Goal: Information Seeking & Learning: Learn about a topic

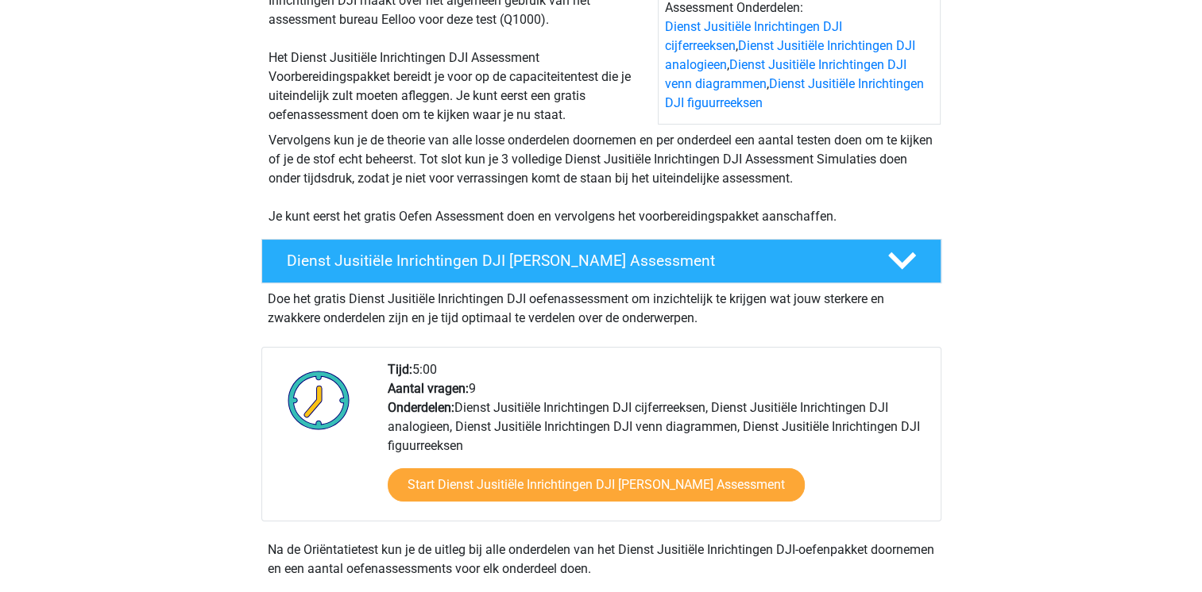
scroll to position [222, 0]
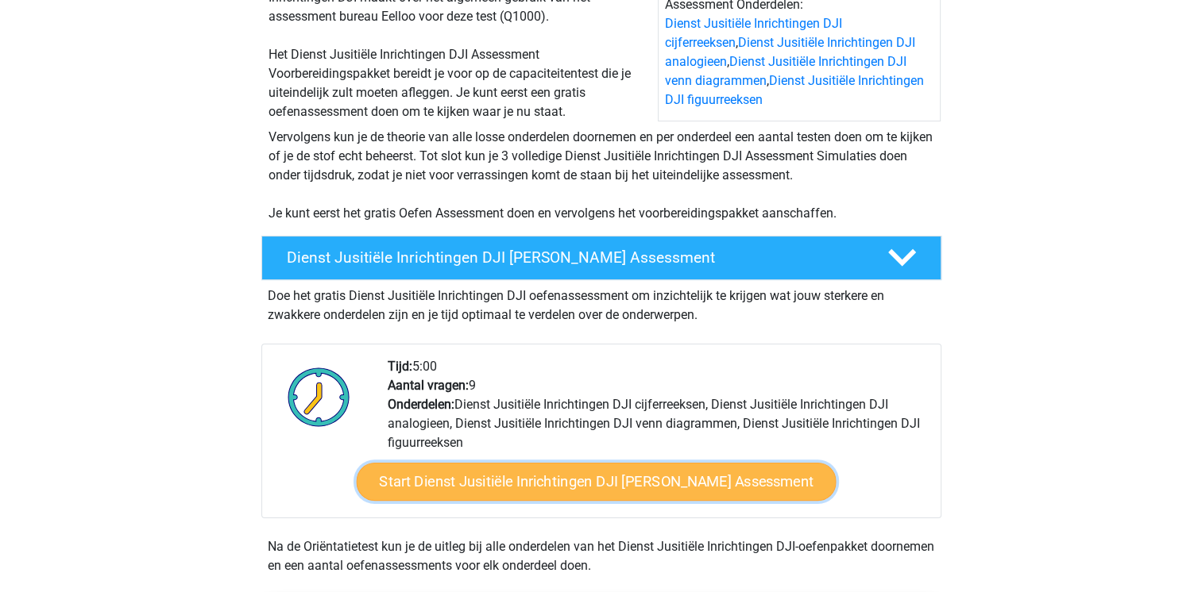
click at [572, 481] on link "Start Dienst Jusitiële Inrichtingen DJI Gratis Oefen Assessment" at bounding box center [596, 482] width 480 height 38
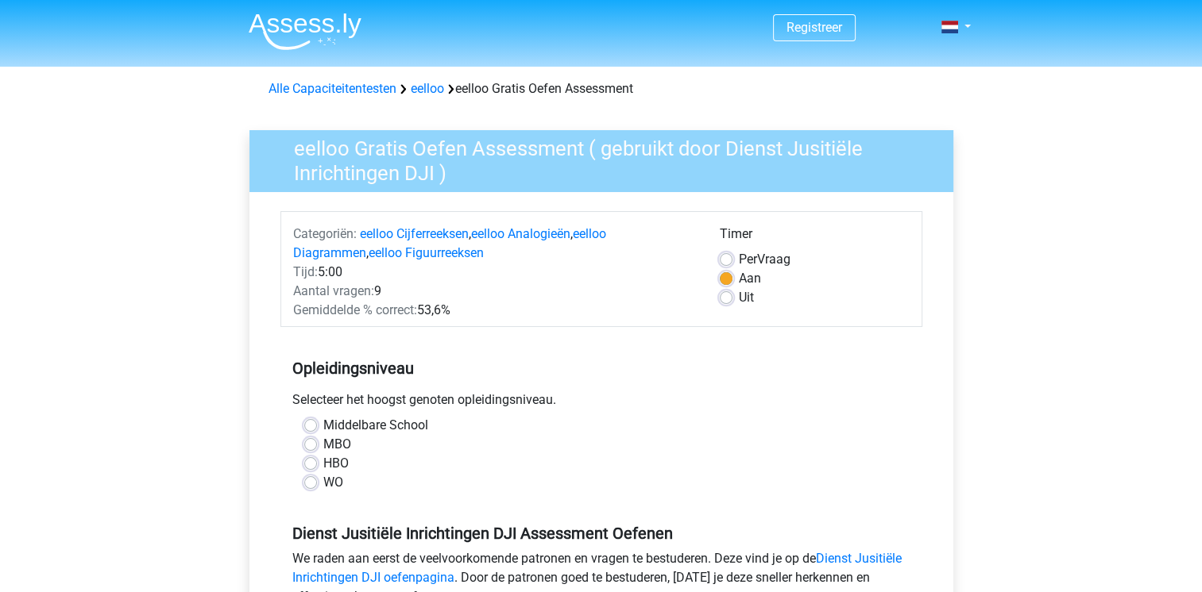
click at [323, 441] on label "MBO" at bounding box center [337, 444] width 28 height 19
click at [304, 441] on input "MBO" at bounding box center [310, 443] width 13 height 16
radio input "true"
click at [304, 454] on input "HBO" at bounding box center [310, 462] width 13 height 16
radio input "true"
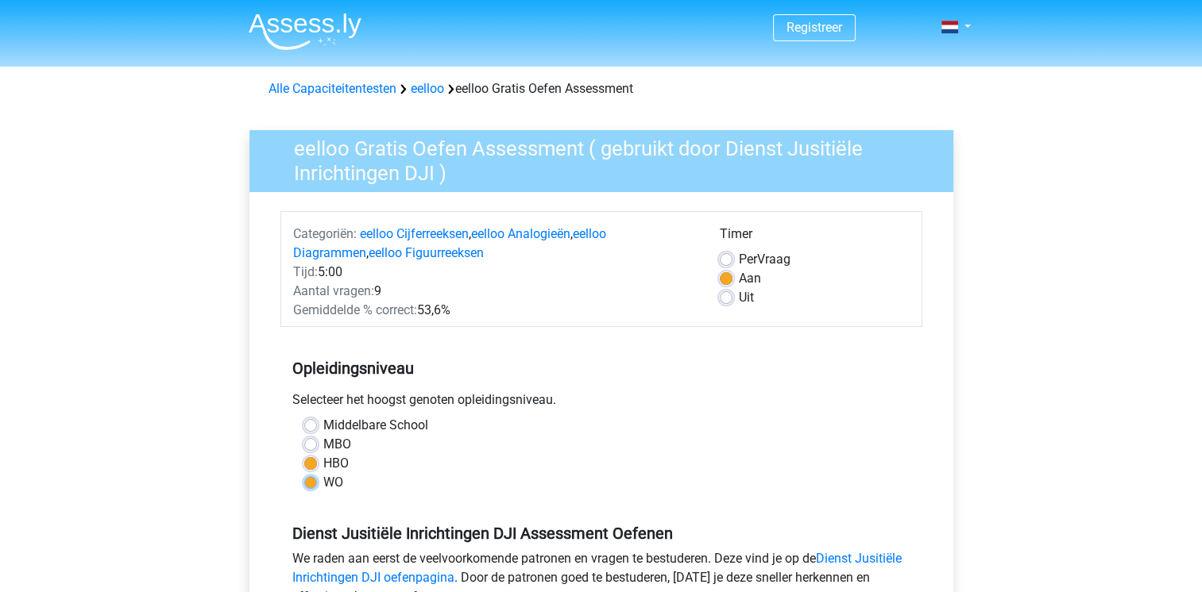
click at [304, 473] on input "WO" at bounding box center [310, 481] width 13 height 16
radio input "true"
click at [304, 416] on input "Middelbare School" at bounding box center [310, 424] width 13 height 16
radio input "true"
click at [304, 435] on input "MBO" at bounding box center [310, 443] width 13 height 16
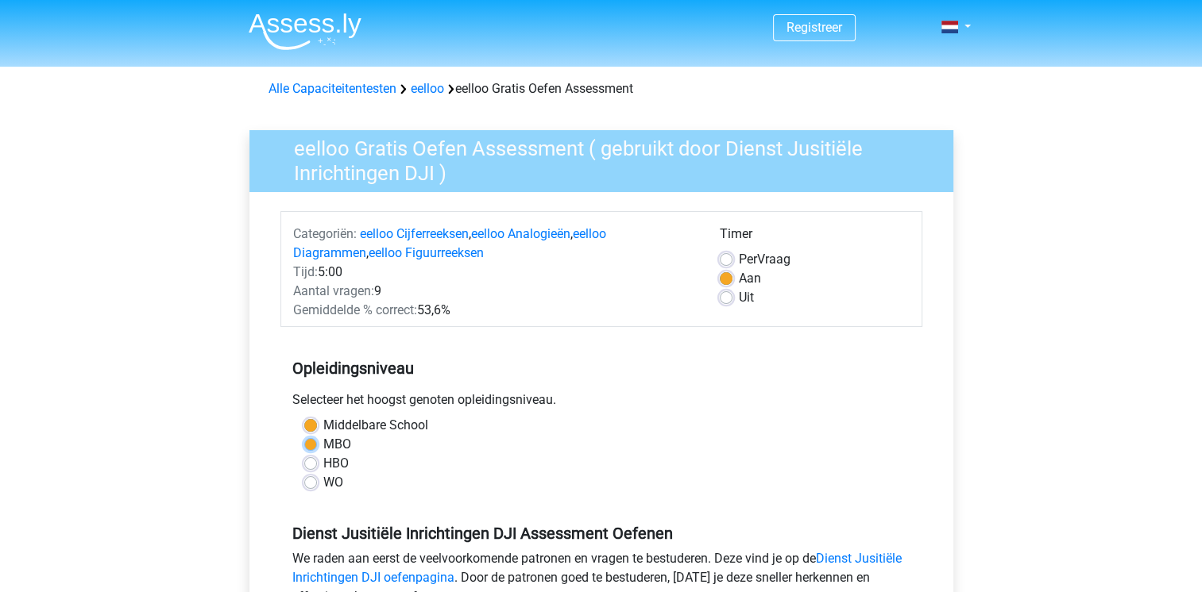
radio input "true"
click at [515, 435] on div "MBO" at bounding box center [601, 444] width 594 height 19
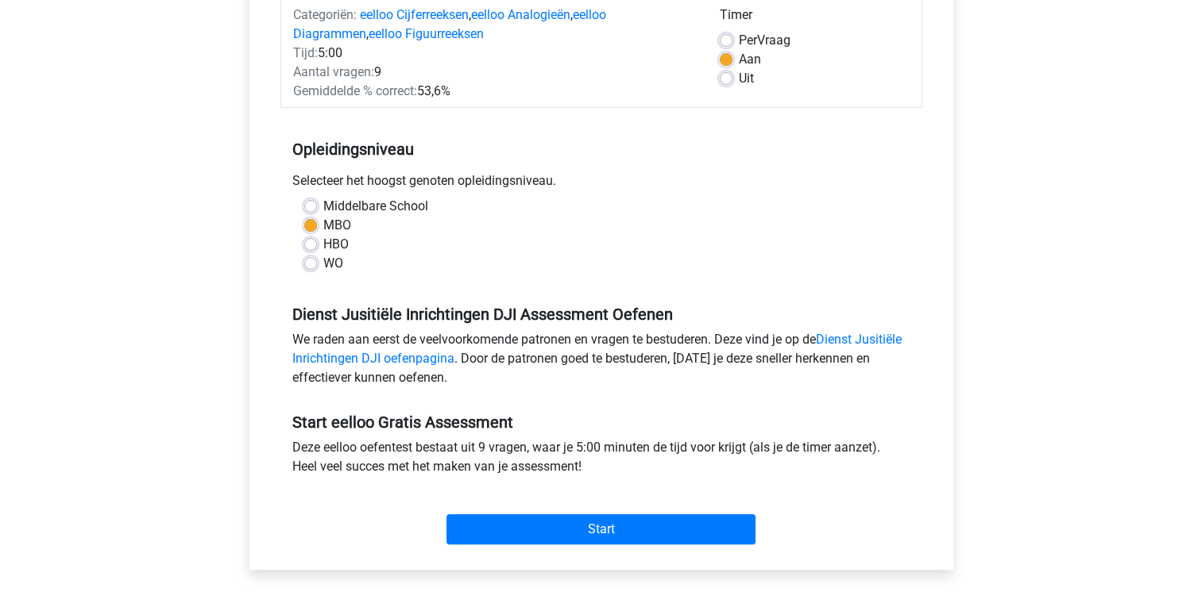
scroll to position [222, 0]
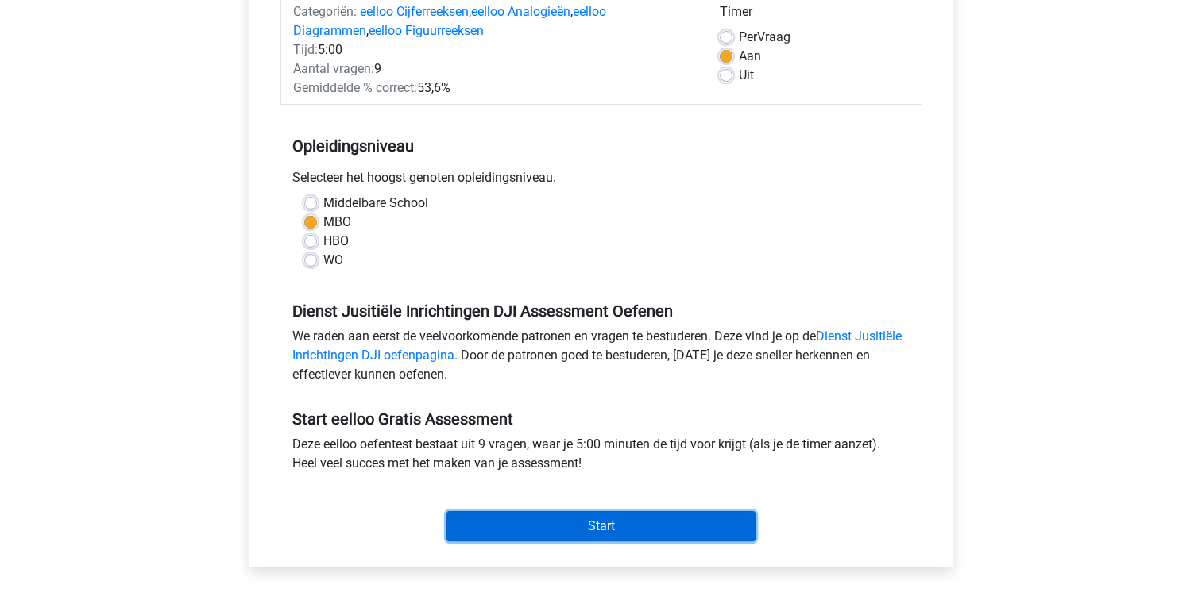
click at [616, 526] on input "Start" at bounding box center [600, 526] width 309 height 30
click at [702, 526] on input "Start" at bounding box center [600, 526] width 309 height 30
click at [661, 528] on input "Start" at bounding box center [600, 526] width 309 height 30
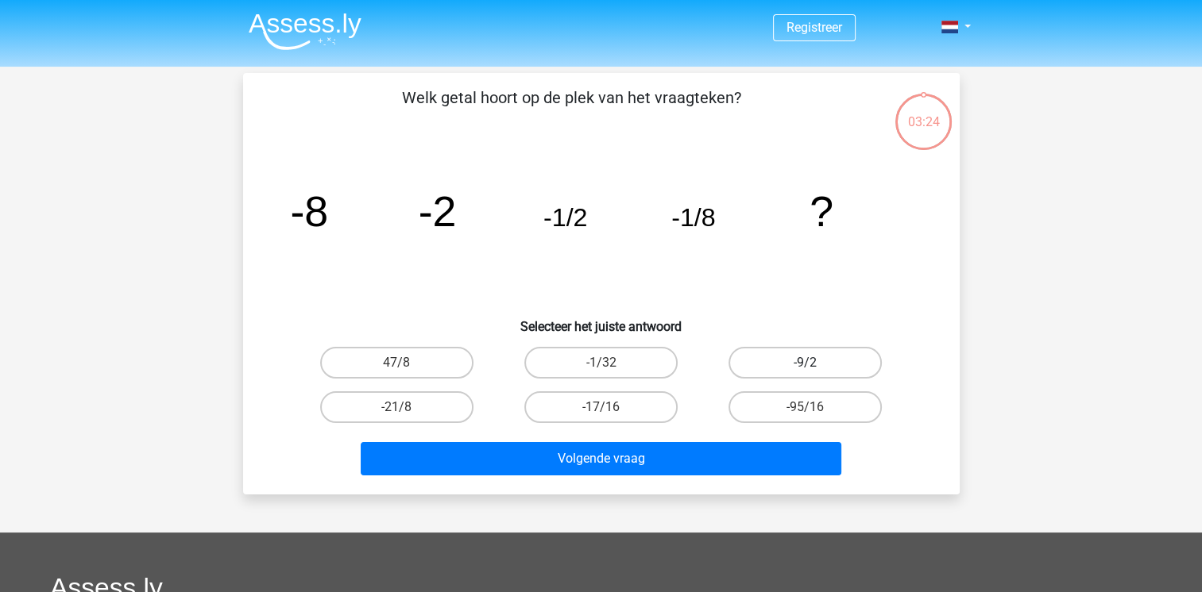
click at [762, 358] on label "-9/2" at bounding box center [804, 363] width 153 height 32
click at [805, 363] on input "-9/2" at bounding box center [810, 368] width 10 height 10
radio input "true"
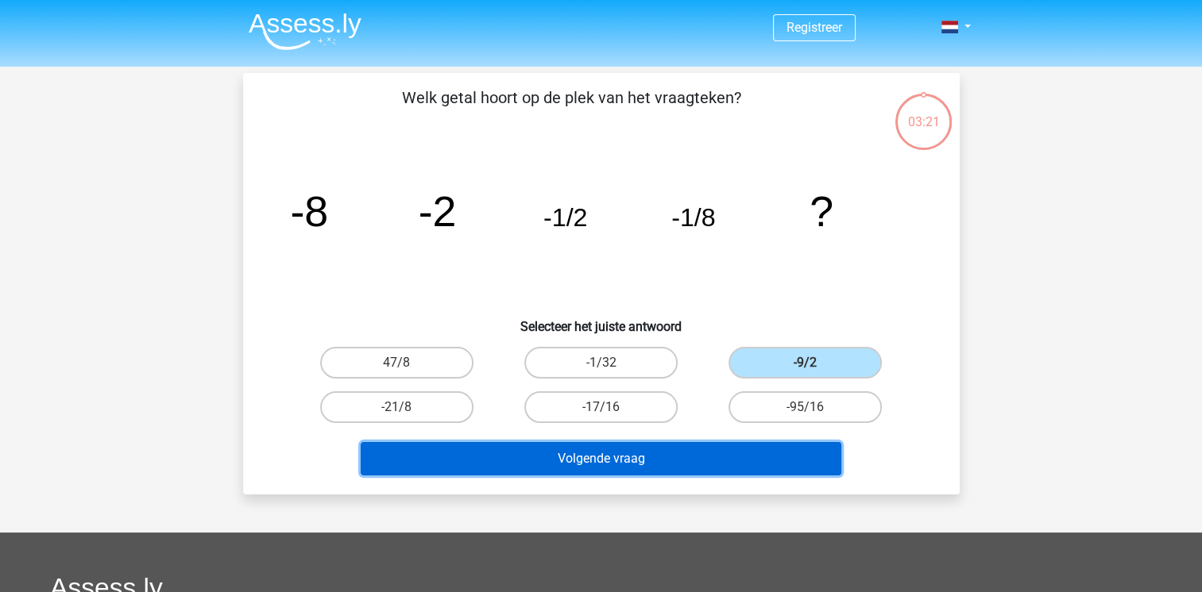
click at [776, 450] on button "Volgende vraag" at bounding box center [601, 458] width 481 height 33
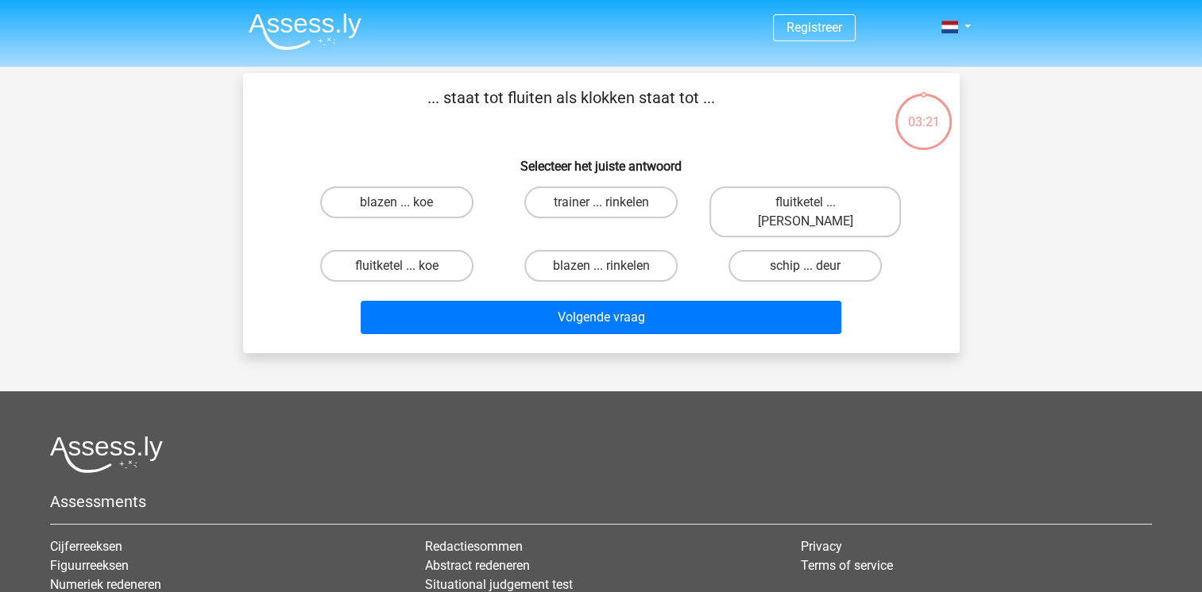
scroll to position [73, 0]
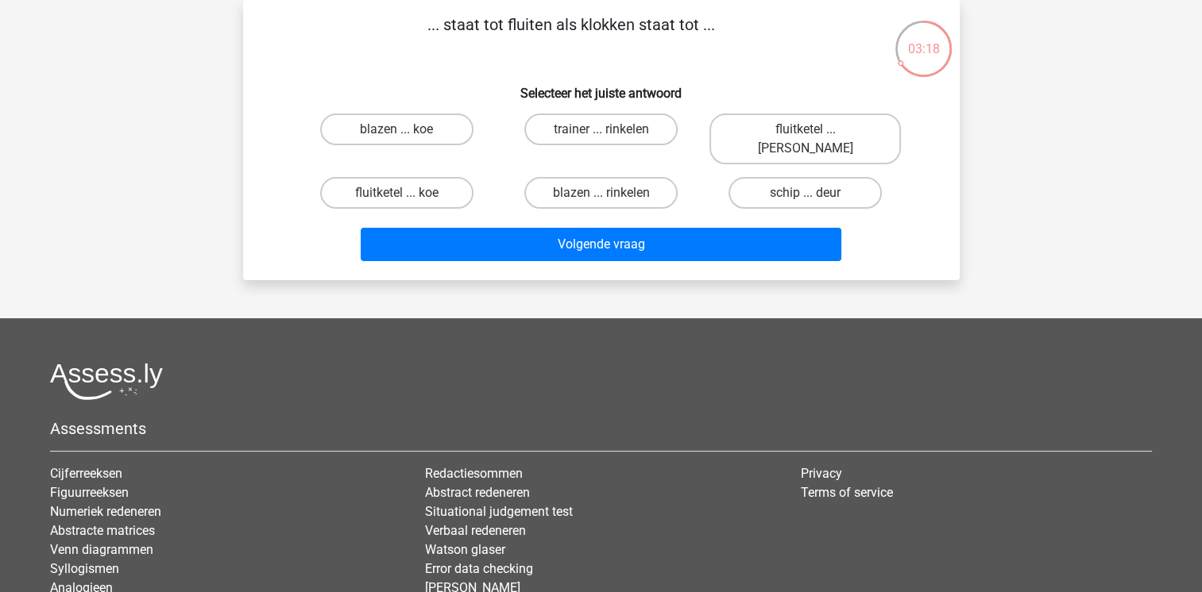
click at [1099, 129] on div "Registreer" at bounding box center [601, 332] width 1202 height 811
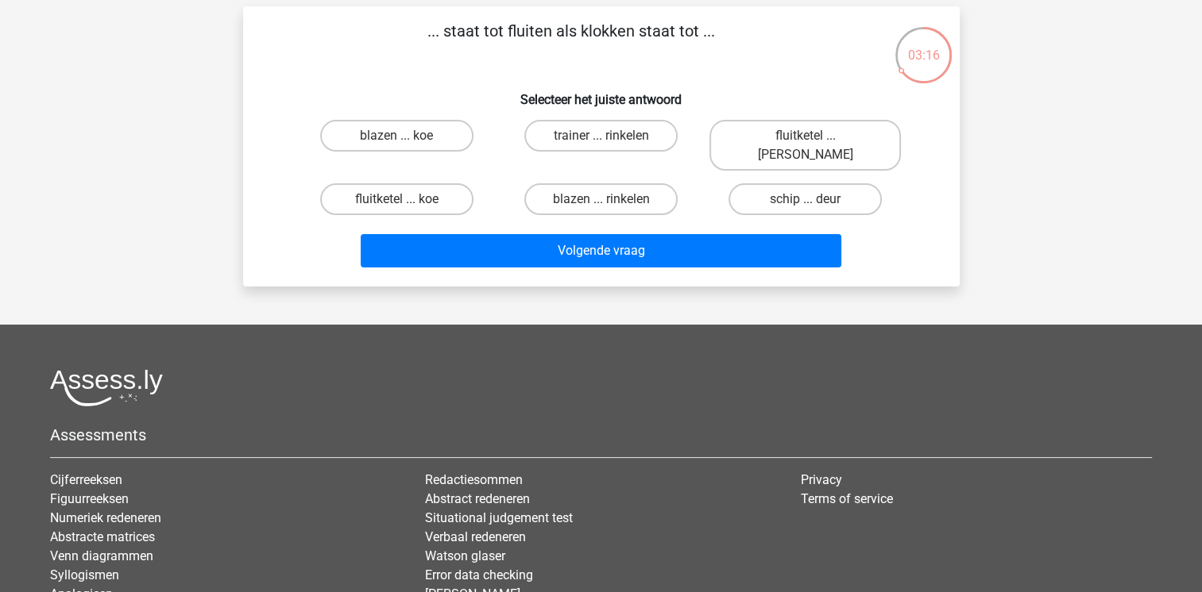
scroll to position [41, 0]
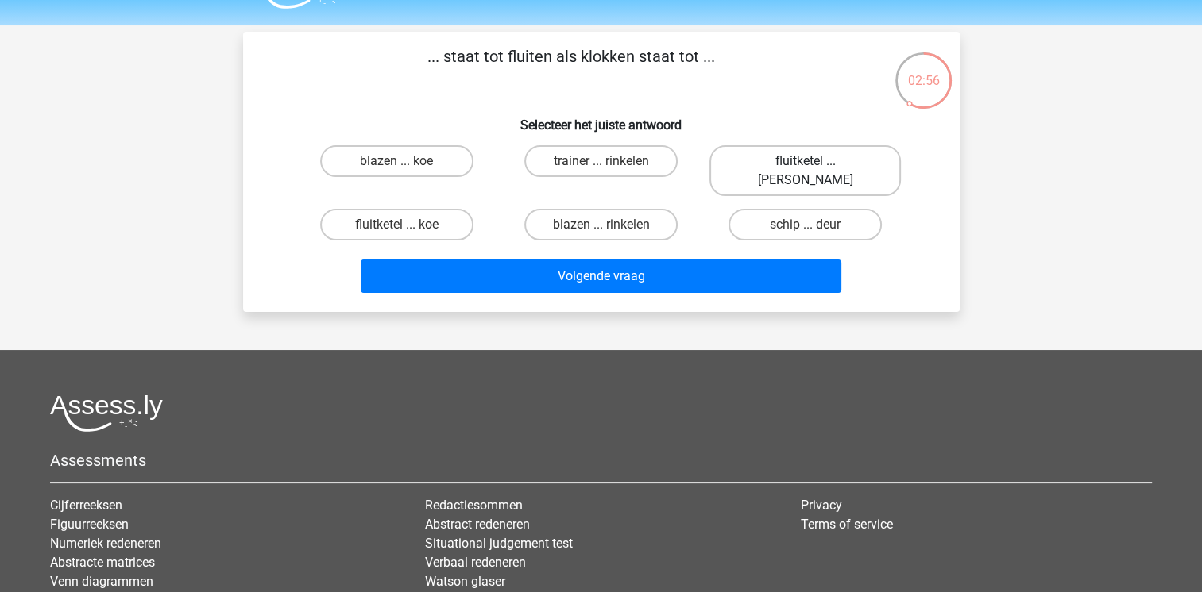
click at [845, 157] on label "fluitketel ... [PERSON_NAME]" at bounding box center [804, 170] width 191 height 51
click at [816, 161] on input "fluitketel ... [PERSON_NAME]" at bounding box center [810, 166] width 10 height 10
radio input "true"
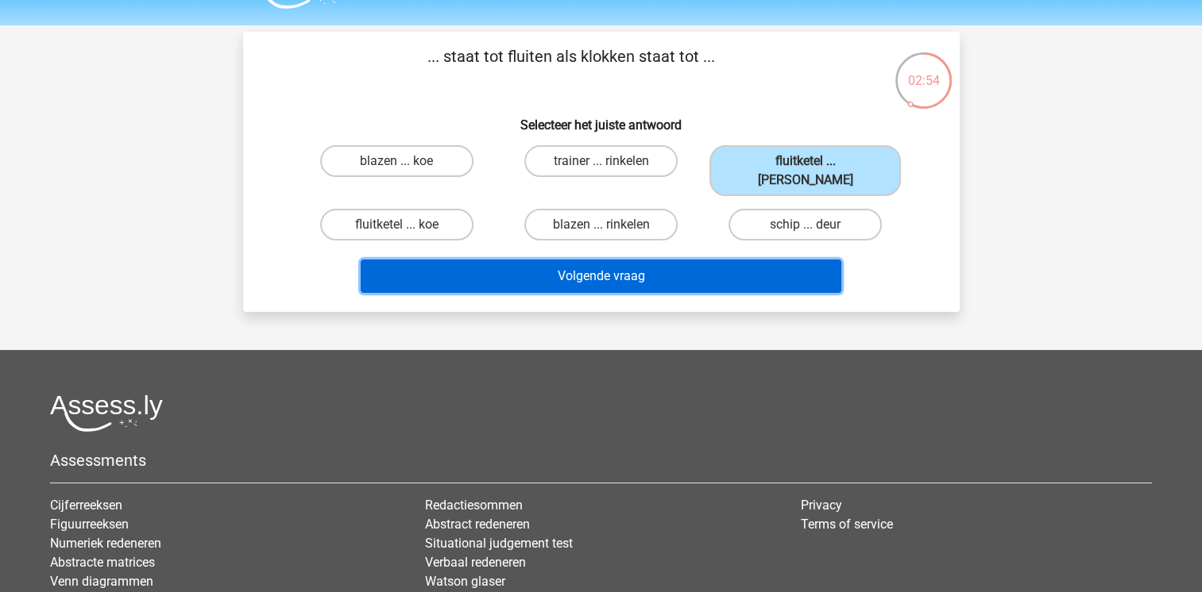
click at [801, 260] on button "Volgende vraag" at bounding box center [601, 276] width 481 height 33
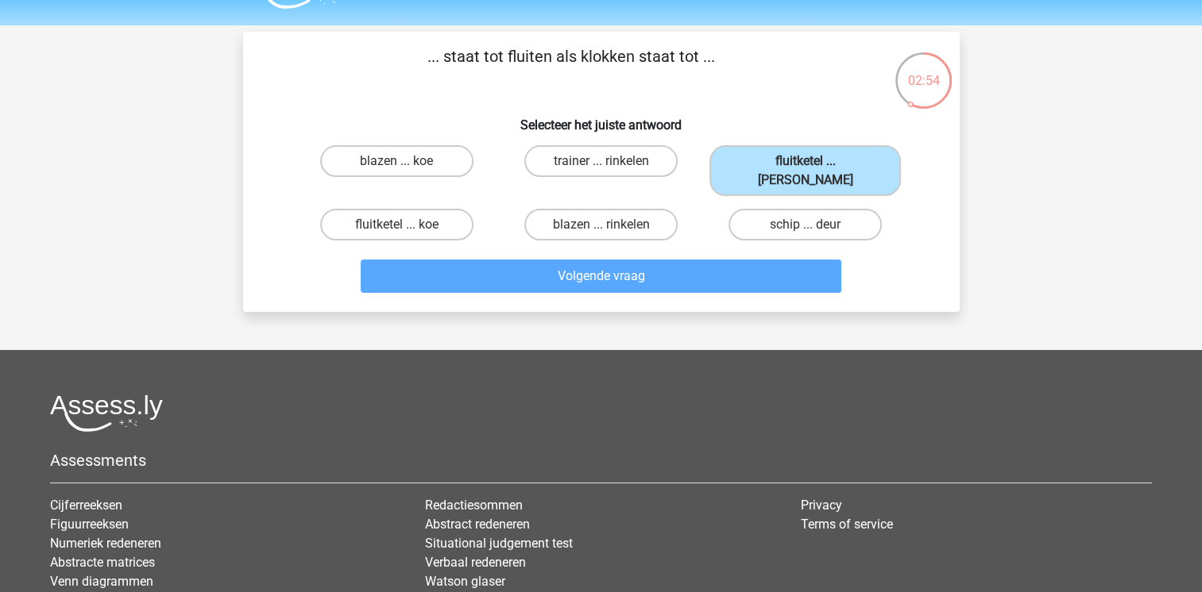
scroll to position [73, 0]
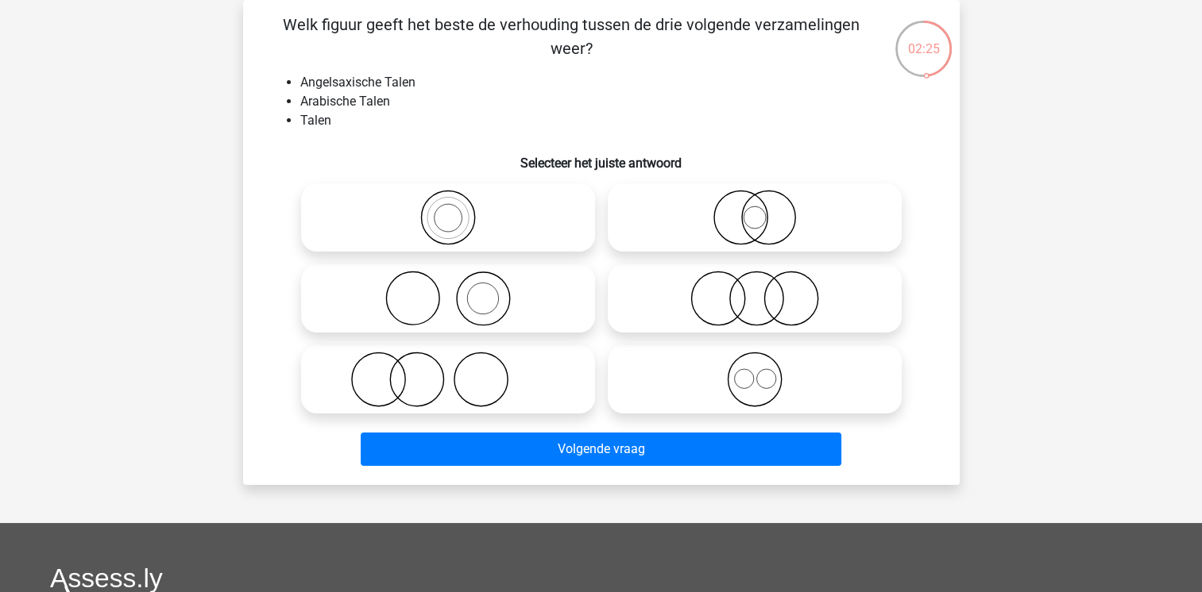
click at [741, 303] on icon at bounding box center [754, 299] width 281 height 56
click at [755, 291] on input "radio" at bounding box center [760, 285] width 10 height 10
radio input "true"
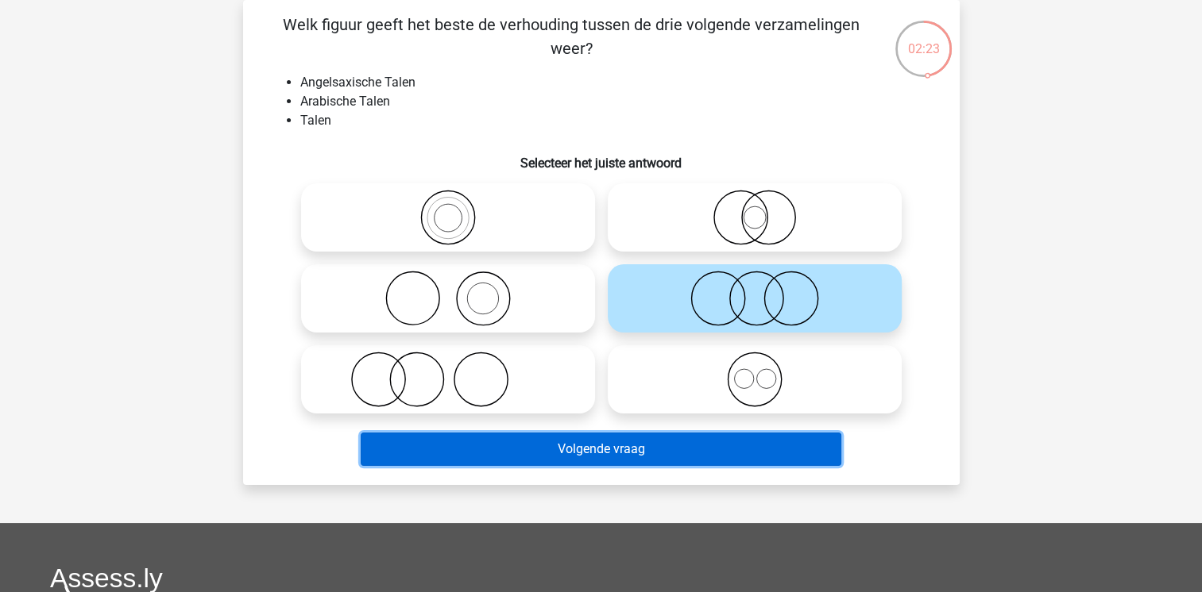
click at [807, 452] on button "Volgende vraag" at bounding box center [601, 449] width 481 height 33
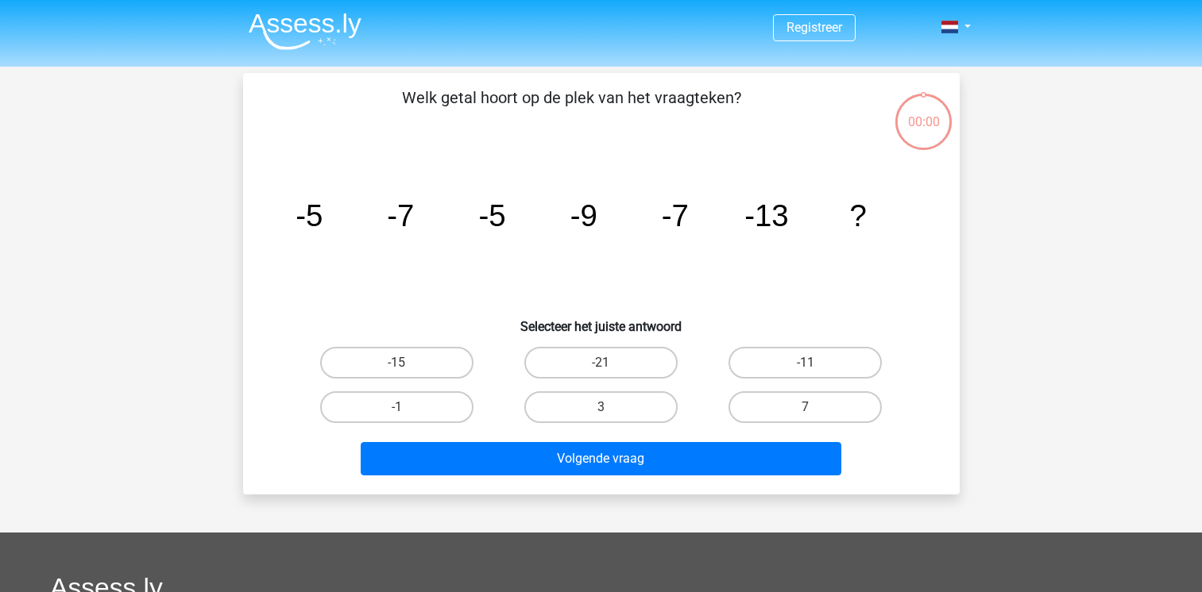
scroll to position [73, 0]
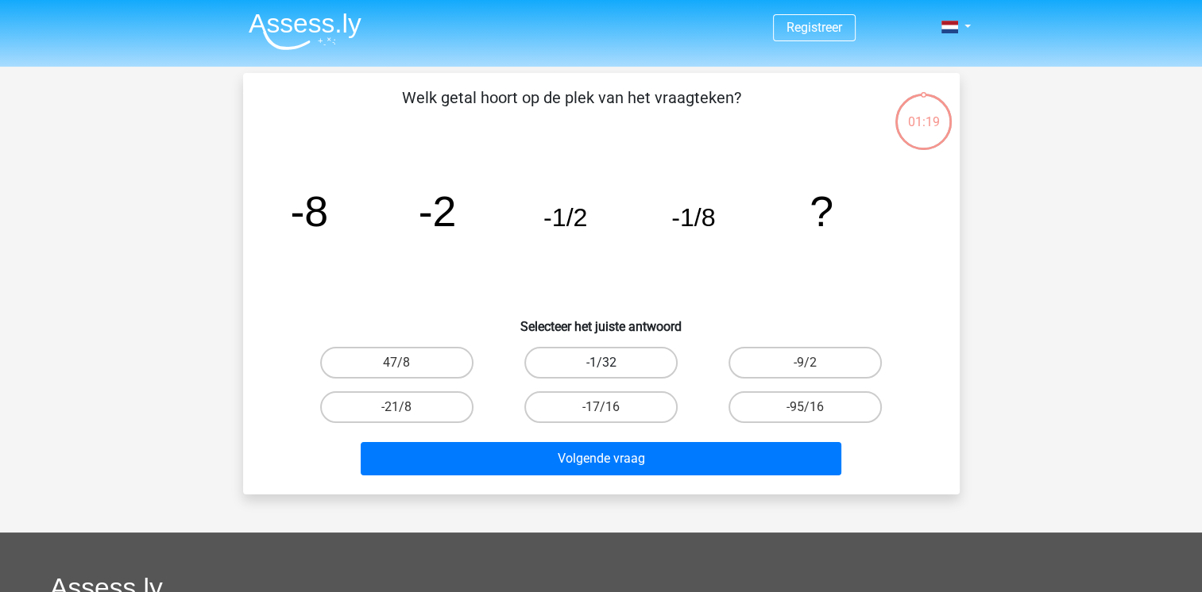
drag, startPoint x: 661, startPoint y: 380, endPoint x: 614, endPoint y: 354, distance: 53.3
click at [614, 354] on div "-1/32" at bounding box center [601, 363] width 204 height 44
click at [614, 354] on label "-1/32" at bounding box center [600, 363] width 153 height 32
click at [611, 363] on input "-1/32" at bounding box center [605, 368] width 10 height 10
radio input "true"
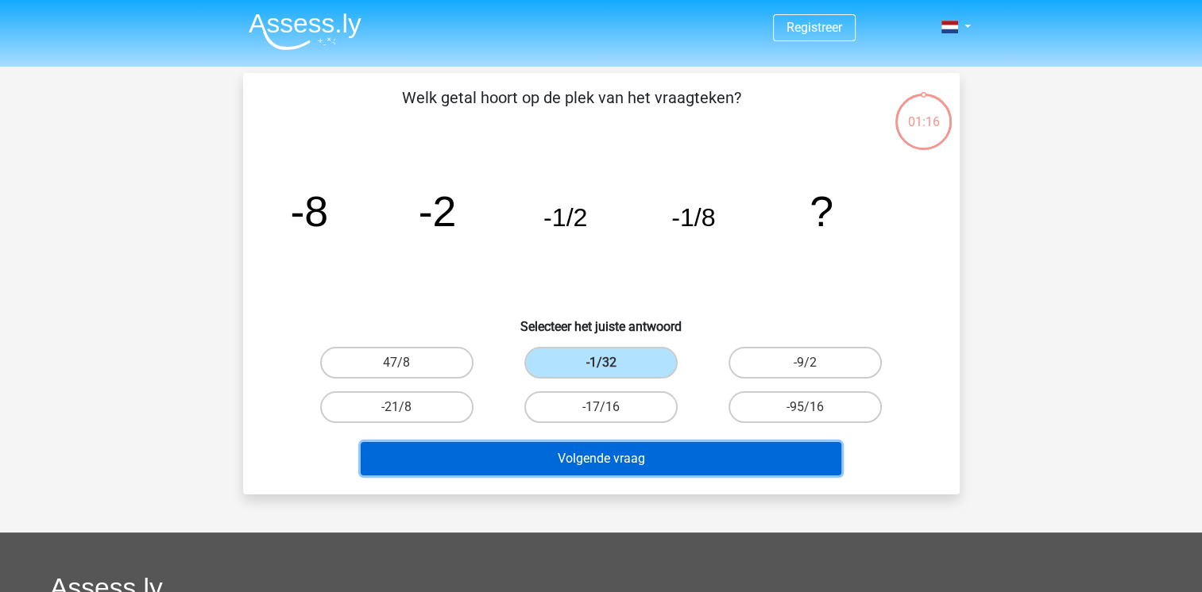
click at [661, 459] on button "Volgende vraag" at bounding box center [601, 458] width 481 height 33
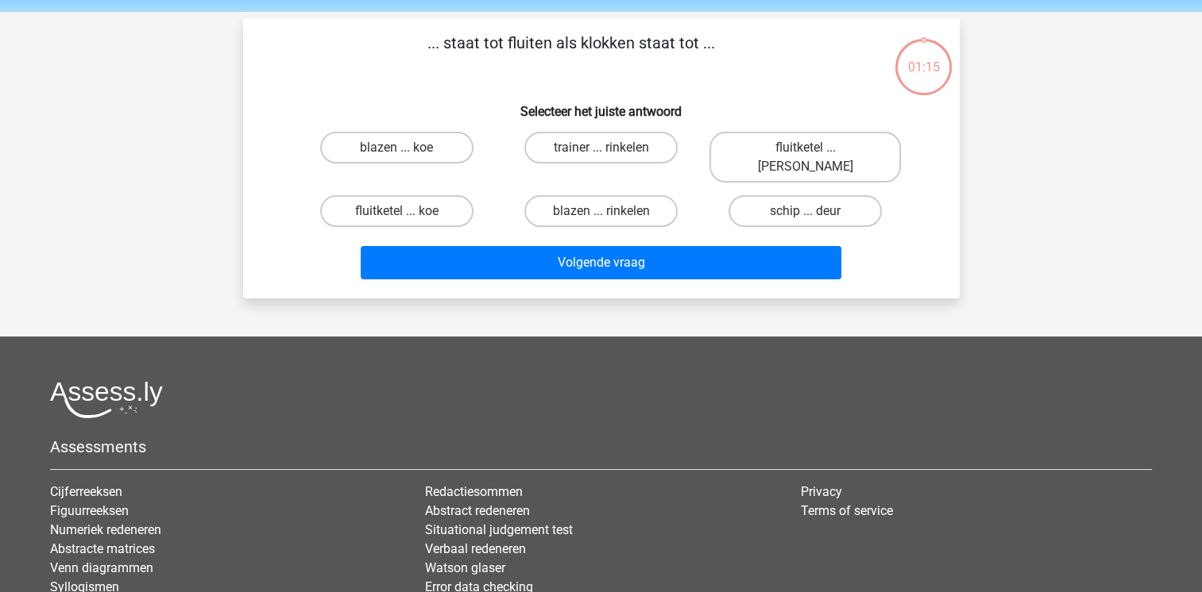
scroll to position [73, 0]
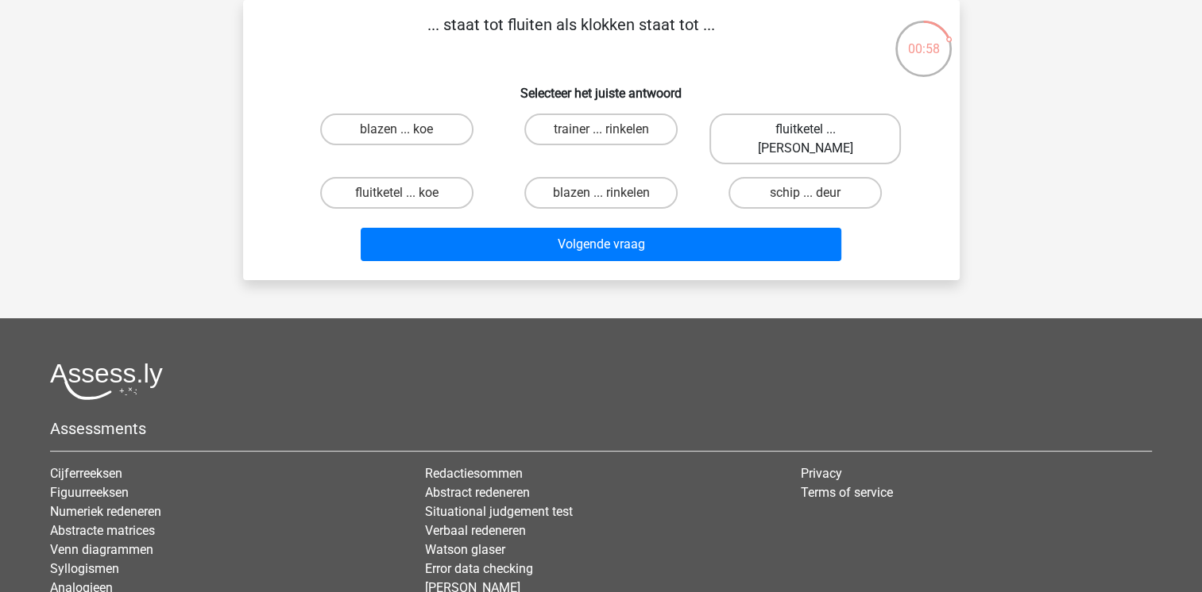
click at [795, 134] on label "fluitketel ... [PERSON_NAME]" at bounding box center [804, 139] width 191 height 51
click at [805, 134] on input "fluitketel ... [PERSON_NAME]" at bounding box center [810, 134] width 10 height 10
radio input "true"
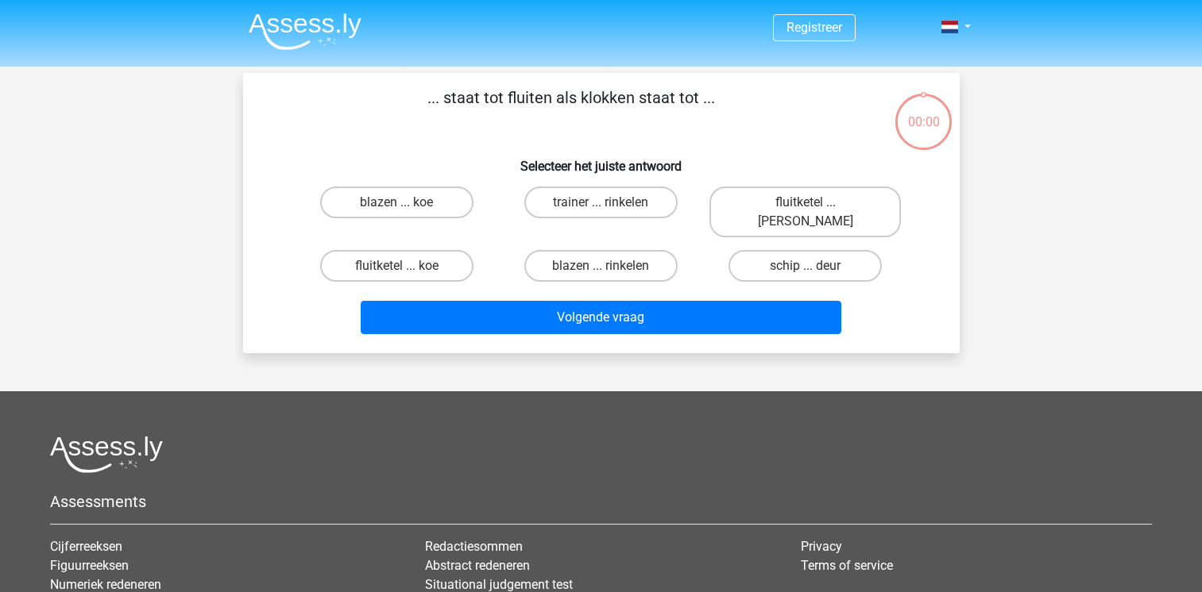
scroll to position [73, 0]
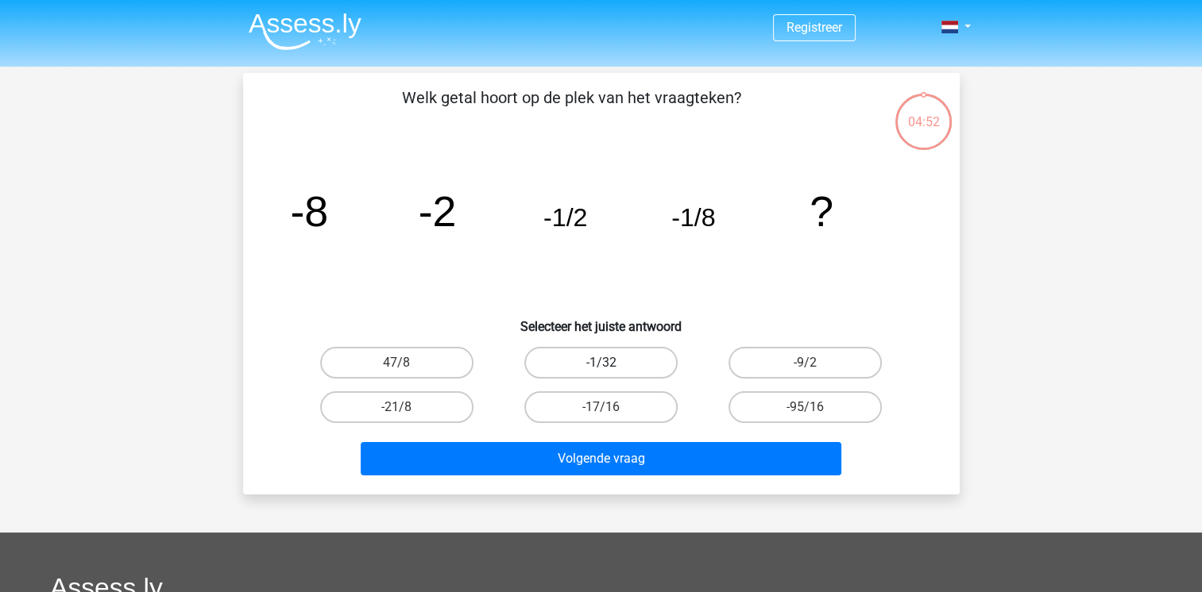
click at [616, 356] on label "-1/32" at bounding box center [600, 363] width 153 height 32
click at [611, 363] on input "-1/32" at bounding box center [605, 368] width 10 height 10
radio input "true"
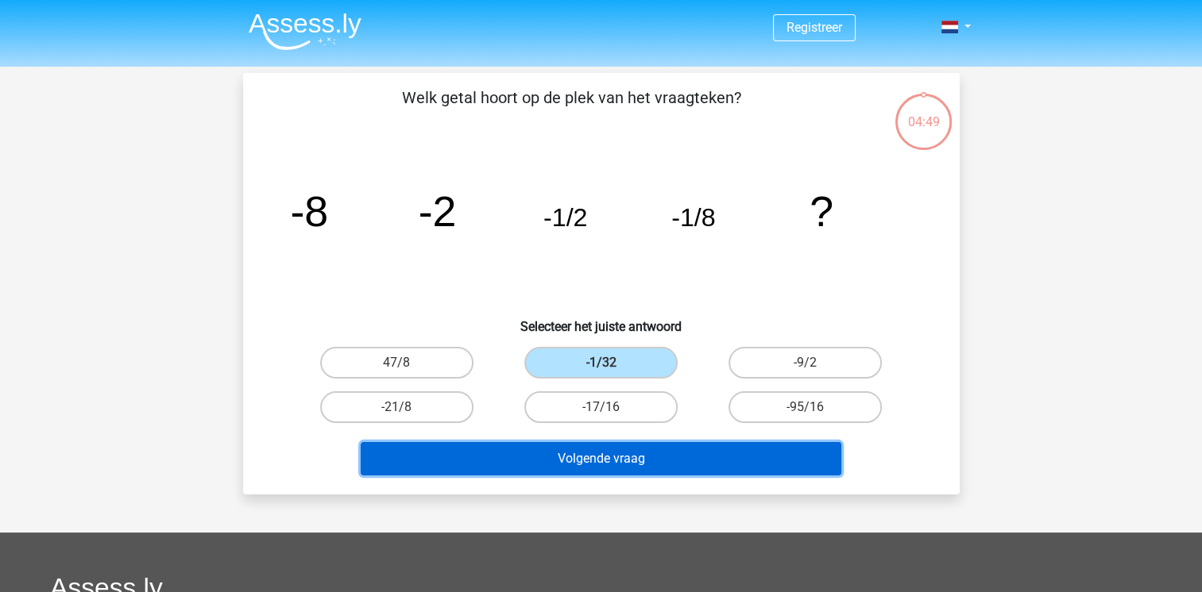
click at [616, 459] on button "Volgende vraag" at bounding box center [601, 458] width 481 height 33
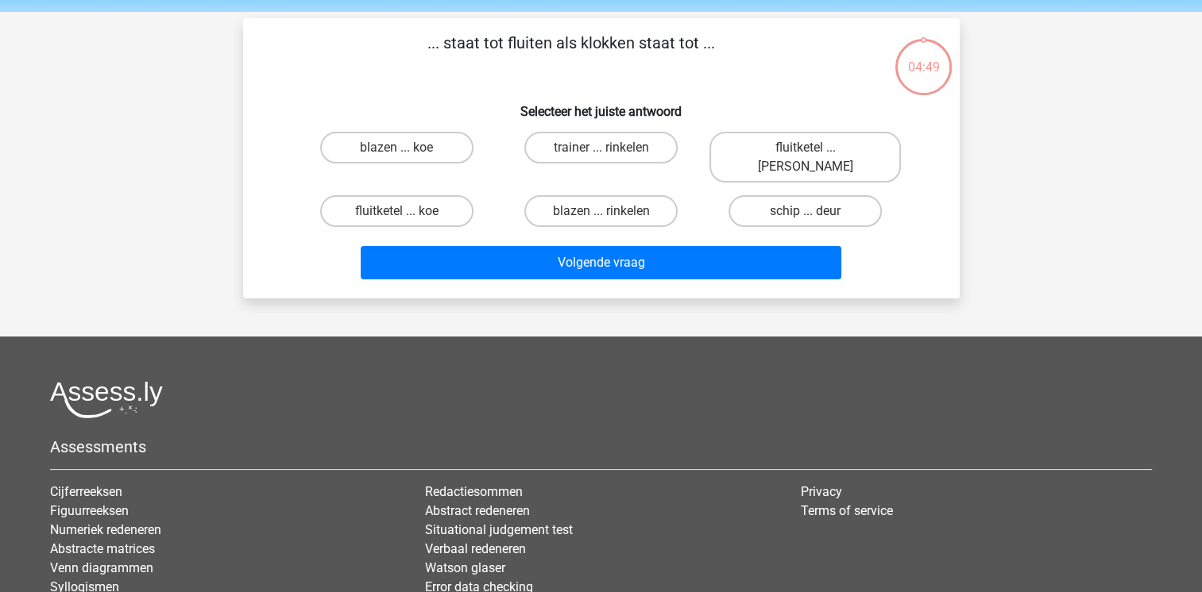
scroll to position [73, 0]
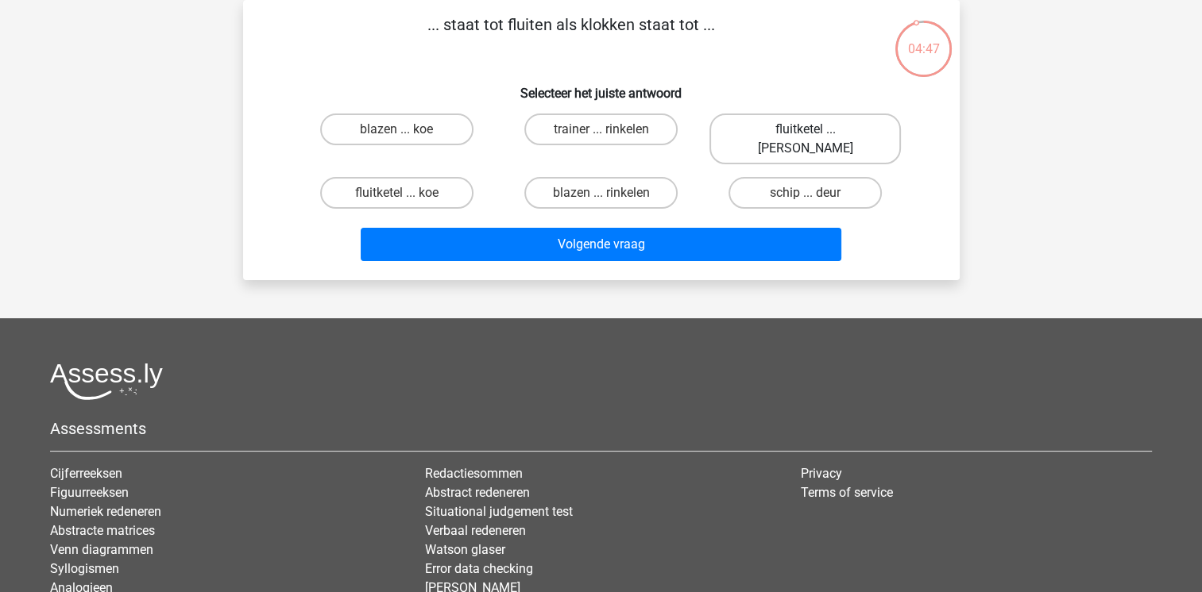
click at [823, 129] on label "fluitketel ... [PERSON_NAME]" at bounding box center [804, 139] width 191 height 51
click at [816, 129] on input "fluitketel ... [PERSON_NAME]" at bounding box center [810, 134] width 10 height 10
radio input "true"
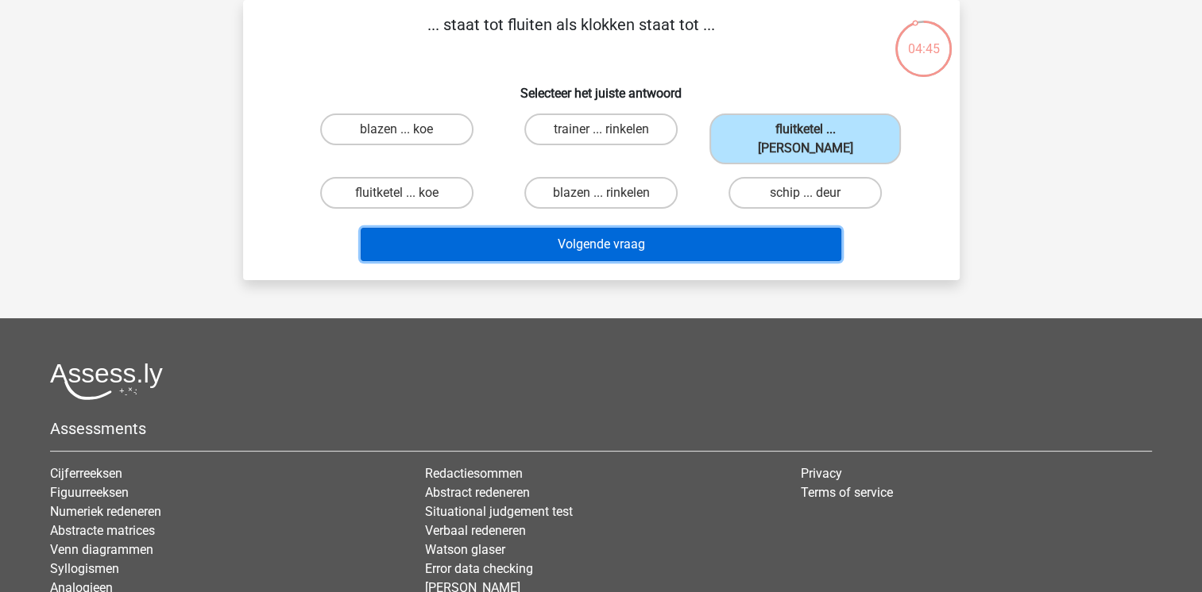
click at [600, 228] on button "Volgende vraag" at bounding box center [601, 244] width 481 height 33
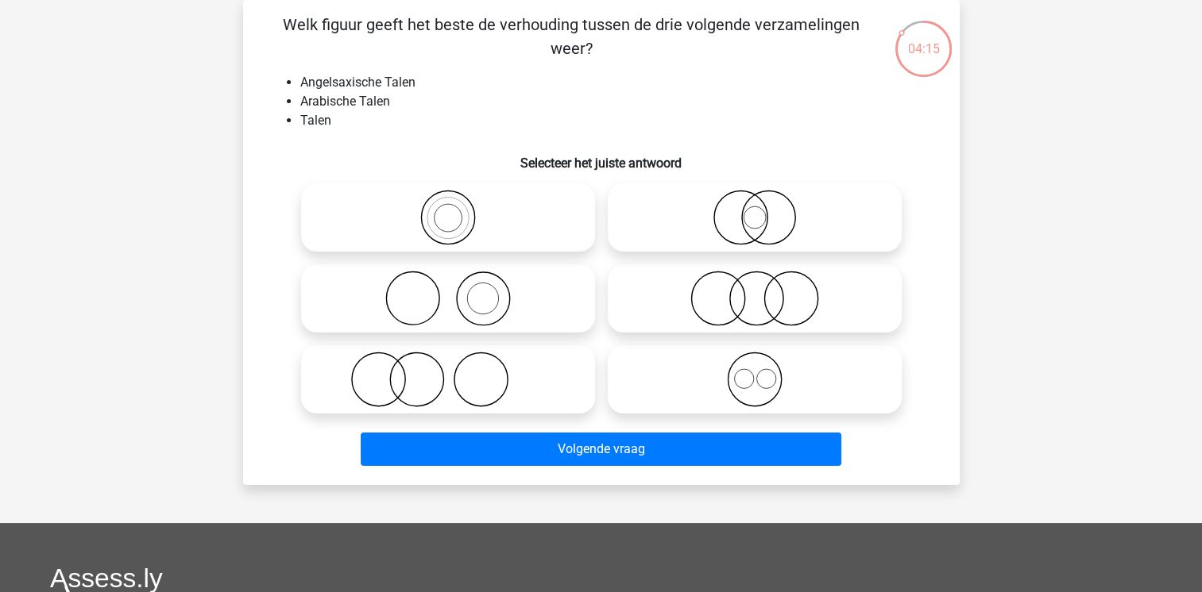
click at [745, 385] on icon at bounding box center [754, 380] width 281 height 56
click at [755, 372] on input "radio" at bounding box center [760, 366] width 10 height 10
radio input "true"
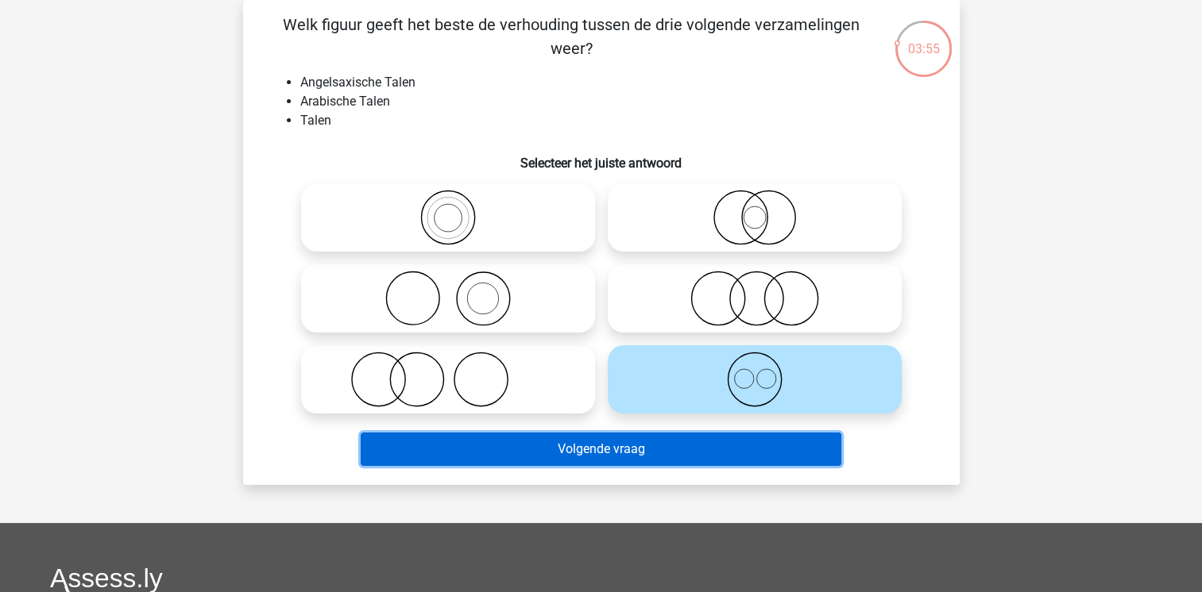
click at [698, 450] on button "Volgende vraag" at bounding box center [601, 449] width 481 height 33
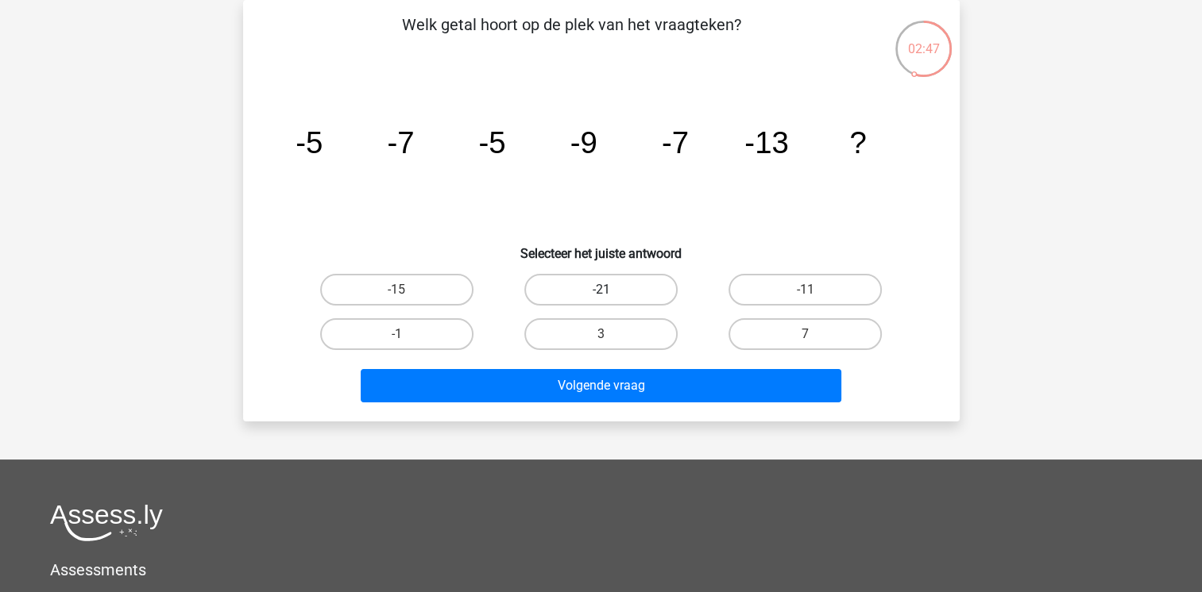
click at [633, 291] on label "-21" at bounding box center [600, 290] width 153 height 32
click at [611, 291] on input "-21" at bounding box center [605, 295] width 10 height 10
radio input "true"
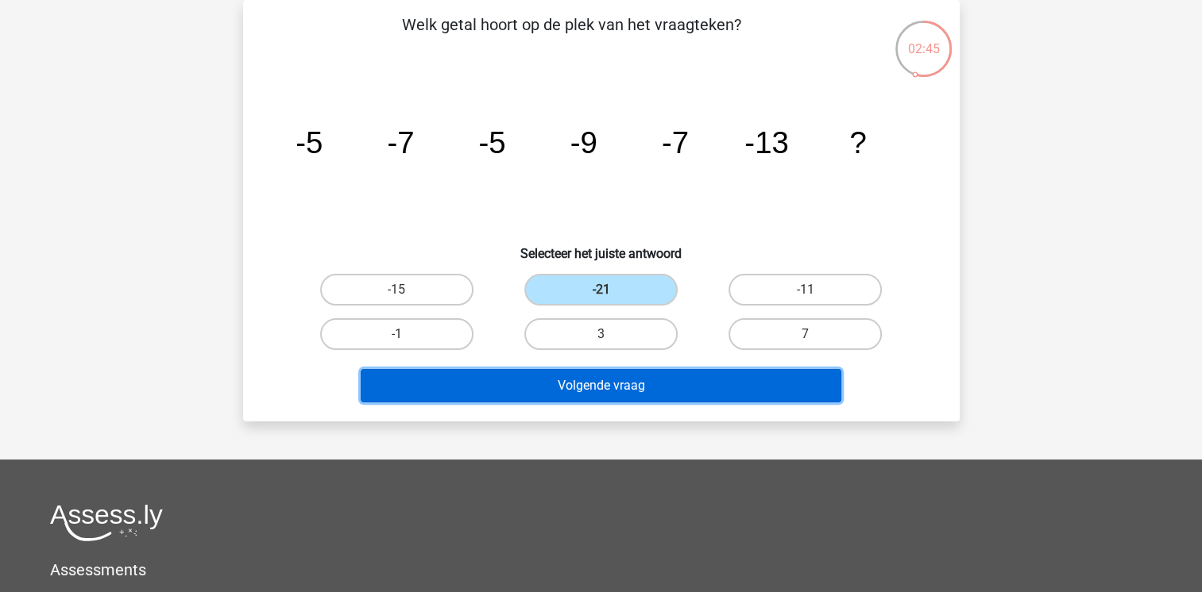
click at [651, 380] on button "Volgende vraag" at bounding box center [601, 385] width 481 height 33
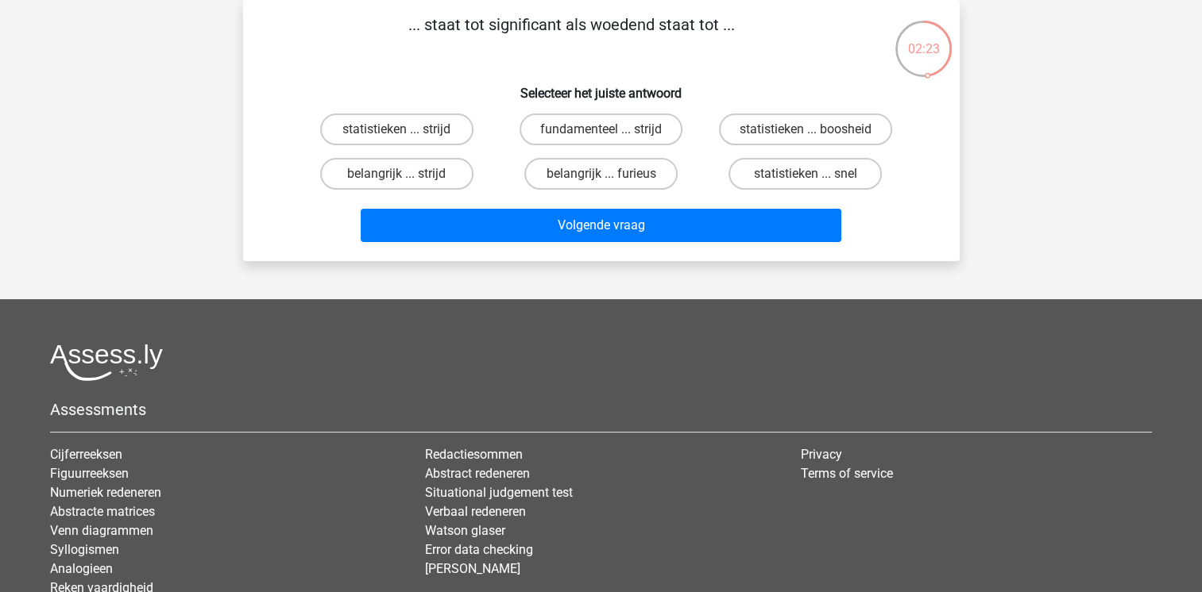
click at [810, 133] on input "statistieken ... boosheid" at bounding box center [810, 134] width 10 height 10
radio input "true"
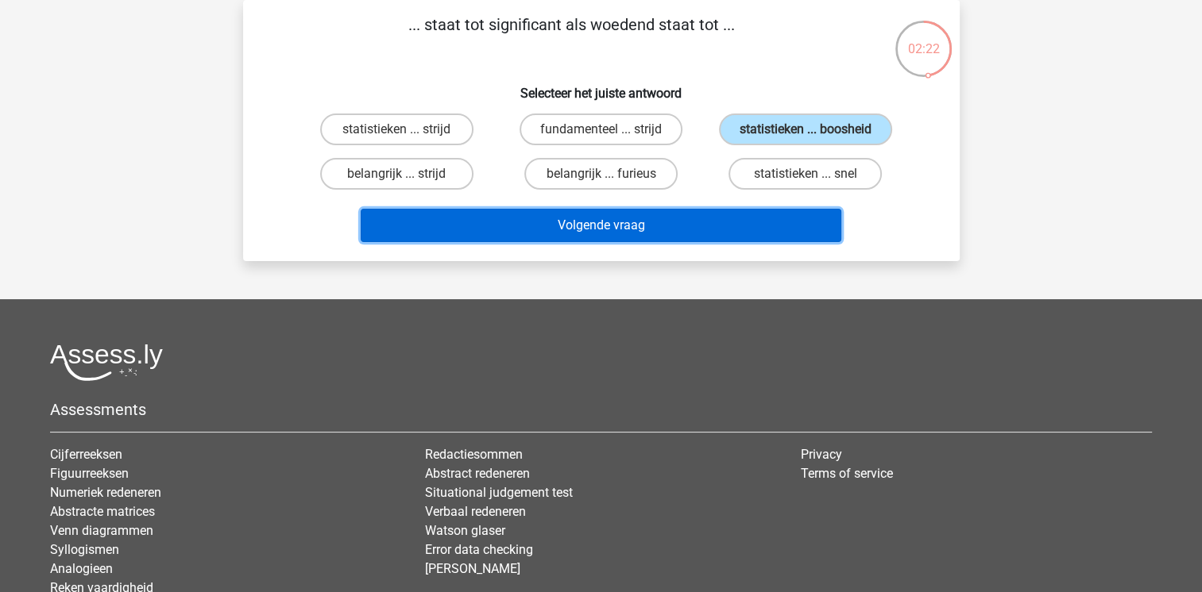
click at [692, 222] on button "Volgende vraag" at bounding box center [601, 225] width 481 height 33
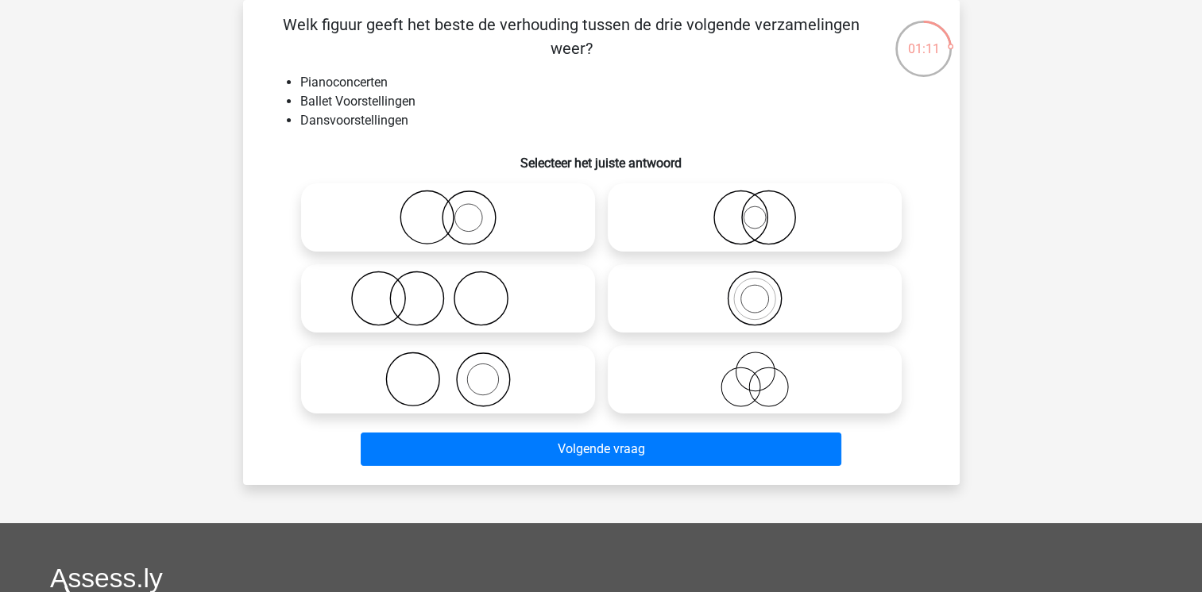
click at [605, 330] on div at bounding box center [754, 298] width 307 height 81
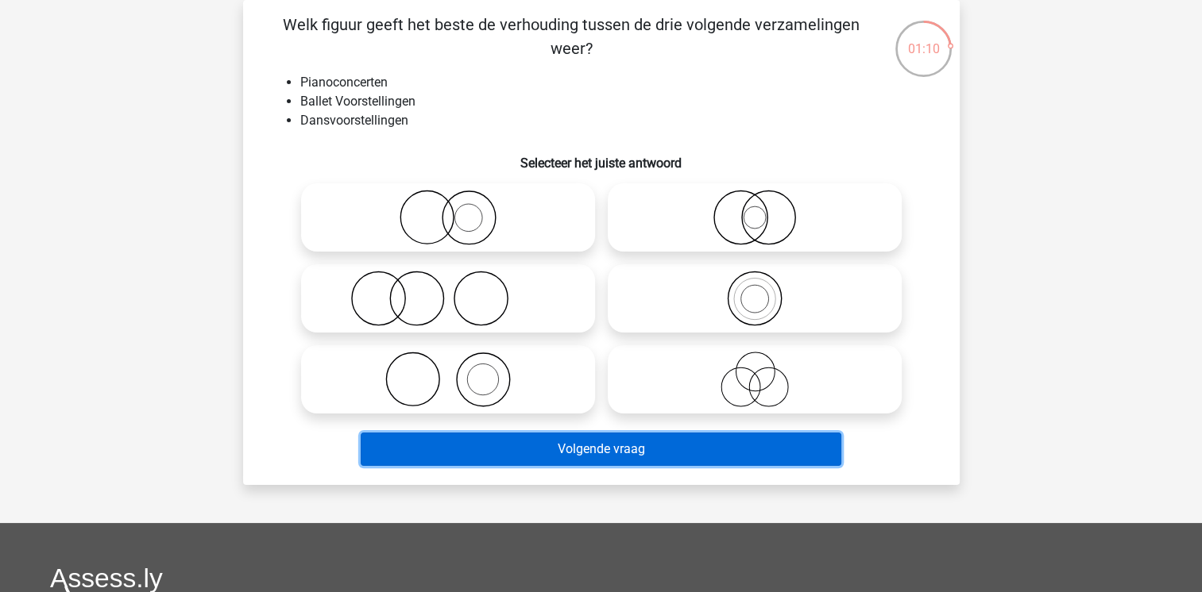
click at [681, 450] on button "Volgende vraag" at bounding box center [601, 449] width 481 height 33
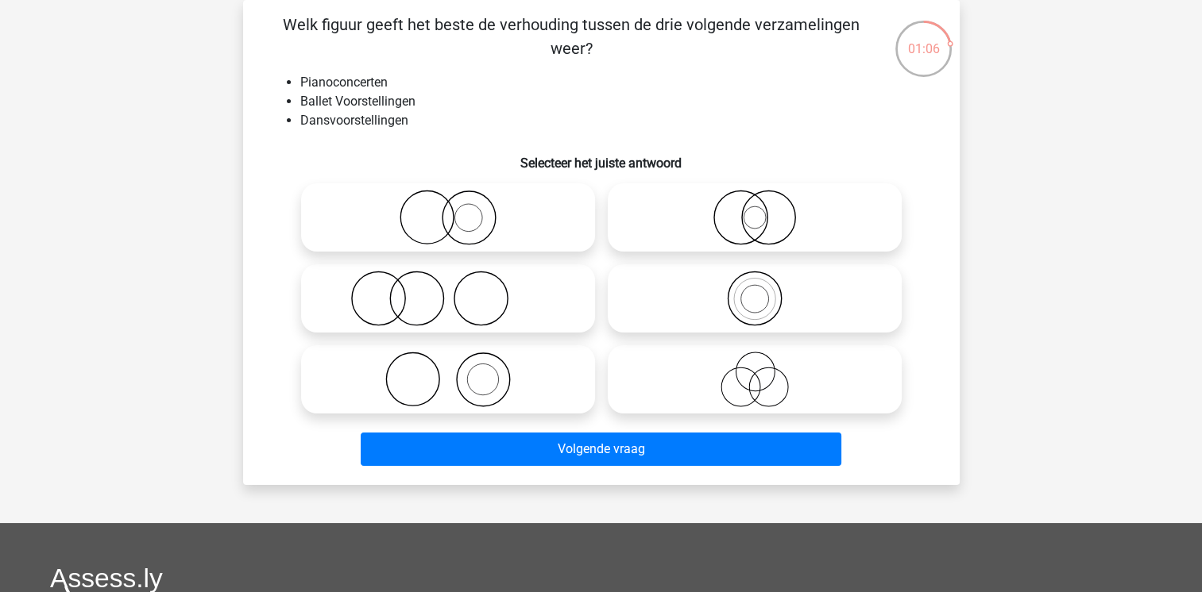
click at [477, 299] on icon at bounding box center [447, 299] width 281 height 56
click at [458, 291] on input "radio" at bounding box center [453, 285] width 10 height 10
radio input "true"
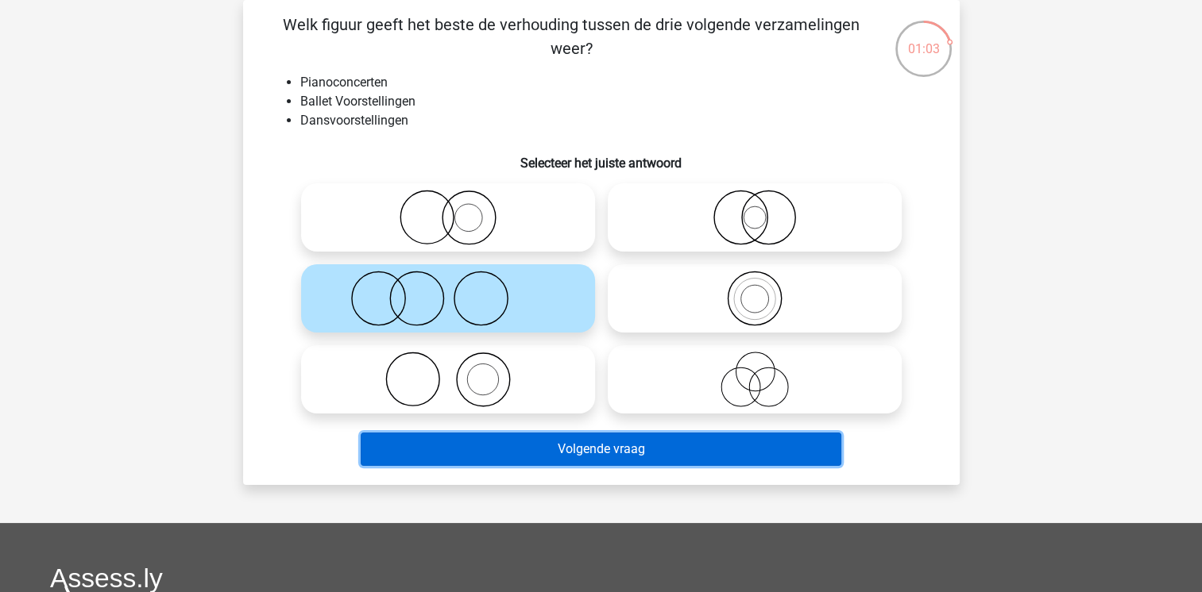
click at [626, 454] on button "Volgende vraag" at bounding box center [601, 449] width 481 height 33
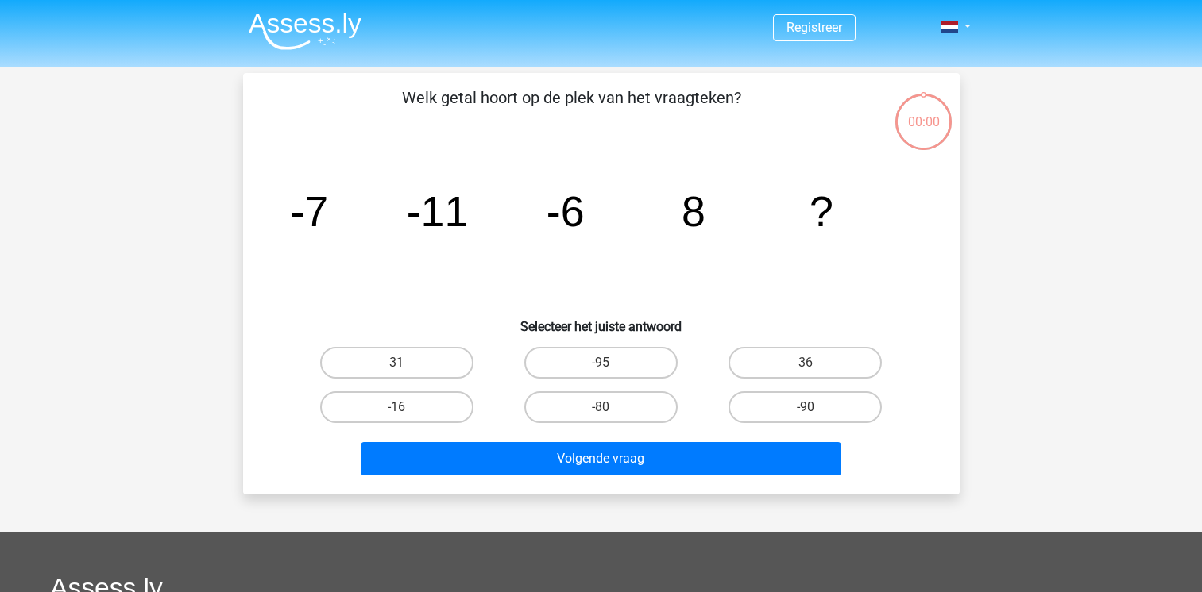
scroll to position [73, 0]
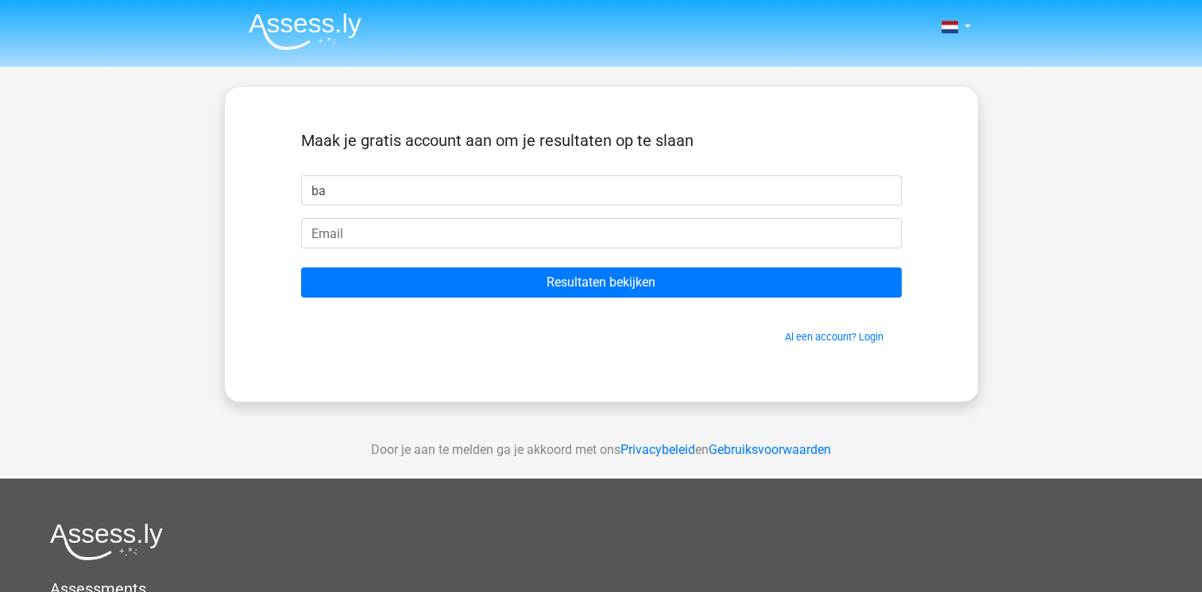
type input "Bark"
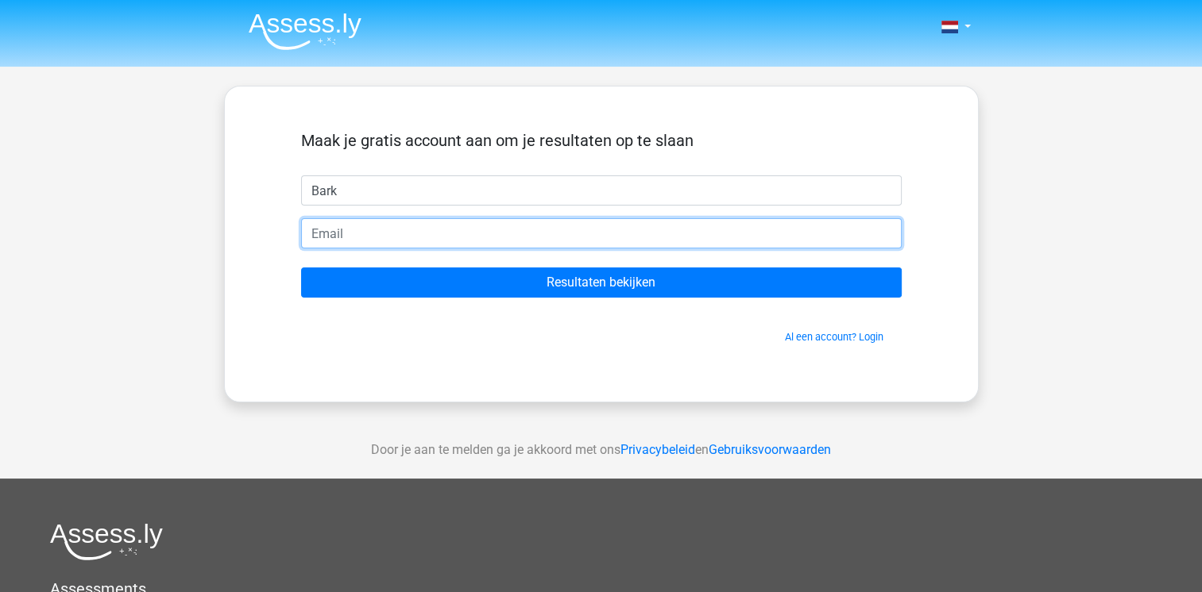
click at [366, 233] on input "email" at bounding box center [601, 233] width 600 height 30
type input "[EMAIL_ADDRESS][DOMAIN_NAME]"
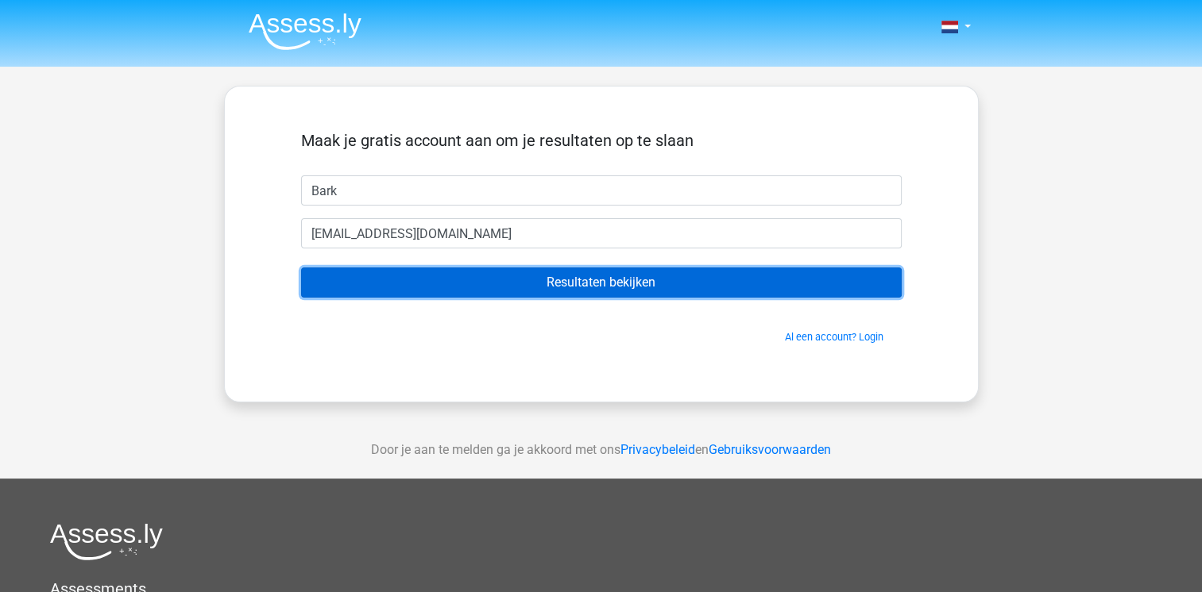
click at [540, 287] on input "Resultaten bekijken" at bounding box center [601, 283] width 600 height 30
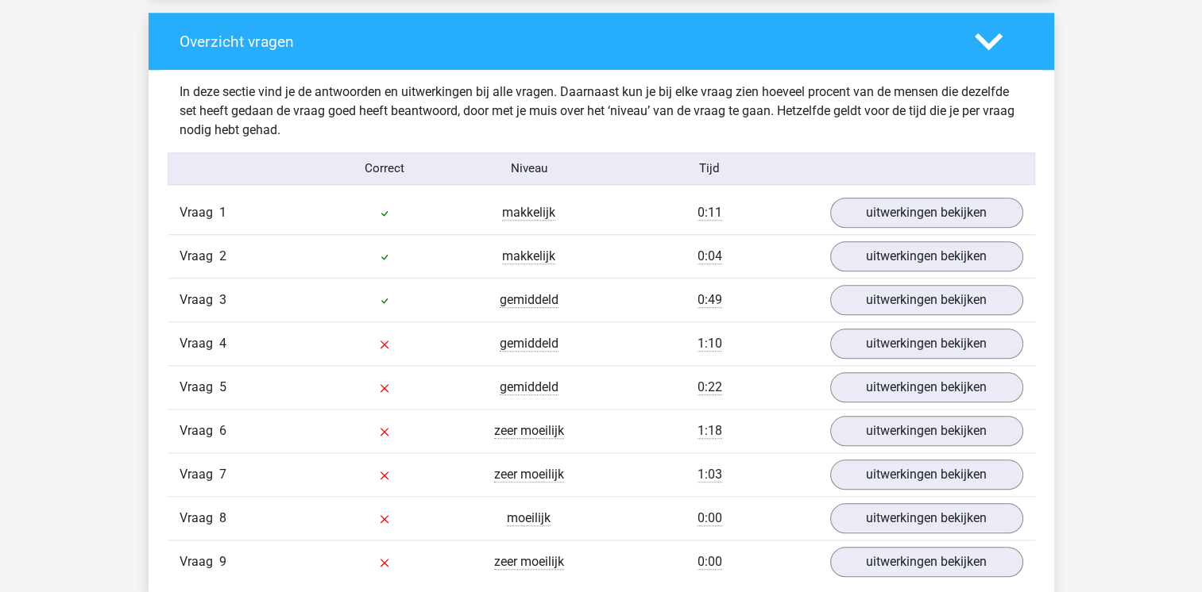
scroll to position [1652, 0]
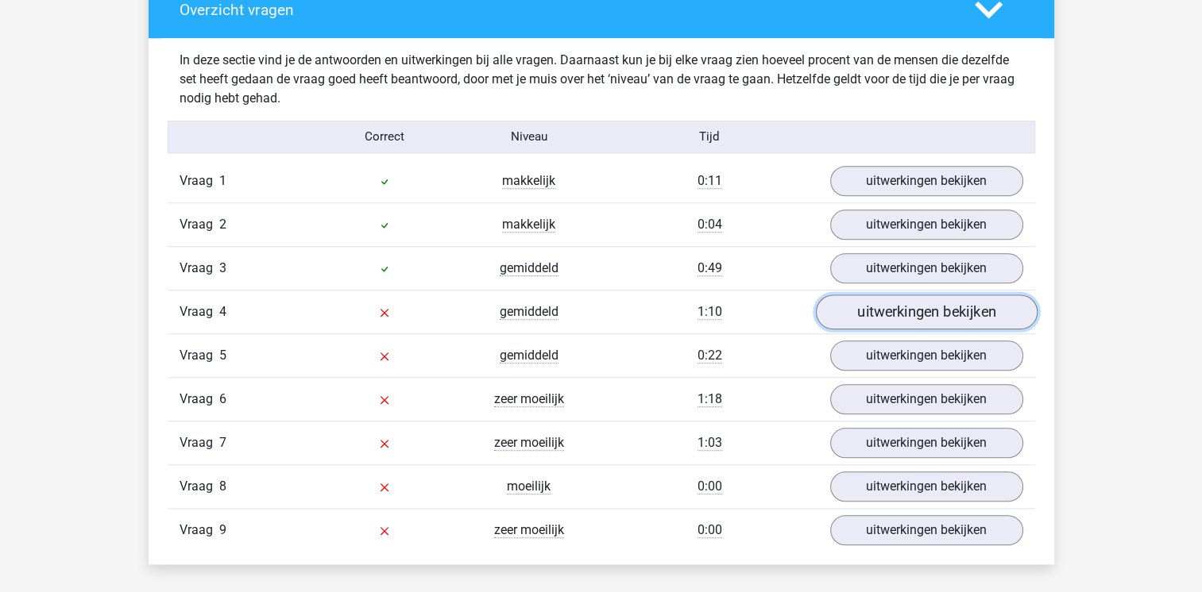
click at [890, 308] on link "uitwerkingen bekijken" at bounding box center [926, 312] width 222 height 35
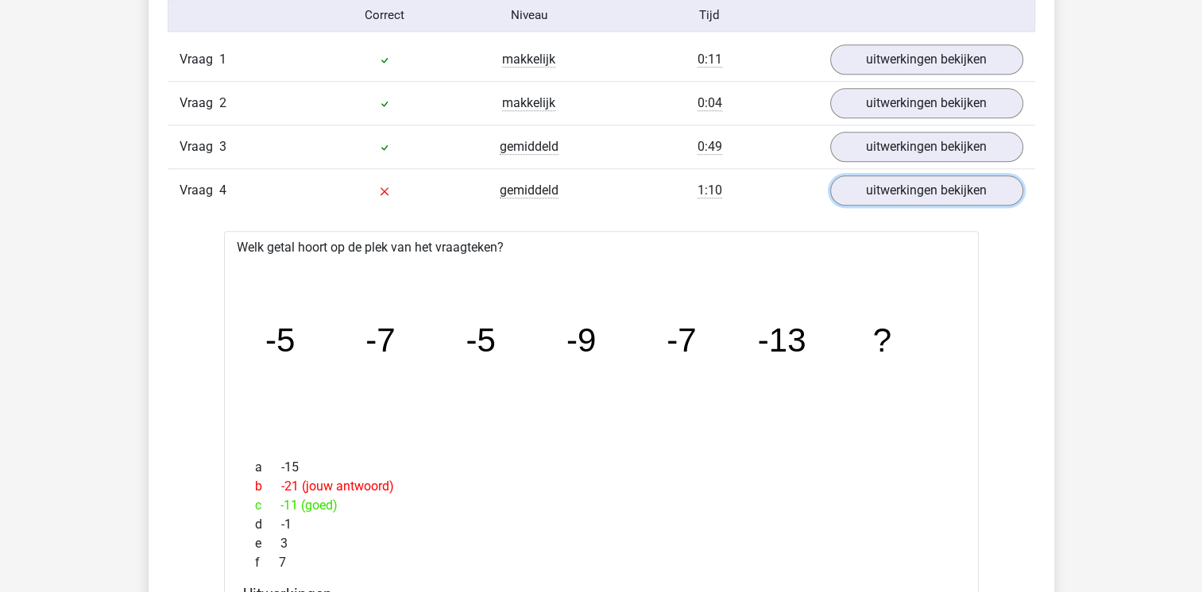
scroll to position [1772, 0]
click at [1086, 279] on div "Kies premium Bark barkelbaz@hotmail.com" at bounding box center [601, 567] width 1202 height 4678
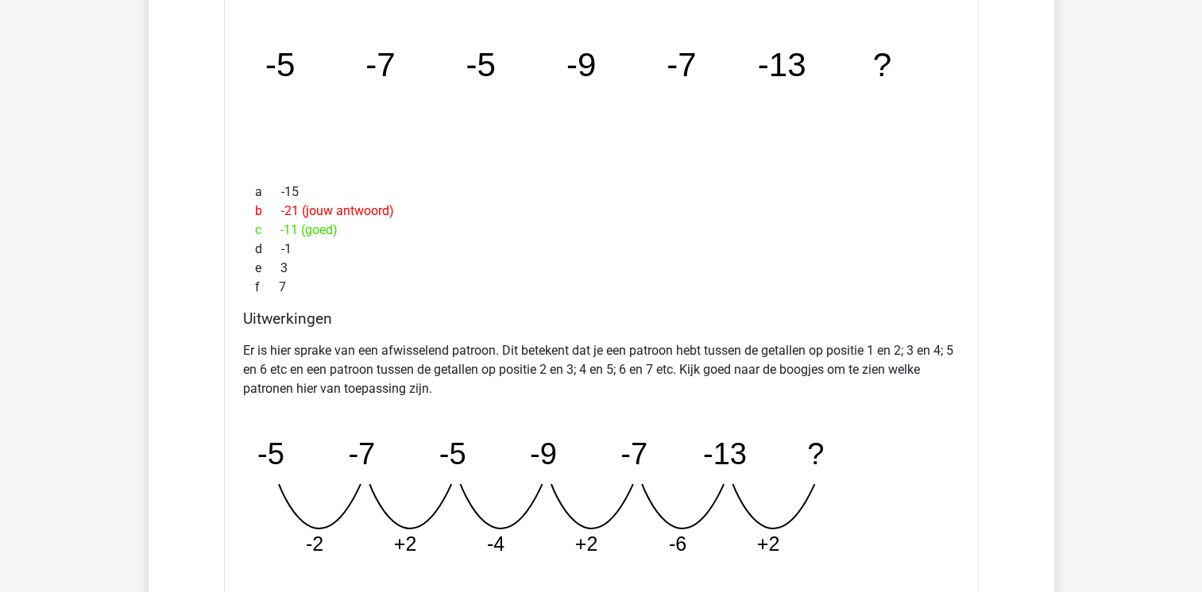
scroll to position [2046, 0]
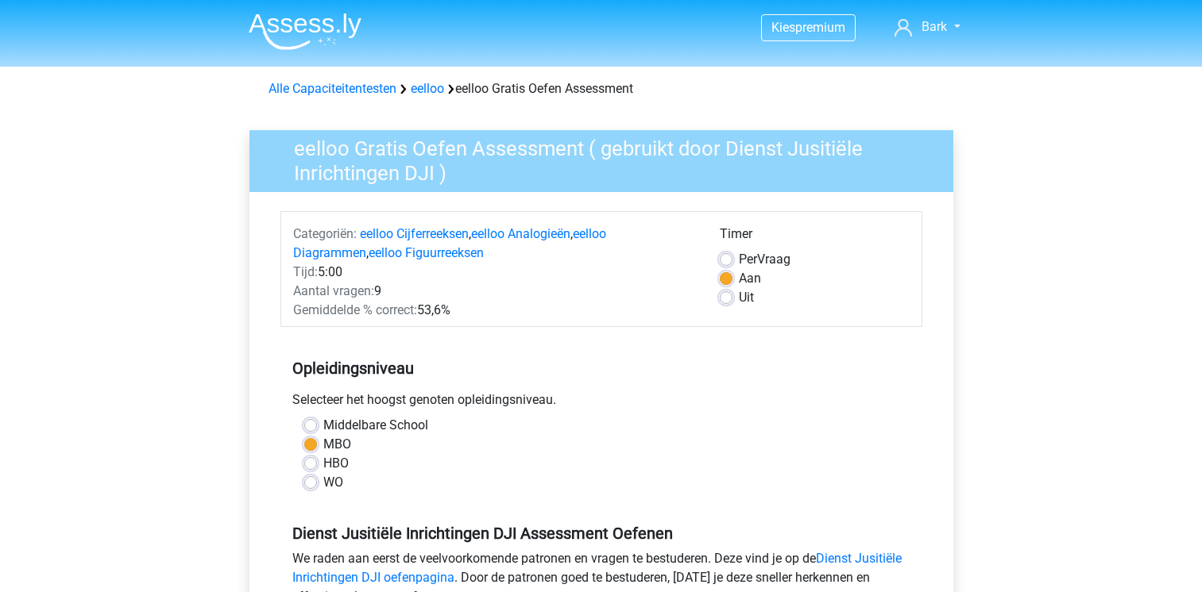
scroll to position [222, 0]
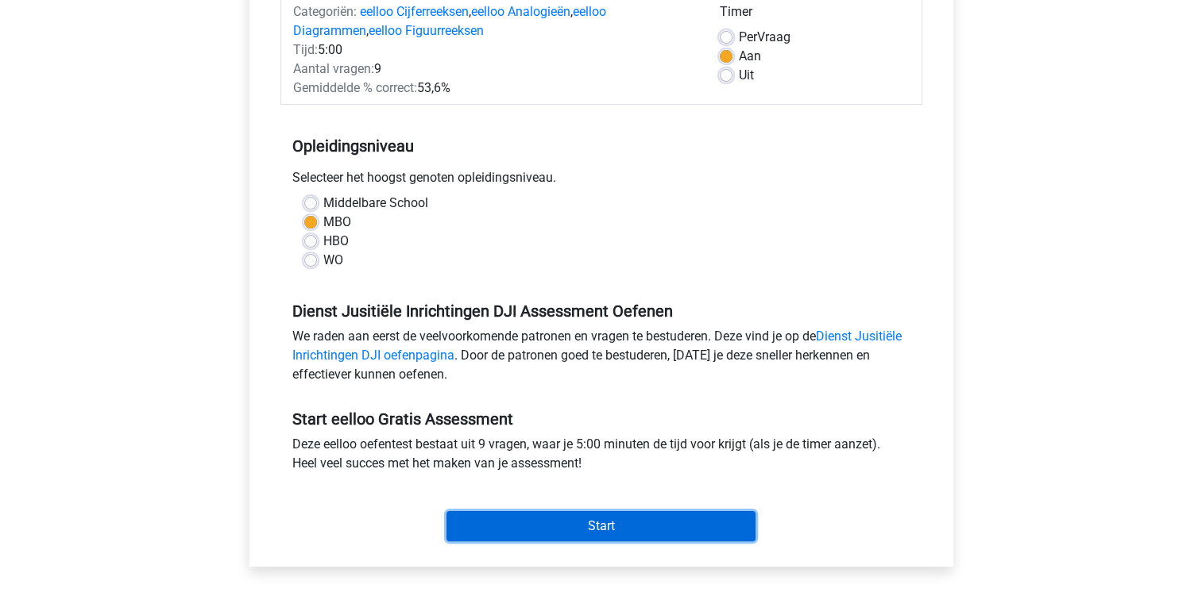
click at [670, 520] on input "Start" at bounding box center [600, 526] width 309 height 30
click at [646, 523] on input "Start" at bounding box center [600, 526] width 309 height 30
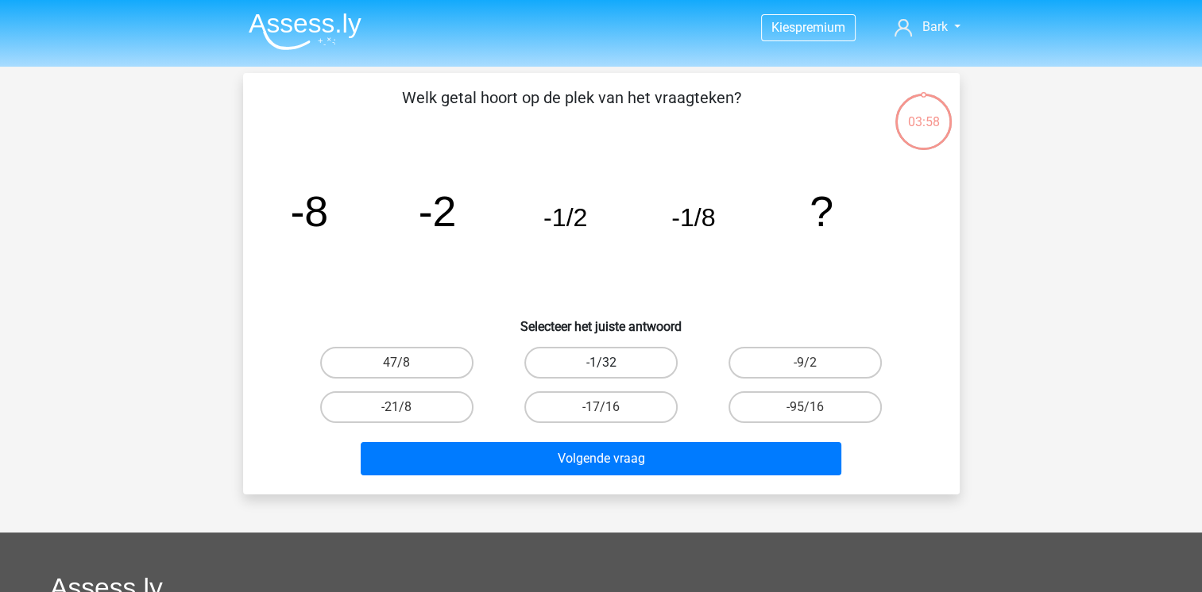
click at [578, 355] on label "-1/32" at bounding box center [600, 363] width 153 height 32
click at [600, 363] on input "-1/32" at bounding box center [605, 368] width 10 height 10
radio input "true"
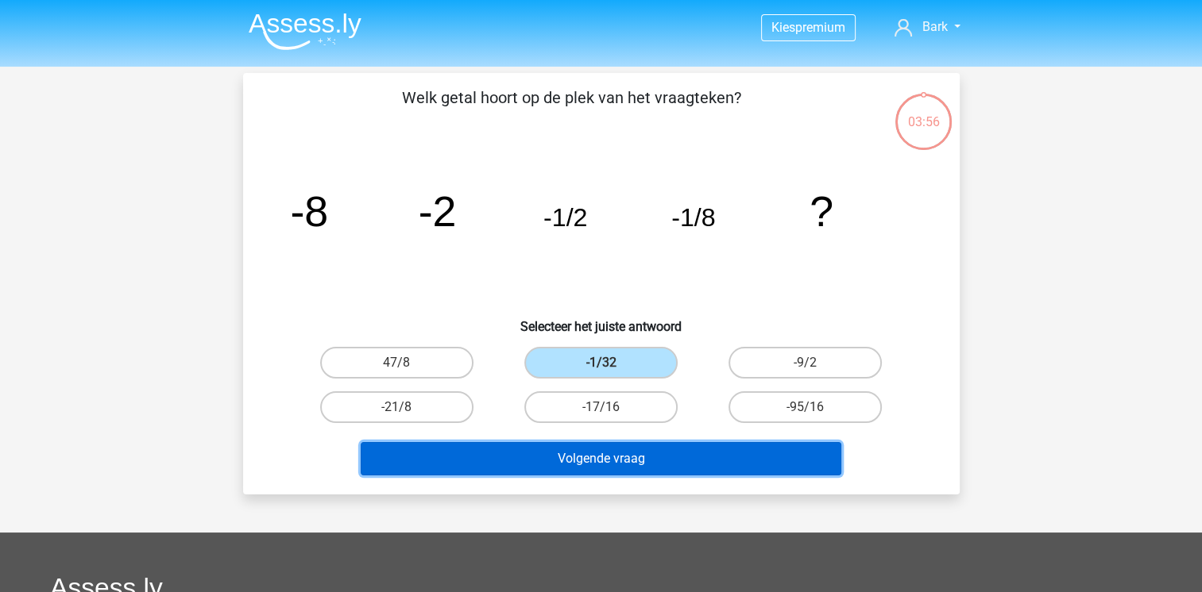
click at [640, 457] on button "Volgende vraag" at bounding box center [601, 458] width 481 height 33
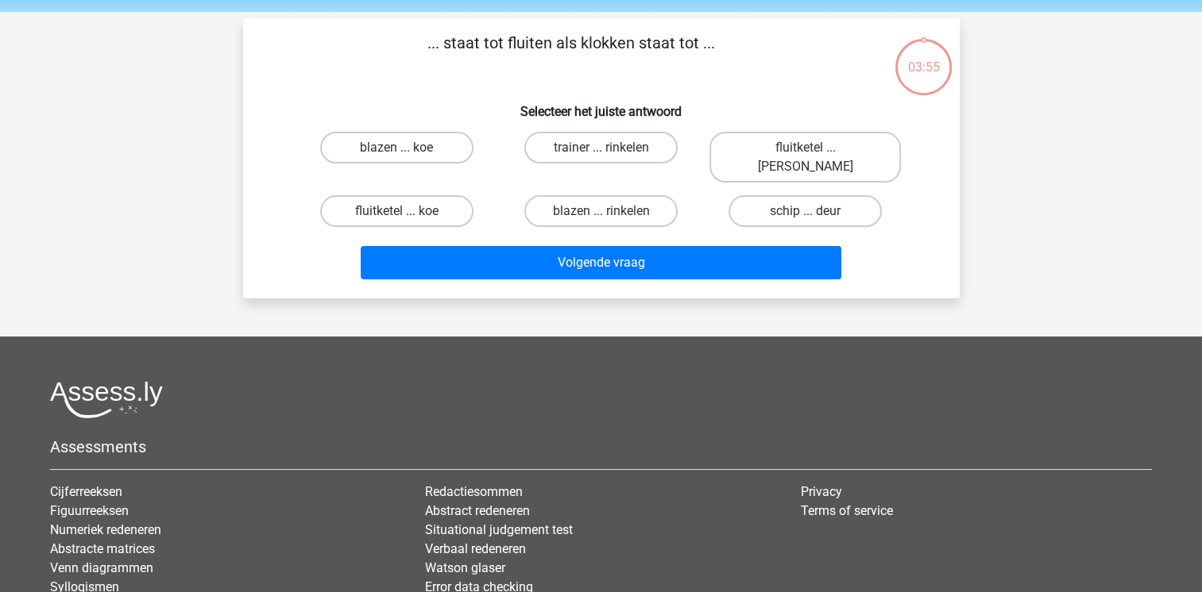
scroll to position [73, 0]
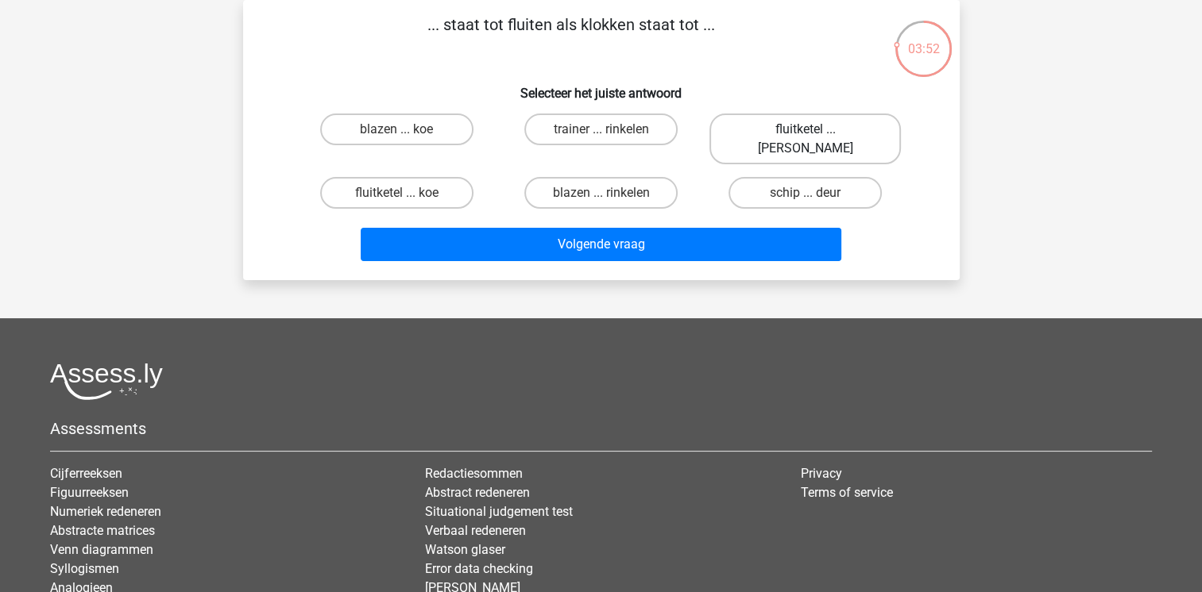
click at [790, 131] on label "fluitketel ... [PERSON_NAME]" at bounding box center [804, 139] width 191 height 51
click at [805, 131] on input "fluitketel ... [PERSON_NAME]" at bounding box center [810, 134] width 10 height 10
radio input "true"
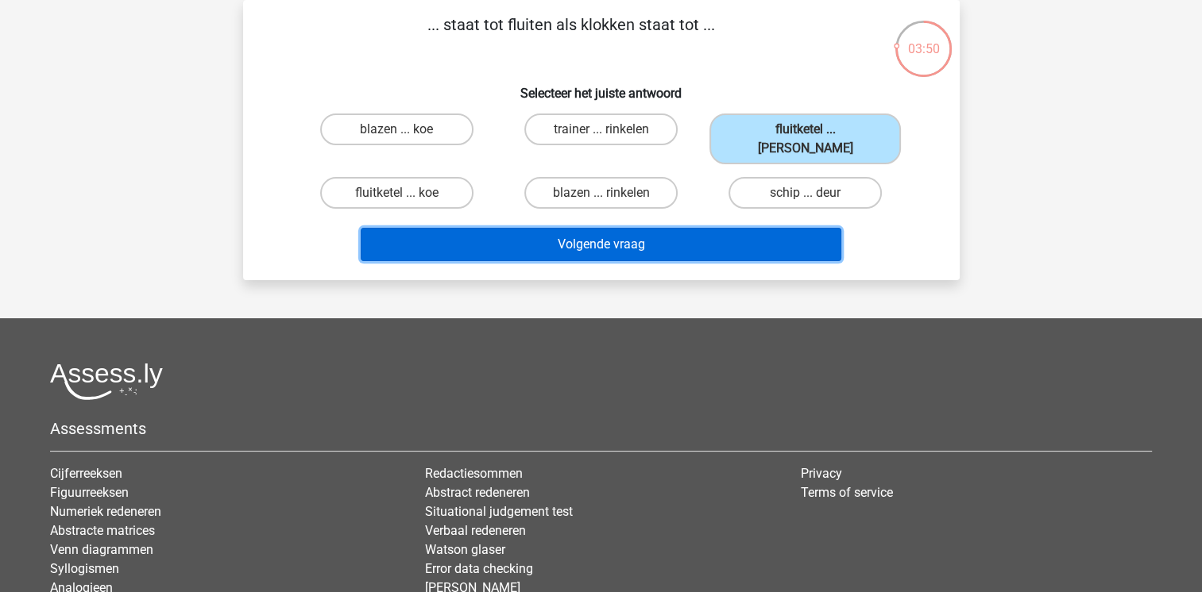
click at [731, 228] on button "Volgende vraag" at bounding box center [601, 244] width 481 height 33
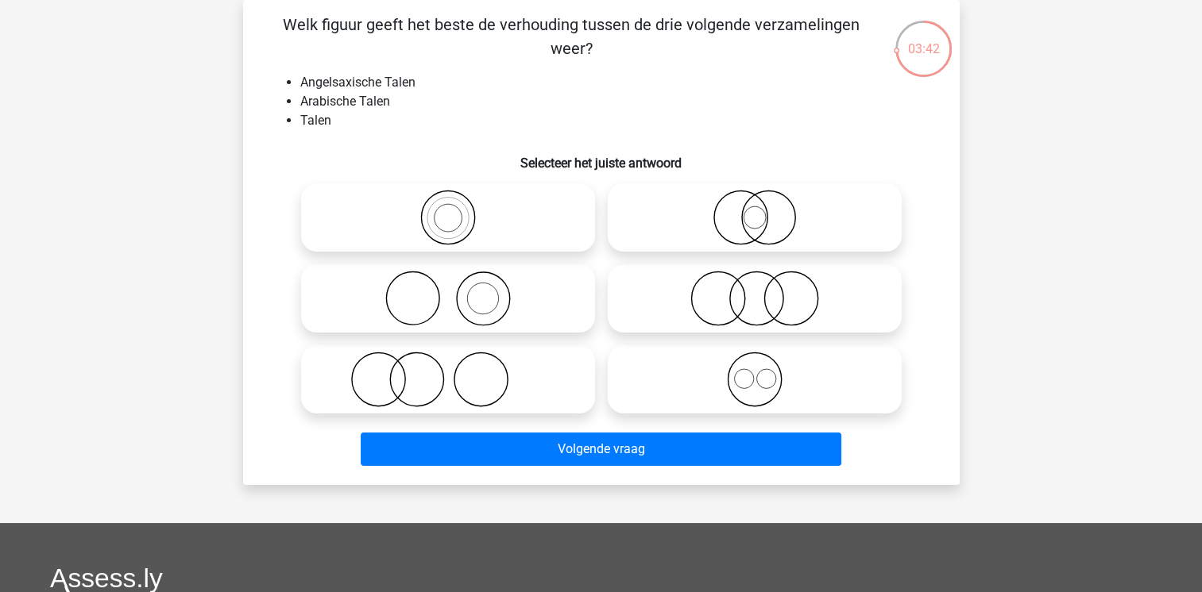
click at [748, 383] on icon at bounding box center [754, 380] width 281 height 56
click at [755, 372] on input "radio" at bounding box center [760, 366] width 10 height 10
radio input "true"
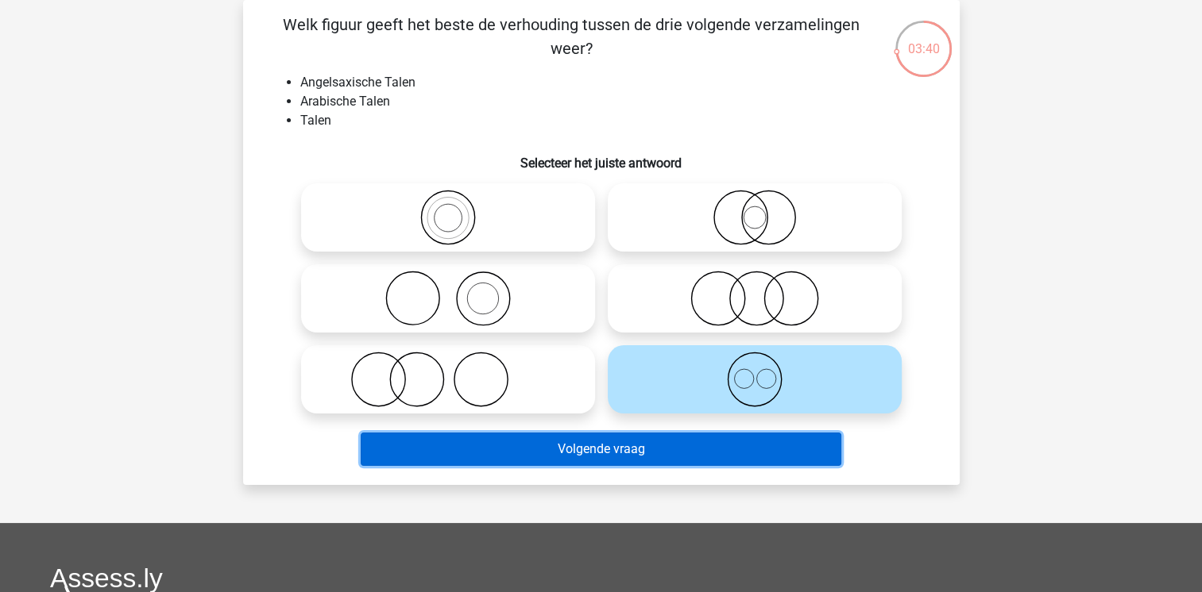
click at [700, 457] on button "Volgende vraag" at bounding box center [601, 449] width 481 height 33
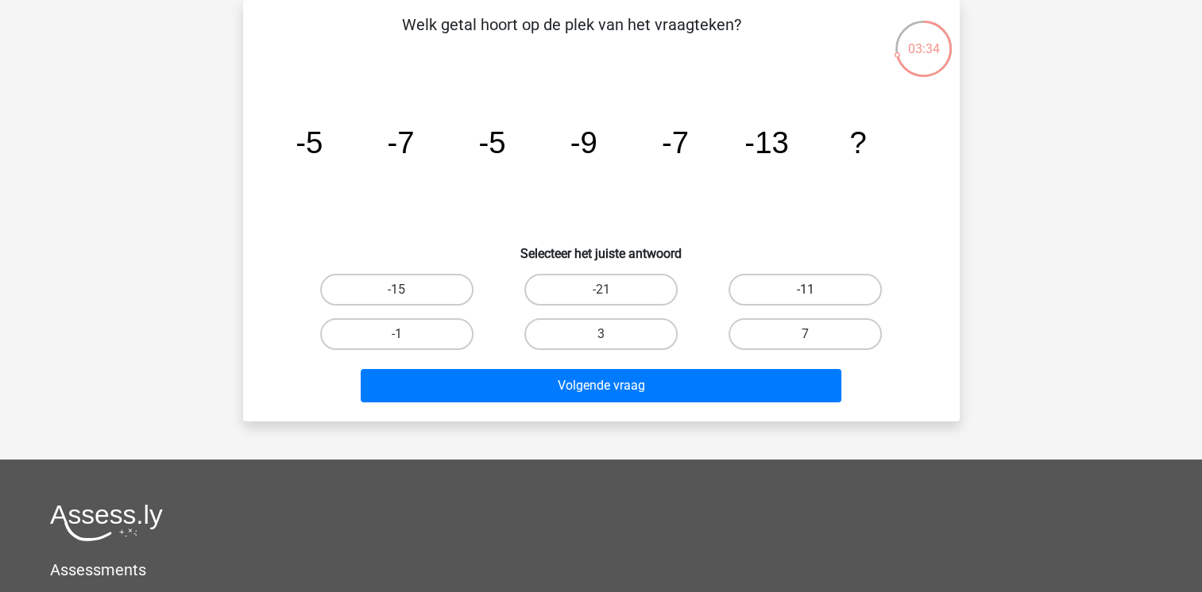
click at [777, 287] on label "-11" at bounding box center [804, 290] width 153 height 32
click at [805, 290] on input "-11" at bounding box center [810, 295] width 10 height 10
radio input "true"
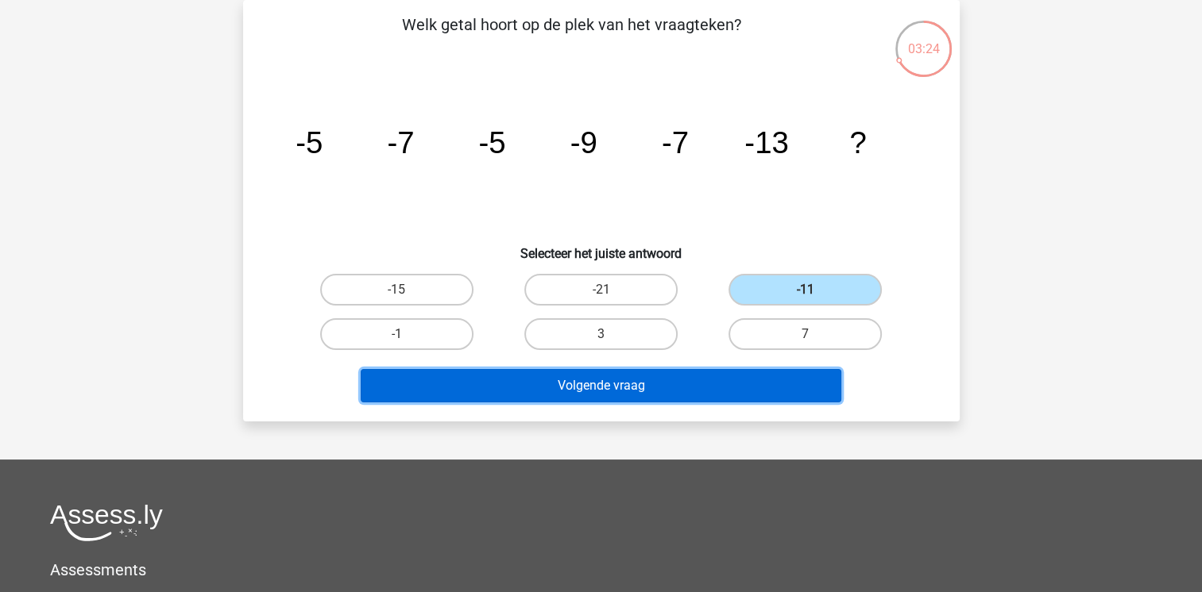
click at [654, 391] on button "Volgende vraag" at bounding box center [601, 385] width 481 height 33
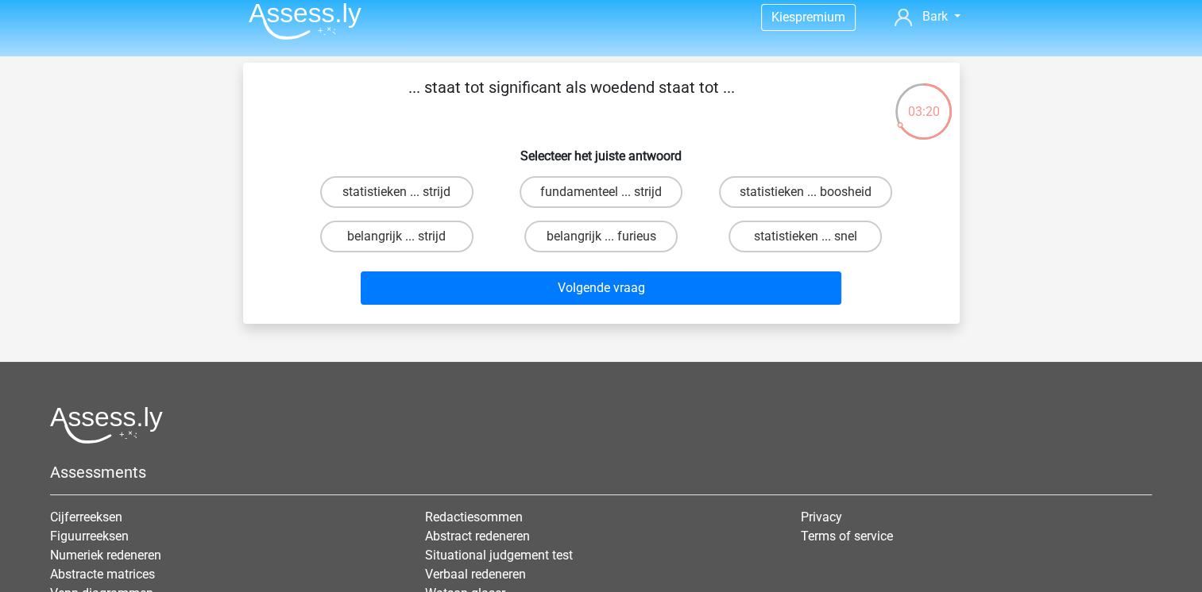
scroll to position [10, 0]
click at [651, 344] on div "Kies premium Bark barkelbaz@hotmail.com" at bounding box center [601, 386] width 1202 height 792
drag, startPoint x: 651, startPoint y: 344, endPoint x: 769, endPoint y: 195, distance: 190.0
click at [769, 195] on label "statistieken ... boosheid" at bounding box center [805, 193] width 173 height 32
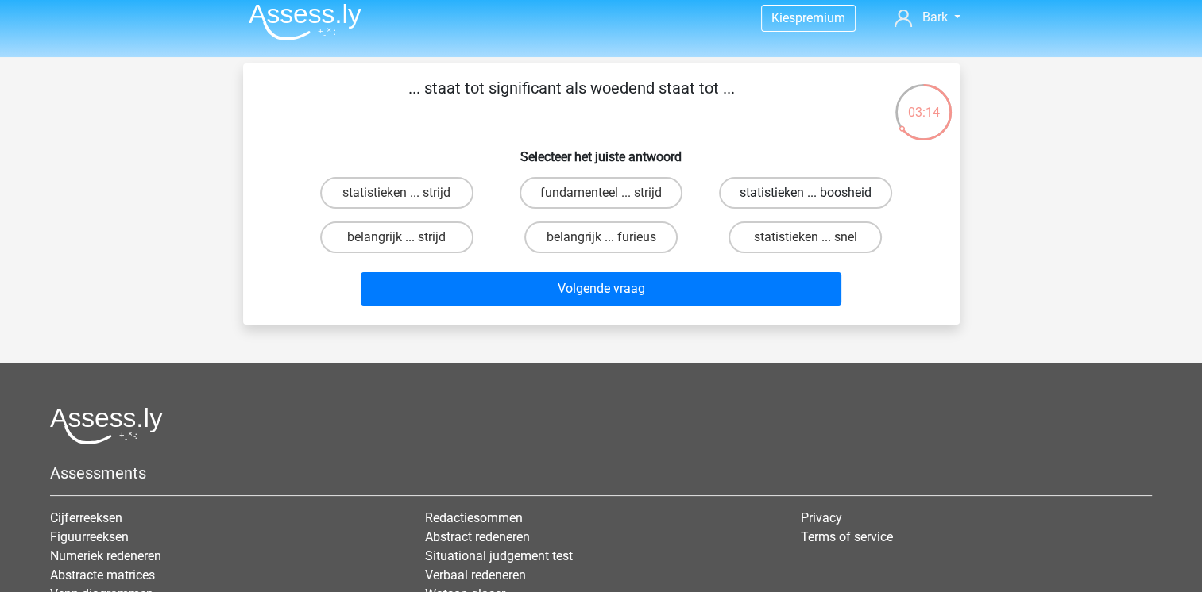
click at [805, 195] on input "statistieken ... boosheid" at bounding box center [810, 198] width 10 height 10
radio input "true"
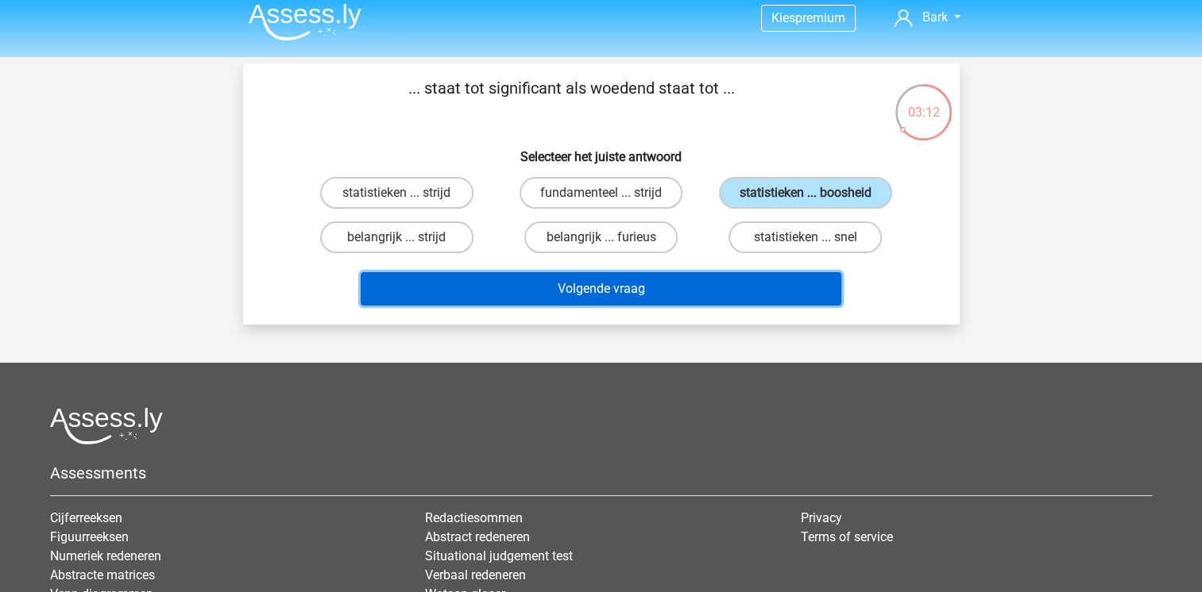
click at [687, 303] on button "Volgende vraag" at bounding box center [601, 288] width 481 height 33
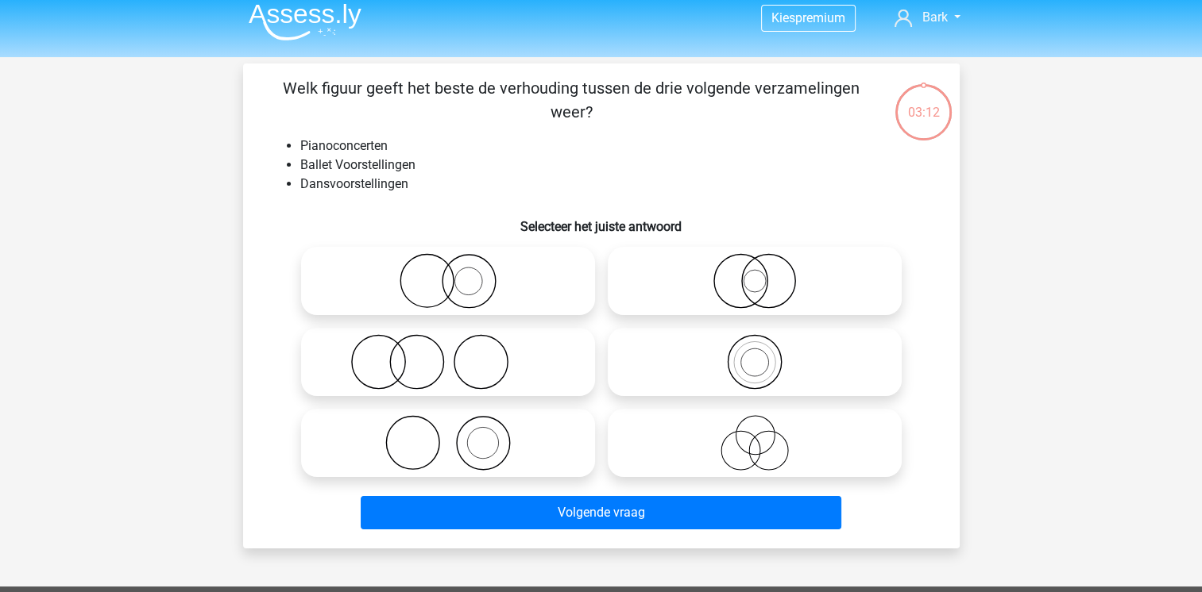
scroll to position [73, 0]
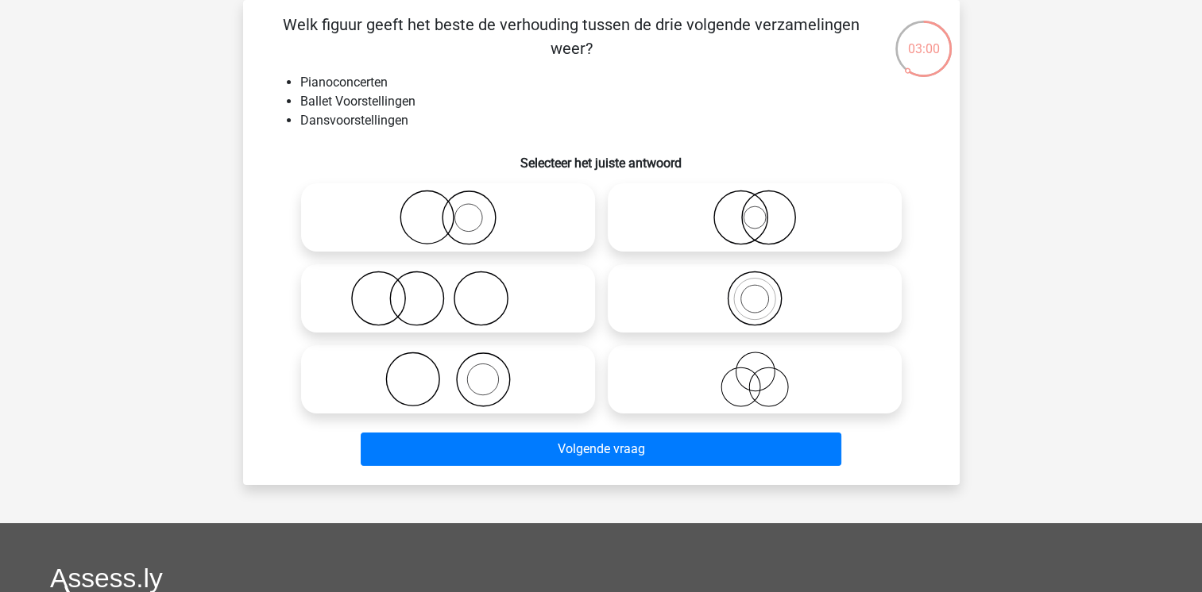
click at [453, 295] on circle at bounding box center [479, 298] width 53 height 53
click at [453, 291] on input "radio" at bounding box center [453, 285] width 10 height 10
radio input "true"
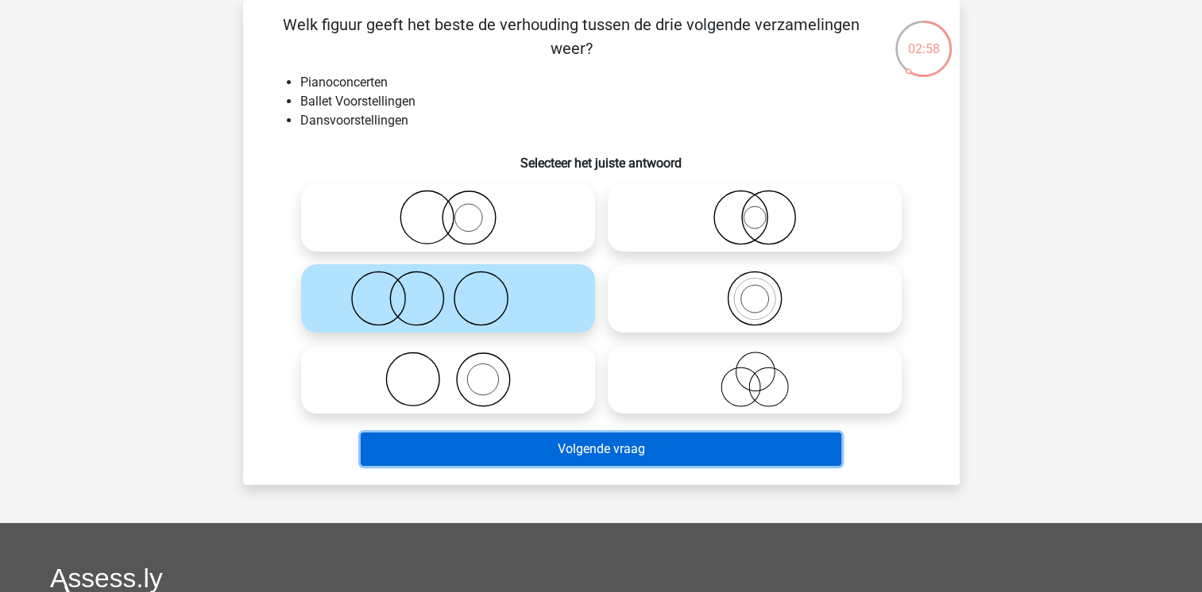
click at [527, 453] on button "Volgende vraag" at bounding box center [601, 449] width 481 height 33
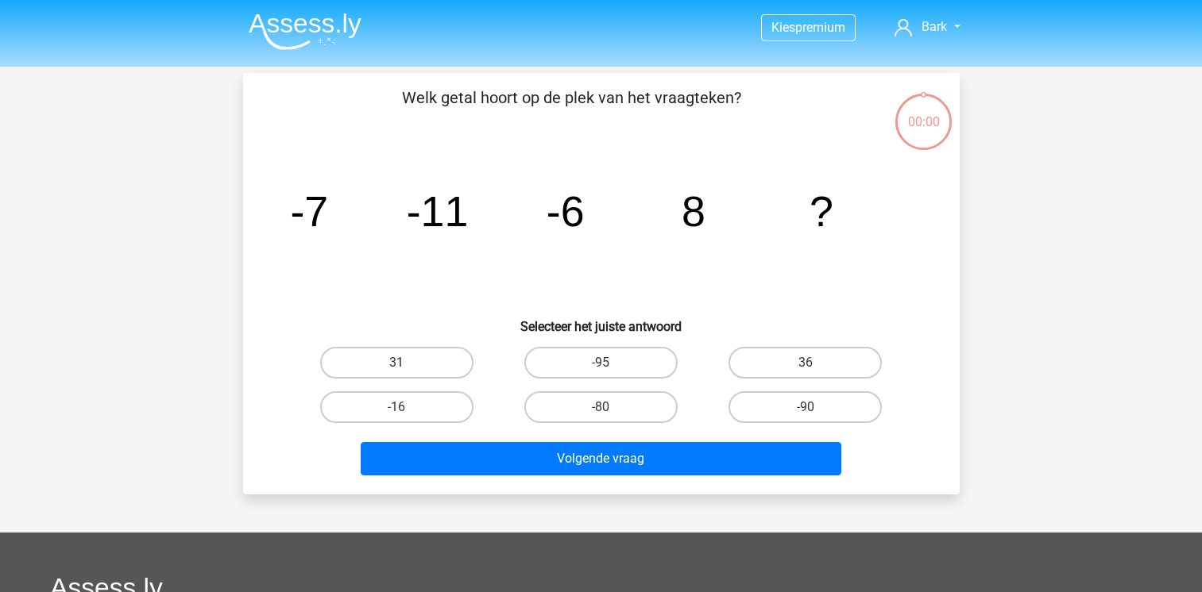
scroll to position [73, 0]
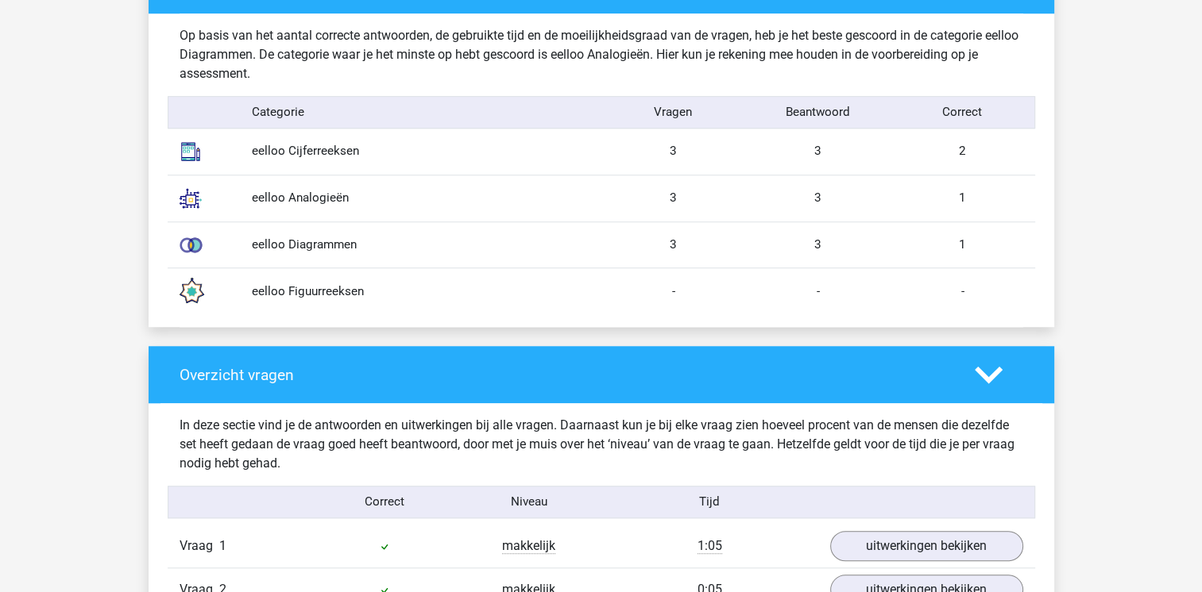
scroll to position [1322, 0]
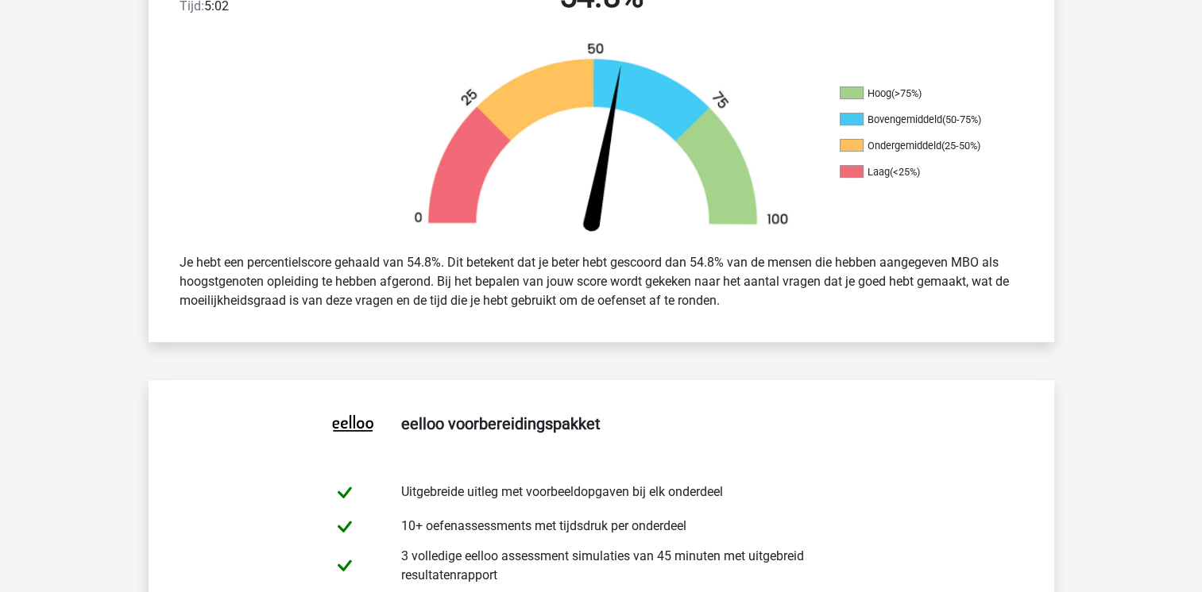
scroll to position [433, 0]
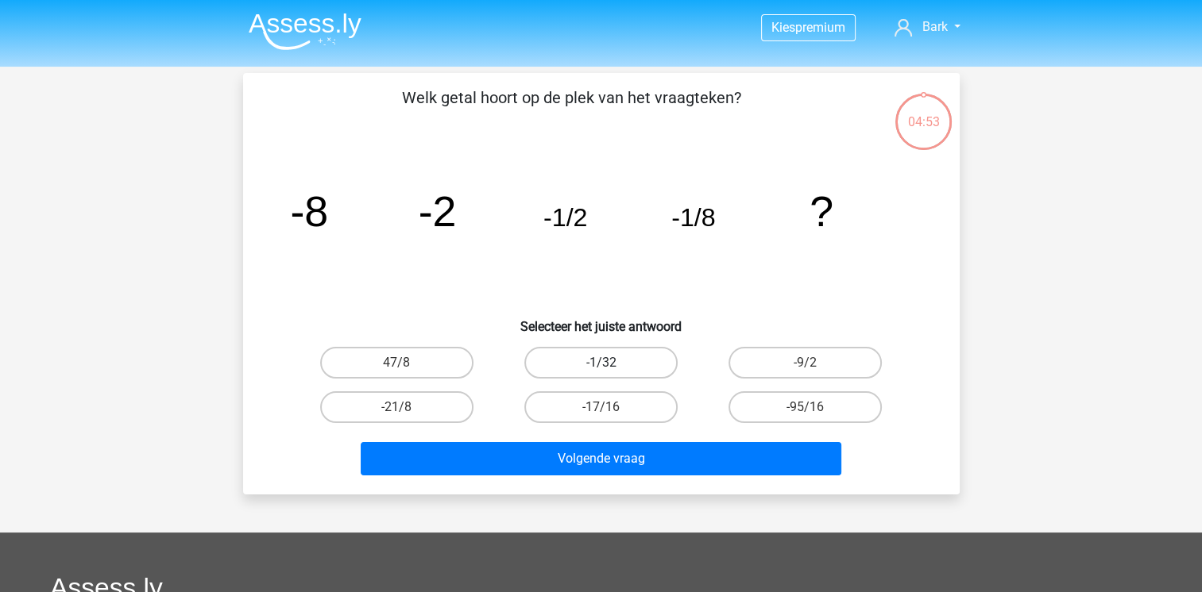
click at [658, 363] on label "-1/32" at bounding box center [600, 363] width 153 height 32
click at [611, 363] on input "-1/32" at bounding box center [605, 368] width 10 height 10
radio input "true"
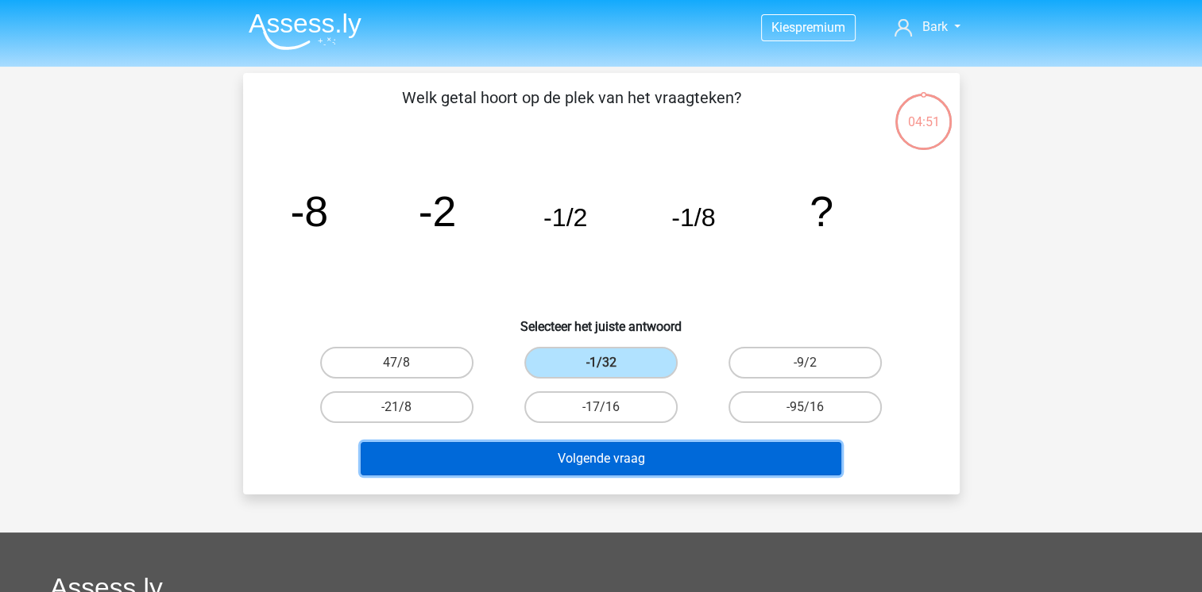
click at [612, 469] on button "Volgende vraag" at bounding box center [601, 458] width 481 height 33
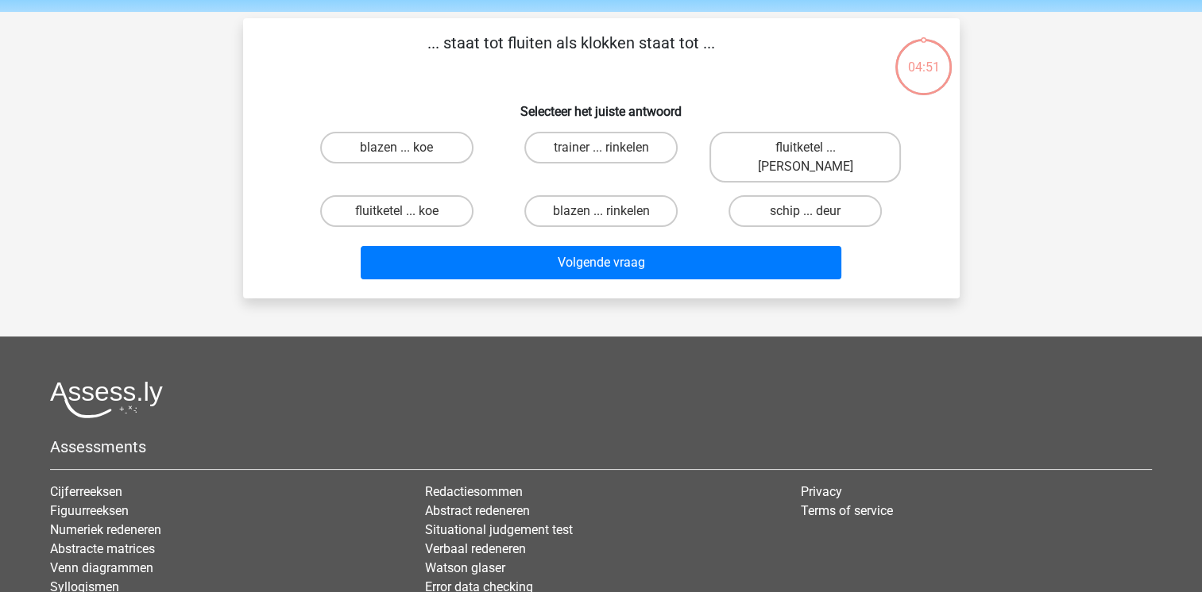
scroll to position [73, 0]
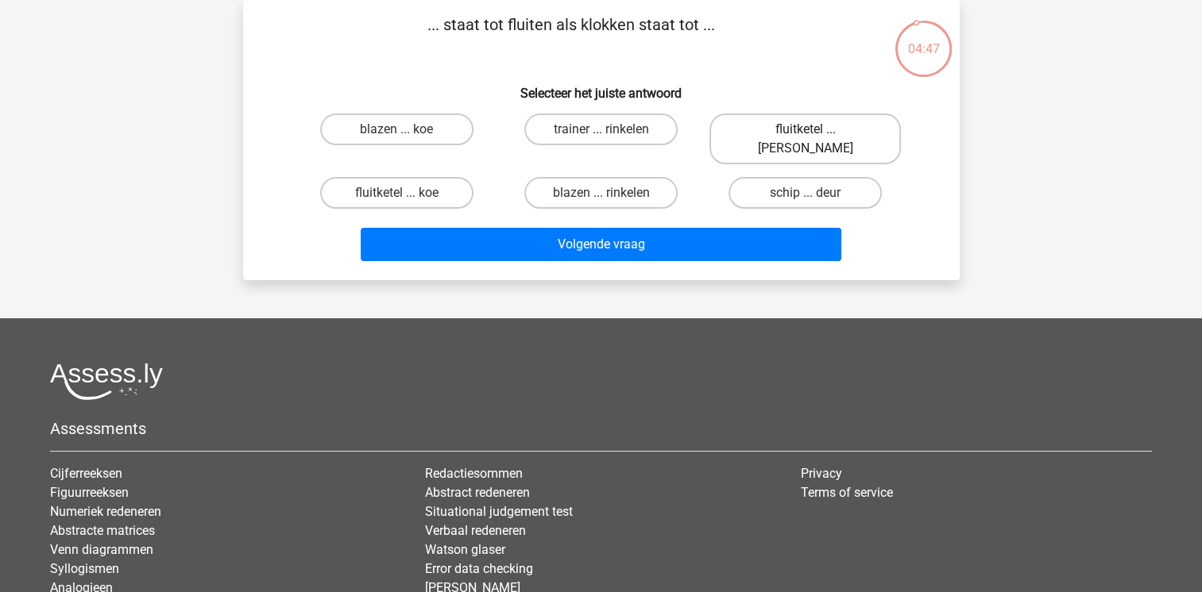
click at [820, 135] on label "fluitketel ... [PERSON_NAME]" at bounding box center [804, 139] width 191 height 51
click at [816, 135] on input "fluitketel ... [PERSON_NAME]" at bounding box center [810, 134] width 10 height 10
radio input "true"
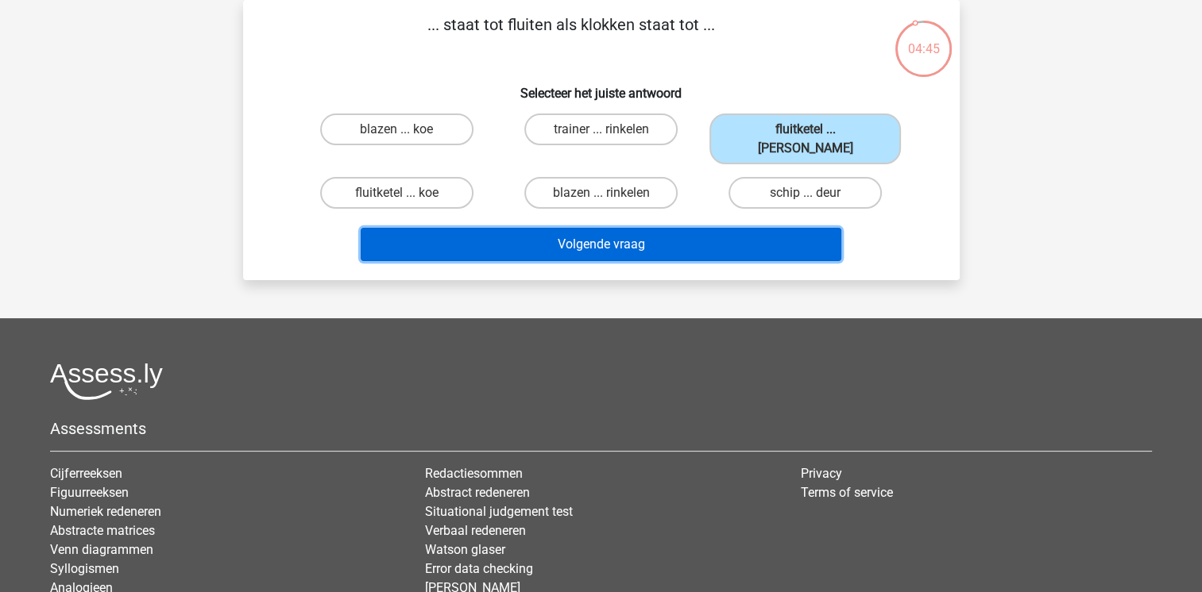
click at [670, 228] on button "Volgende vraag" at bounding box center [601, 244] width 481 height 33
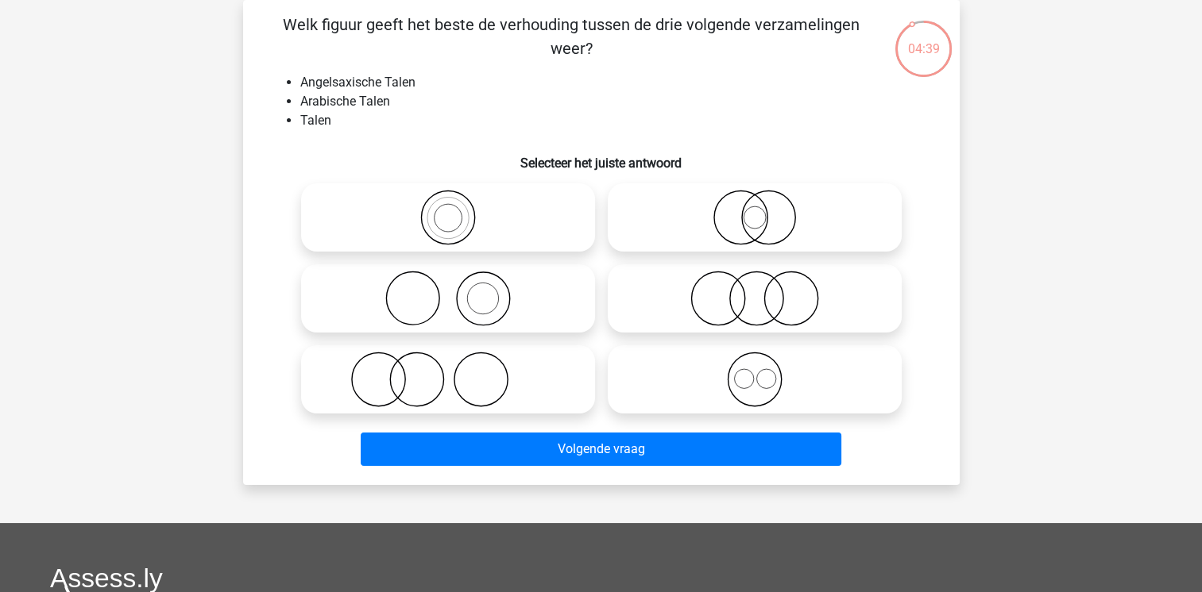
click at [503, 376] on icon at bounding box center [447, 380] width 281 height 56
click at [458, 372] on input "radio" at bounding box center [453, 366] width 10 height 10
radio input "true"
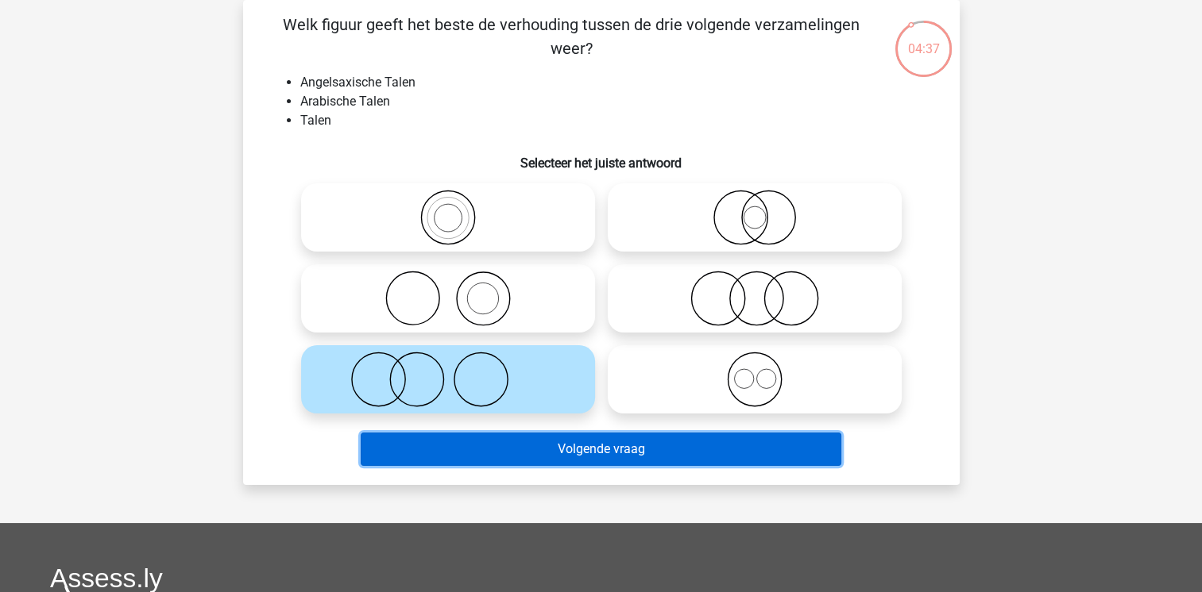
click at [560, 460] on button "Volgende vraag" at bounding box center [601, 449] width 481 height 33
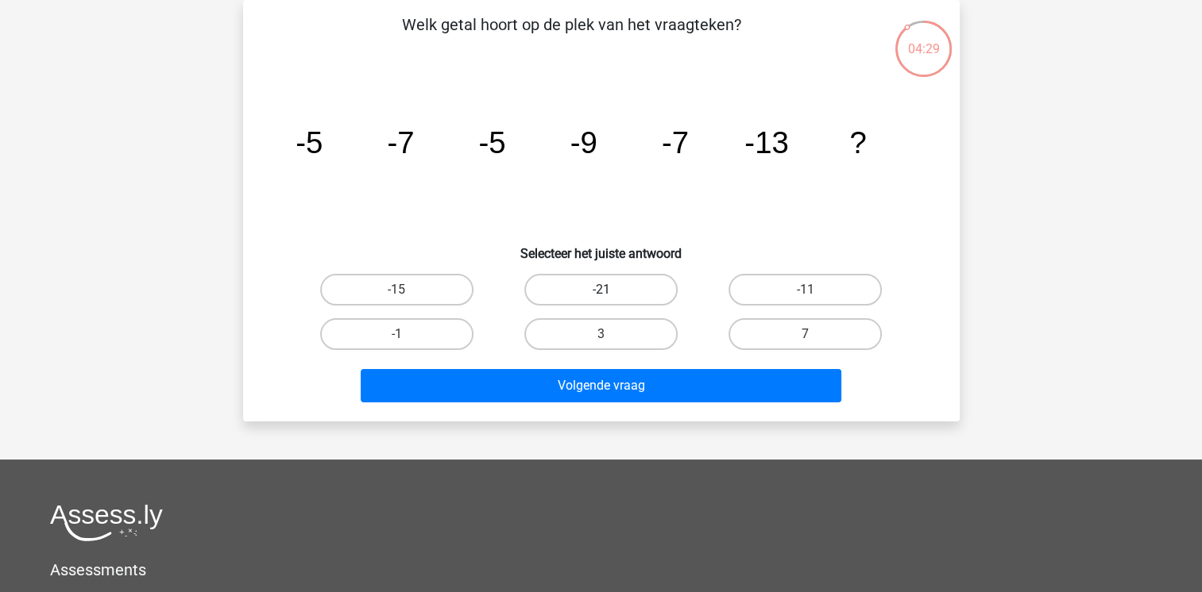
click at [619, 284] on label "-21" at bounding box center [600, 290] width 153 height 32
click at [611, 290] on input "-21" at bounding box center [605, 295] width 10 height 10
radio input "true"
click at [782, 294] on label "-11" at bounding box center [804, 290] width 153 height 32
click at [805, 294] on input "-11" at bounding box center [810, 295] width 10 height 10
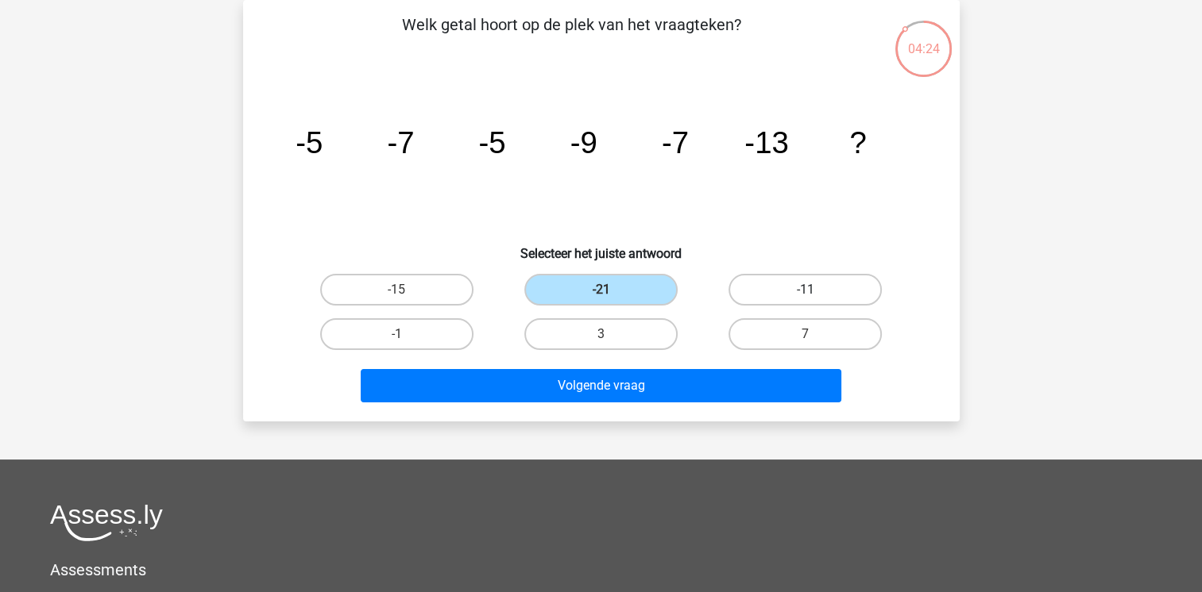
radio input "true"
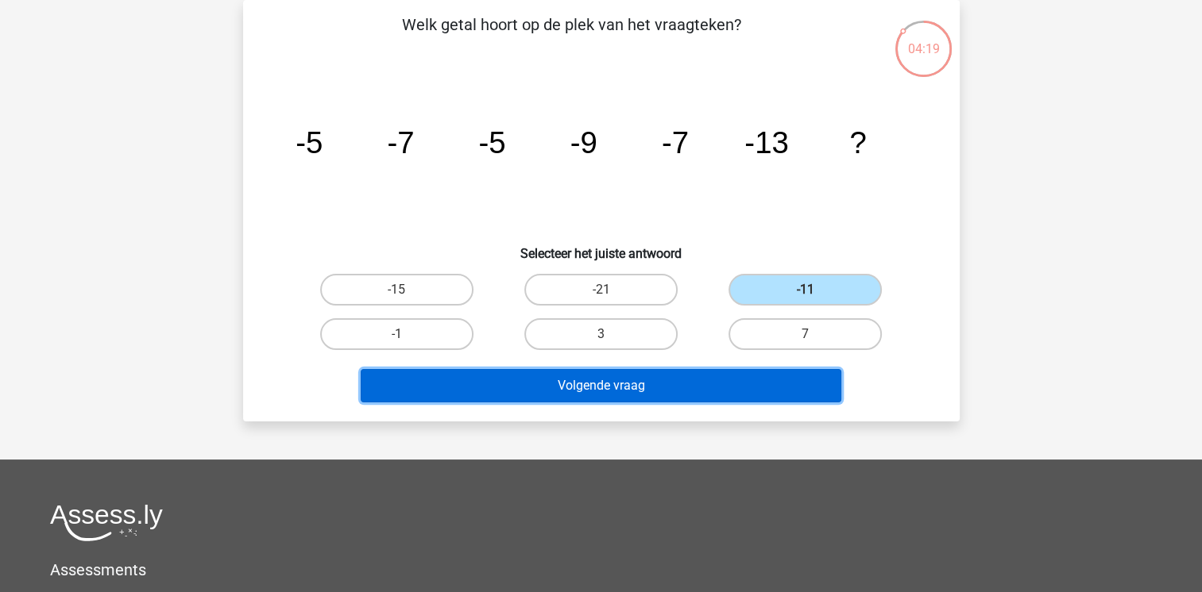
click at [642, 380] on button "Volgende vraag" at bounding box center [601, 385] width 481 height 33
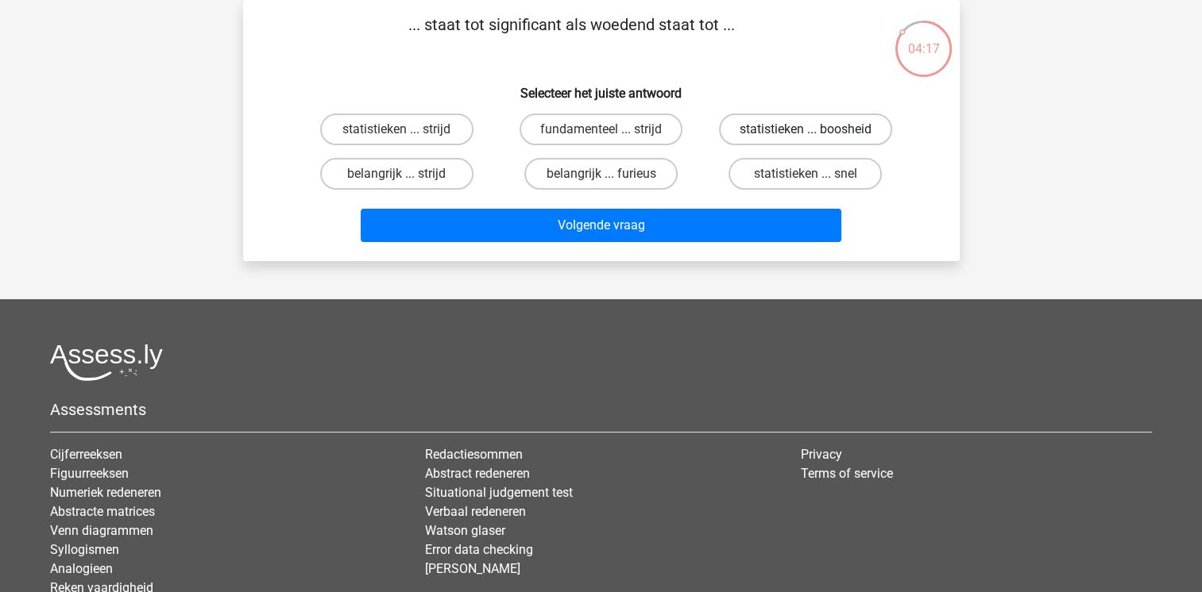
click at [784, 127] on label "statistieken ... boosheid" at bounding box center [805, 130] width 173 height 32
click at [805, 129] on input "statistieken ... boosheid" at bounding box center [810, 134] width 10 height 10
radio input "true"
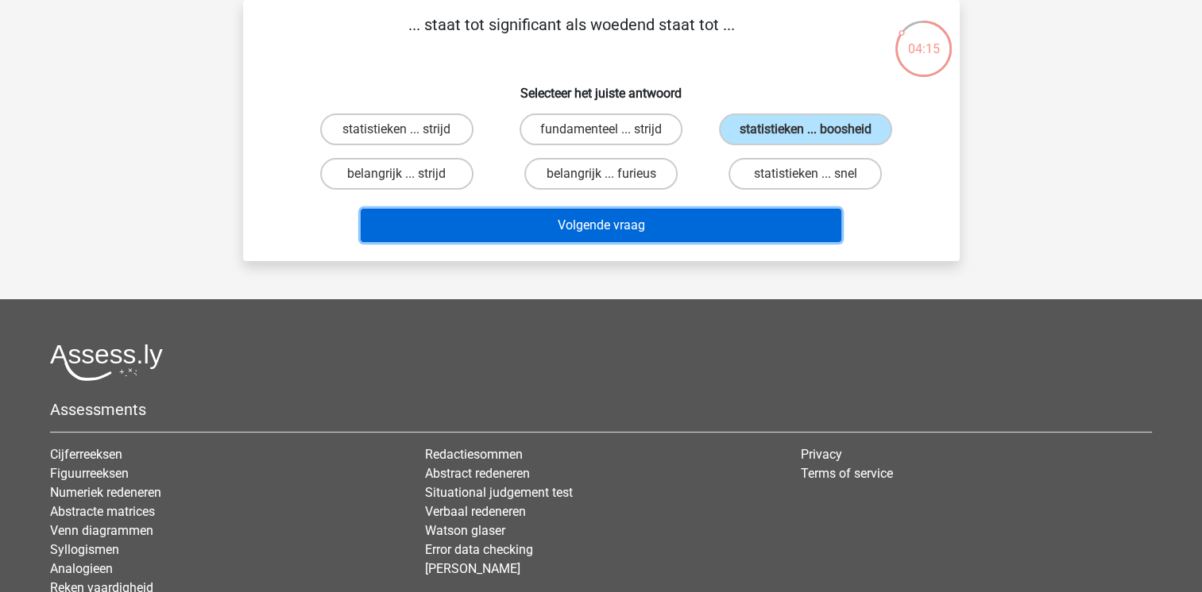
click at [658, 226] on button "Volgende vraag" at bounding box center [601, 225] width 481 height 33
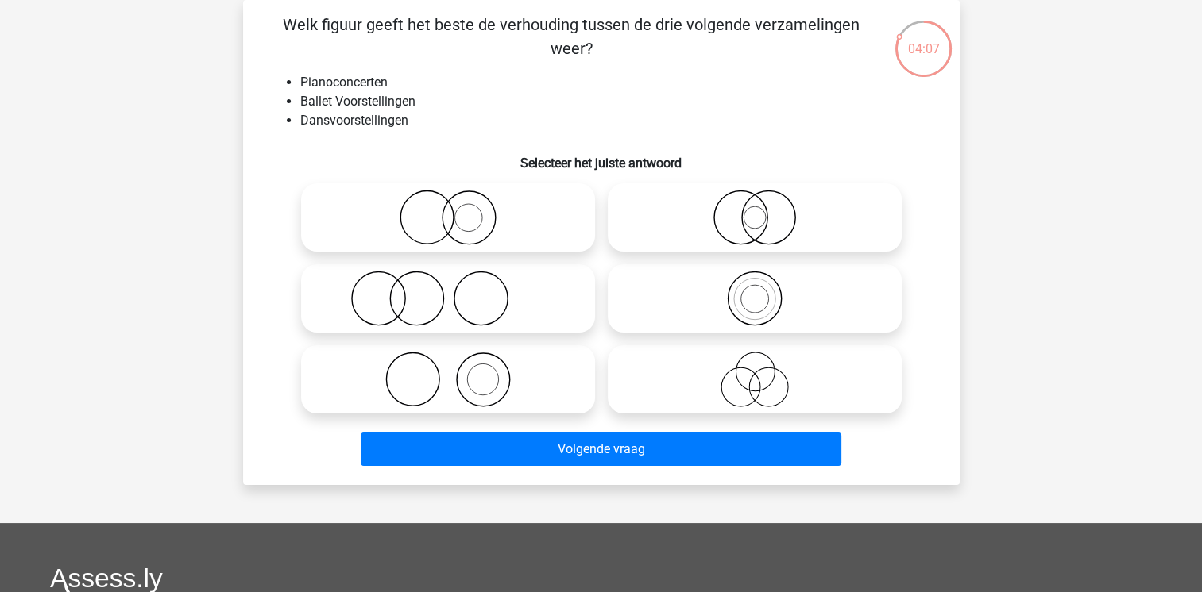
click at [458, 310] on icon at bounding box center [447, 299] width 281 height 56
click at [458, 291] on input "radio" at bounding box center [453, 285] width 10 height 10
radio input "true"
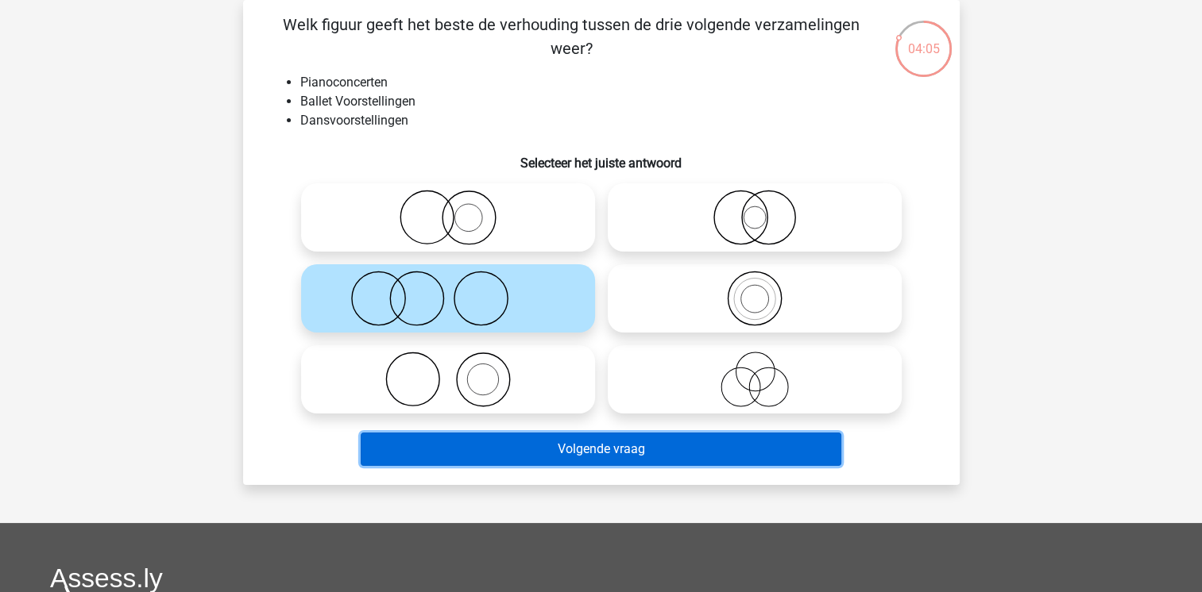
click at [672, 457] on button "Volgende vraag" at bounding box center [601, 449] width 481 height 33
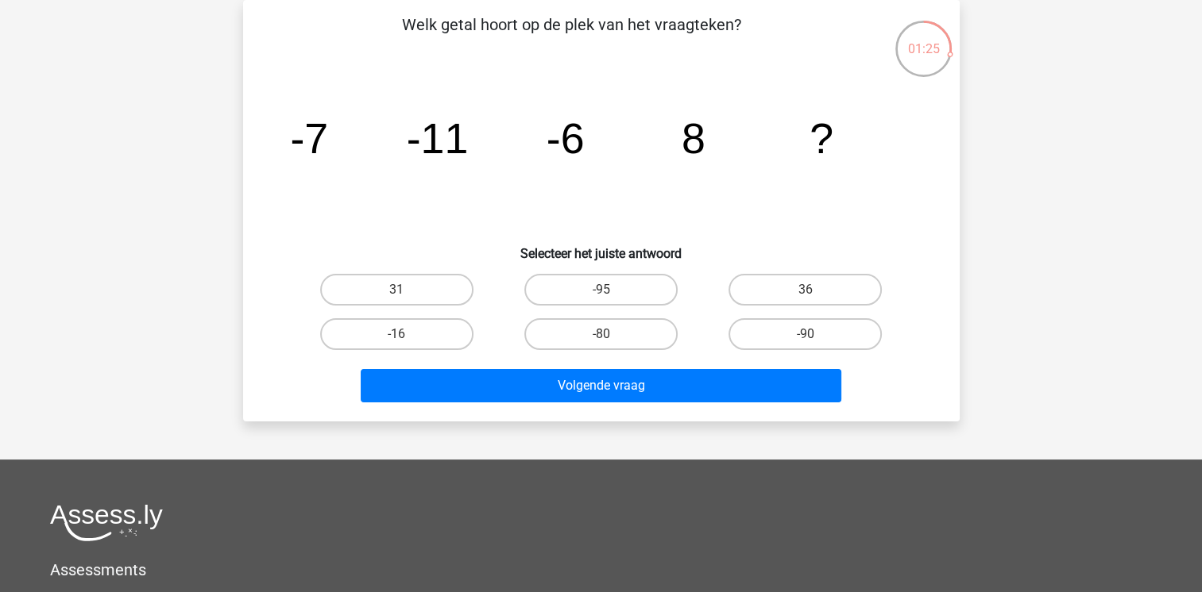
drag, startPoint x: 672, startPoint y: 457, endPoint x: 880, endPoint y: 361, distance: 229.2
click at [880, 361] on div "Kies premium Bark barkelbaz@hotmail.com" at bounding box center [601, 403] width 1202 height 952
click at [353, 335] on label "-16" at bounding box center [396, 334] width 153 height 32
click at [396, 335] on input "-16" at bounding box center [401, 339] width 10 height 10
radio input "true"
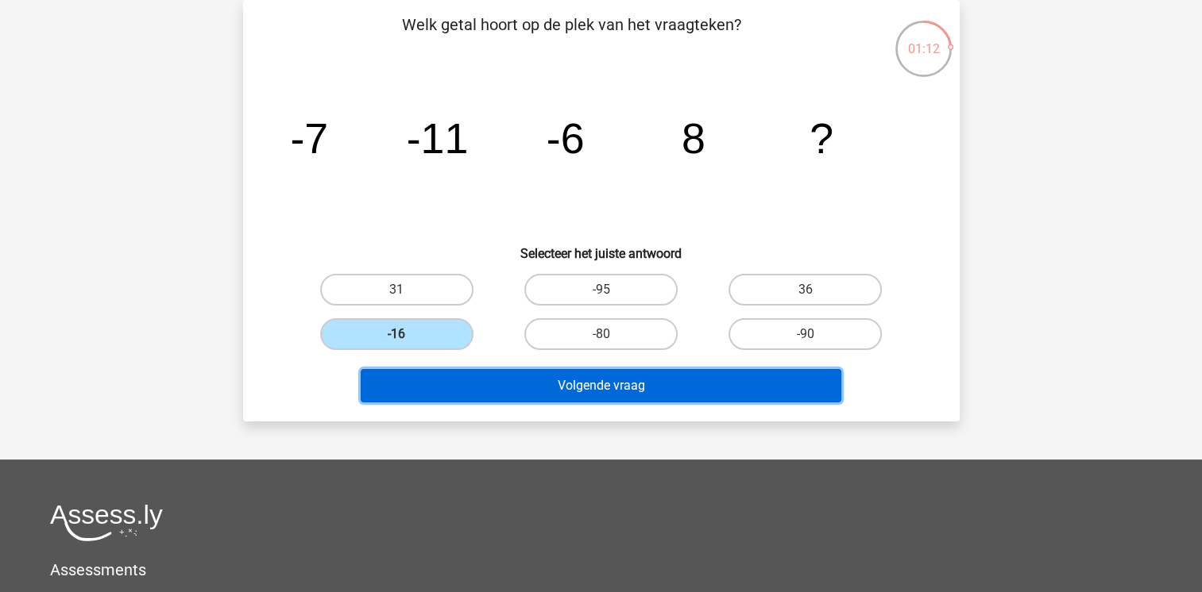
click at [509, 394] on button "Volgende vraag" at bounding box center [601, 385] width 481 height 33
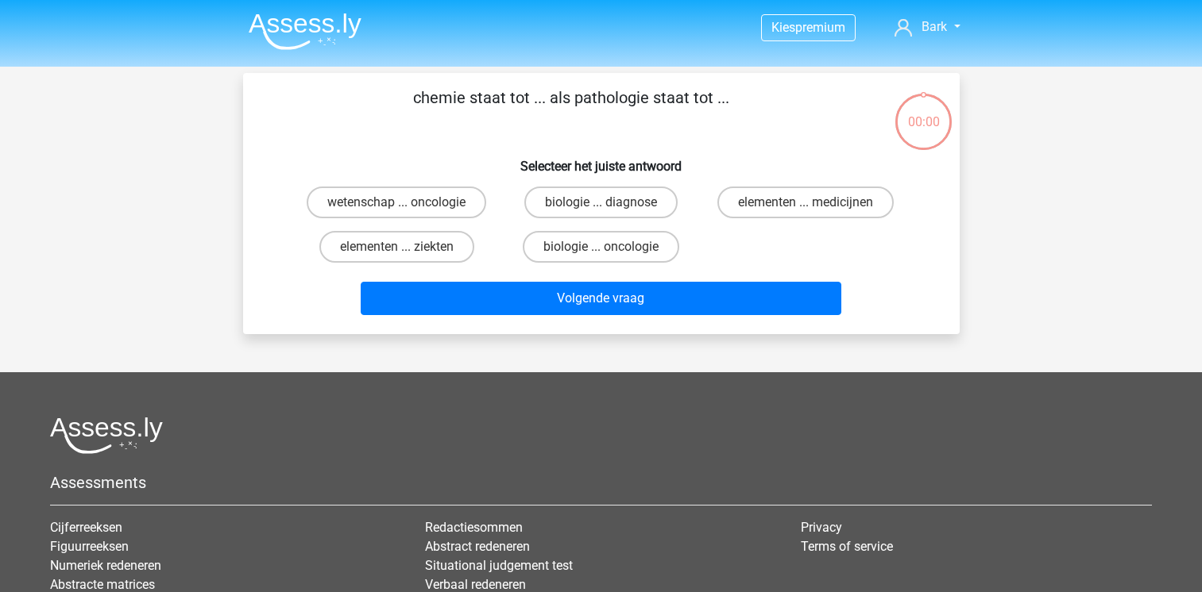
scroll to position [73, 0]
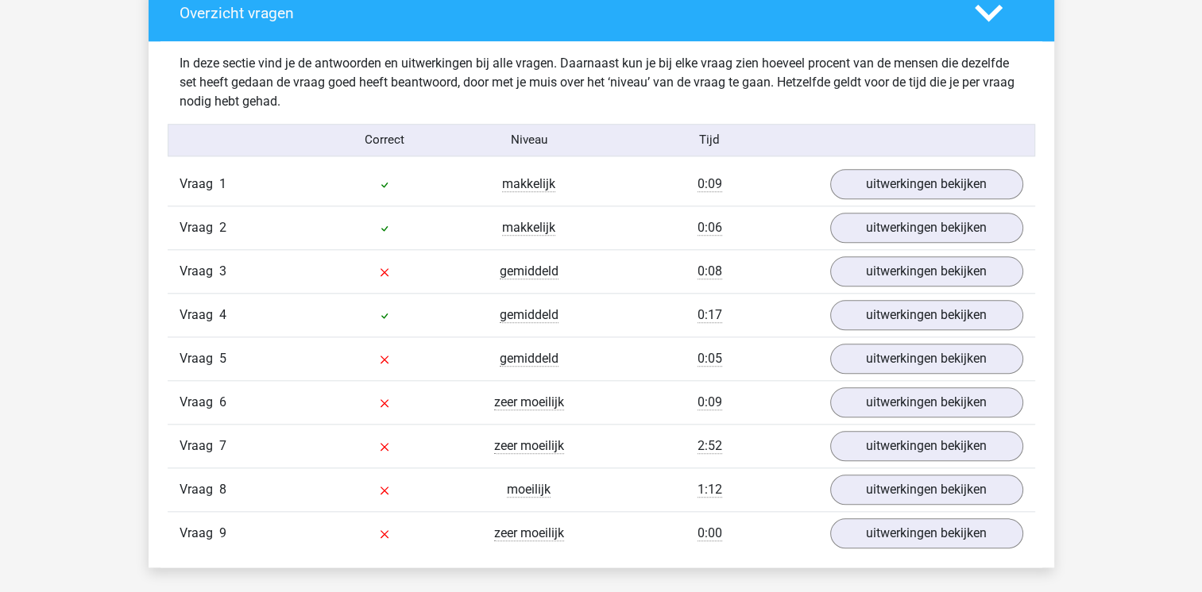
scroll to position [1652, 0]
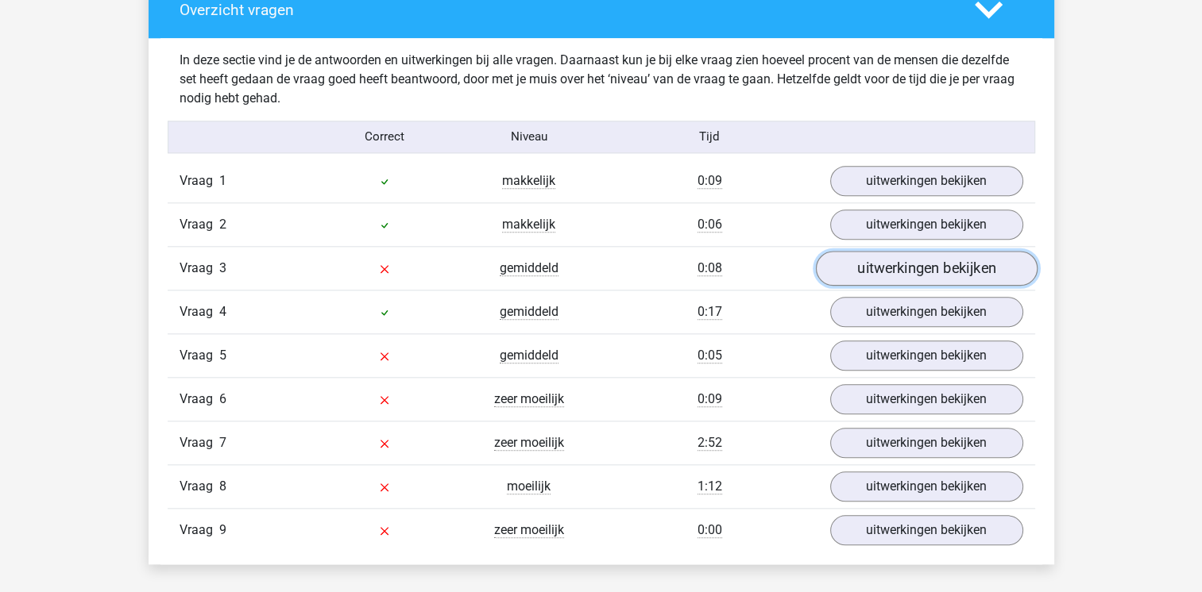
click at [948, 272] on link "uitwerkingen bekijken" at bounding box center [926, 268] width 222 height 35
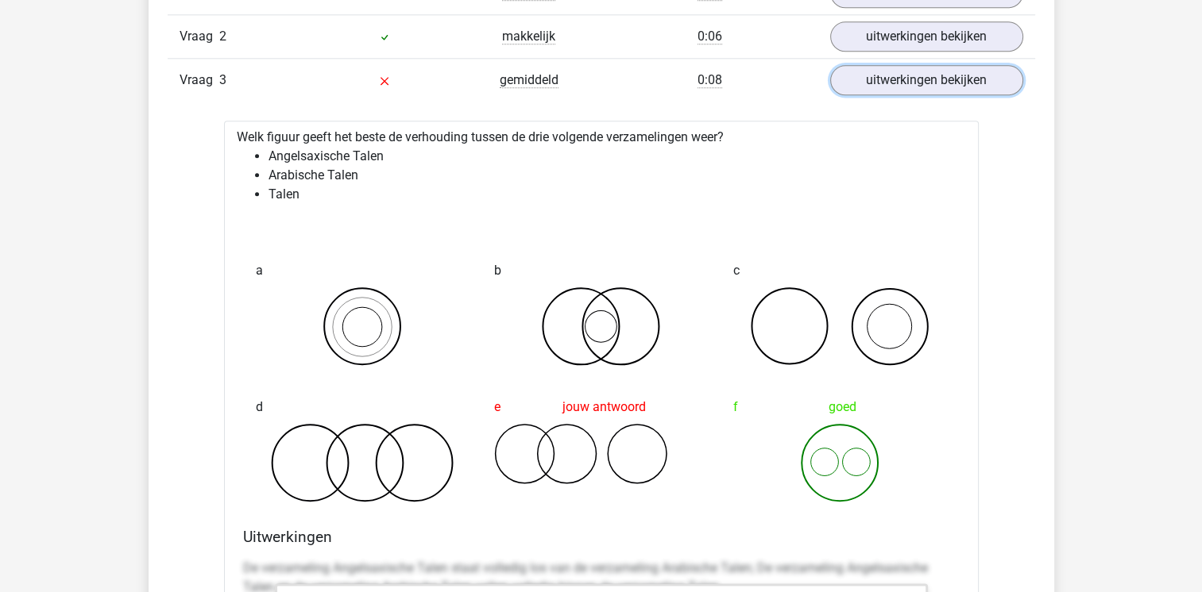
scroll to position [1843, 0]
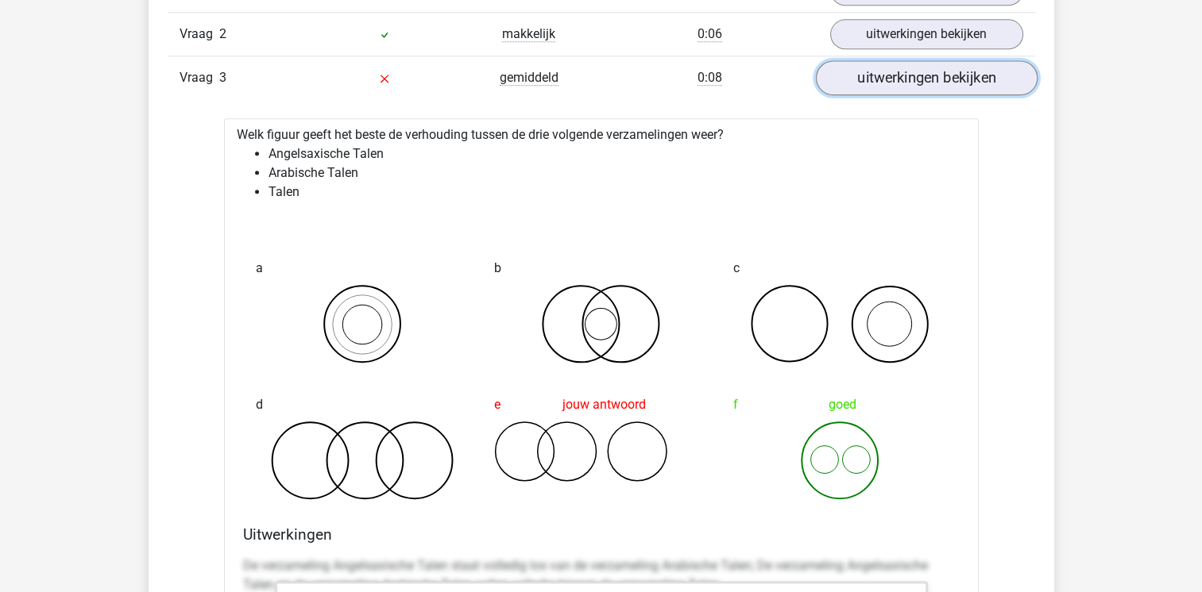
click at [915, 82] on link "uitwerkingen bekijken" at bounding box center [926, 77] width 222 height 35
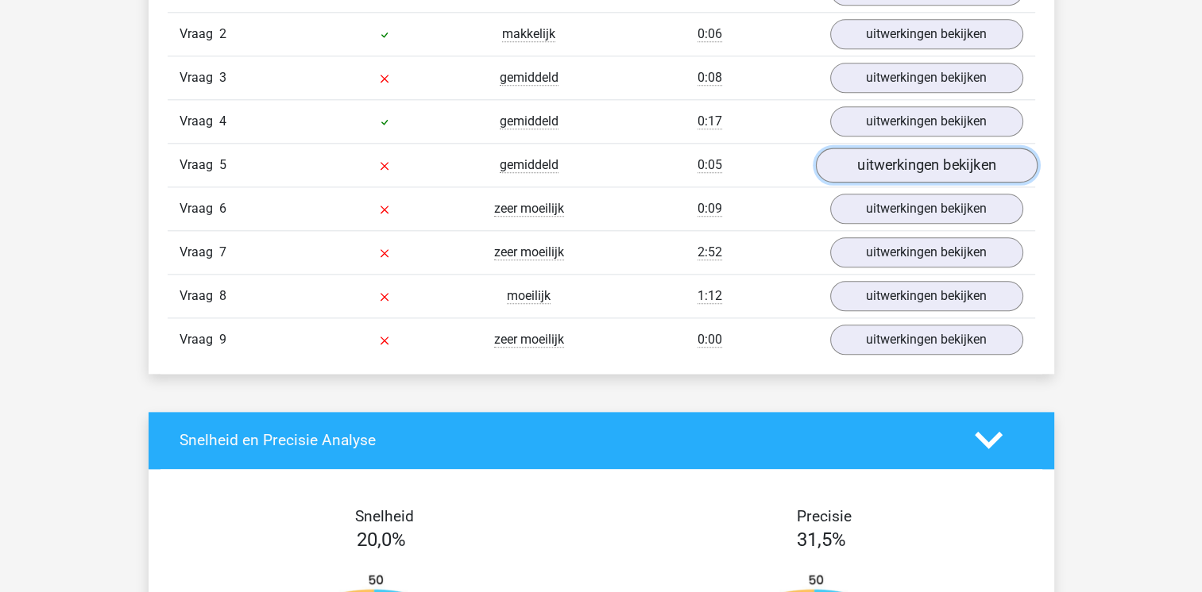
click at [913, 171] on link "uitwerkingen bekijken" at bounding box center [926, 165] width 222 height 35
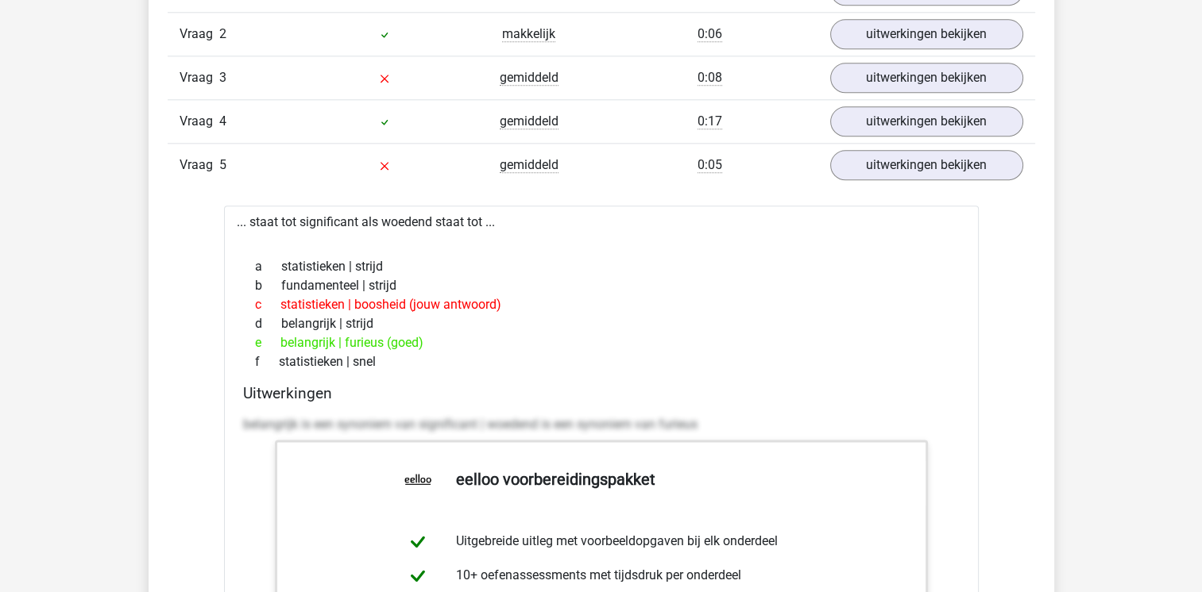
click at [1121, 284] on div "Kies premium Bark [EMAIL_ADDRESS][DOMAIN_NAME]" at bounding box center [601, 526] width 1202 height 4738
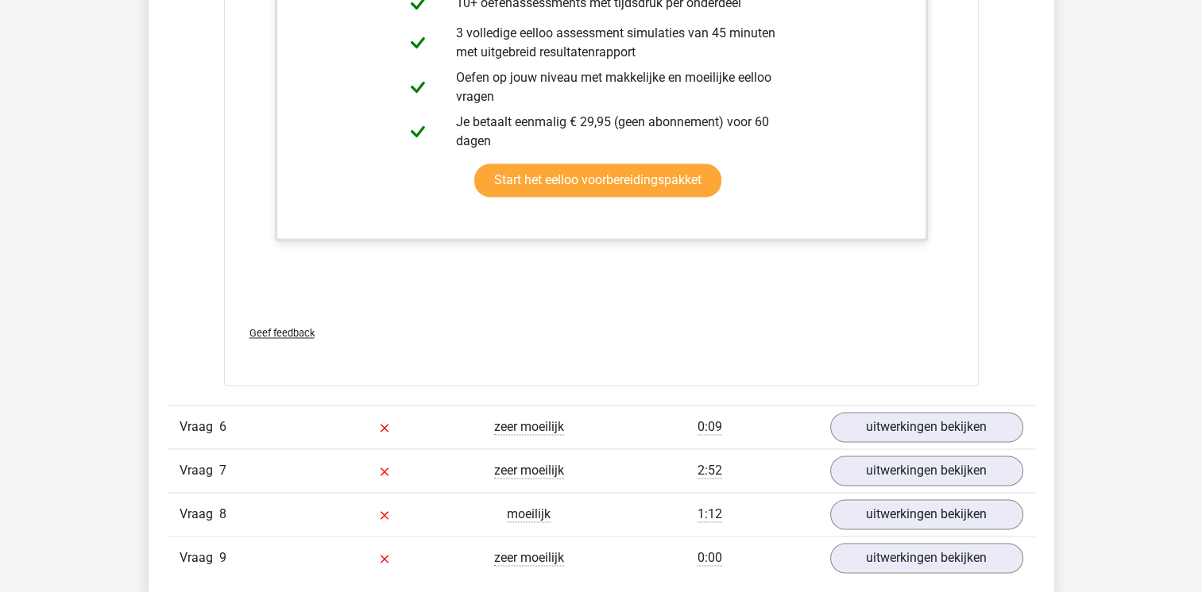
scroll to position [2446, 0]
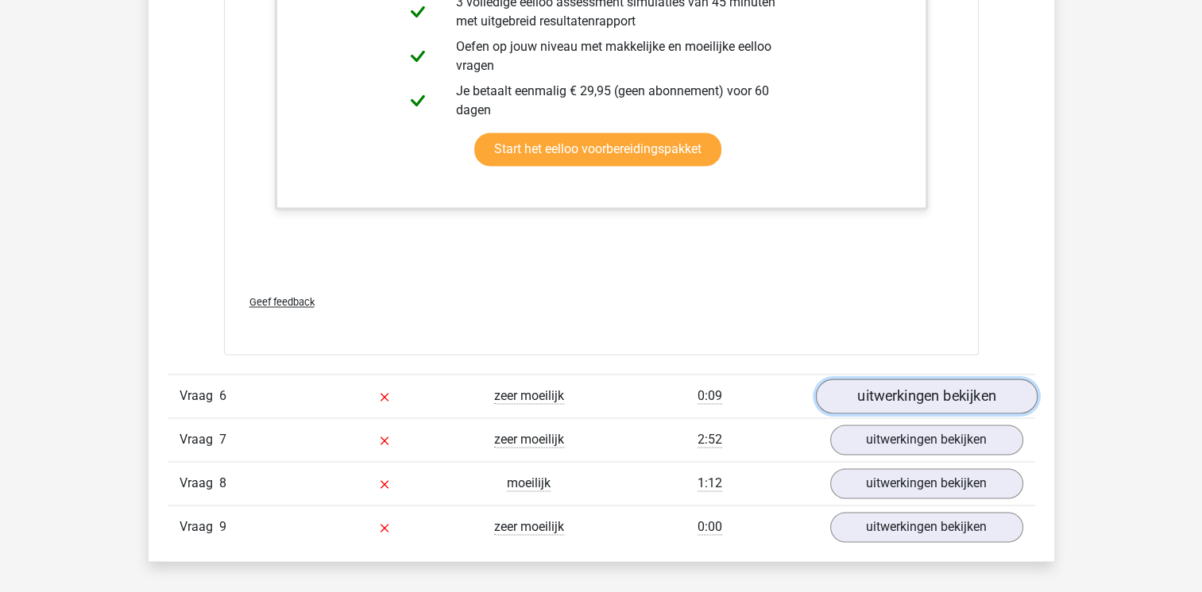
click at [947, 402] on link "uitwerkingen bekijken" at bounding box center [926, 396] width 222 height 35
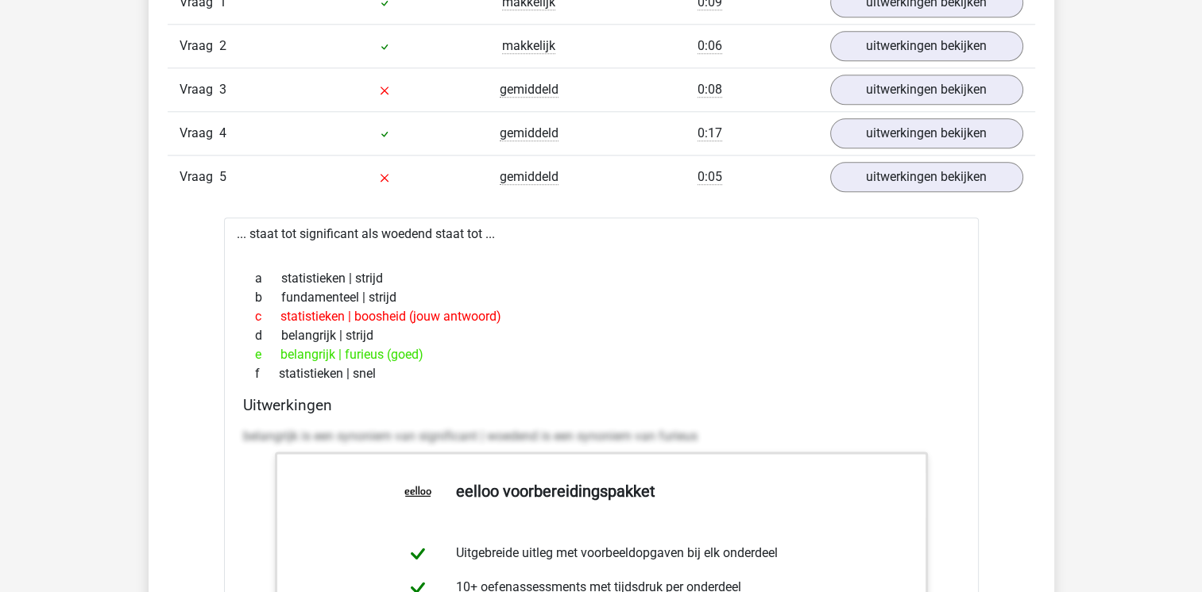
scroll to position [1811, 0]
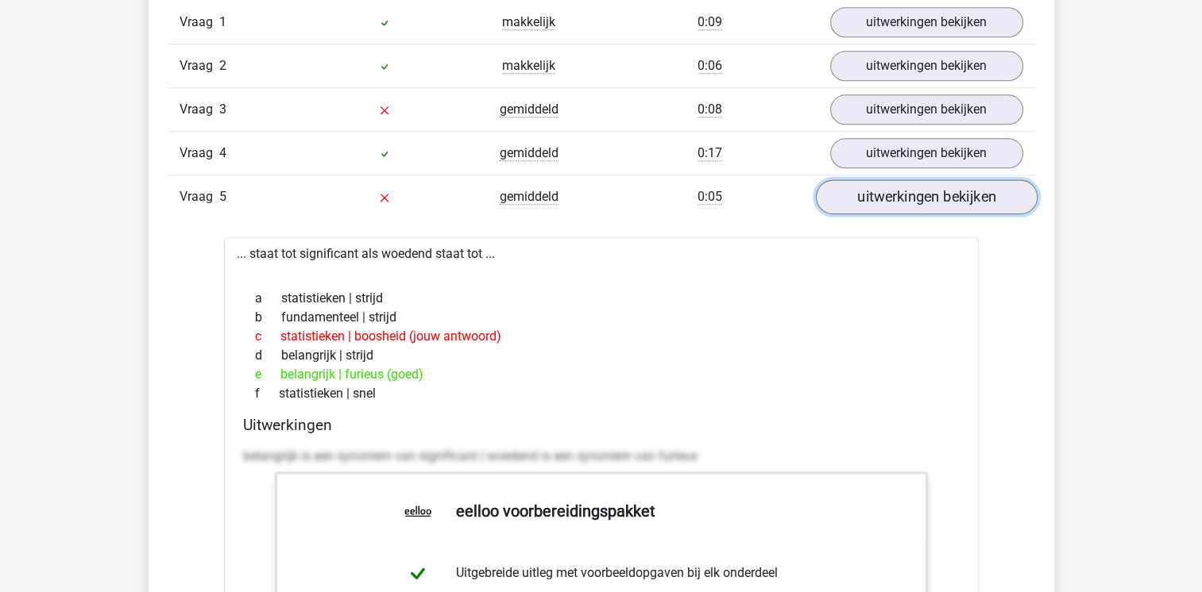
click at [908, 195] on link "uitwerkingen bekijken" at bounding box center [926, 196] width 222 height 35
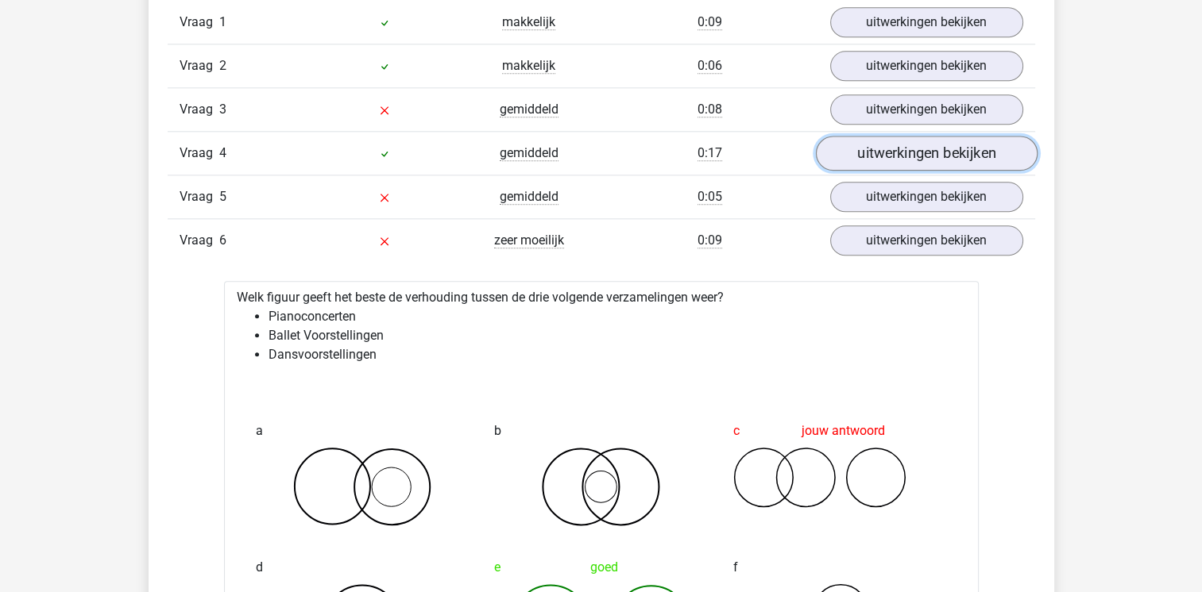
click at [905, 157] on link "uitwerkingen bekijken" at bounding box center [926, 153] width 222 height 35
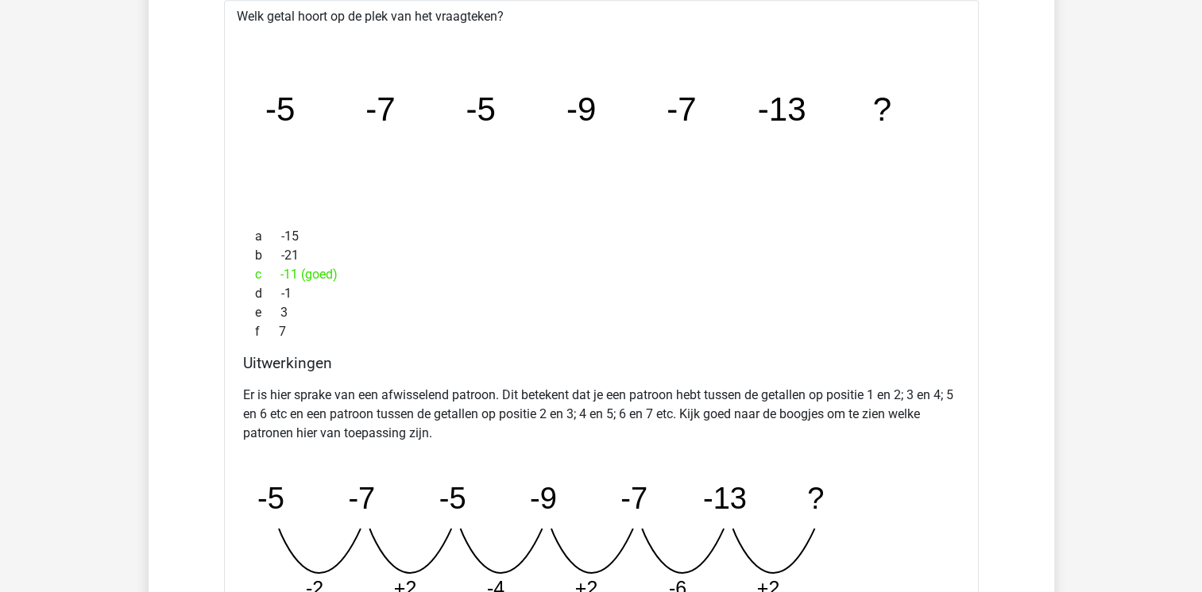
scroll to position [2065, 0]
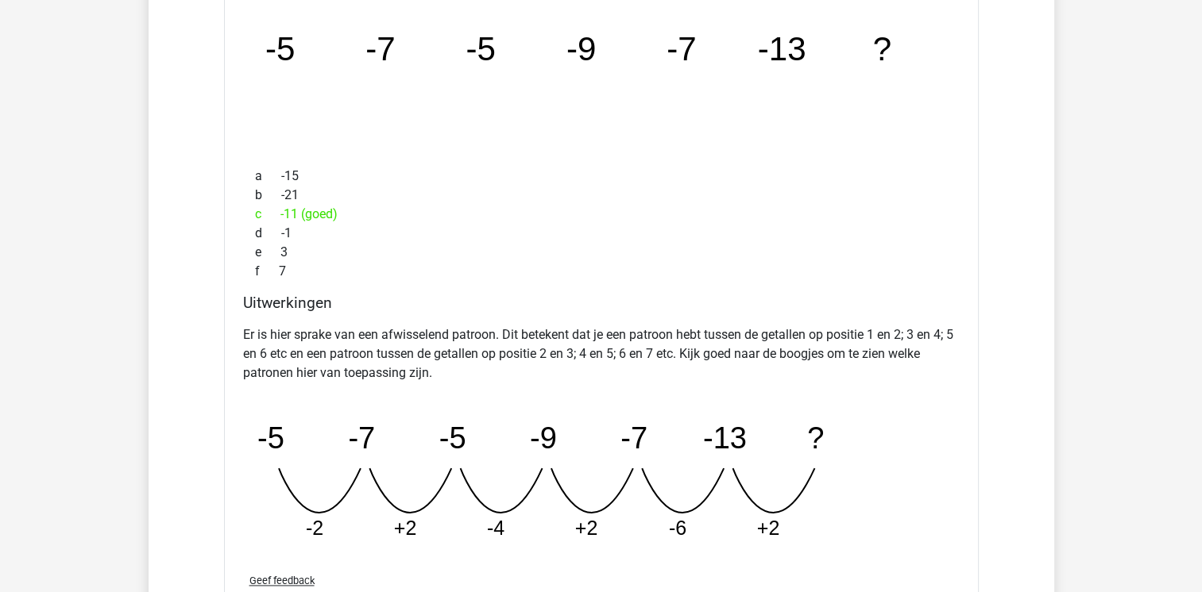
click at [1131, 218] on div "Kies premium Bark barkelbaz@hotmail.com" at bounding box center [601, 577] width 1202 height 5285
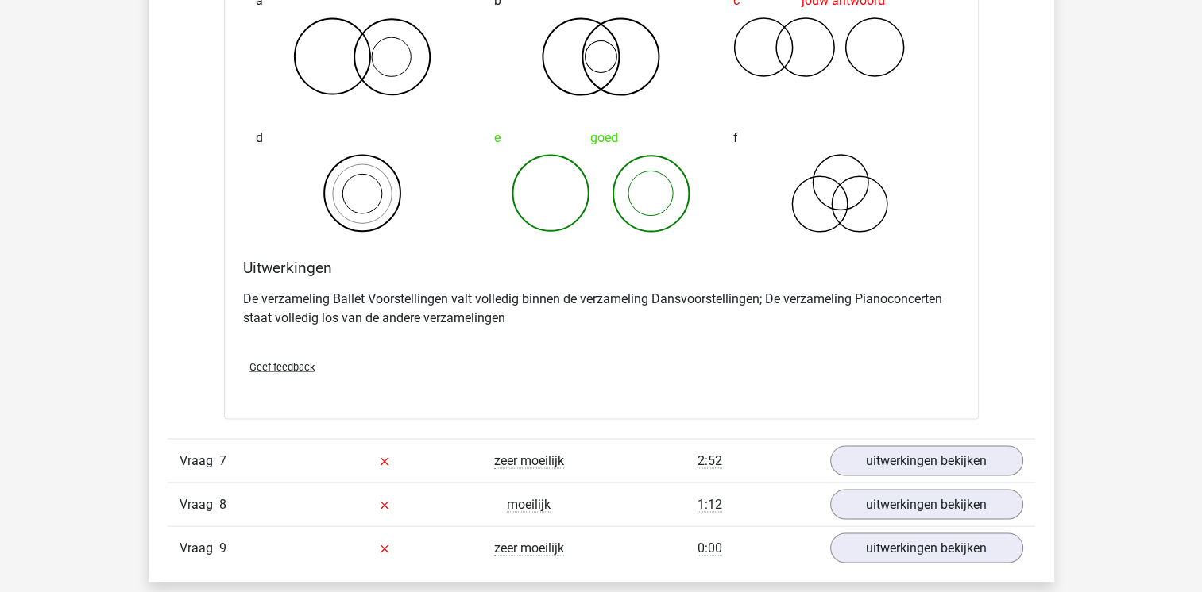
scroll to position [3050, 0]
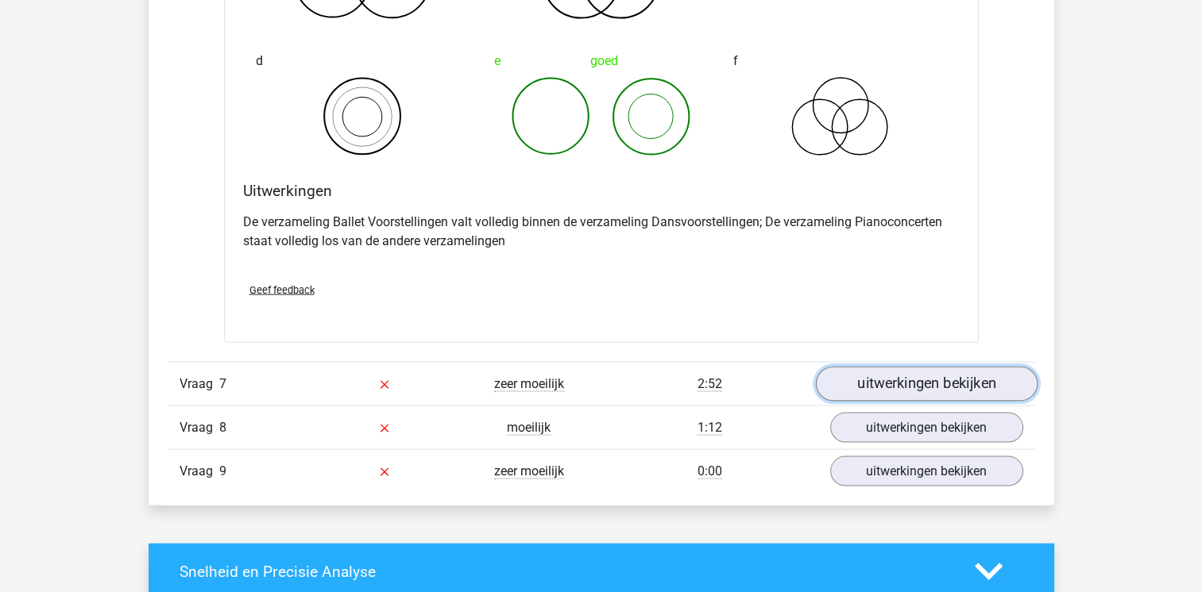
click at [901, 384] on link "uitwerkingen bekijken" at bounding box center [926, 384] width 222 height 35
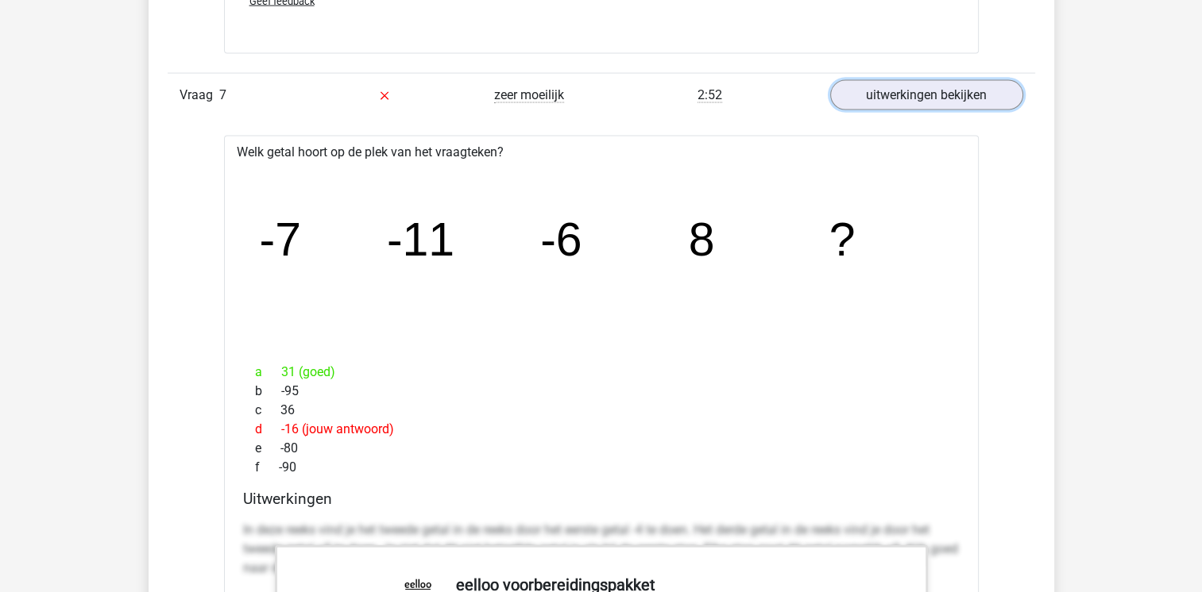
scroll to position [3336, 0]
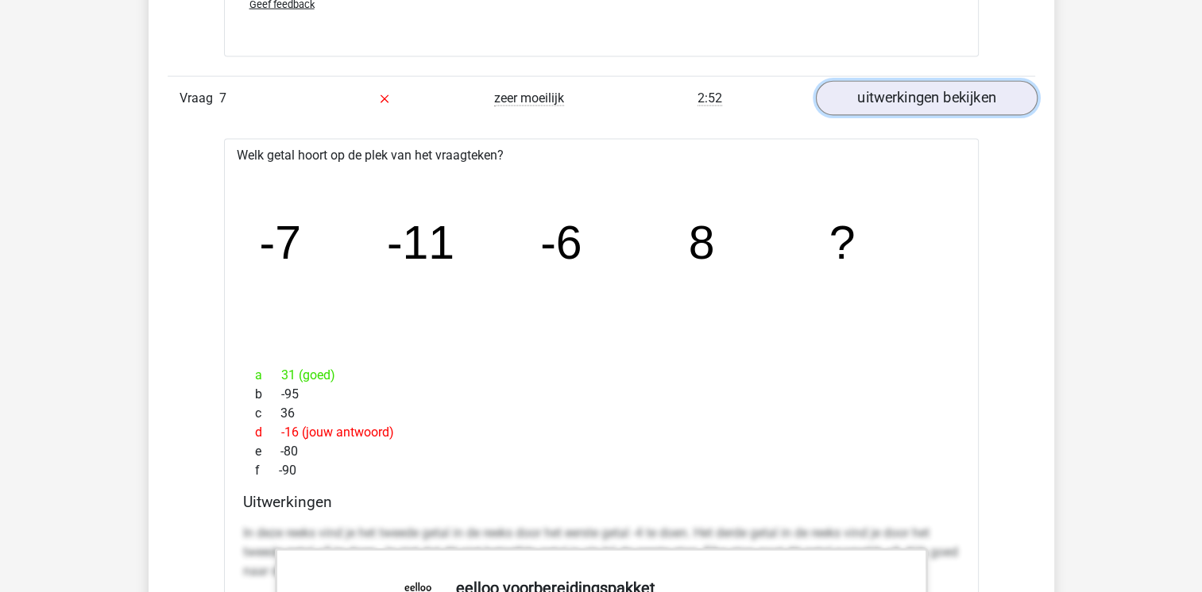
click at [971, 100] on link "uitwerkingen bekijken" at bounding box center [926, 98] width 222 height 35
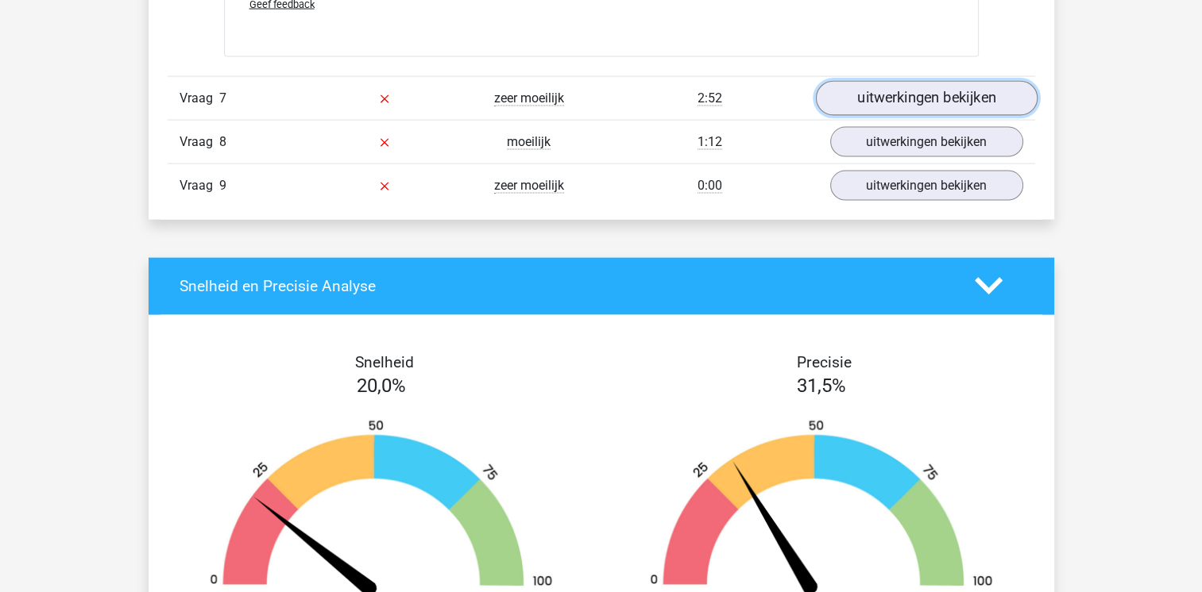
click at [928, 97] on link "uitwerkingen bekijken" at bounding box center [926, 98] width 222 height 35
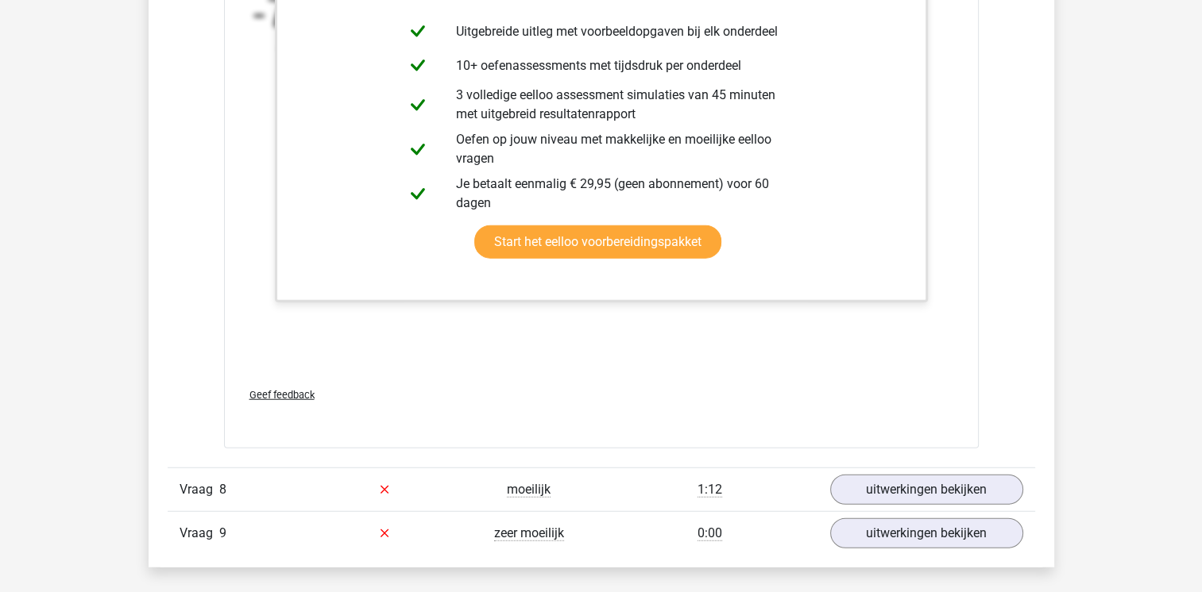
scroll to position [4003, 0]
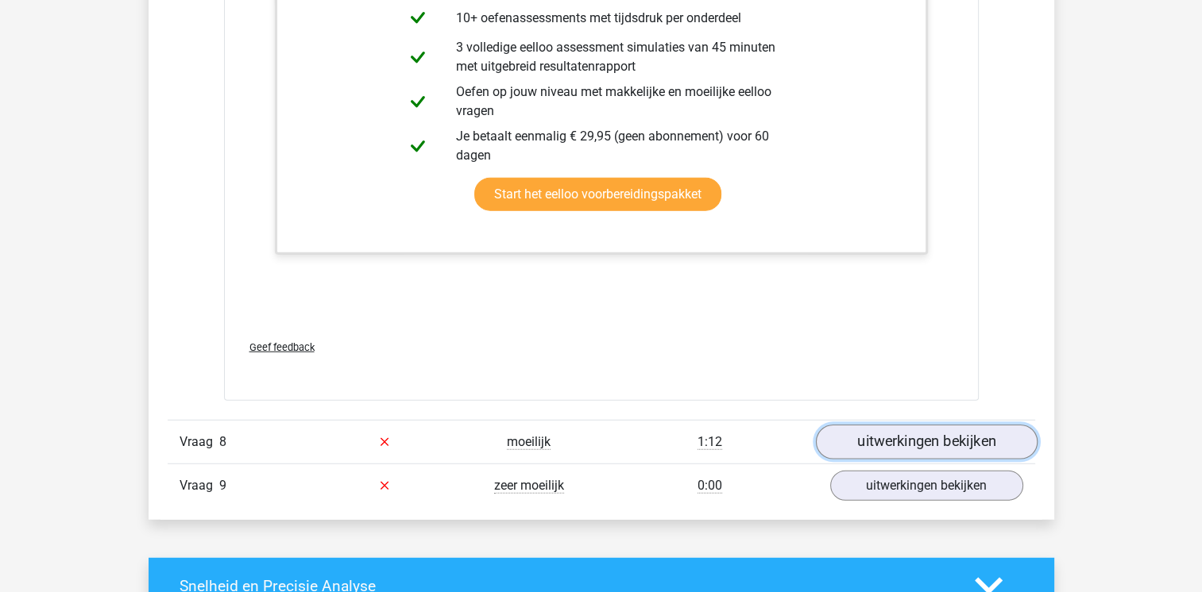
click at [948, 438] on link "uitwerkingen bekijken" at bounding box center [926, 442] width 222 height 35
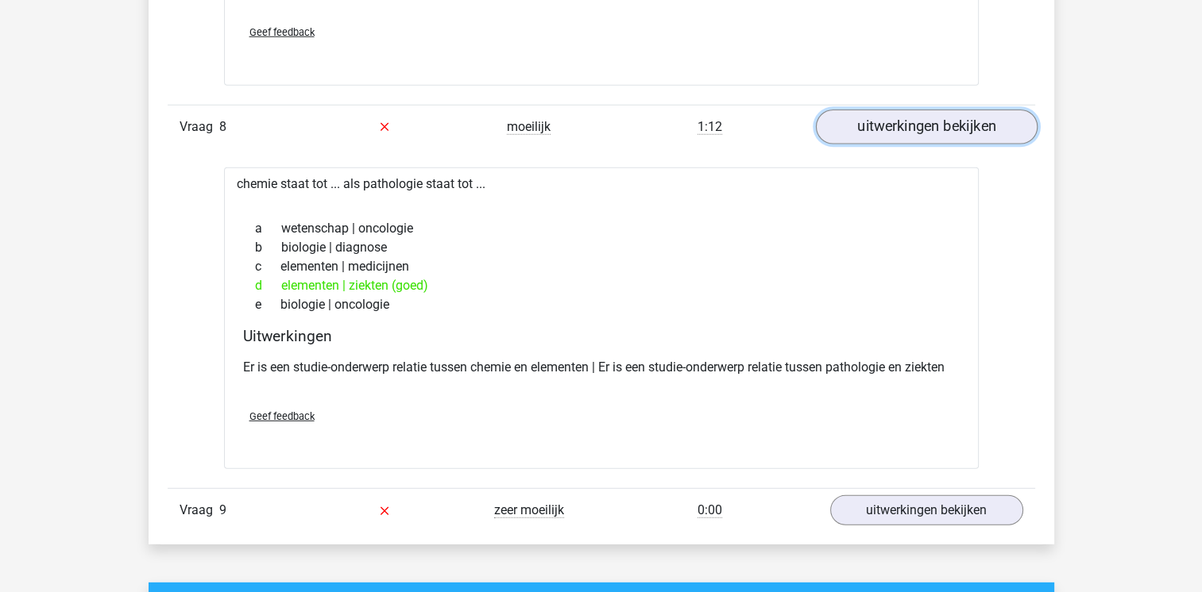
scroll to position [4321, 0]
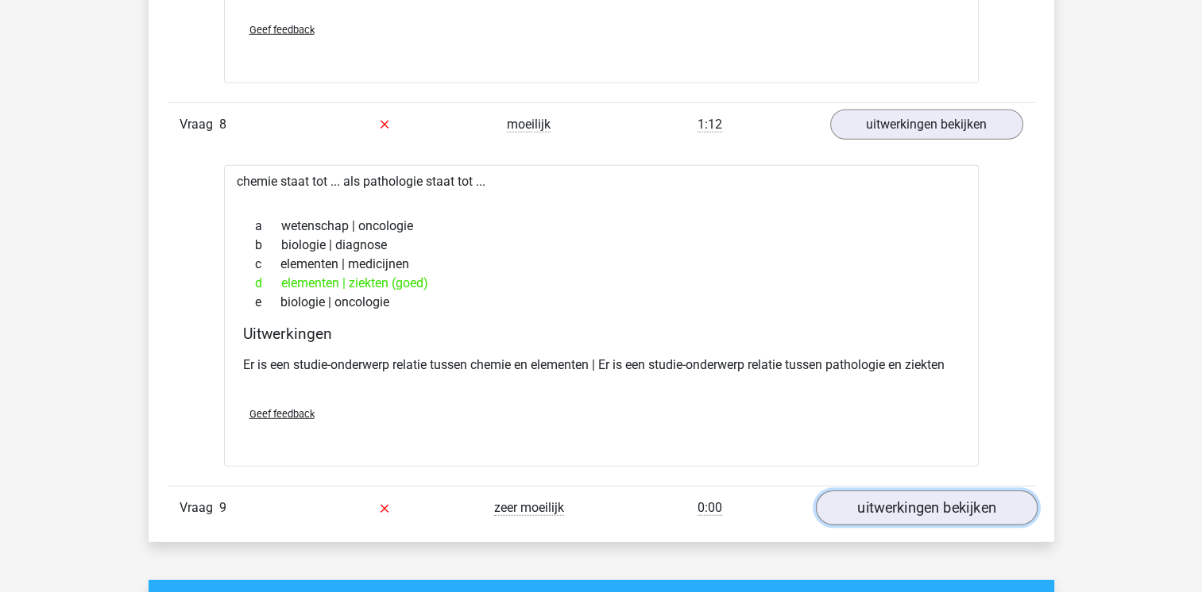
click at [951, 509] on link "uitwerkingen bekijken" at bounding box center [926, 508] width 222 height 35
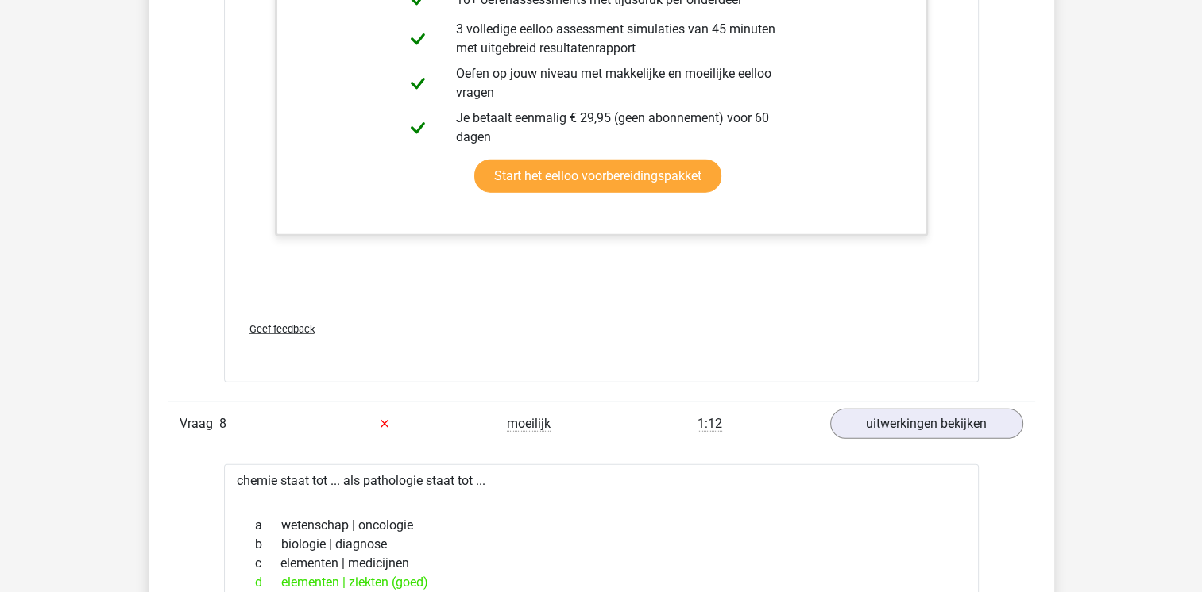
scroll to position [4066, 0]
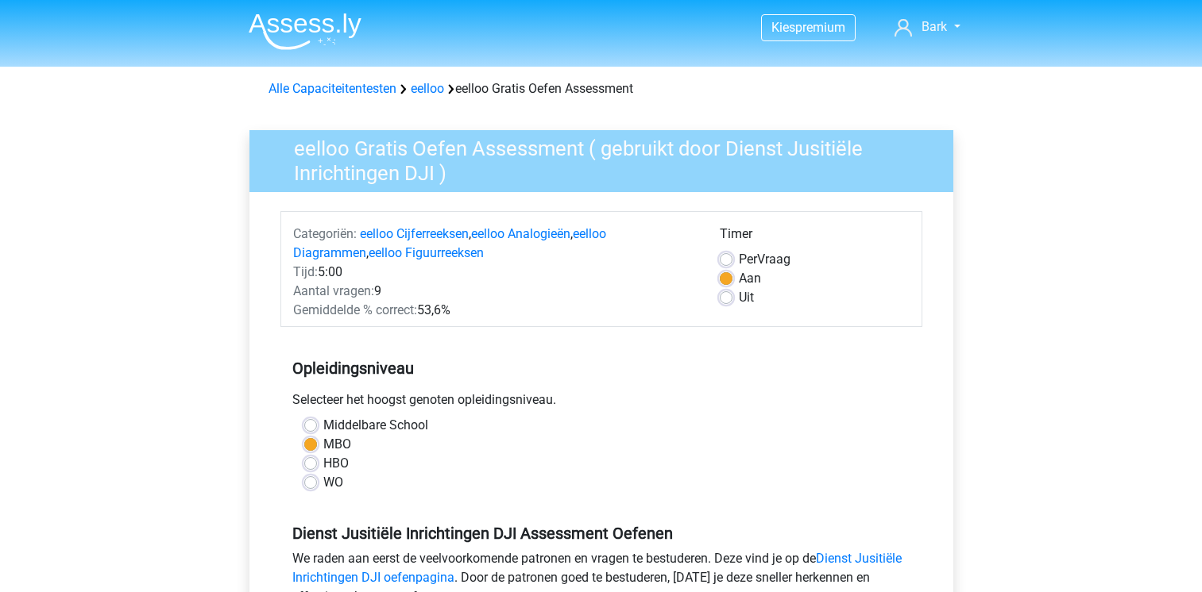
scroll to position [222, 0]
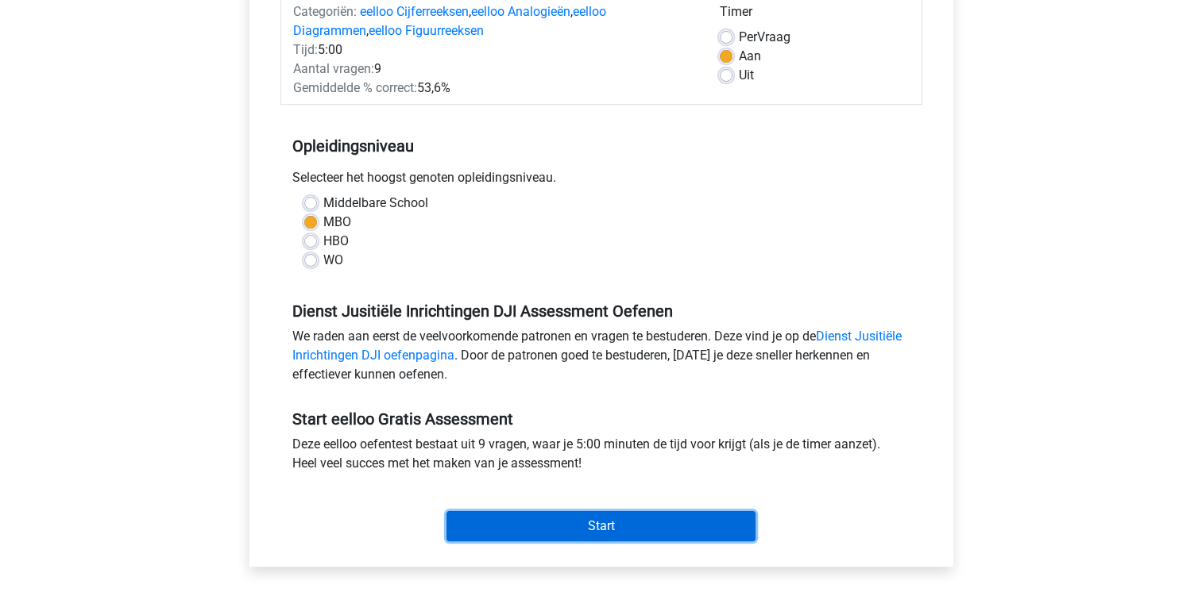
click at [573, 520] on input "Start" at bounding box center [600, 526] width 309 height 30
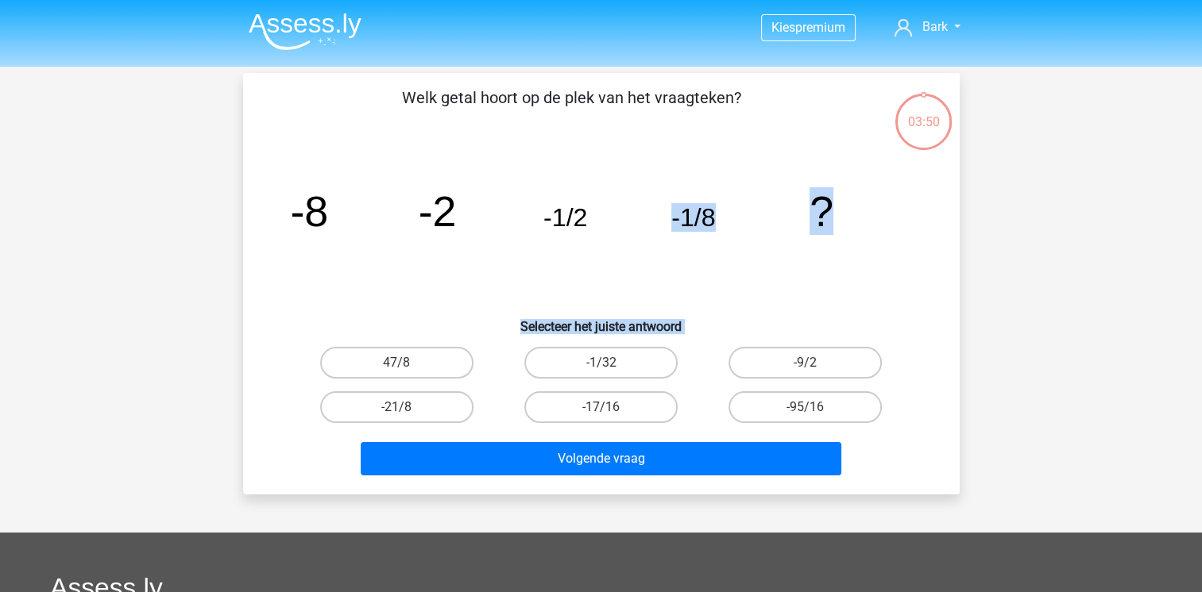
drag, startPoint x: 595, startPoint y: 268, endPoint x: 695, endPoint y: 367, distance: 140.4
click at [695, 367] on div "Welk getal hoort op de plek van het vraagteken? image/svg+xml -8 -2 -1/2 -1/8 ?…" at bounding box center [601, 284] width 704 height 396
click at [921, 247] on div "image/svg+xml -8 -2 -1/2 -1/8 ?" at bounding box center [601, 226] width 666 height 160
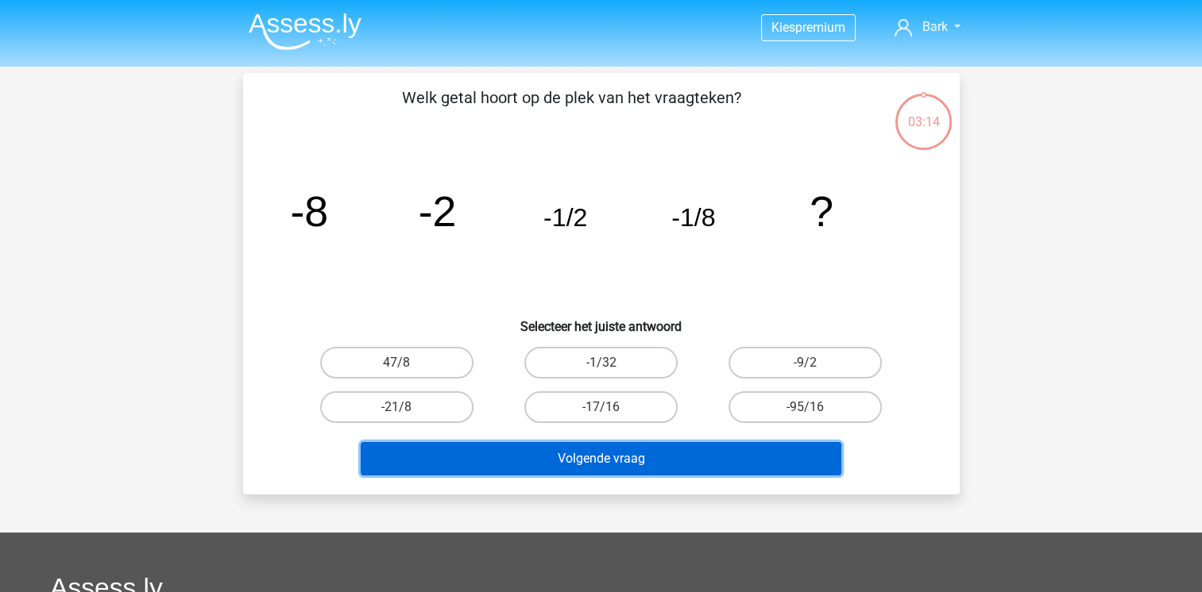
click at [758, 458] on button "Volgende vraag" at bounding box center [601, 458] width 481 height 33
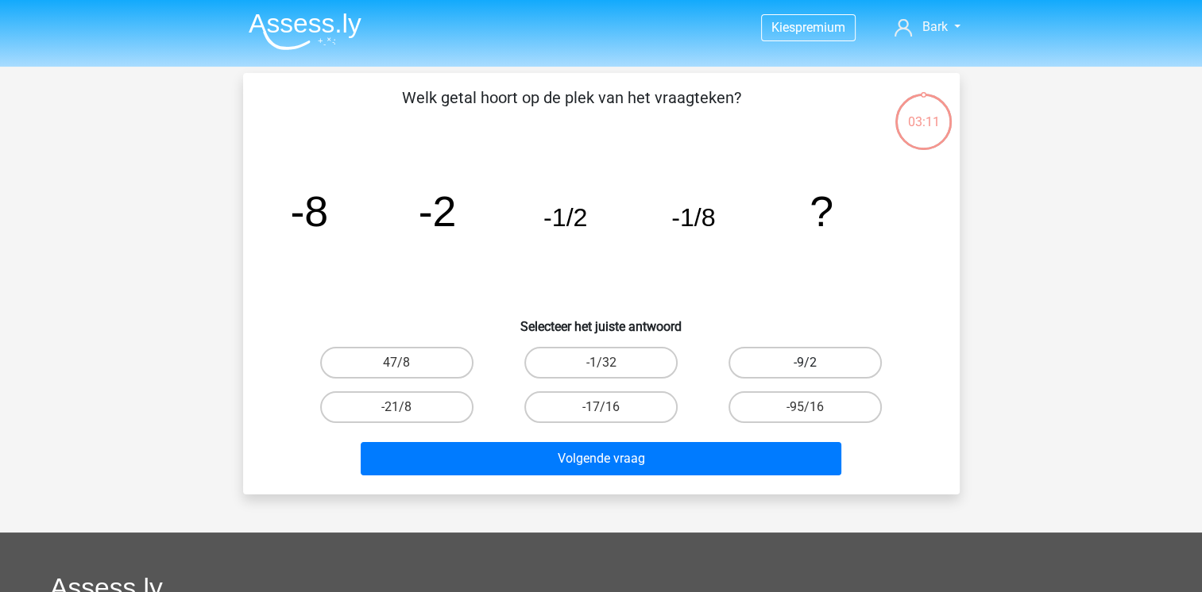
click at [782, 365] on label "-9/2" at bounding box center [804, 363] width 153 height 32
click at [805, 365] on input "-9/2" at bounding box center [810, 368] width 10 height 10
radio input "true"
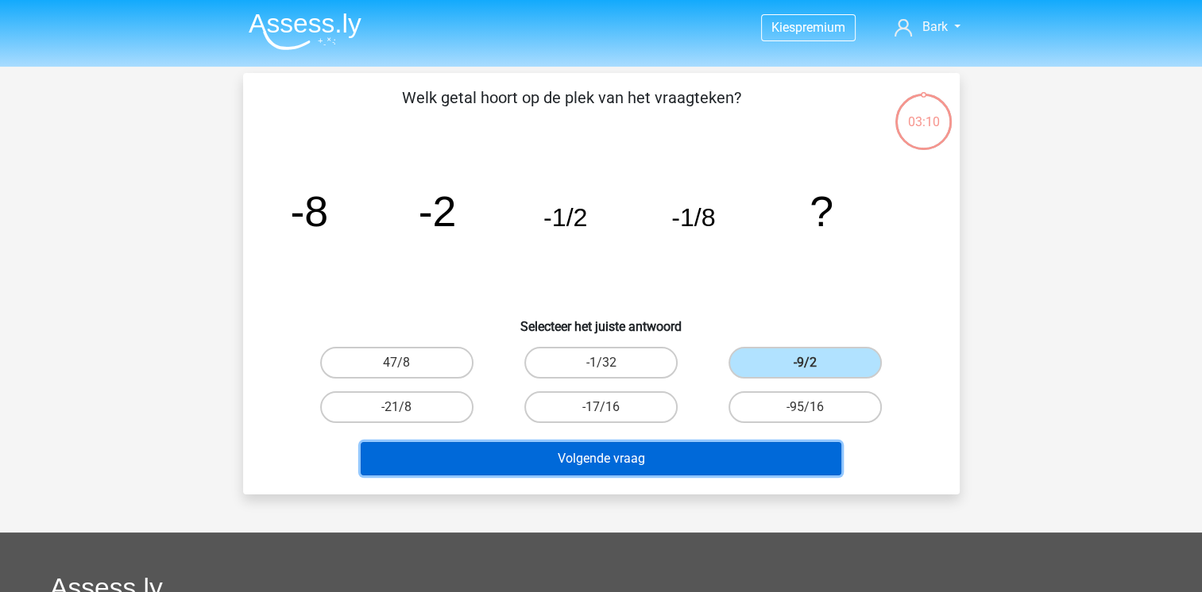
click at [735, 465] on button "Volgende vraag" at bounding box center [601, 458] width 481 height 33
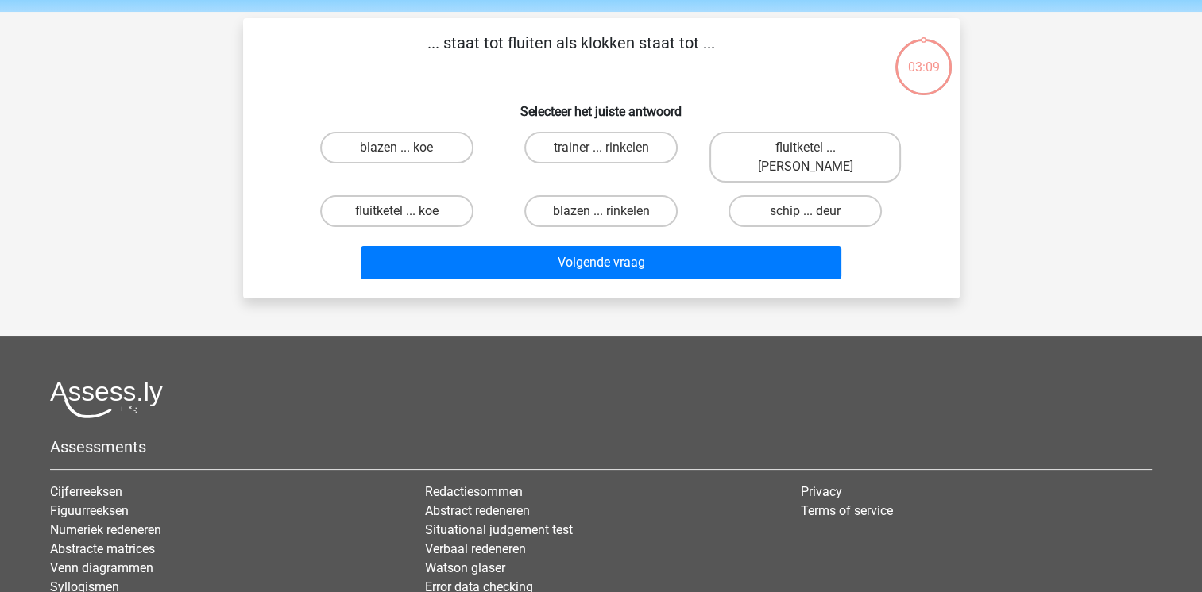
scroll to position [73, 0]
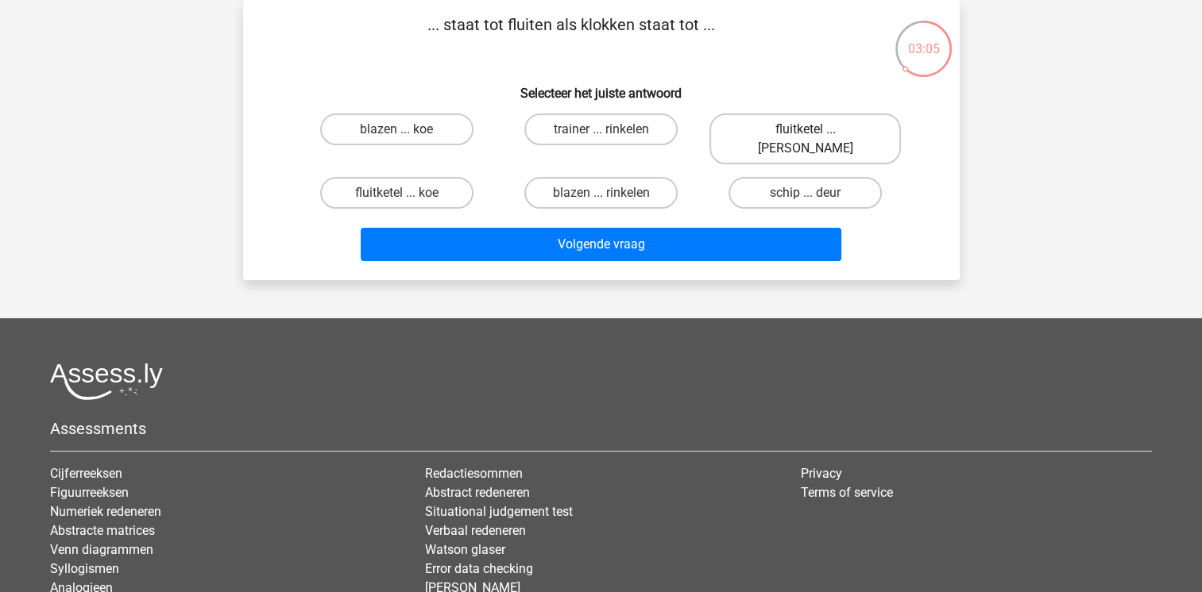
click at [796, 129] on label "fluitketel ... luiden" at bounding box center [804, 139] width 191 height 51
click at [805, 129] on input "fluitketel ... luiden" at bounding box center [810, 134] width 10 height 10
radio input "true"
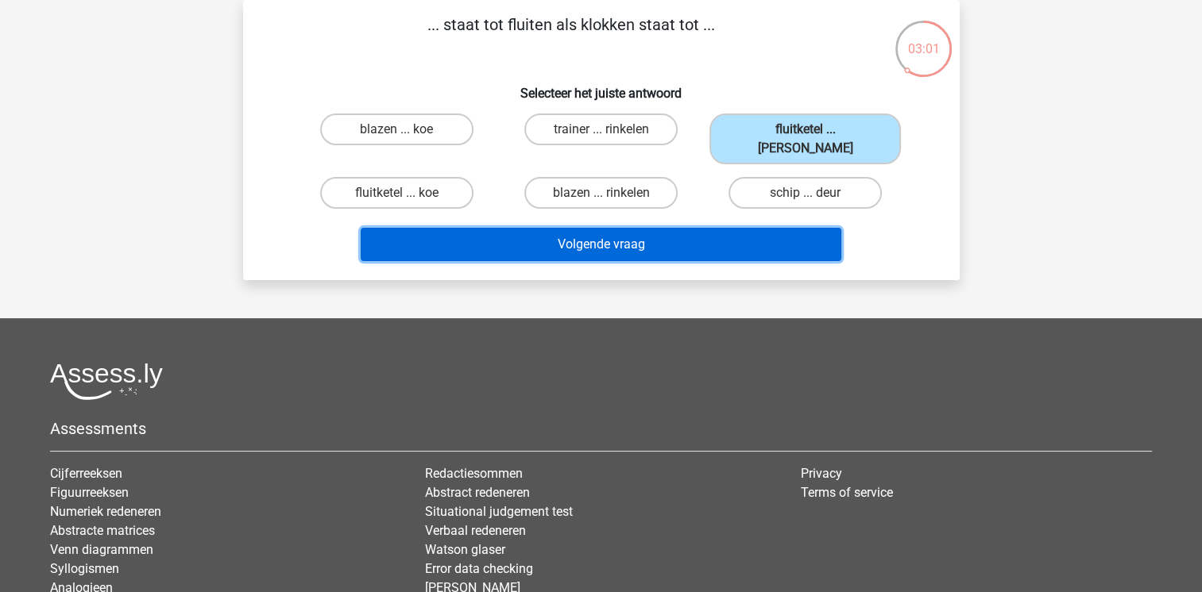
click at [724, 228] on button "Volgende vraag" at bounding box center [601, 244] width 481 height 33
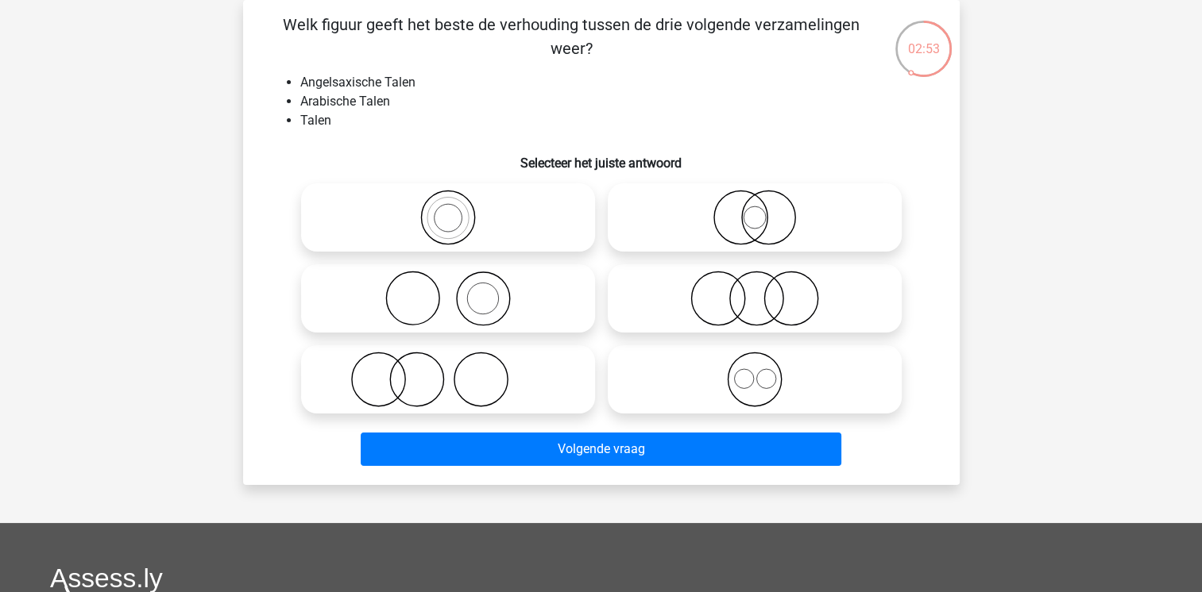
click at [743, 384] on icon at bounding box center [754, 380] width 281 height 56
click at [755, 372] on input "radio" at bounding box center [760, 366] width 10 height 10
radio input "true"
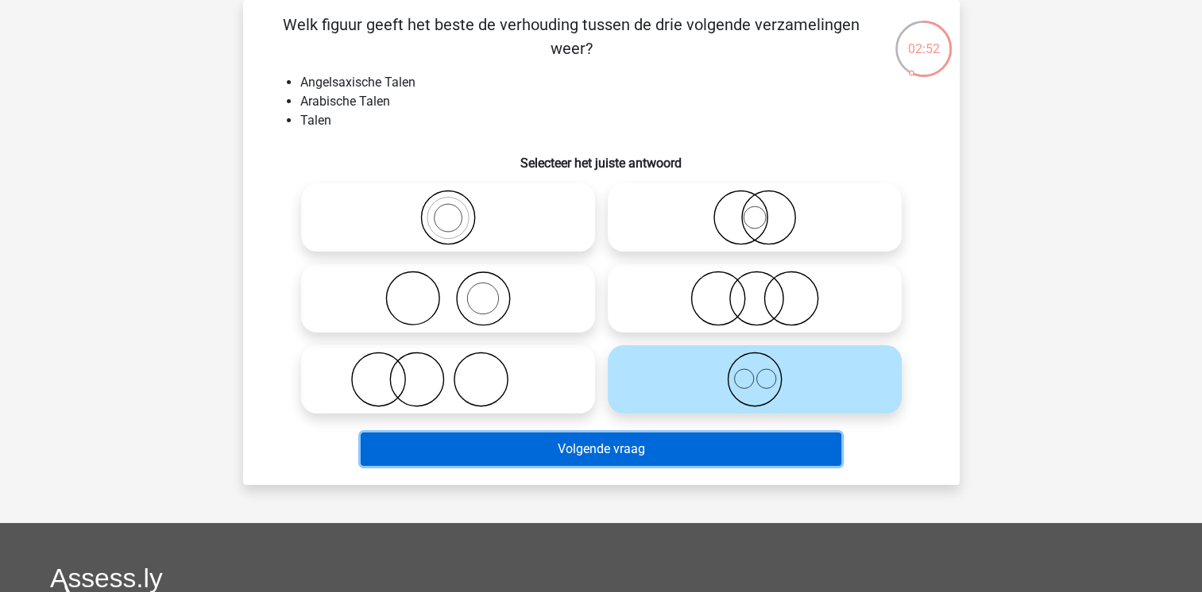
click at [705, 455] on button "Volgende vraag" at bounding box center [601, 449] width 481 height 33
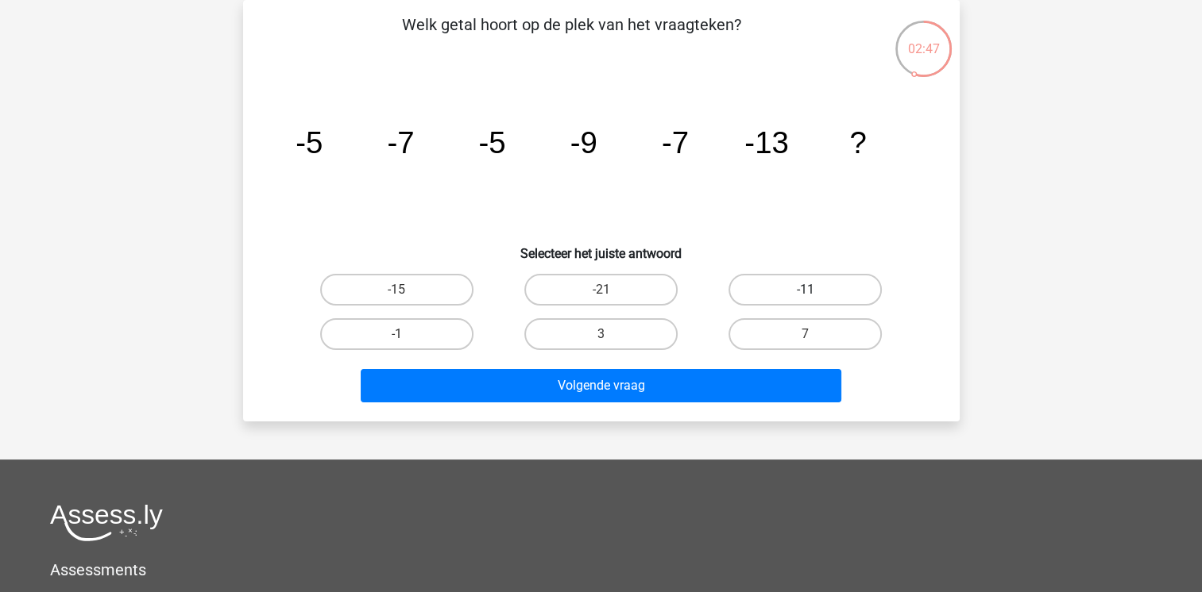
click at [766, 291] on label "-11" at bounding box center [804, 290] width 153 height 32
click at [805, 291] on input "-11" at bounding box center [810, 295] width 10 height 10
radio input "true"
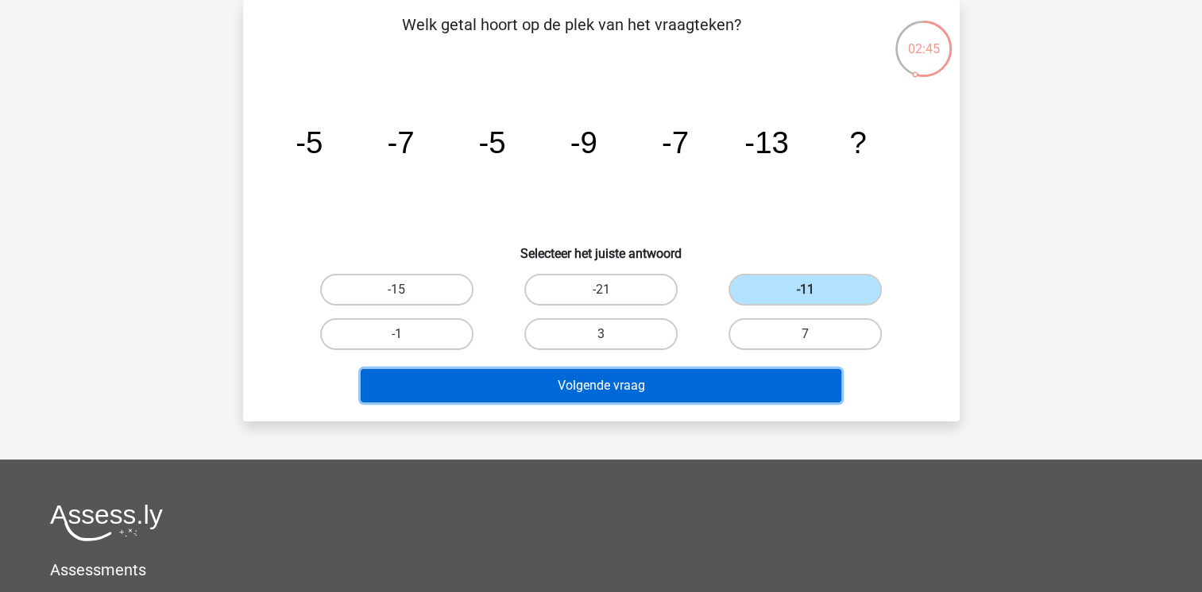
click at [708, 381] on button "Volgende vraag" at bounding box center [601, 385] width 481 height 33
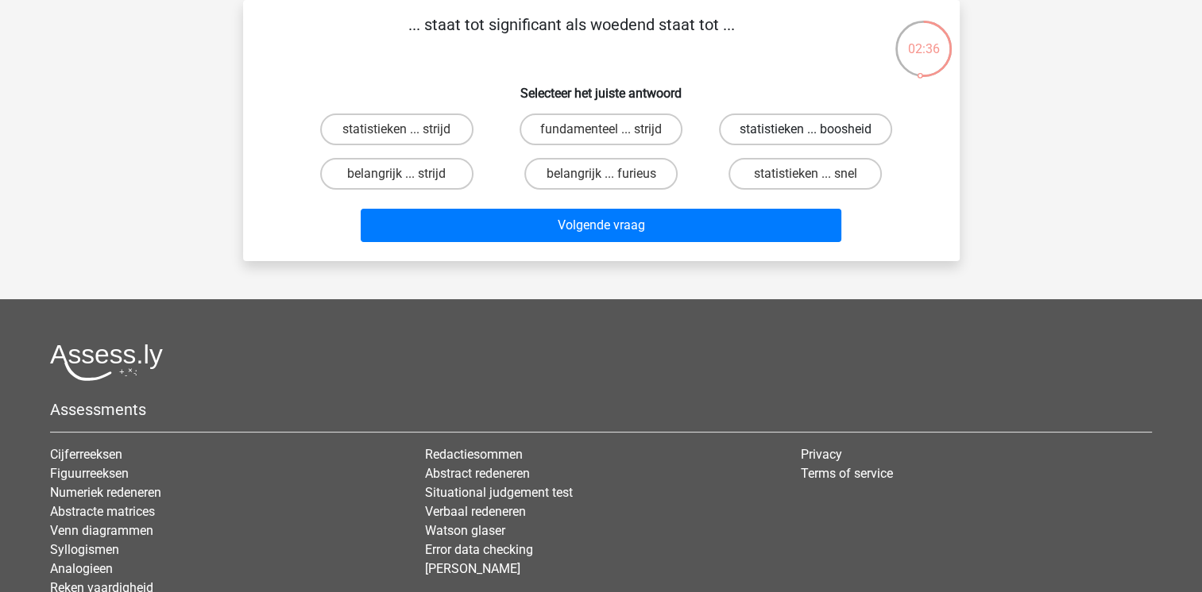
click at [763, 127] on label "statistieken ... boosheid" at bounding box center [805, 130] width 173 height 32
click at [805, 129] on input "statistieken ... boosheid" at bounding box center [810, 134] width 10 height 10
radio input "true"
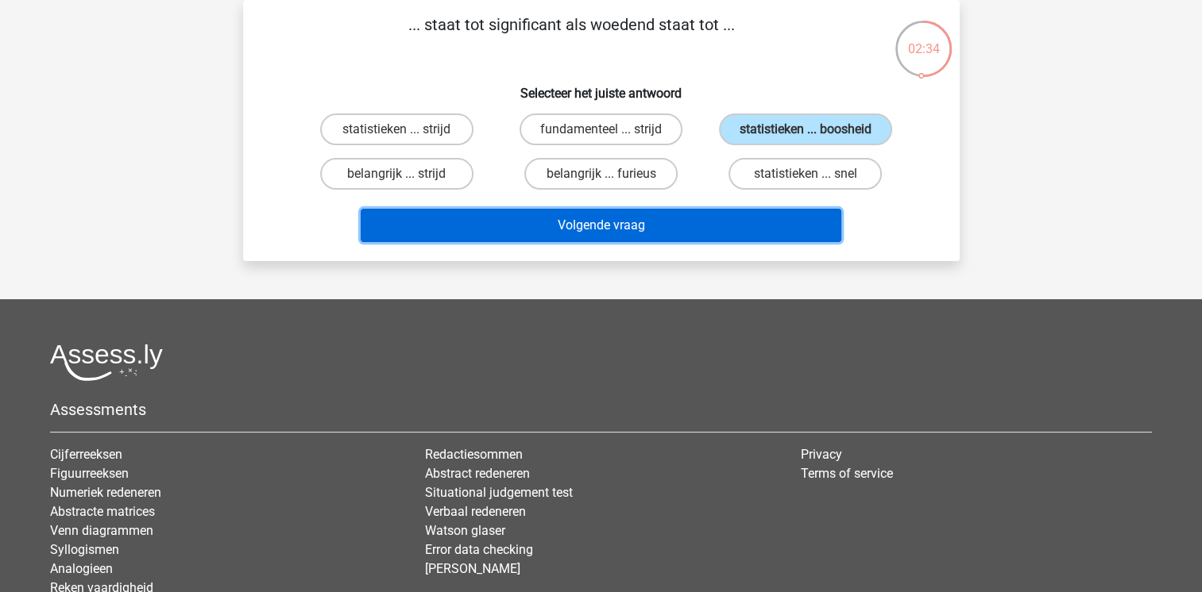
click at [664, 230] on button "Volgende vraag" at bounding box center [601, 225] width 481 height 33
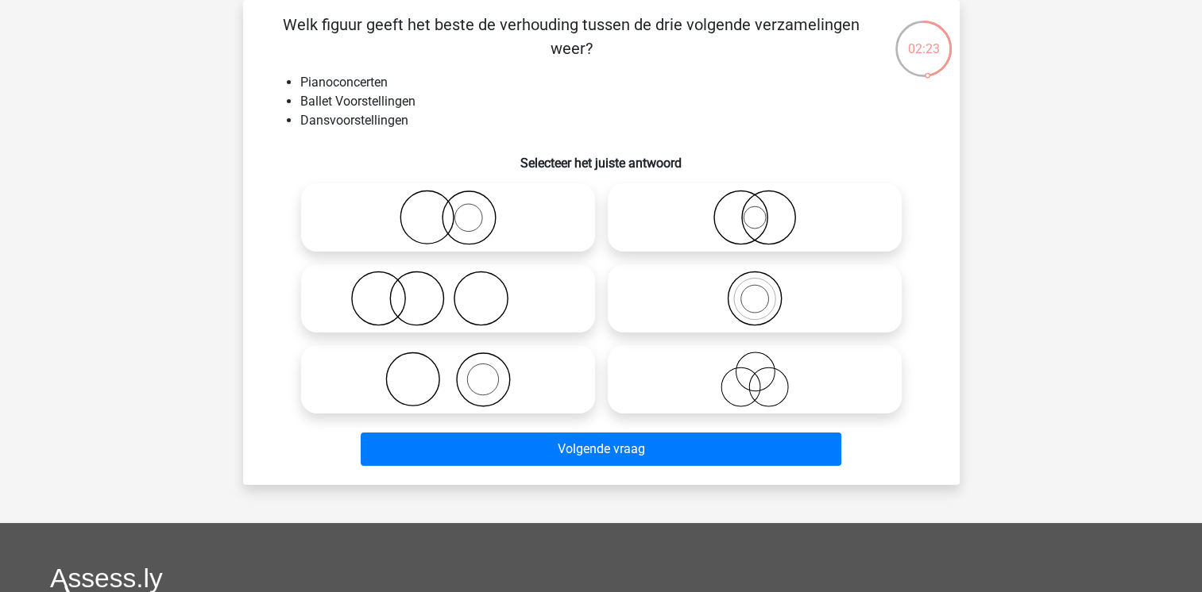
click at [768, 239] on icon at bounding box center [754, 218] width 281 height 56
click at [765, 210] on input "radio" at bounding box center [760, 204] width 10 height 10
radio input "true"
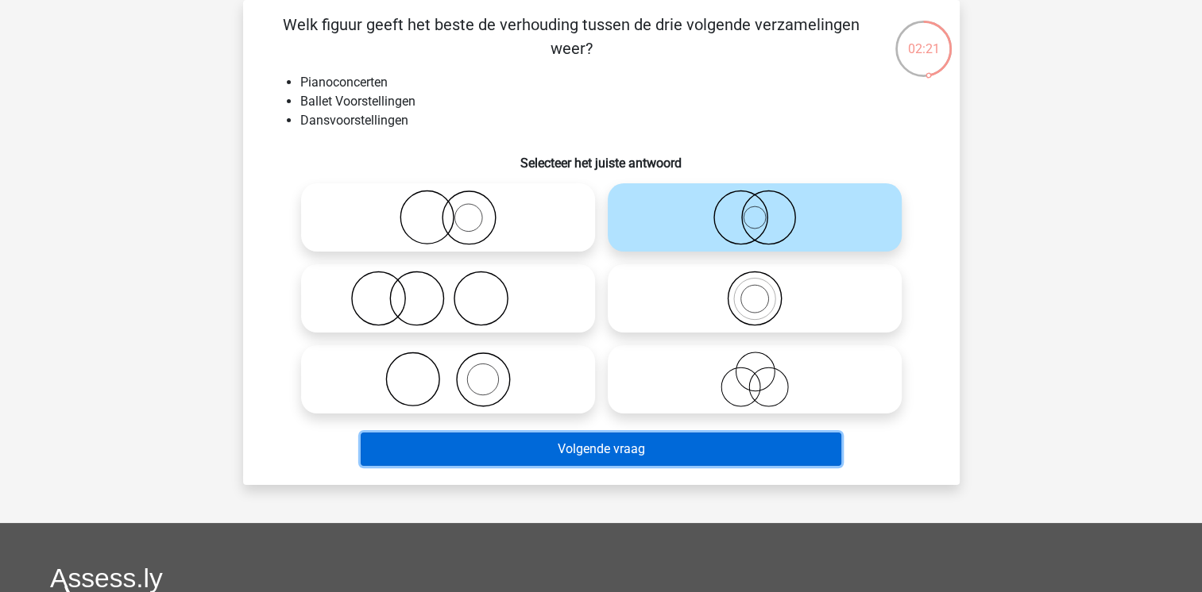
click at [624, 454] on button "Volgende vraag" at bounding box center [601, 449] width 481 height 33
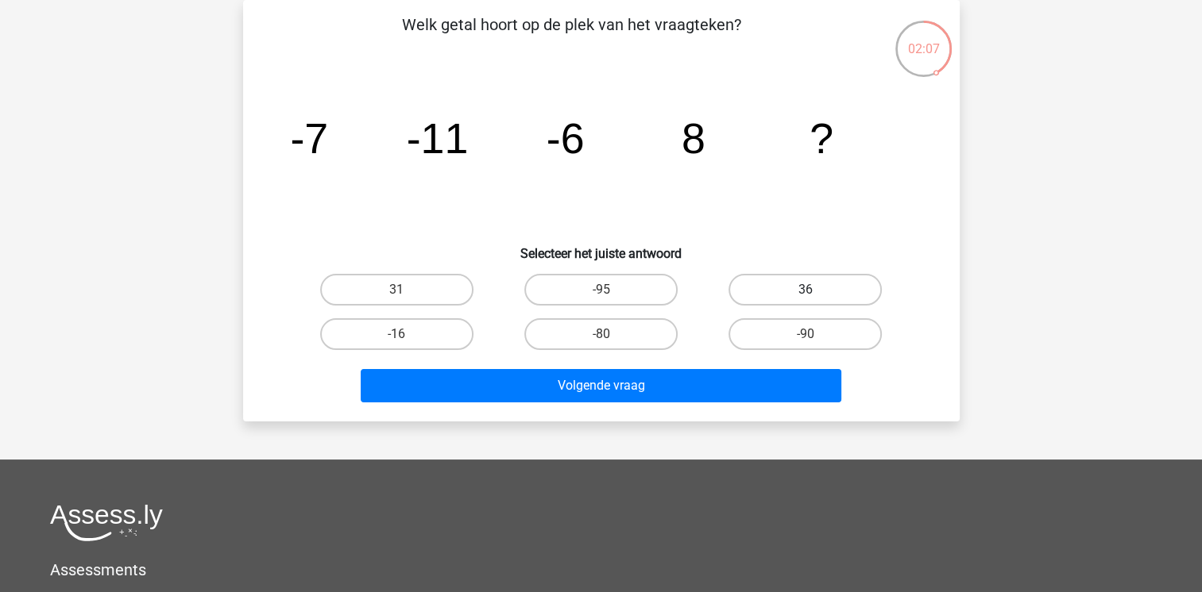
click at [823, 284] on label "36" at bounding box center [804, 290] width 153 height 32
click at [816, 290] on input "36" at bounding box center [810, 295] width 10 height 10
radio input "true"
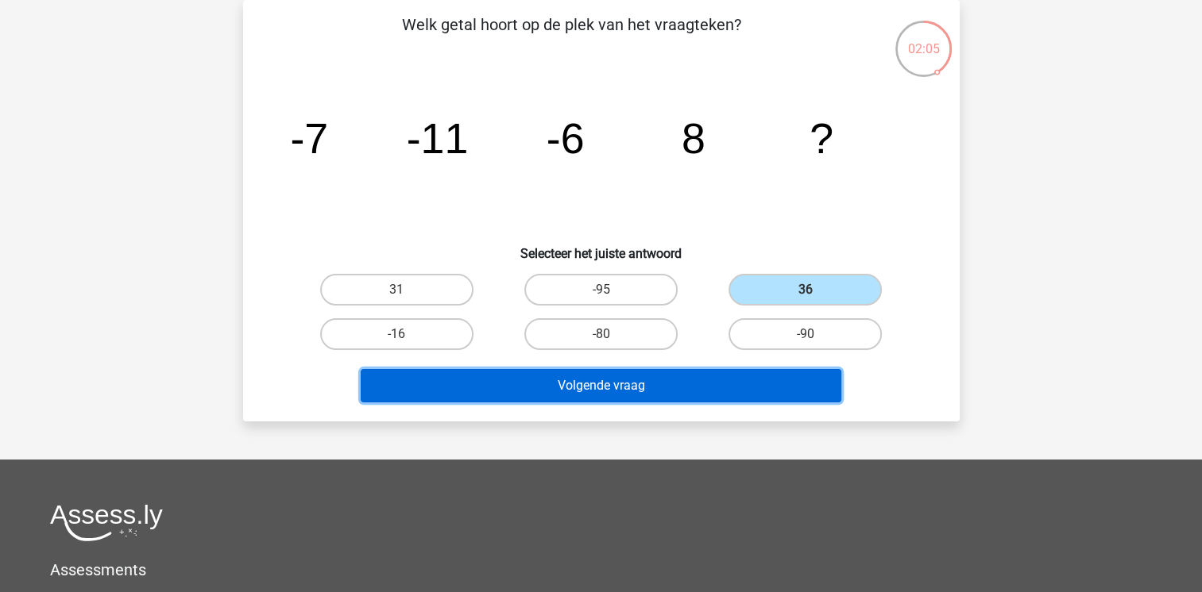
click at [616, 388] on button "Volgende vraag" at bounding box center [601, 385] width 481 height 33
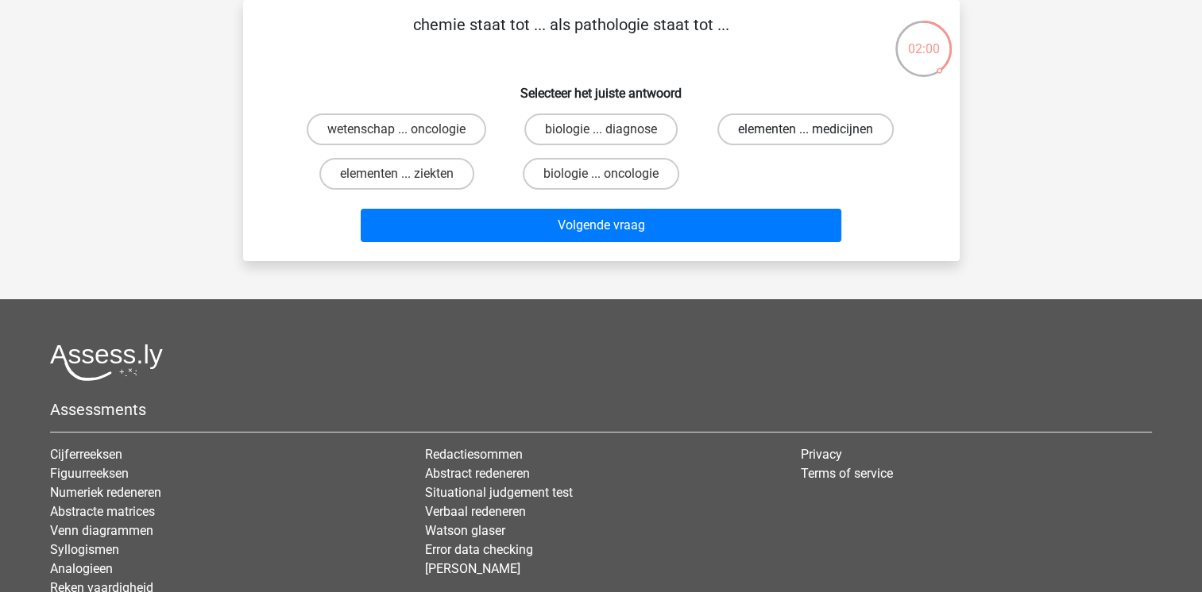
click at [772, 128] on label "elementen ... medicijnen" at bounding box center [805, 130] width 176 height 32
click at [805, 129] on input "elementen ... medicijnen" at bounding box center [810, 134] width 10 height 10
radio input "true"
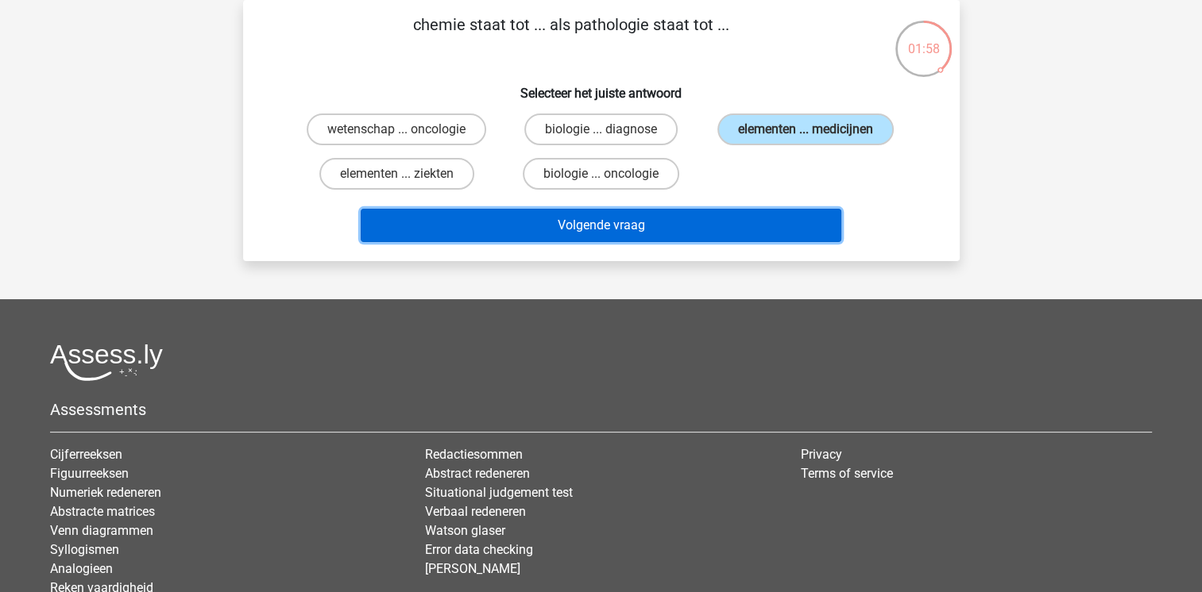
click at [717, 223] on button "Volgende vraag" at bounding box center [601, 225] width 481 height 33
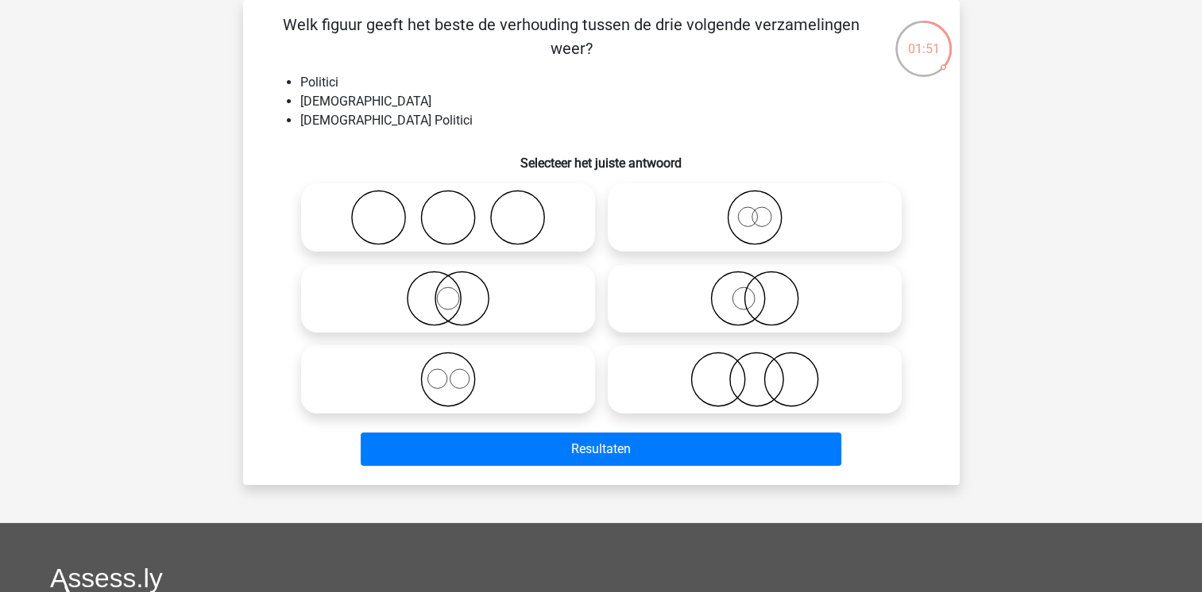
click at [462, 298] on icon at bounding box center [447, 299] width 281 height 56
click at [458, 291] on input "radio" at bounding box center [453, 285] width 10 height 10
radio input "true"
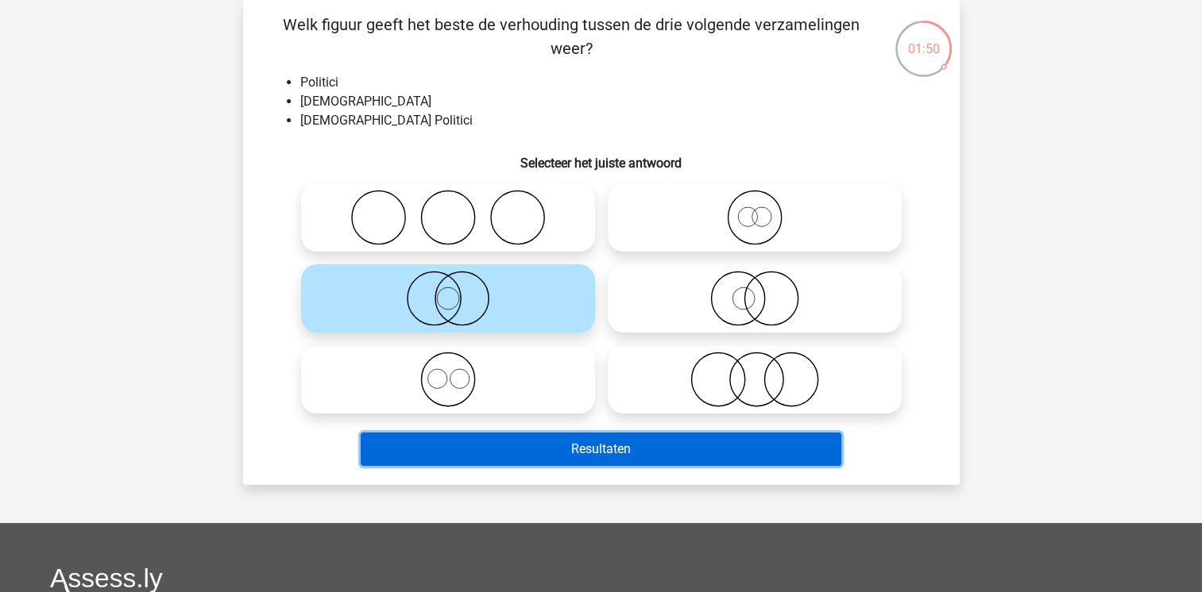
click at [581, 453] on button "Resultaten" at bounding box center [601, 449] width 481 height 33
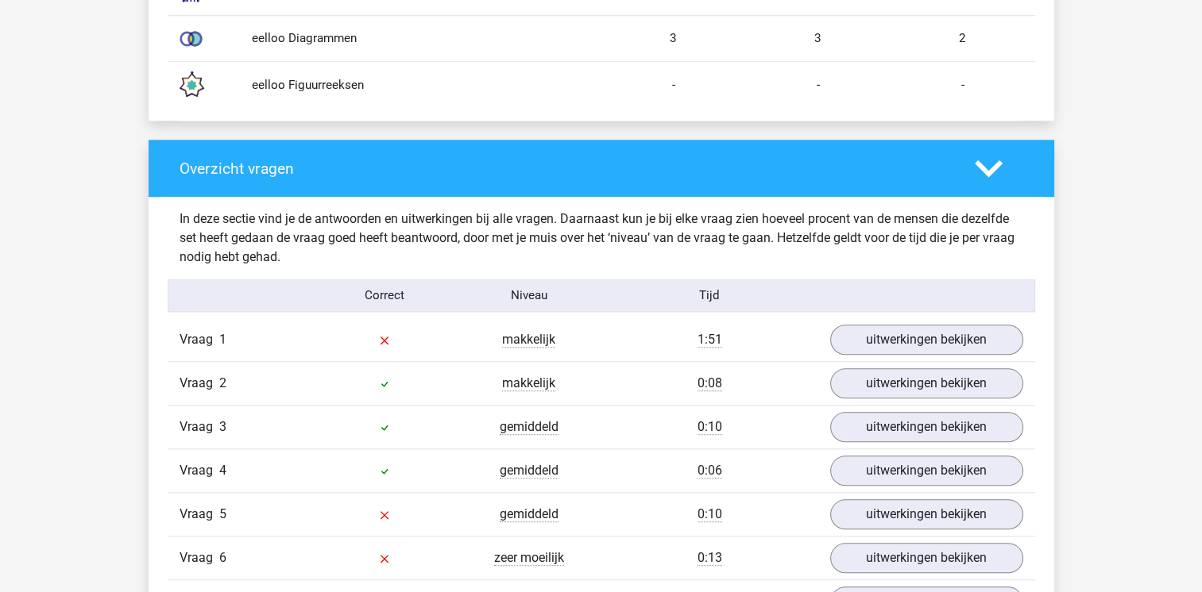
scroll to position [1525, 0]
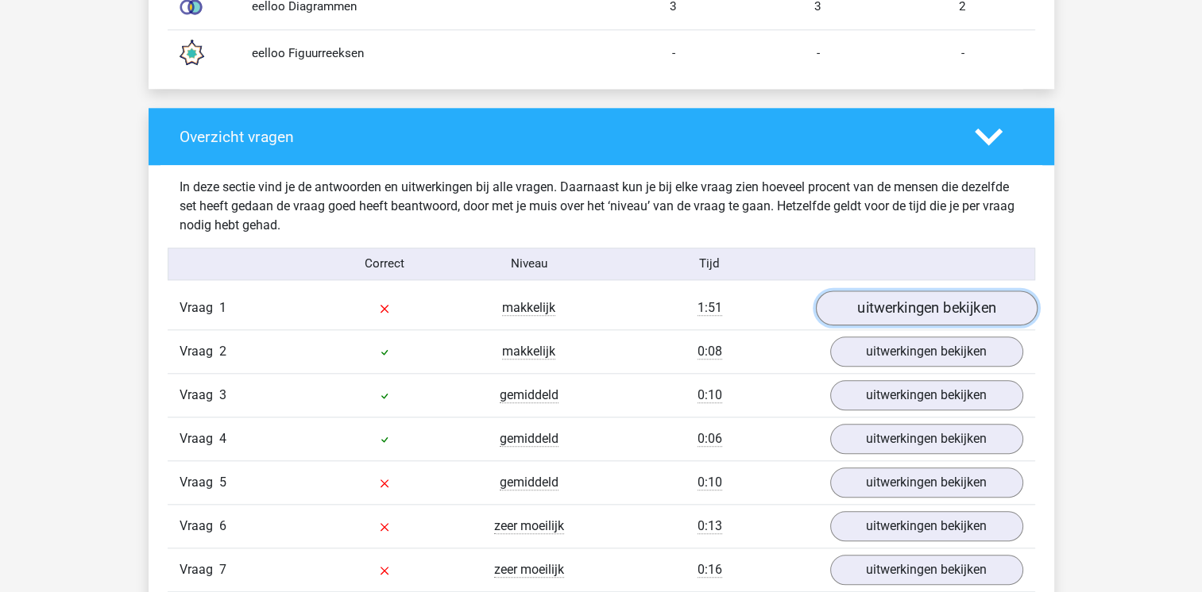
click at [936, 310] on link "uitwerkingen bekijken" at bounding box center [926, 308] width 222 height 35
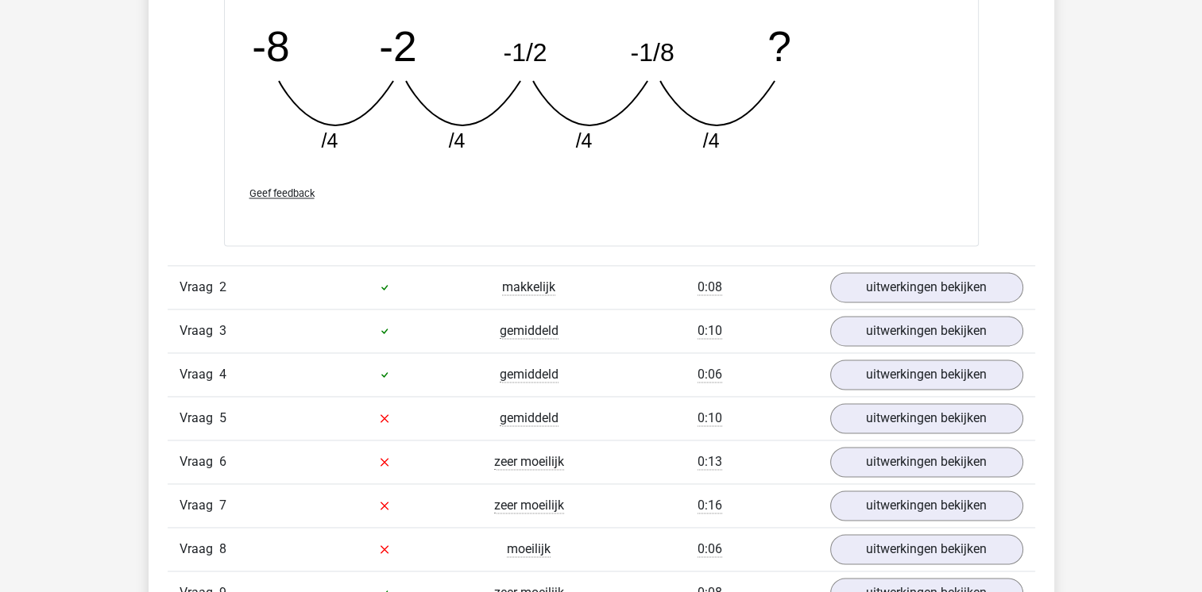
scroll to position [2287, 0]
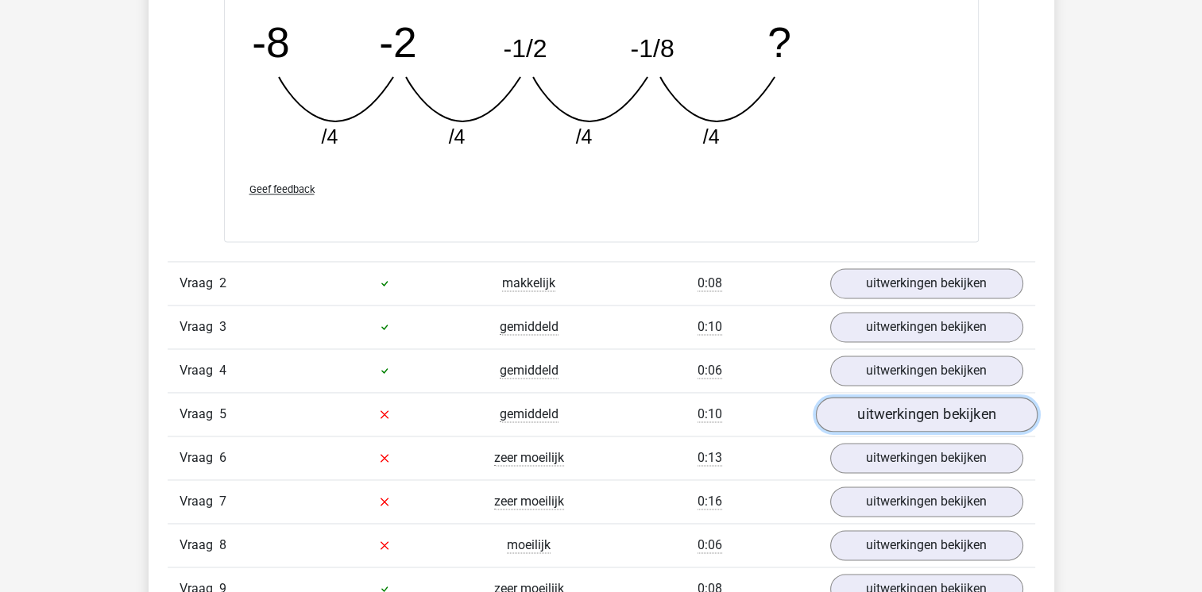
click at [912, 410] on link "uitwerkingen bekijken" at bounding box center [926, 414] width 222 height 35
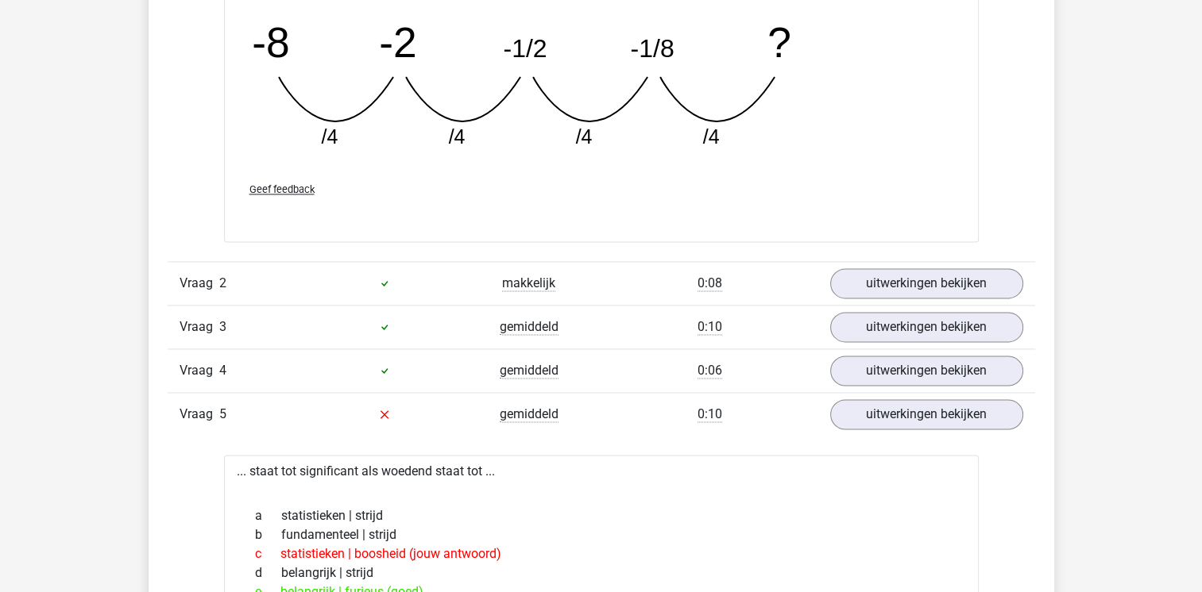
click at [133, 405] on div "Kies premium Bark [EMAIL_ADDRESS][DOMAIN_NAME]" at bounding box center [601, 419] width 1202 height 5412
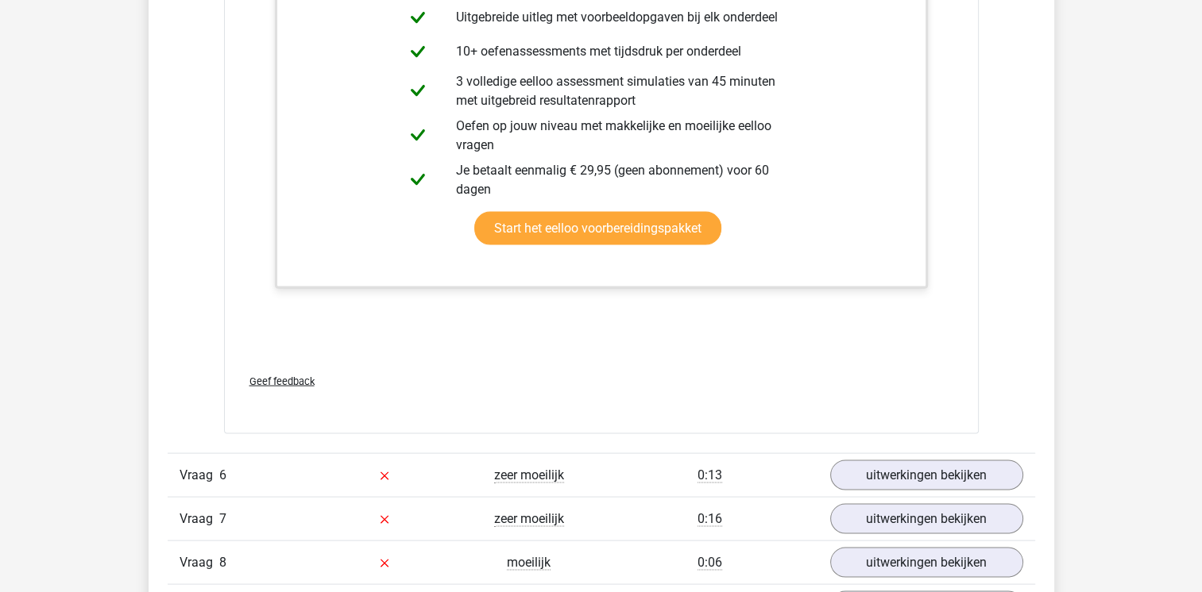
scroll to position [3082, 0]
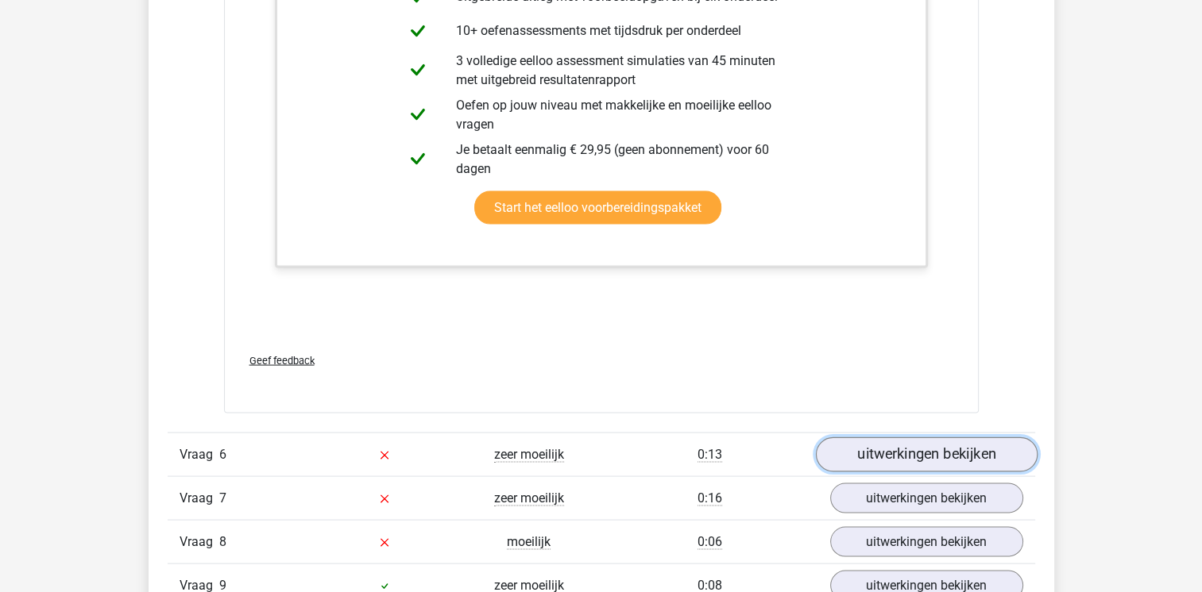
click at [907, 452] on link "uitwerkingen bekijken" at bounding box center [926, 455] width 222 height 35
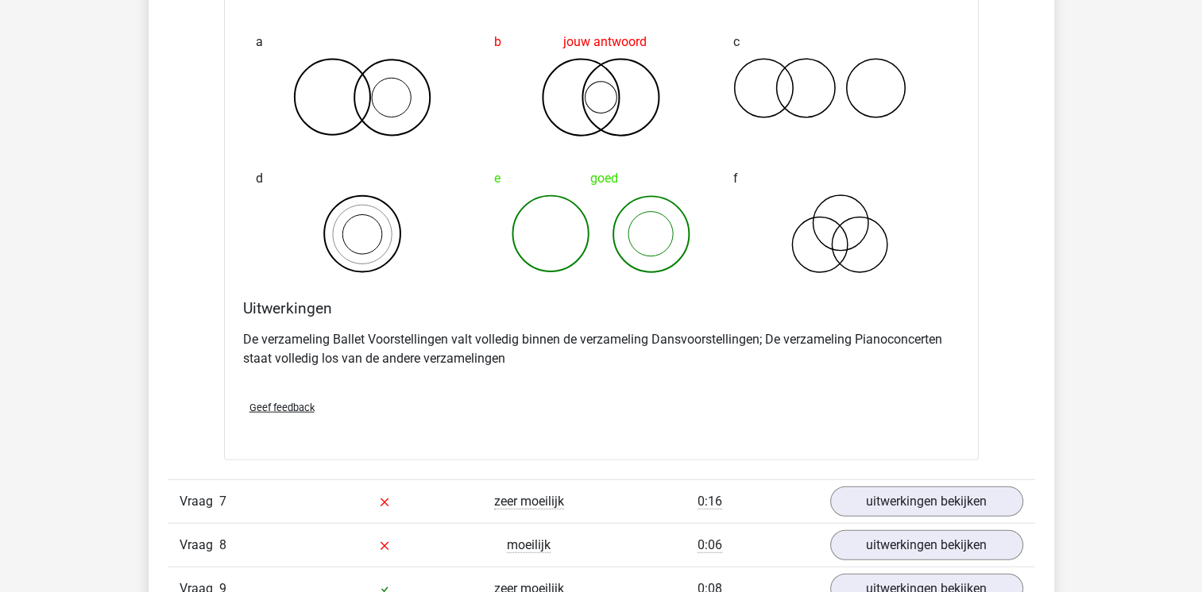
scroll to position [3717, 0]
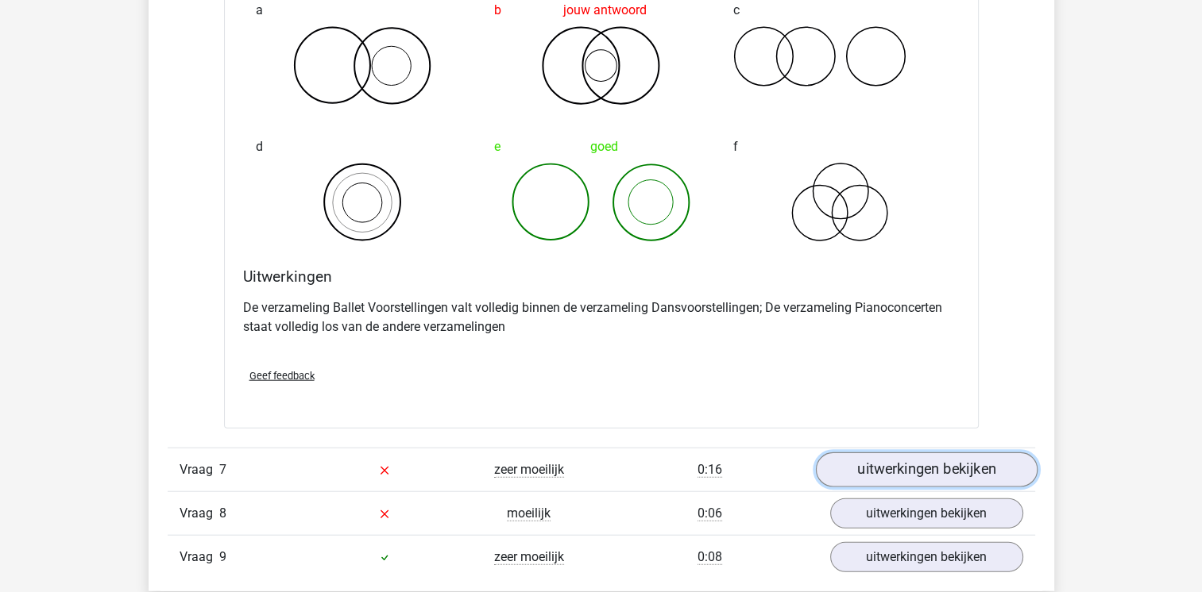
click at [951, 470] on link "uitwerkingen bekijken" at bounding box center [926, 470] width 222 height 35
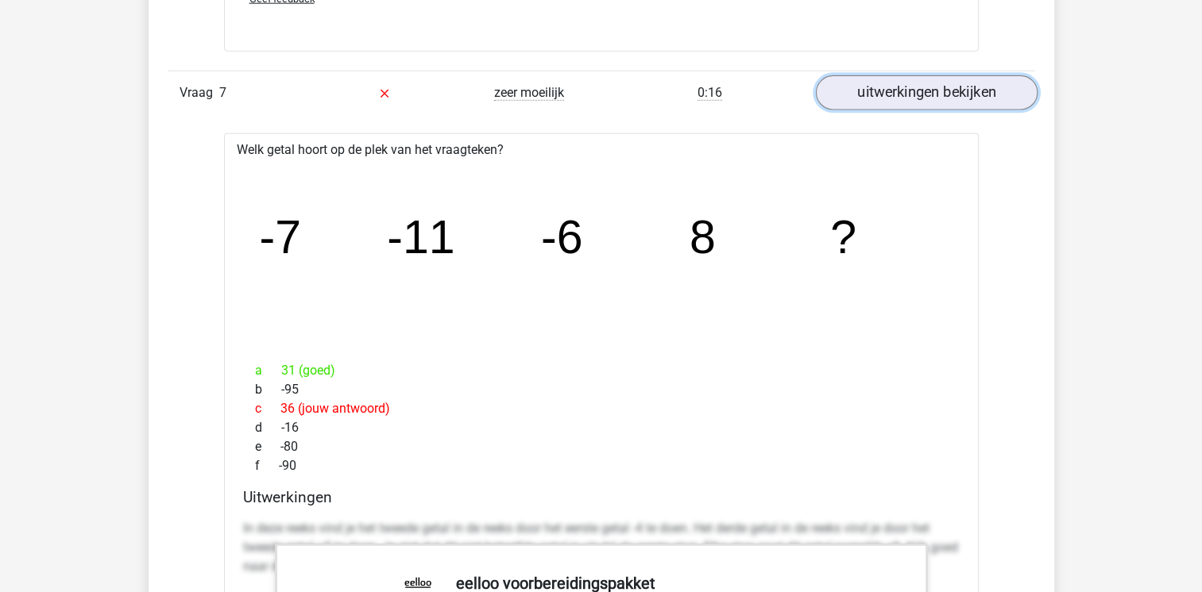
scroll to position [4098, 0]
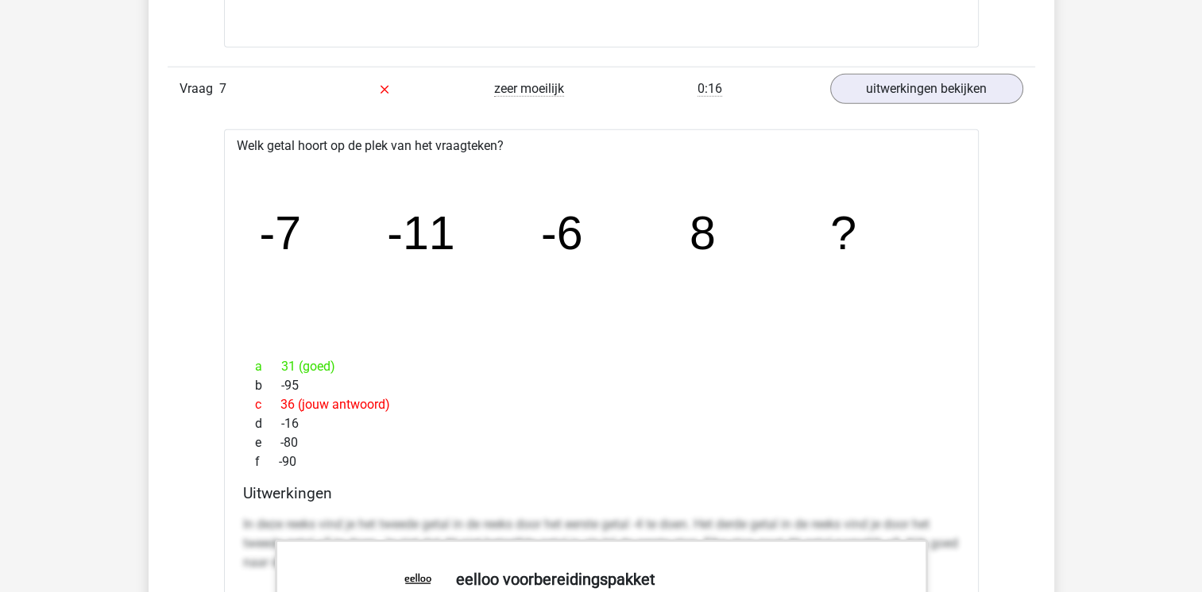
click at [951, 470] on div "a 31 (goed) b -95 c 36 (jouw antwoord) d -16 e -80 f -90" at bounding box center [601, 414] width 716 height 127
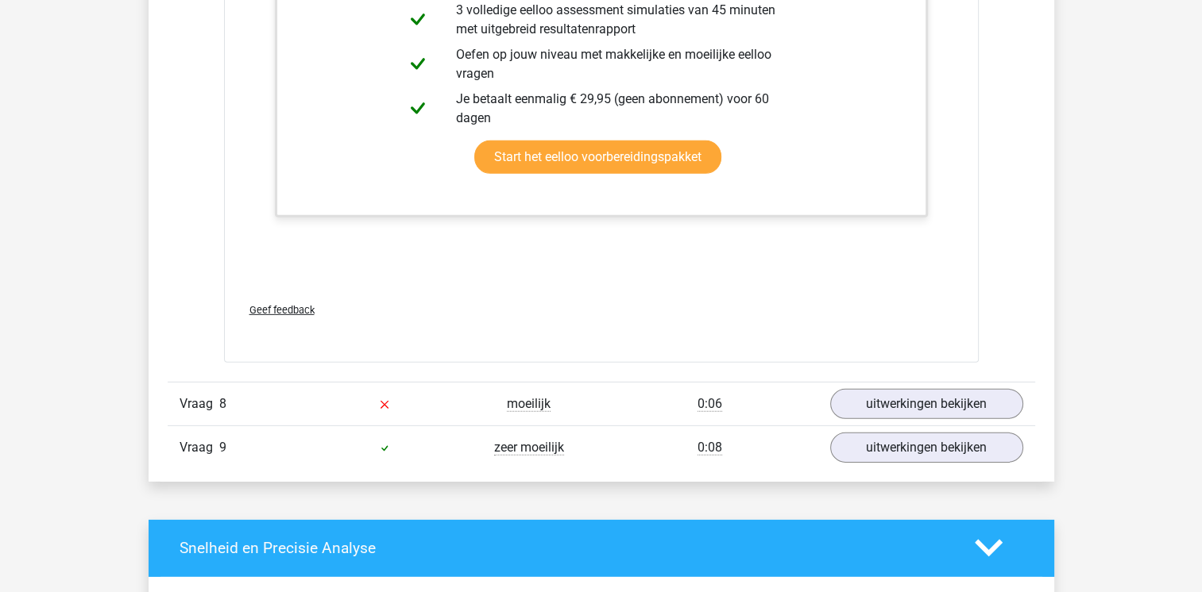
scroll to position [4797, 0]
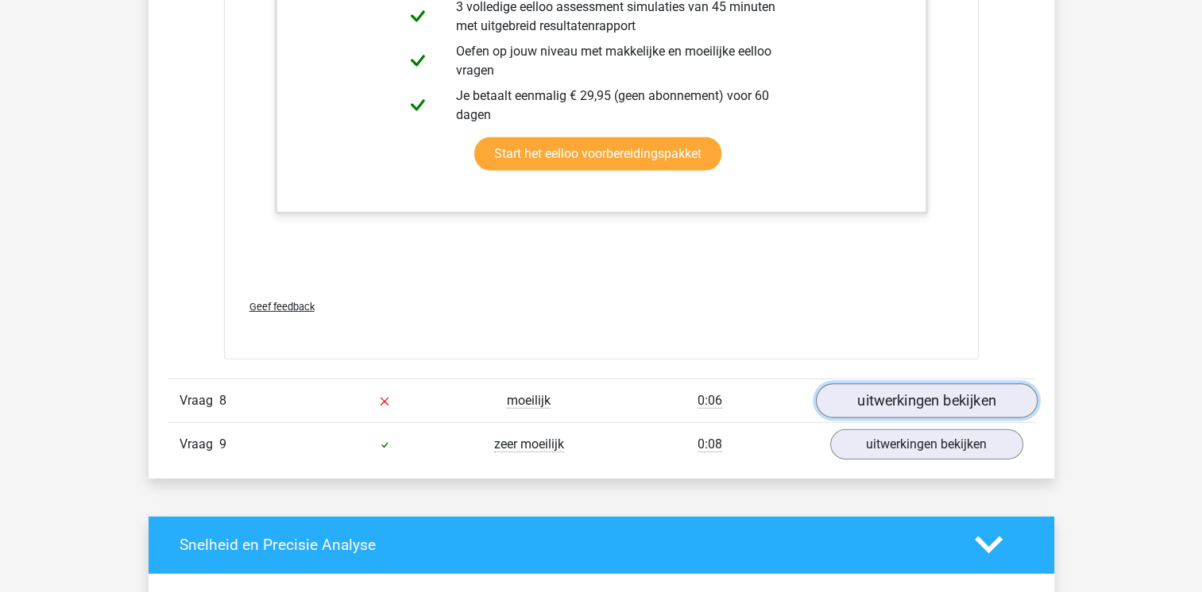
click at [977, 396] on link "uitwerkingen bekijken" at bounding box center [926, 401] width 222 height 35
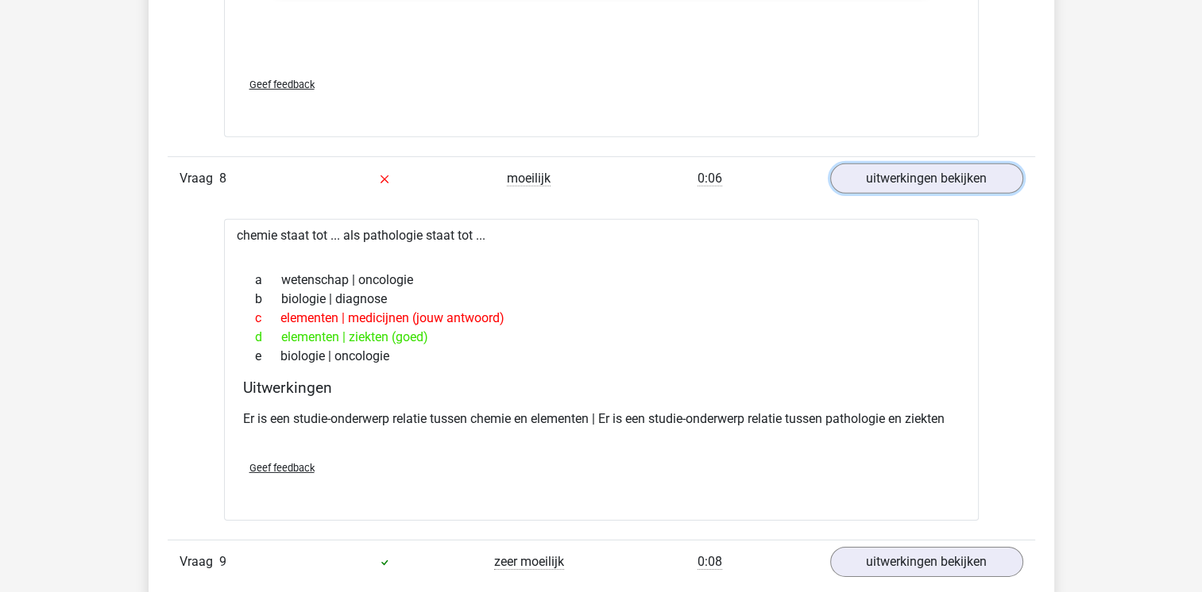
scroll to position [5051, 0]
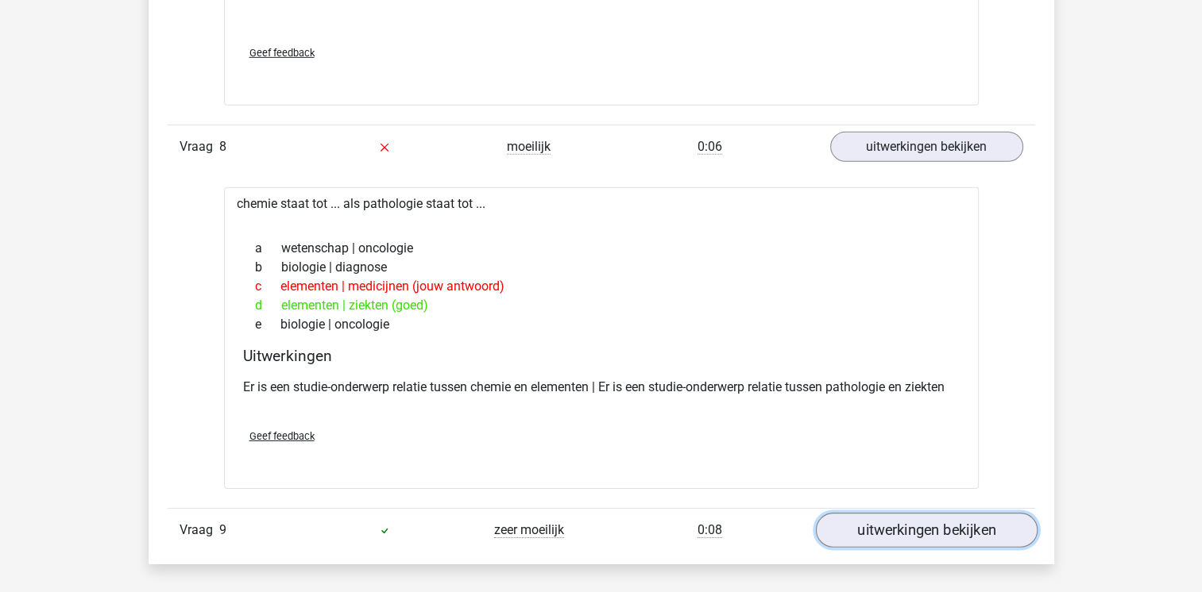
click at [957, 519] on link "uitwerkingen bekijken" at bounding box center [926, 530] width 222 height 35
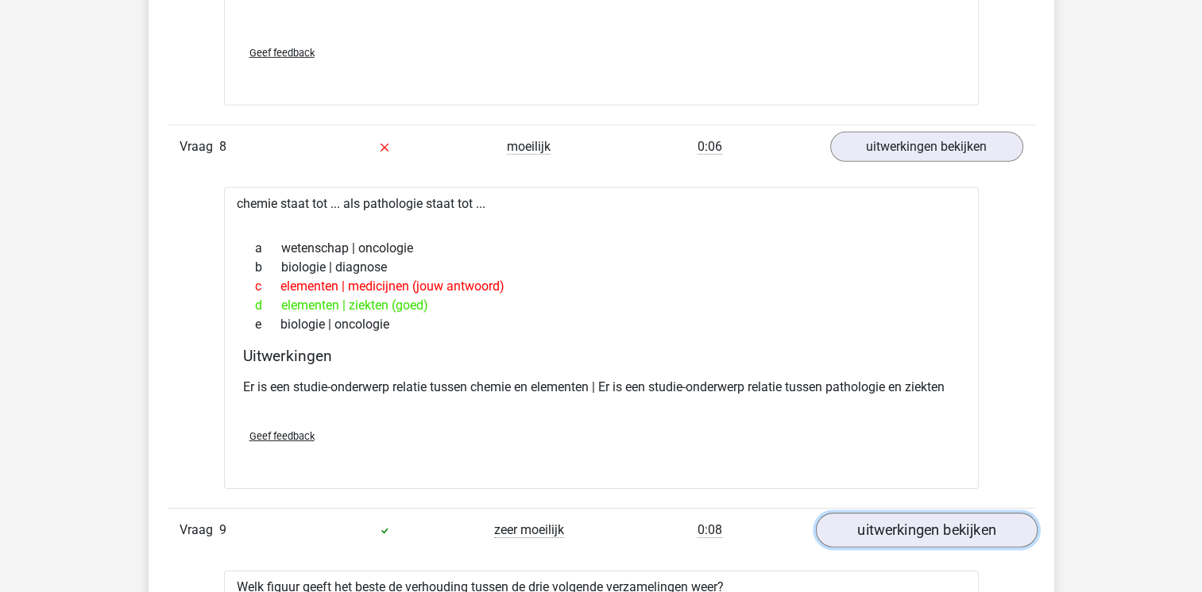
click at [982, 535] on link "uitwerkingen bekijken" at bounding box center [926, 530] width 222 height 35
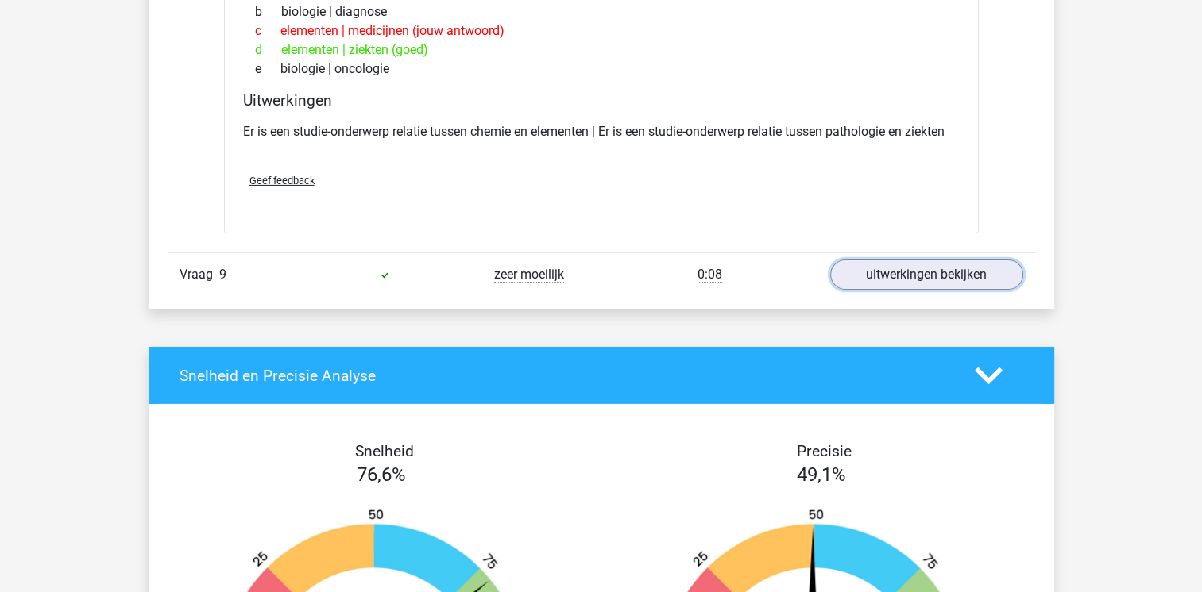
scroll to position [5305, 0]
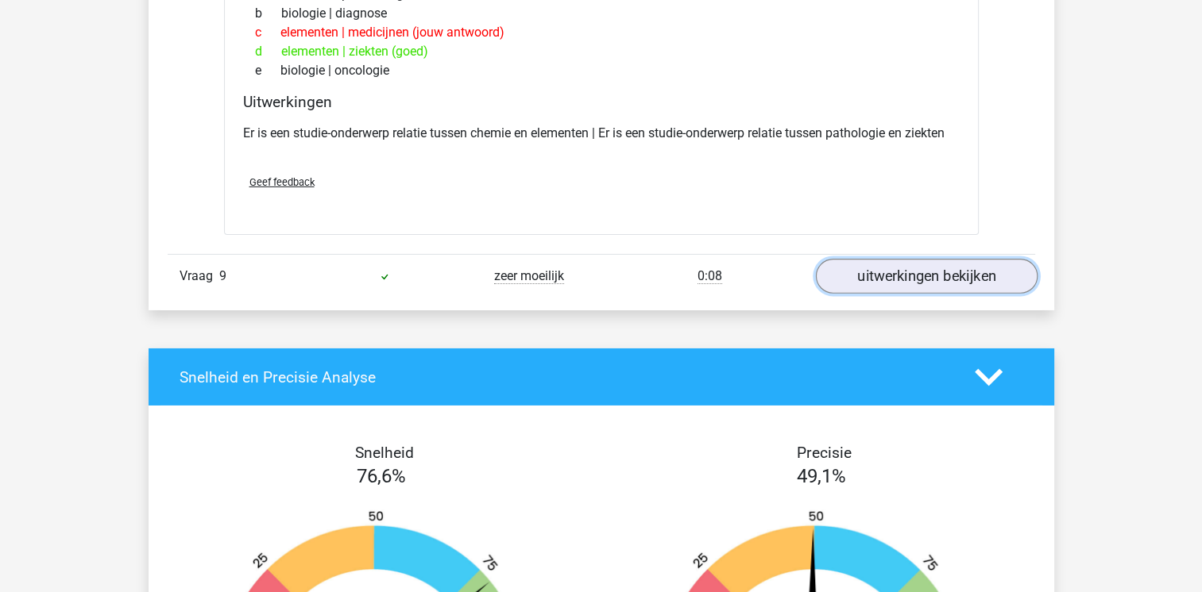
click at [891, 272] on link "uitwerkingen bekijken" at bounding box center [926, 276] width 222 height 35
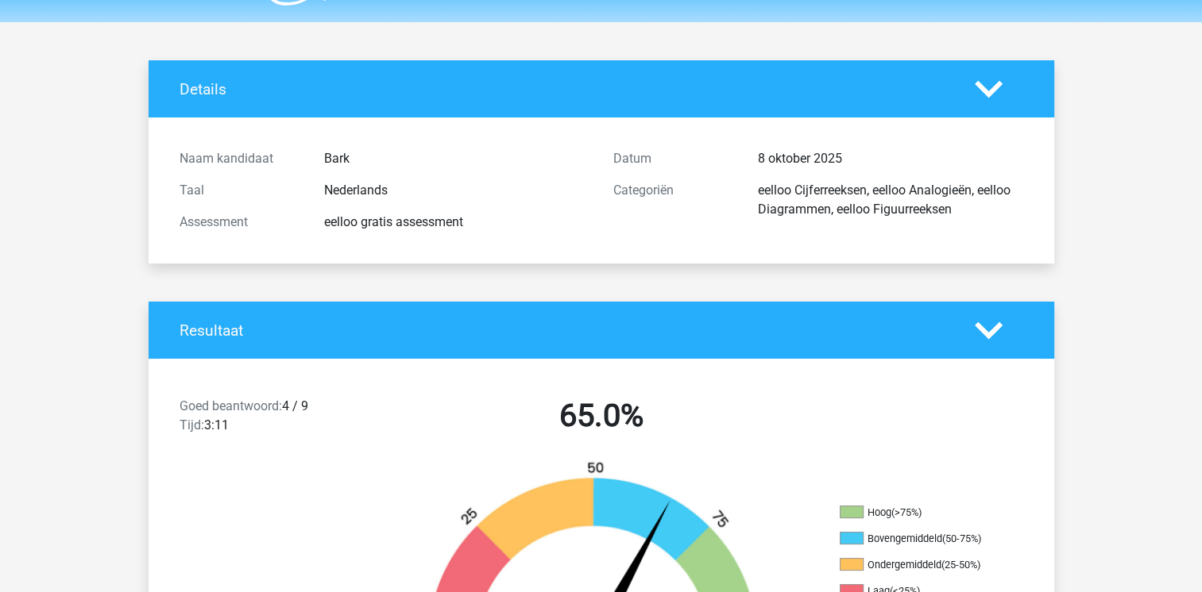
scroll to position [0, 0]
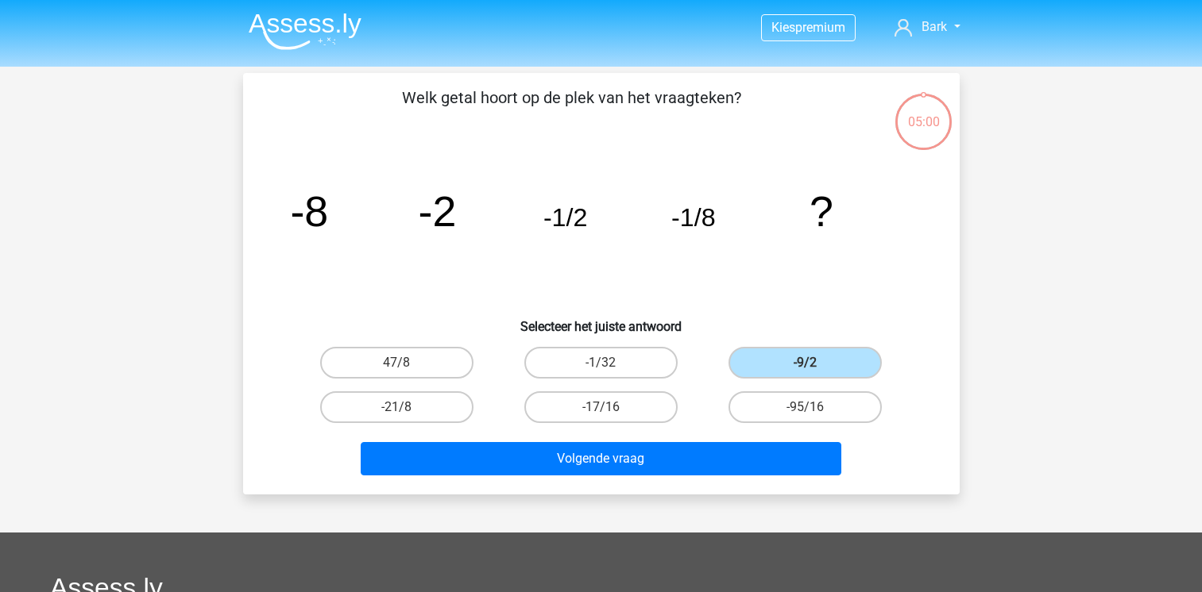
scroll to position [73, 0]
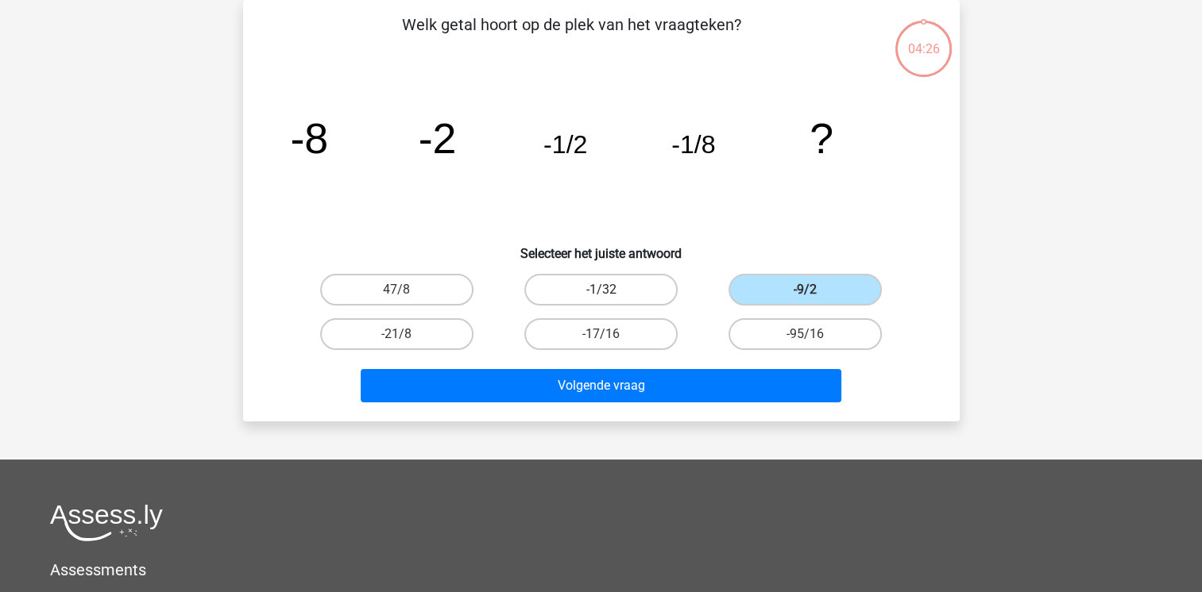
click at [570, 294] on label "-1/32" at bounding box center [600, 290] width 153 height 32
click at [600, 294] on input "-1/32" at bounding box center [605, 295] width 10 height 10
radio input "true"
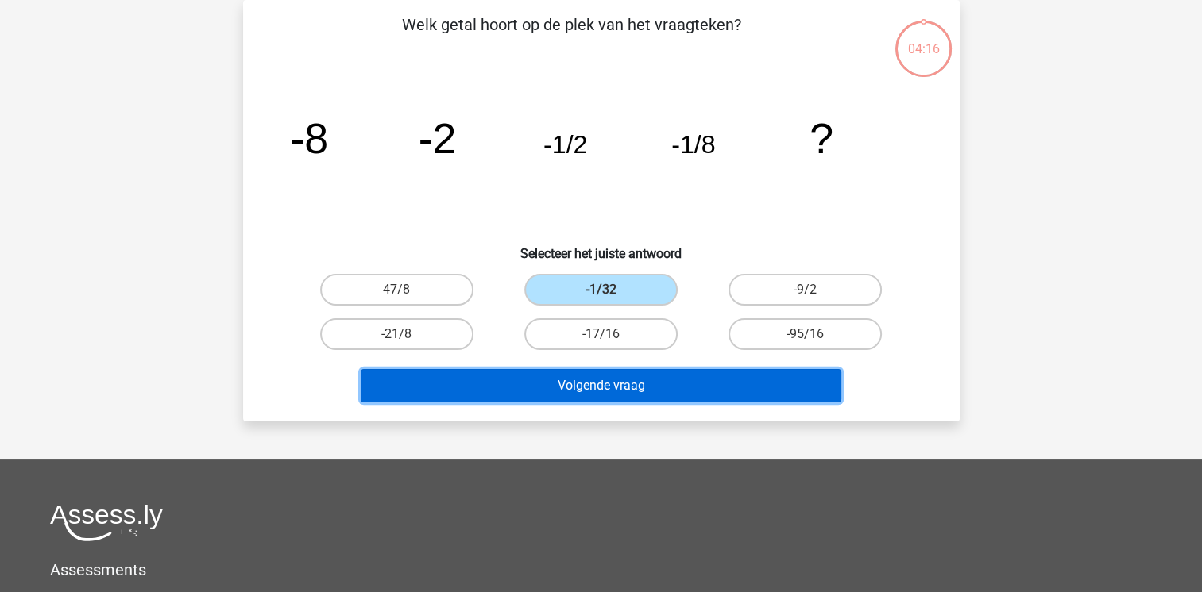
click at [596, 389] on button "Volgende vraag" at bounding box center [601, 385] width 481 height 33
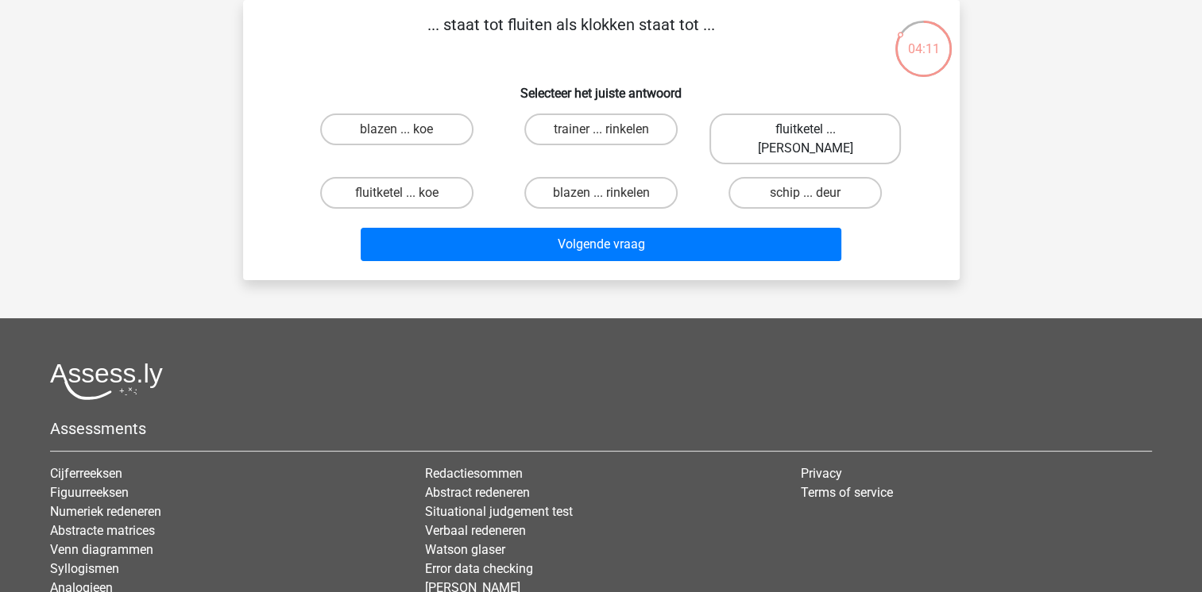
click at [774, 125] on label "fluitketel ... luiden" at bounding box center [804, 139] width 191 height 51
click at [805, 129] on input "fluitketel ... luiden" at bounding box center [810, 134] width 10 height 10
radio input "true"
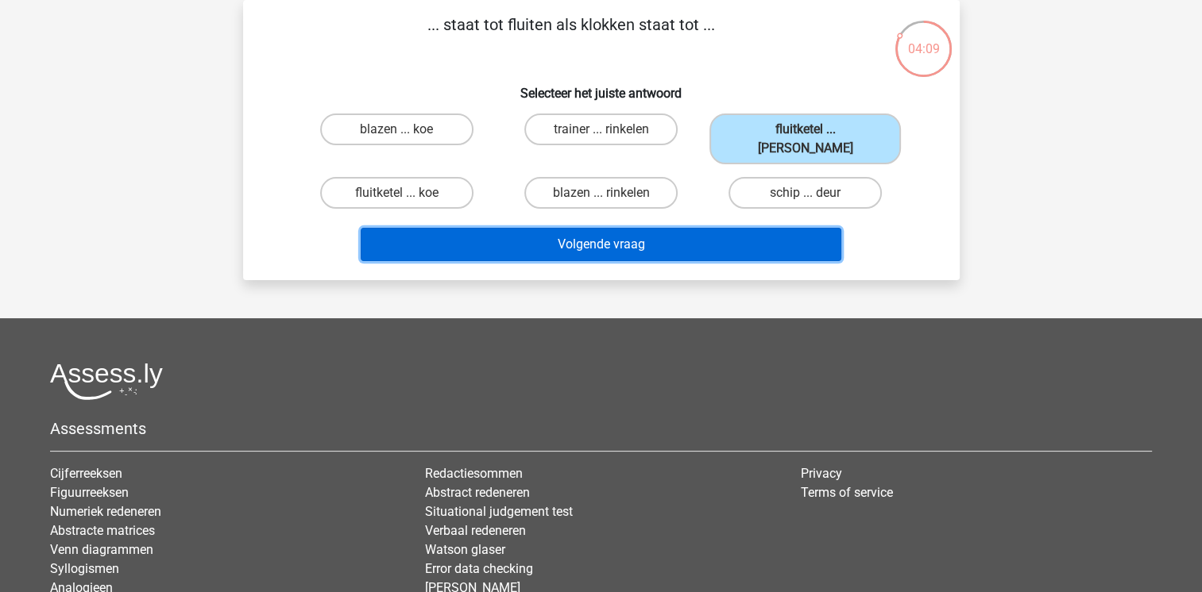
click at [743, 228] on button "Volgende vraag" at bounding box center [601, 244] width 481 height 33
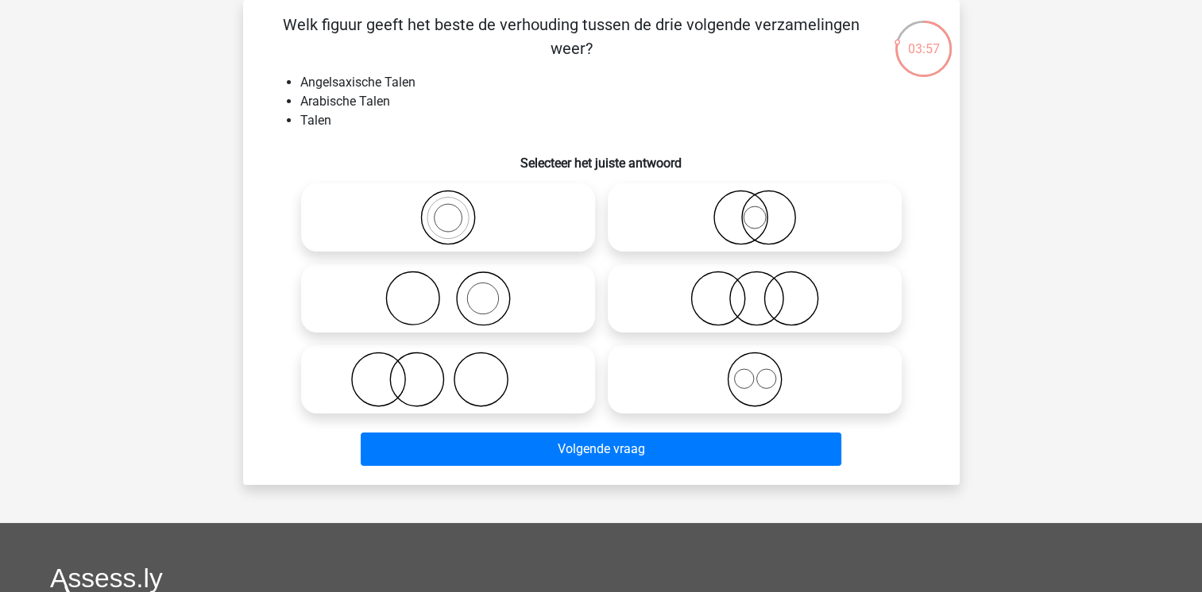
click at [755, 370] on input "radio" at bounding box center [760, 366] width 10 height 10
radio input "true"
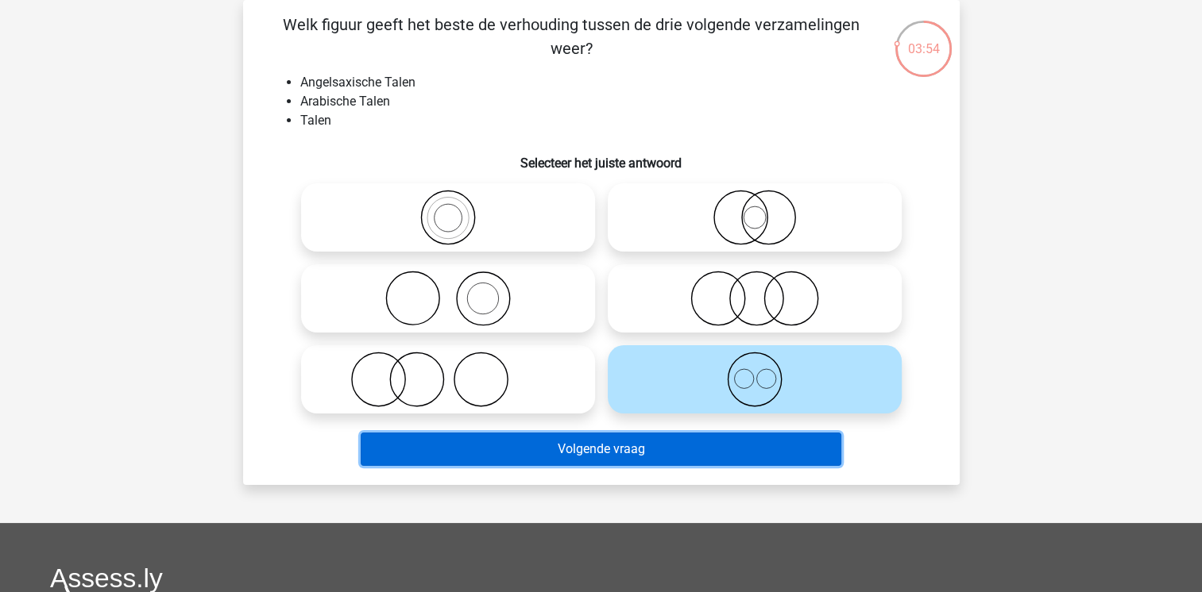
click at [727, 453] on button "Volgende vraag" at bounding box center [601, 449] width 481 height 33
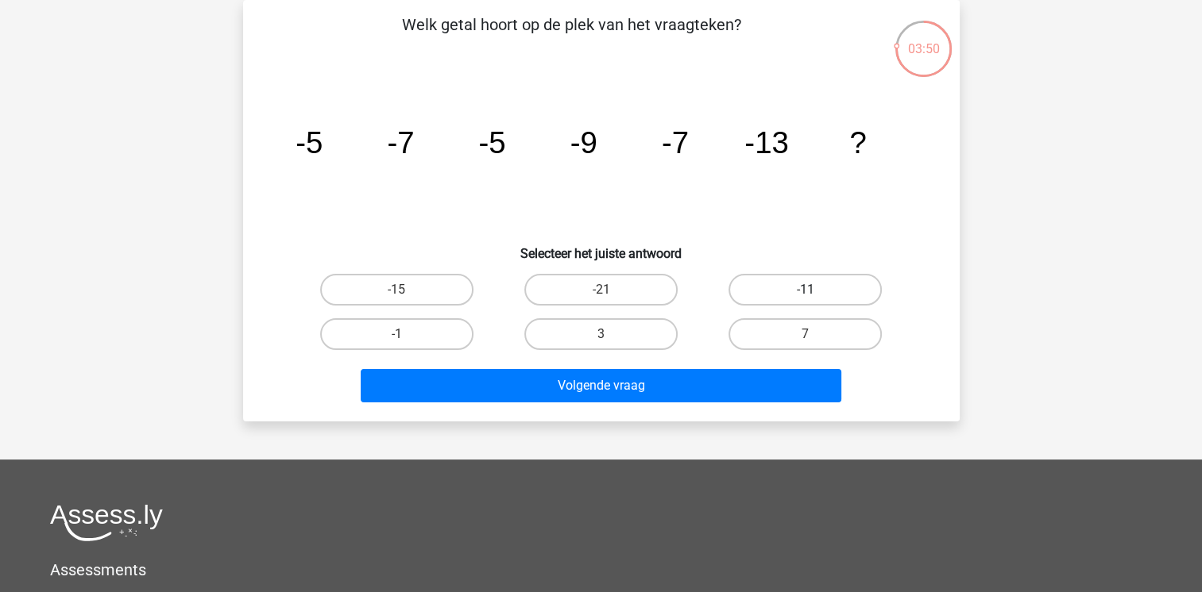
click at [782, 296] on label "-11" at bounding box center [804, 290] width 153 height 32
click at [805, 296] on input "-11" at bounding box center [810, 295] width 10 height 10
radio input "true"
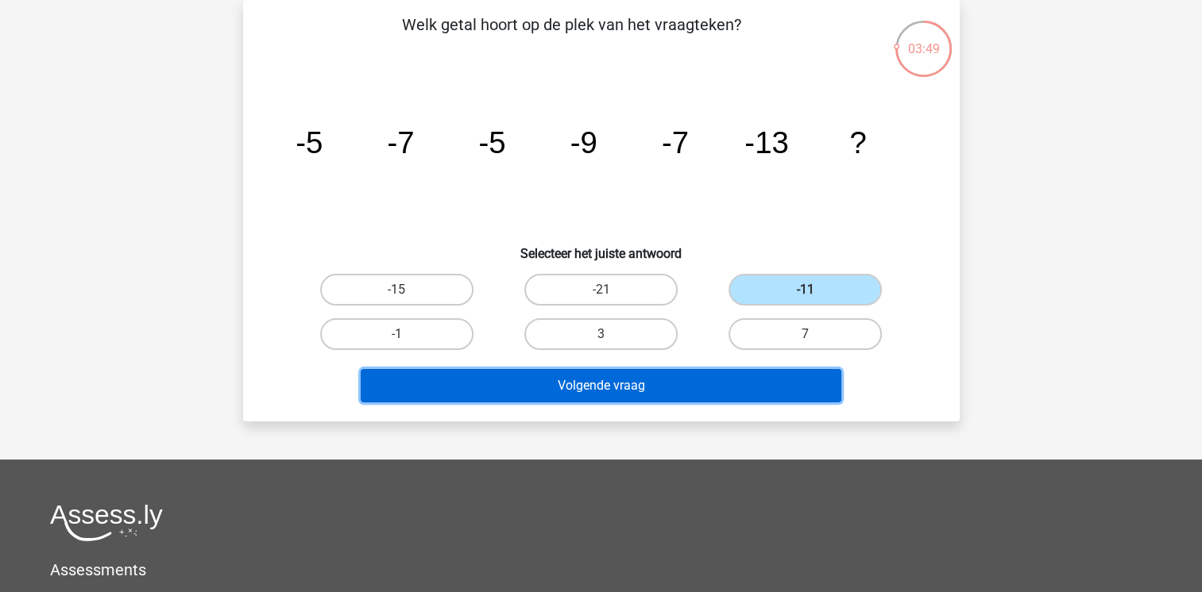
click at [721, 392] on button "Volgende vraag" at bounding box center [601, 385] width 481 height 33
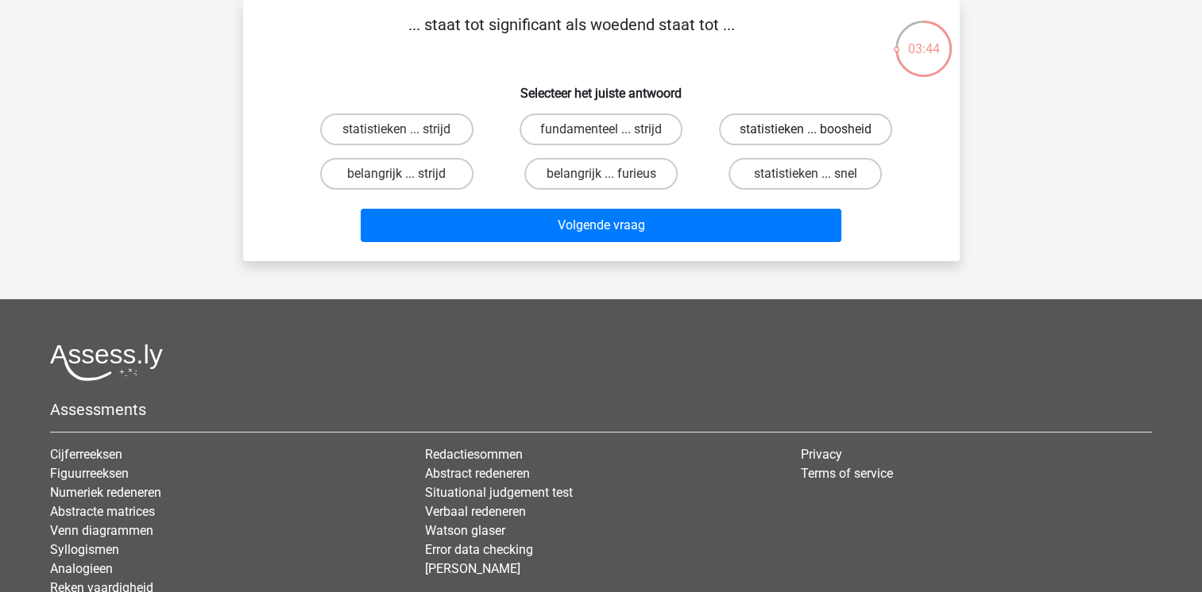
click at [778, 130] on label "statistieken ... boosheid" at bounding box center [805, 130] width 173 height 32
click at [805, 130] on input "statistieken ... boosheid" at bounding box center [810, 134] width 10 height 10
radio input "true"
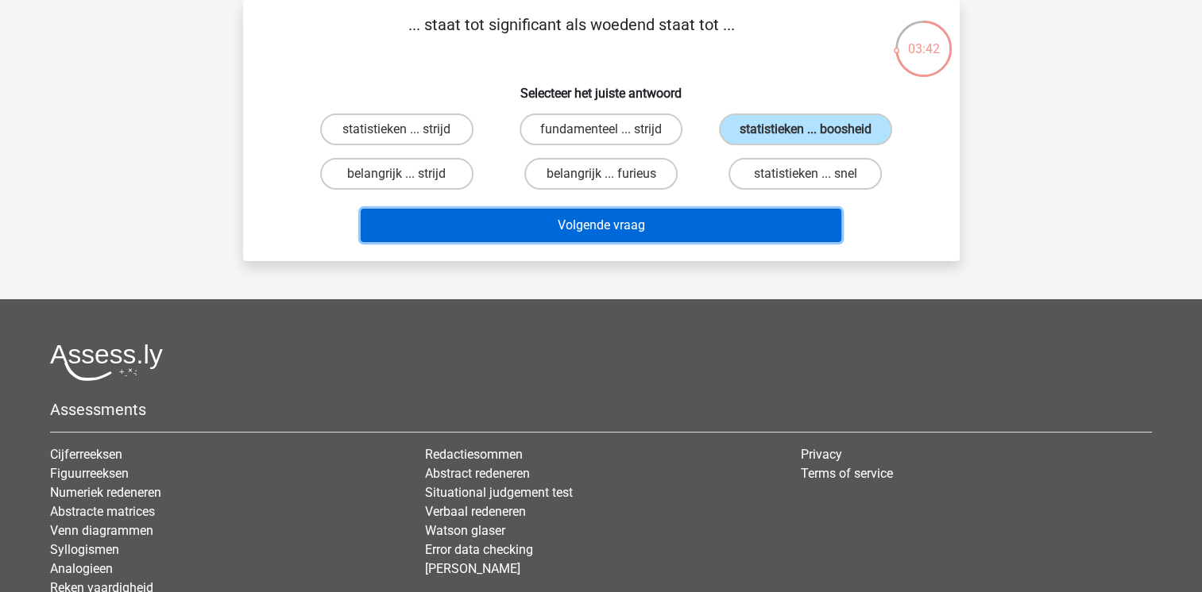
click at [697, 218] on button "Volgende vraag" at bounding box center [601, 225] width 481 height 33
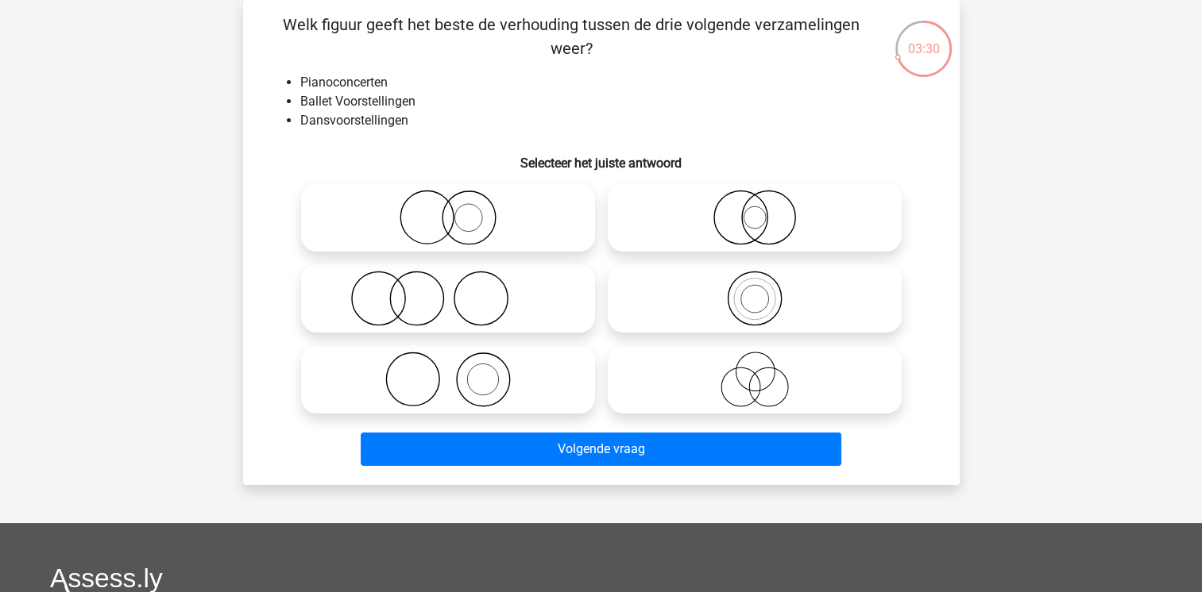
click at [464, 384] on icon at bounding box center [447, 380] width 281 height 56
click at [458, 372] on input "radio" at bounding box center [453, 366] width 10 height 10
radio input "true"
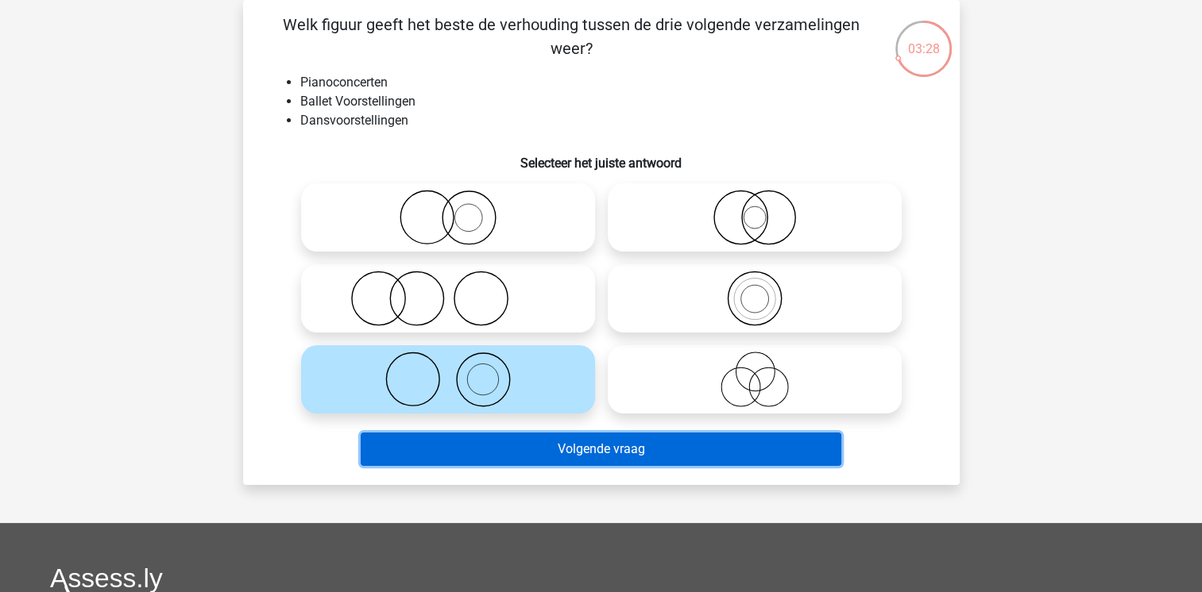
click at [535, 442] on button "Volgende vraag" at bounding box center [601, 449] width 481 height 33
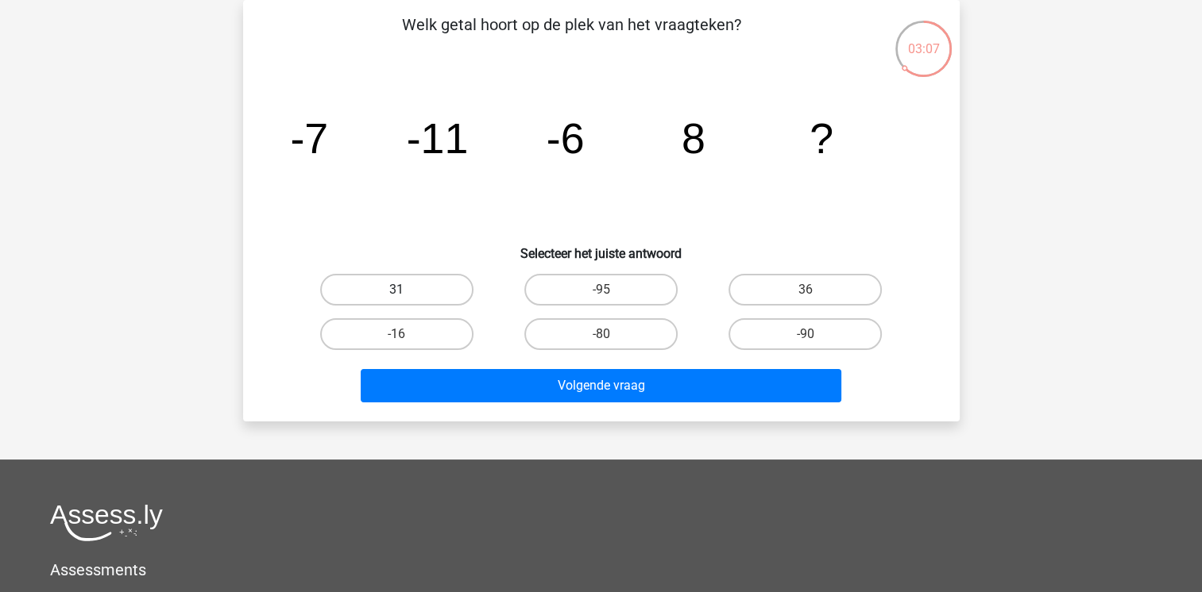
click at [425, 289] on label "31" at bounding box center [396, 290] width 153 height 32
click at [407, 290] on input "31" at bounding box center [401, 295] width 10 height 10
radio input "true"
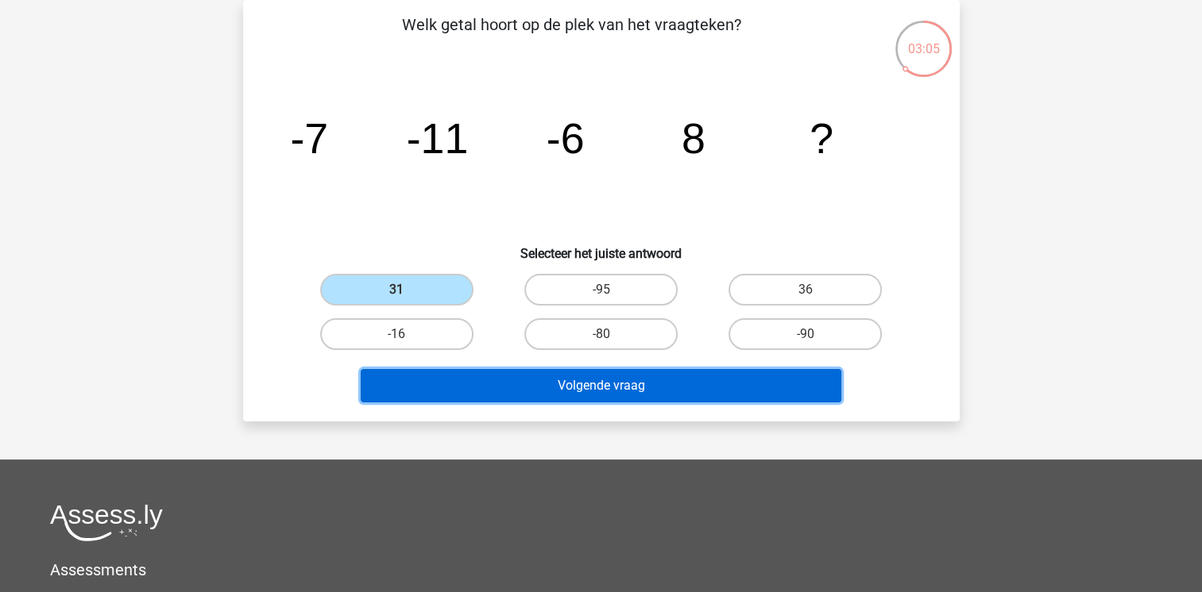
click at [545, 386] on button "Volgende vraag" at bounding box center [601, 385] width 481 height 33
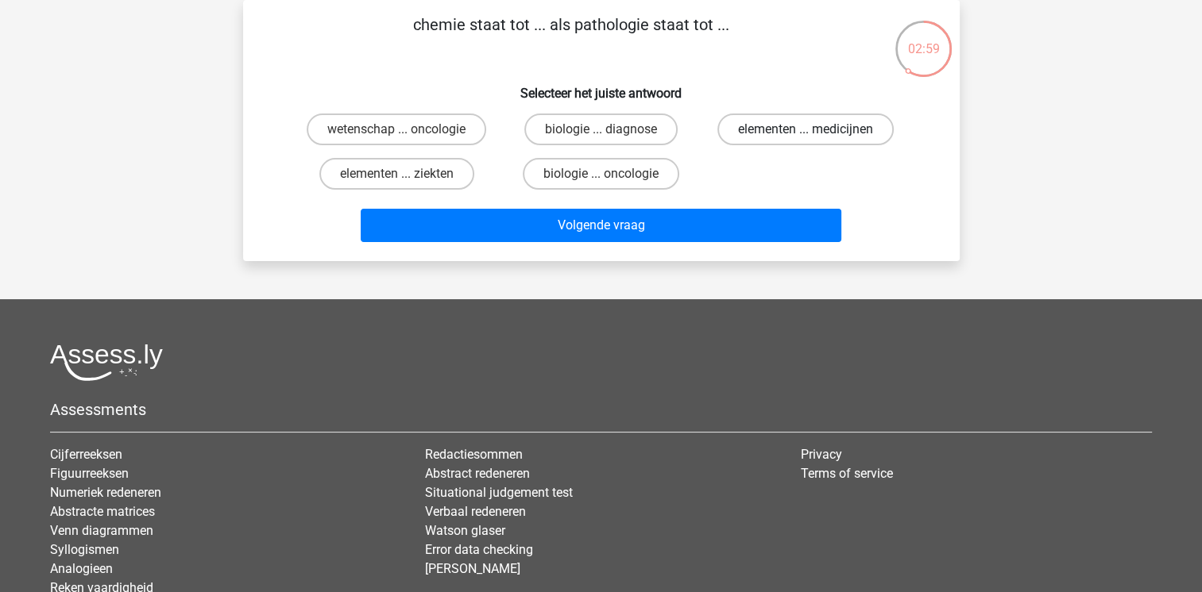
click at [833, 136] on label "elementen ... medicijnen" at bounding box center [805, 130] width 176 height 32
click at [816, 136] on input "elementen ... medicijnen" at bounding box center [810, 134] width 10 height 10
radio input "true"
click at [426, 176] on label "elementen ... ziekten" at bounding box center [396, 174] width 155 height 32
click at [407, 176] on input "elementen ... ziekten" at bounding box center [401, 179] width 10 height 10
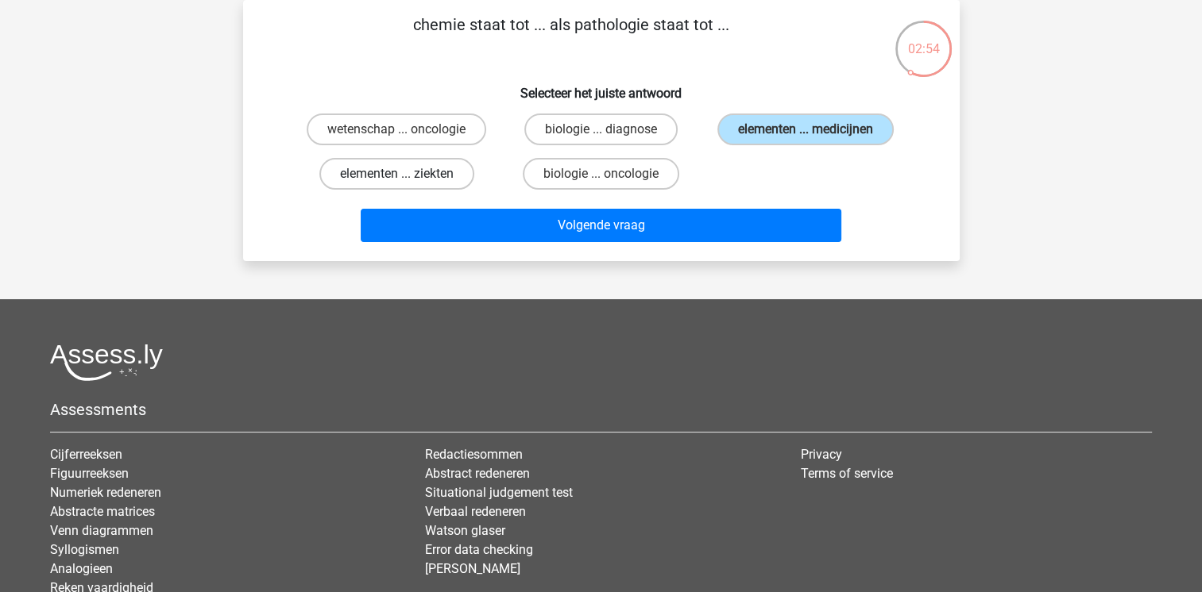
radio input "true"
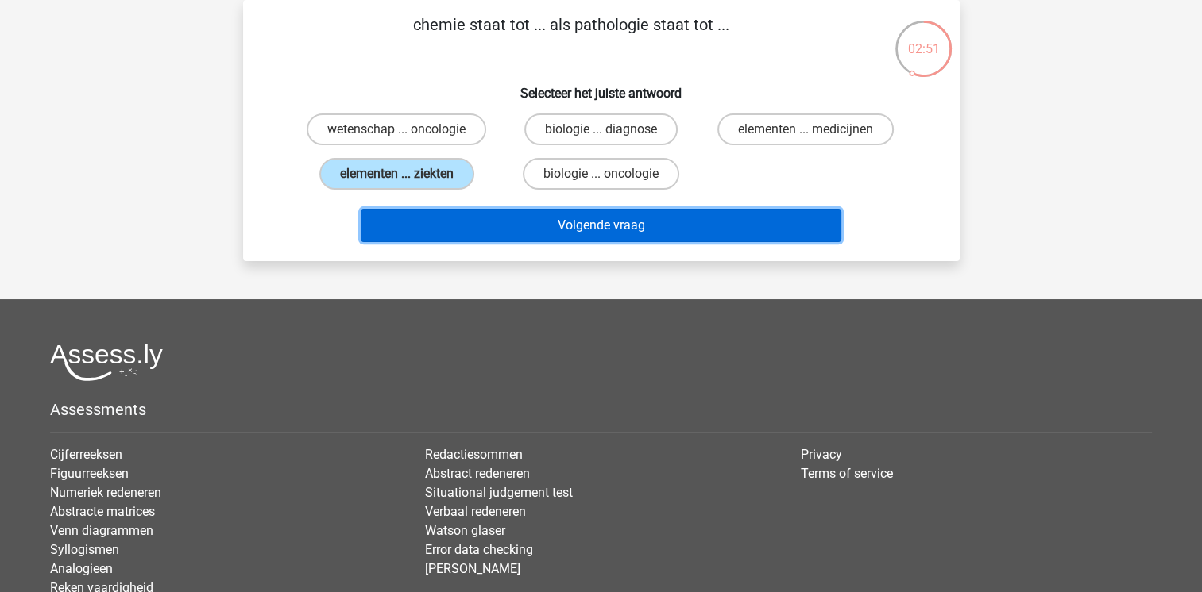
click at [638, 229] on button "Volgende vraag" at bounding box center [601, 225] width 481 height 33
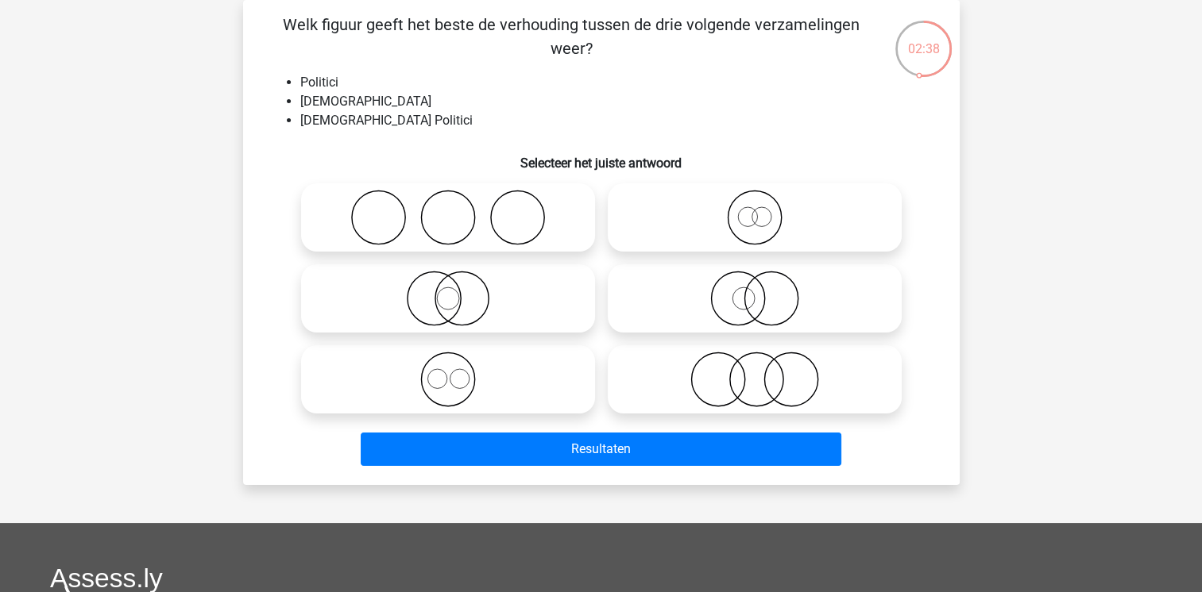
click at [531, 297] on icon at bounding box center [447, 299] width 281 height 56
click at [458, 291] on input "radio" at bounding box center [453, 285] width 10 height 10
radio input "true"
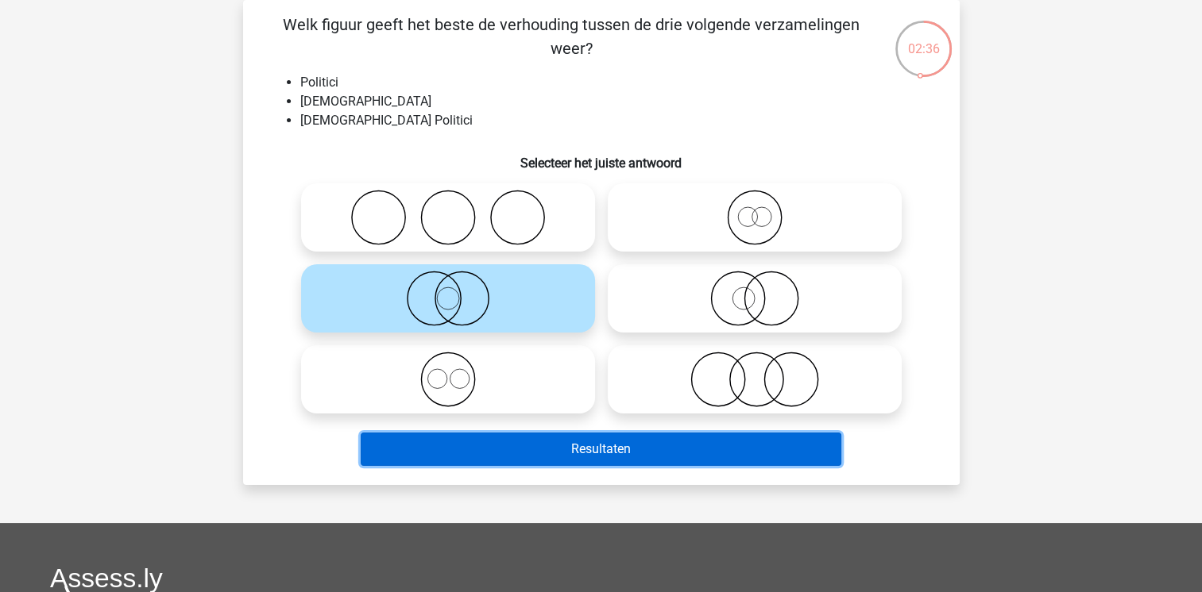
click at [573, 457] on button "Resultaten" at bounding box center [601, 449] width 481 height 33
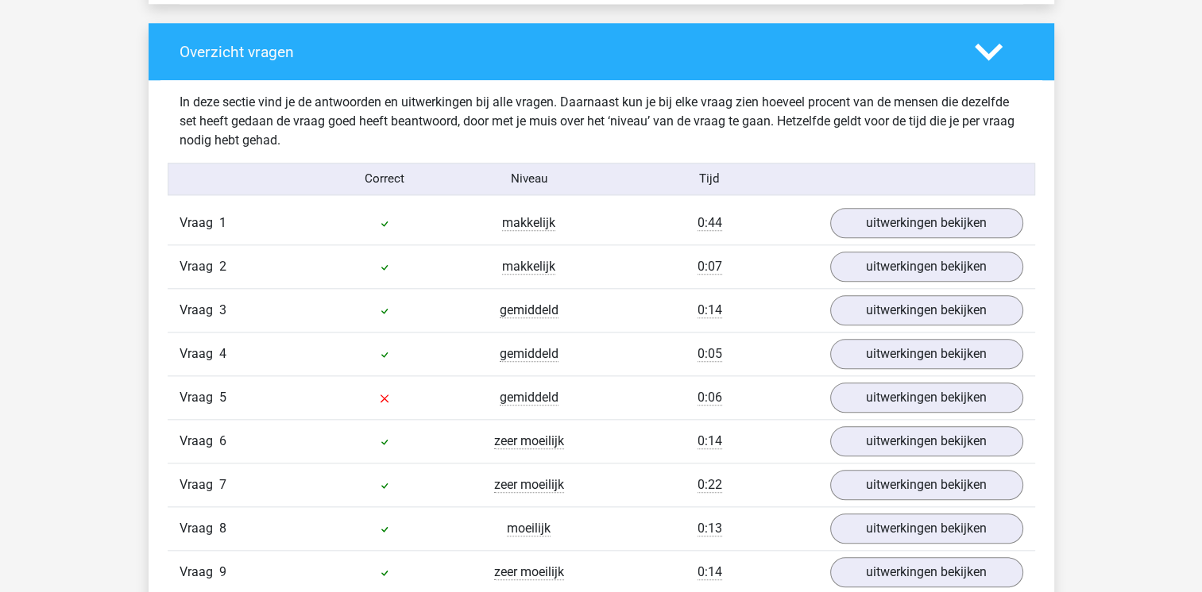
scroll to position [1620, 0]
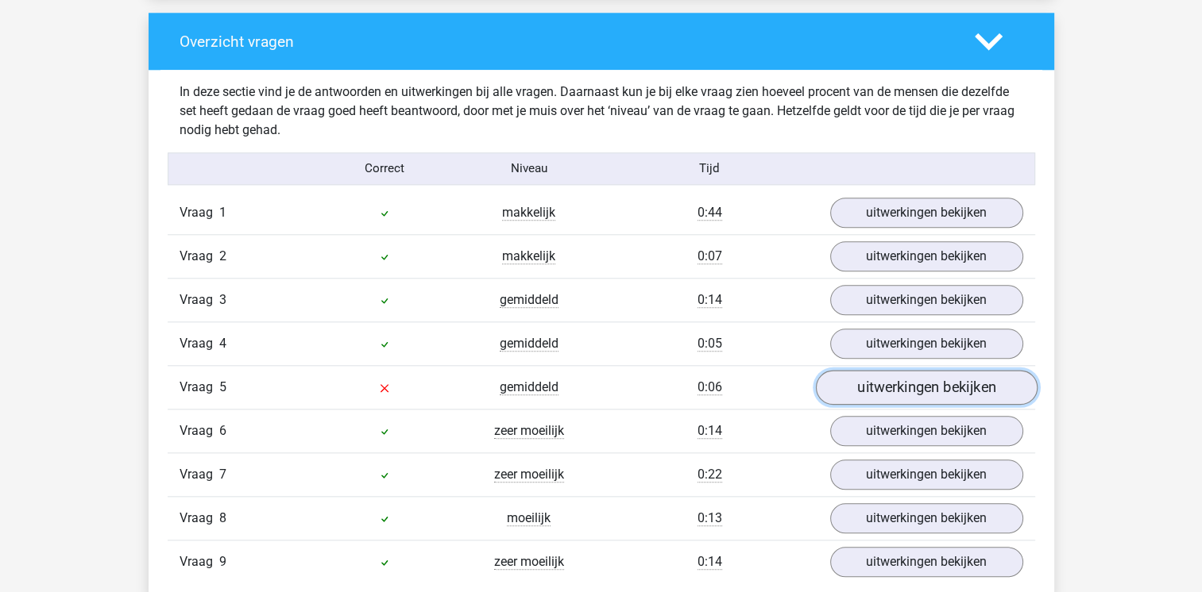
click at [936, 389] on link "uitwerkingen bekijken" at bounding box center [926, 387] width 222 height 35
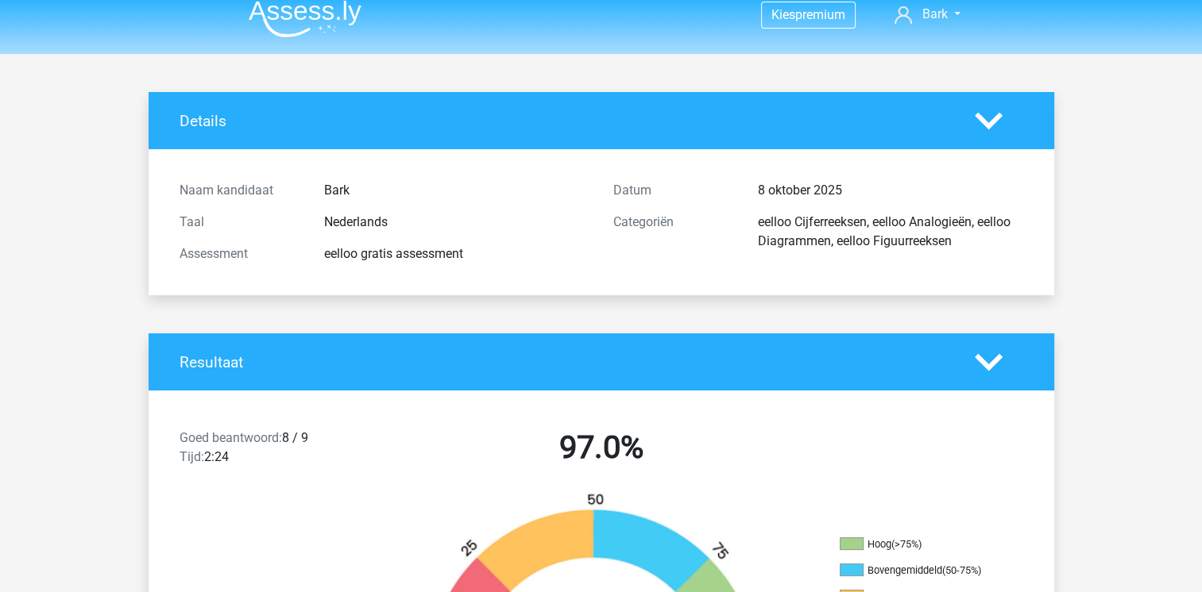
scroll to position [0, 0]
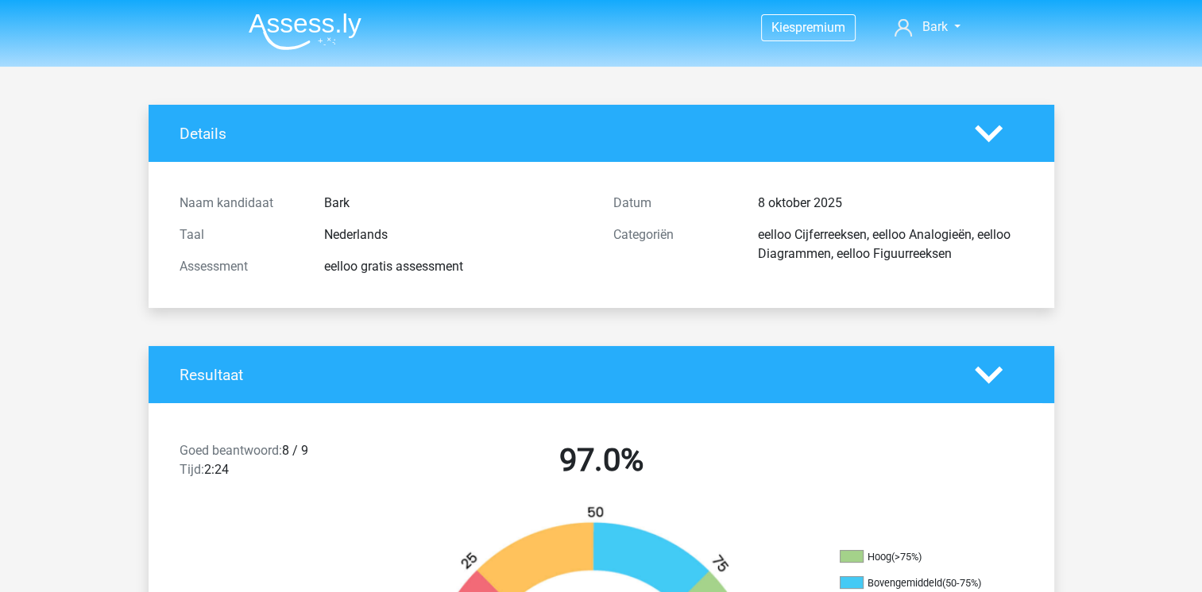
click at [634, 117] on div "Details" at bounding box center [601, 133] width 905 height 57
click at [795, 28] on span "premium" at bounding box center [820, 27] width 50 height 15
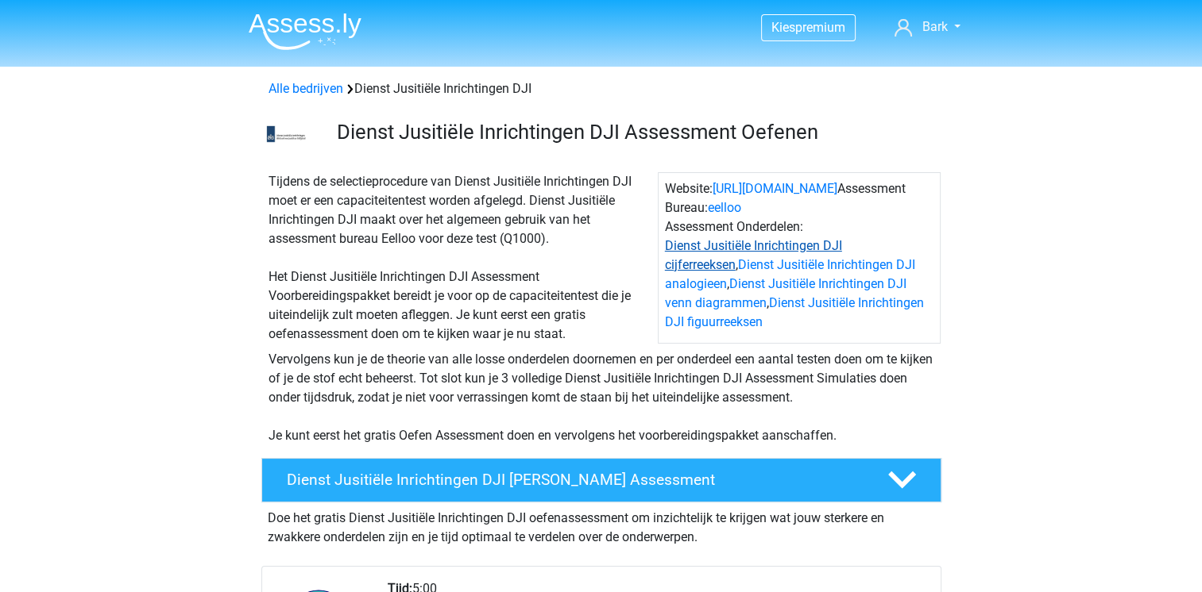
click at [782, 244] on link "Dienst Jusitiële Inrichtingen DJI cijferreeksen" at bounding box center [753, 255] width 177 height 34
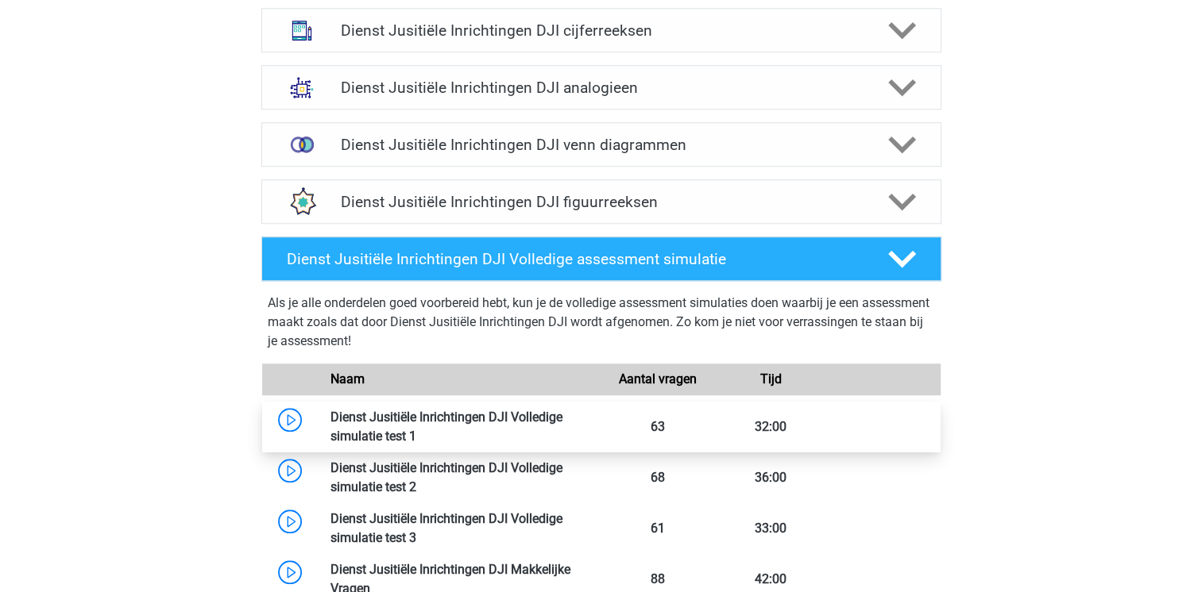
click at [416, 429] on link at bounding box center [416, 436] width 0 height 15
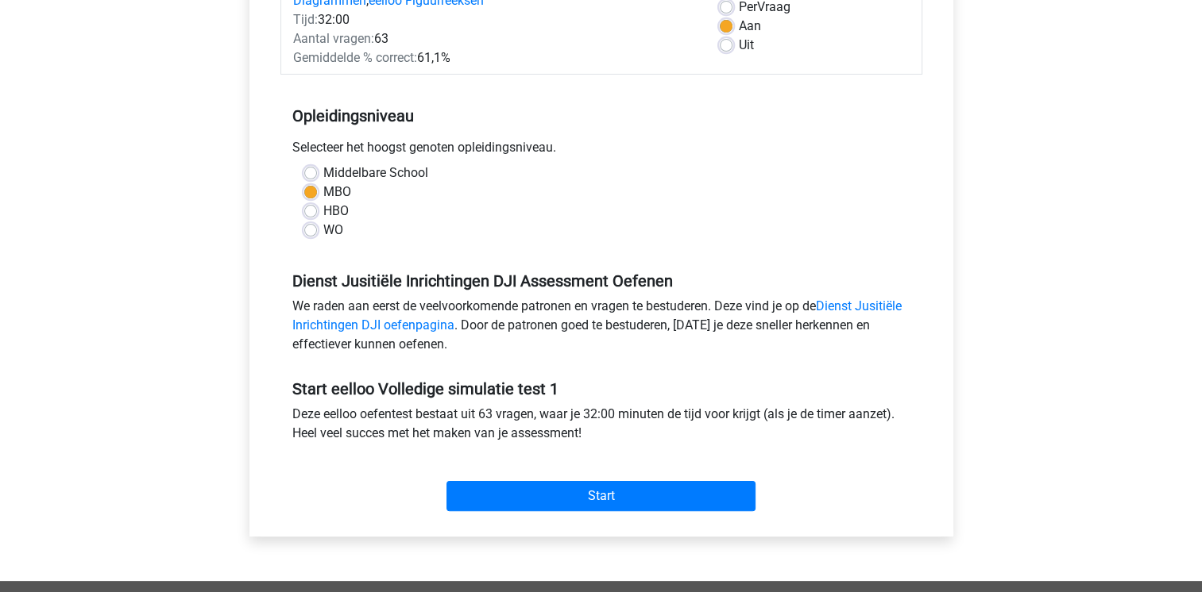
scroll to position [254, 0]
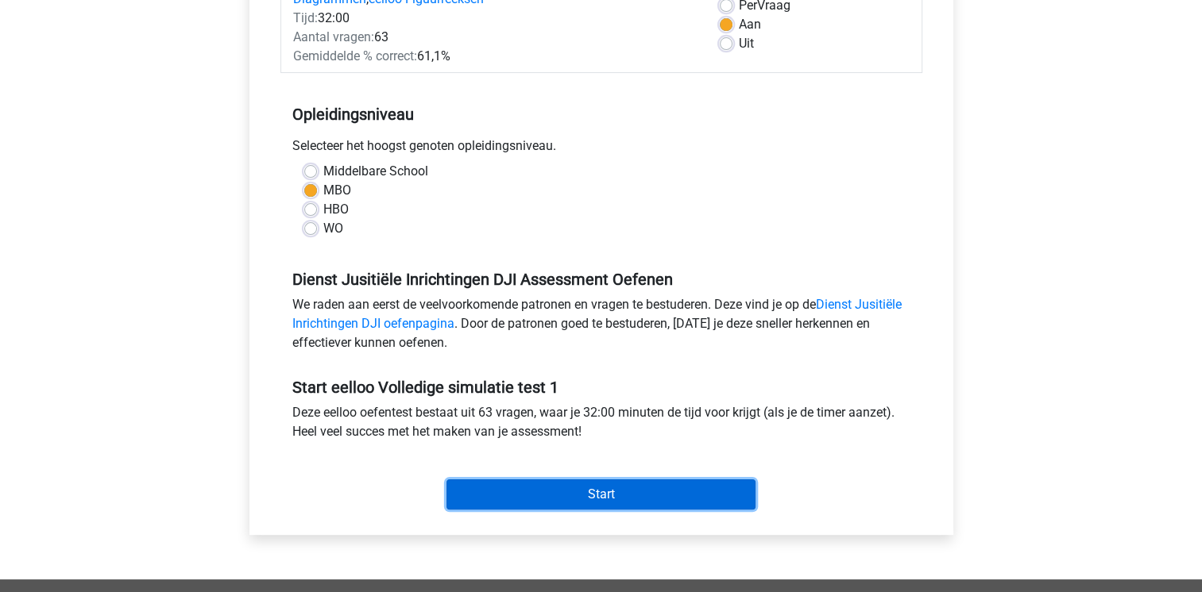
click at [632, 499] on input "Start" at bounding box center [600, 495] width 309 height 30
click at [589, 488] on input "Start" at bounding box center [600, 495] width 309 height 30
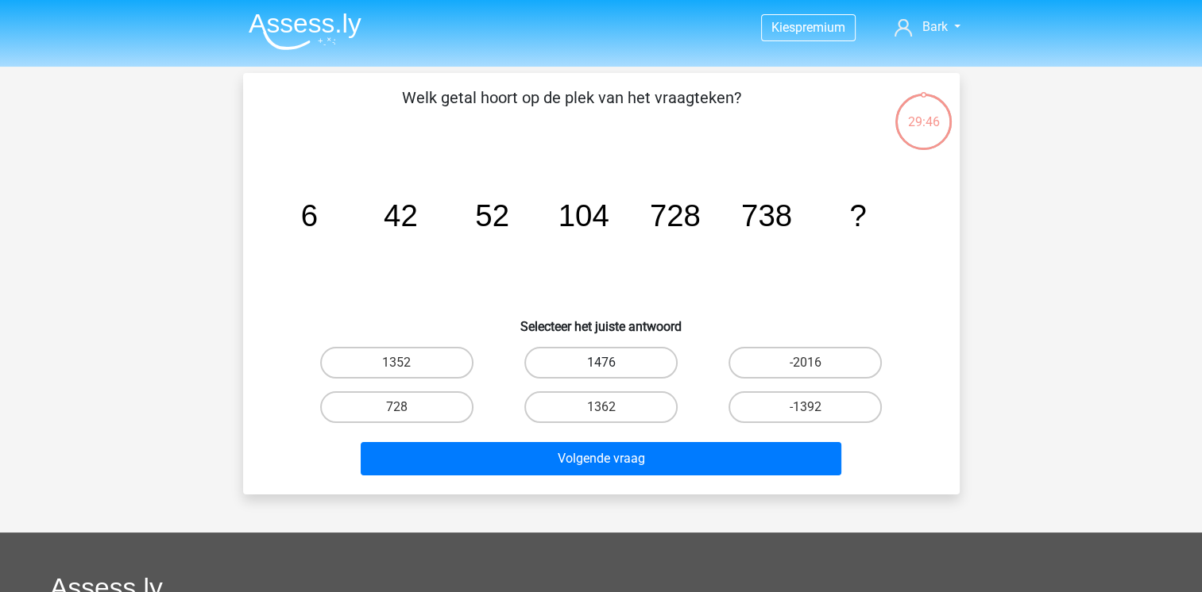
click at [623, 361] on label "1476" at bounding box center [600, 363] width 153 height 32
click at [611, 363] on input "1476" at bounding box center [605, 368] width 10 height 10
radio input "true"
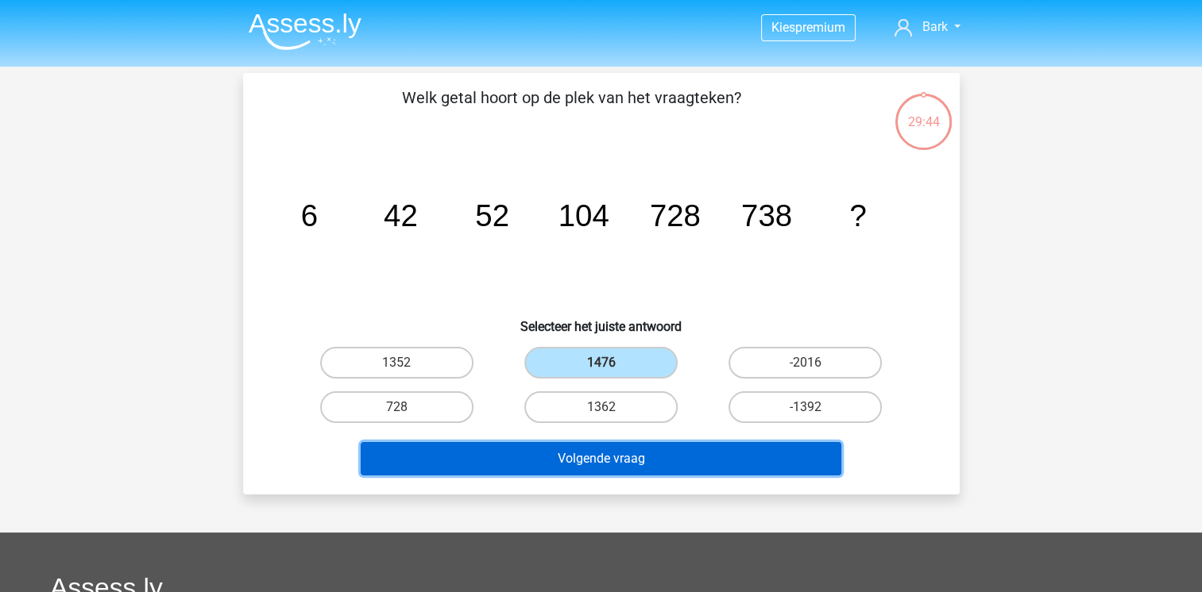
click at [645, 455] on button "Volgende vraag" at bounding box center [601, 458] width 481 height 33
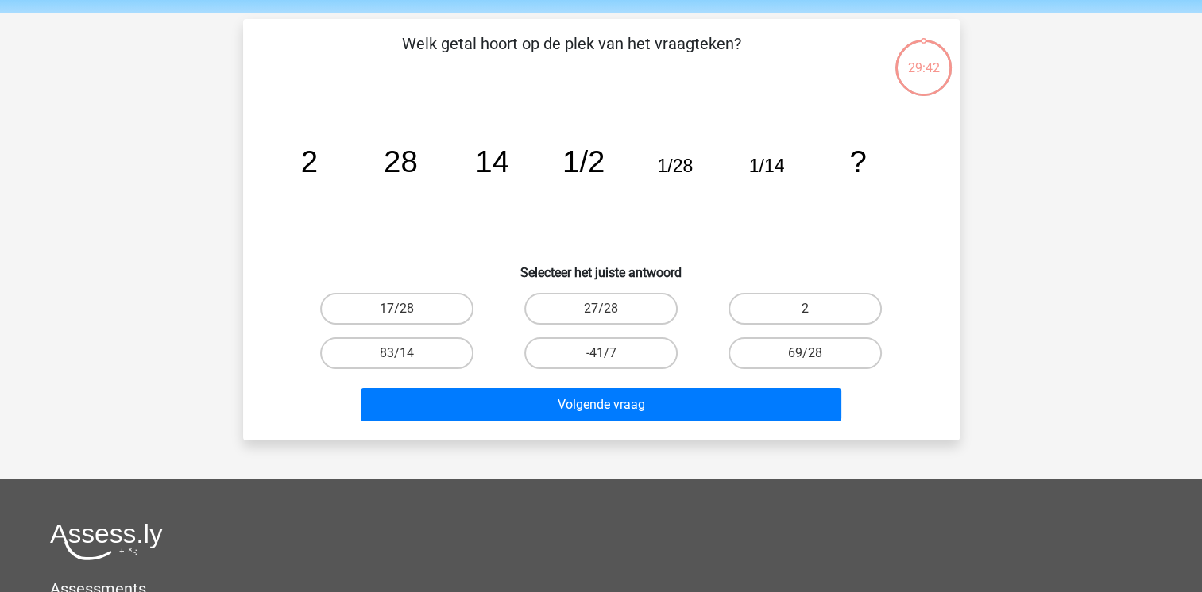
scroll to position [73, 0]
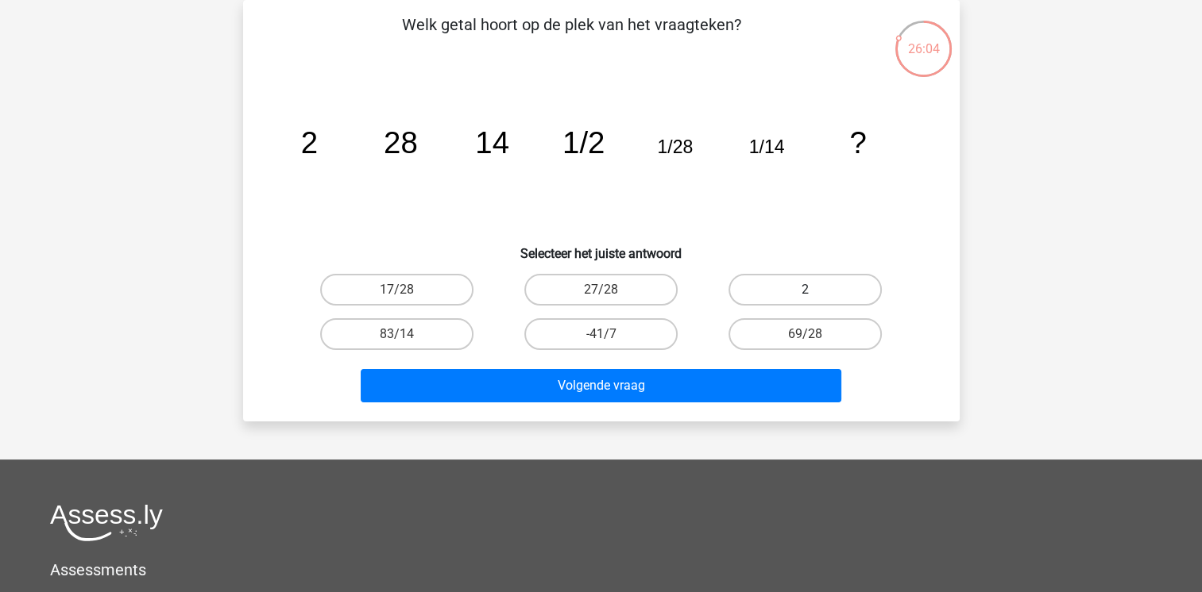
click at [820, 284] on label "2" at bounding box center [804, 290] width 153 height 32
click at [816, 290] on input "2" at bounding box center [810, 295] width 10 height 10
radio input "true"
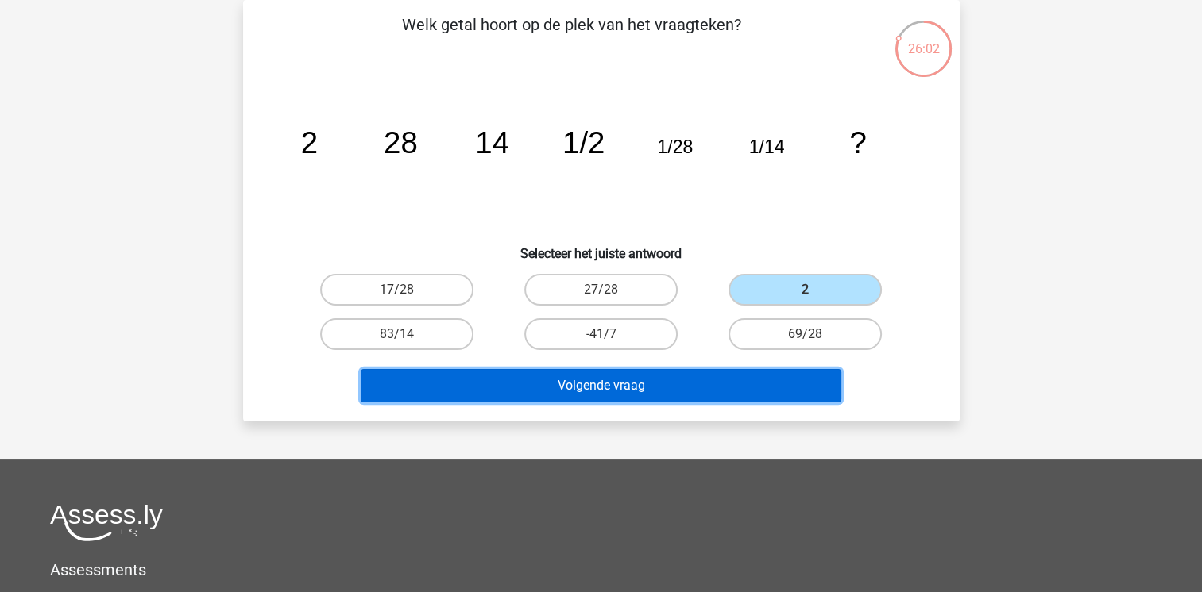
click at [639, 386] on button "Volgende vraag" at bounding box center [601, 385] width 481 height 33
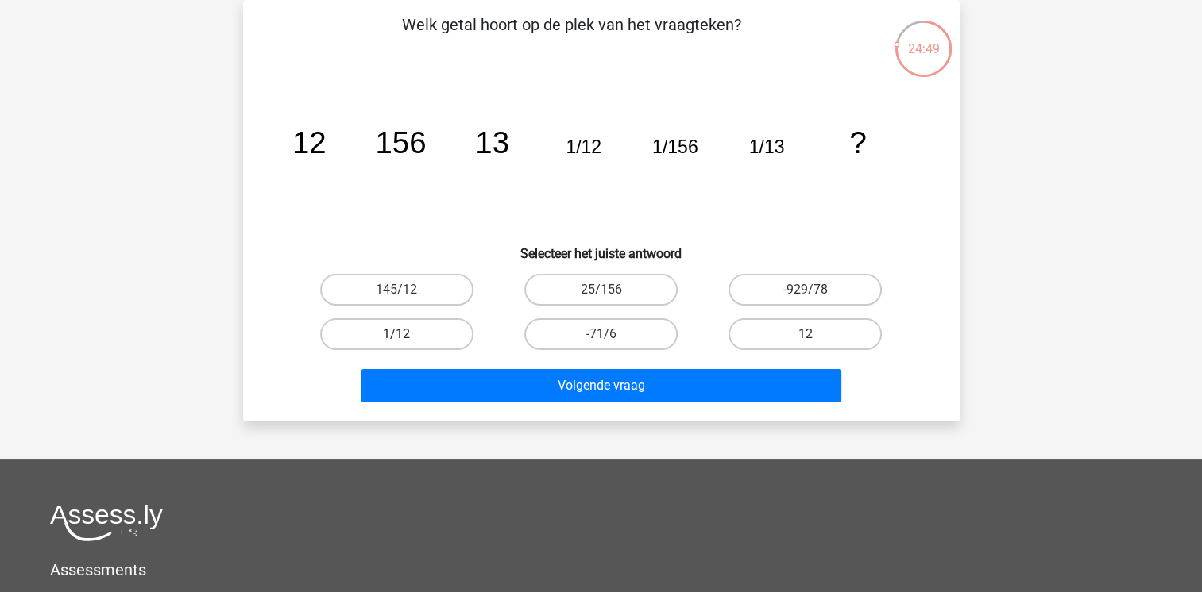
click at [380, 337] on label "1/12" at bounding box center [396, 334] width 153 height 32
click at [396, 337] on input "1/12" at bounding box center [401, 339] width 10 height 10
radio input "true"
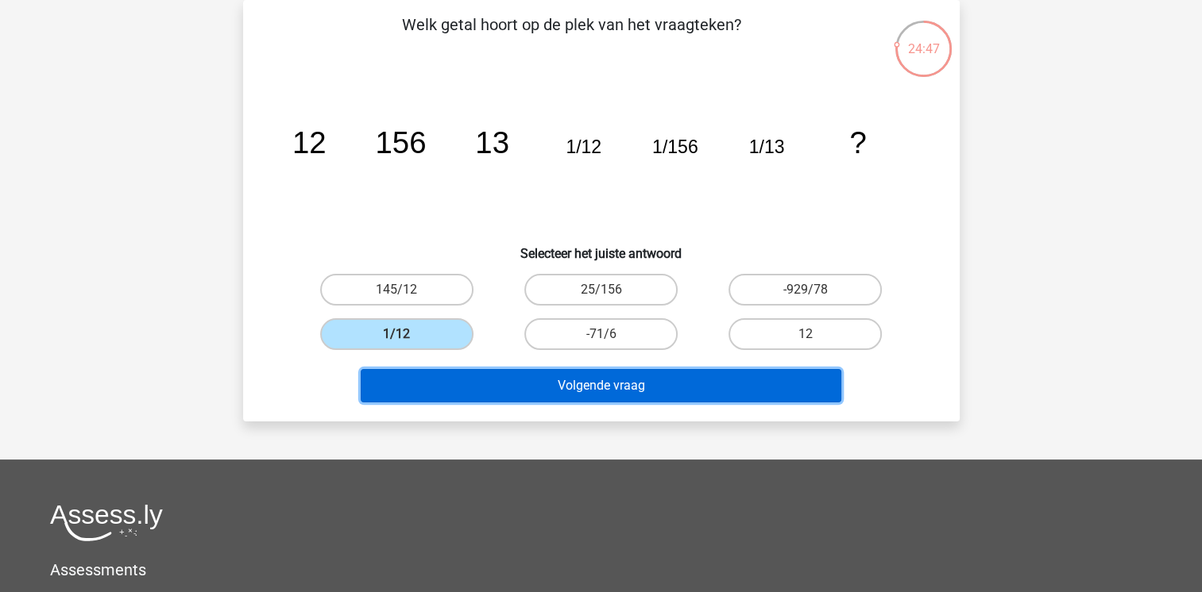
click at [515, 384] on button "Volgende vraag" at bounding box center [601, 385] width 481 height 33
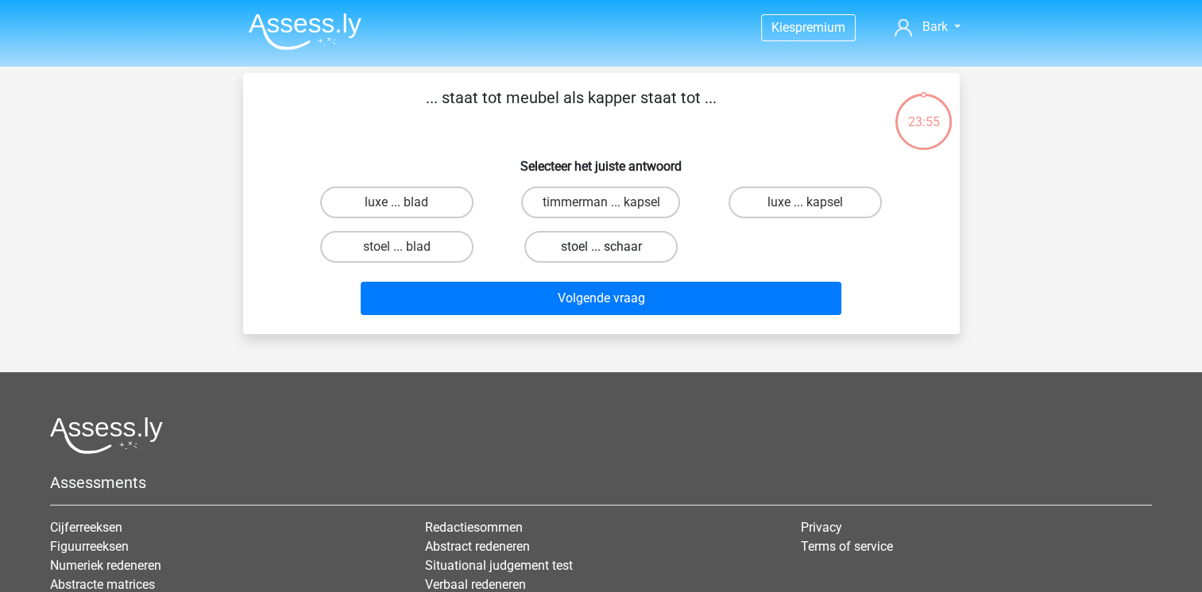
click at [620, 248] on label "stoel ... schaar" at bounding box center [600, 247] width 153 height 32
click at [611, 248] on input "stoel ... schaar" at bounding box center [605, 252] width 10 height 10
radio input "true"
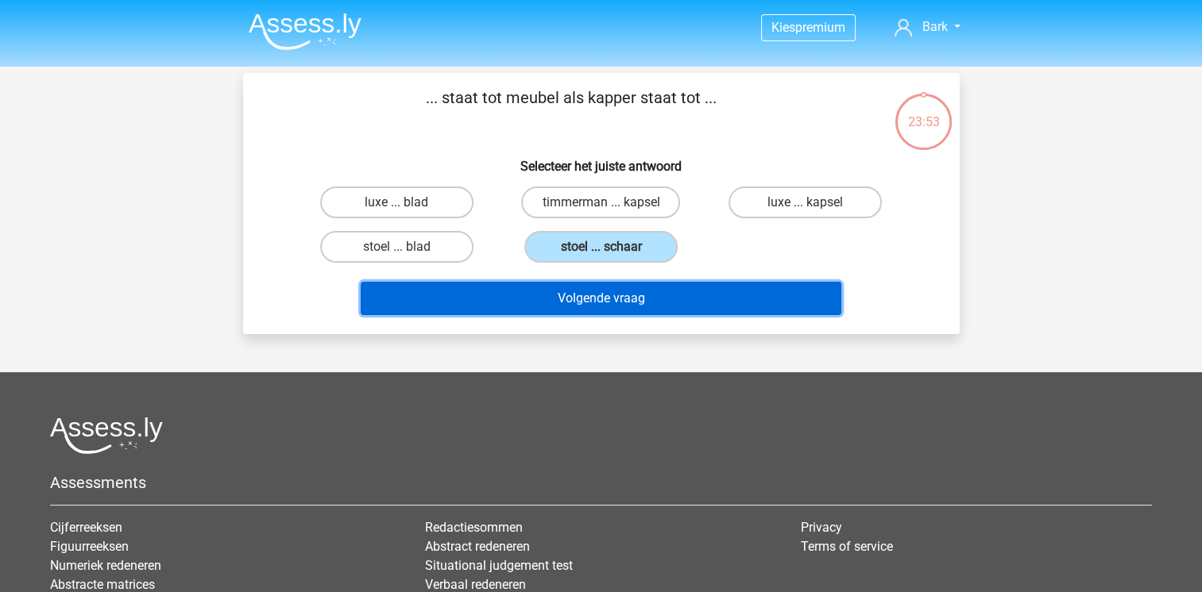
click at [623, 307] on button "Volgende vraag" at bounding box center [601, 298] width 481 height 33
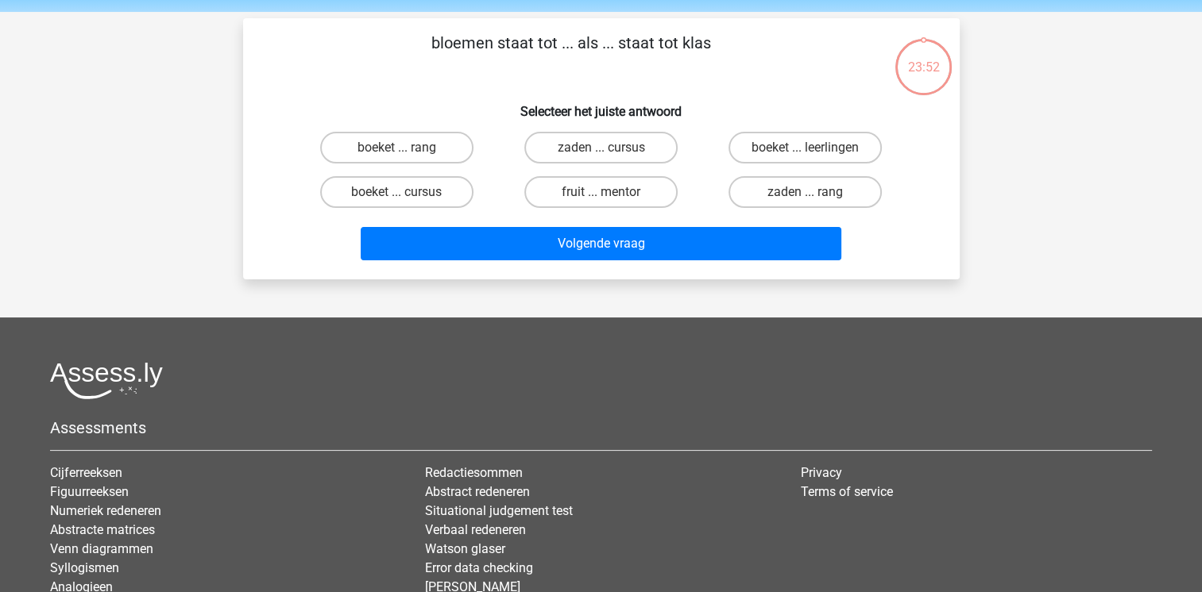
scroll to position [73, 0]
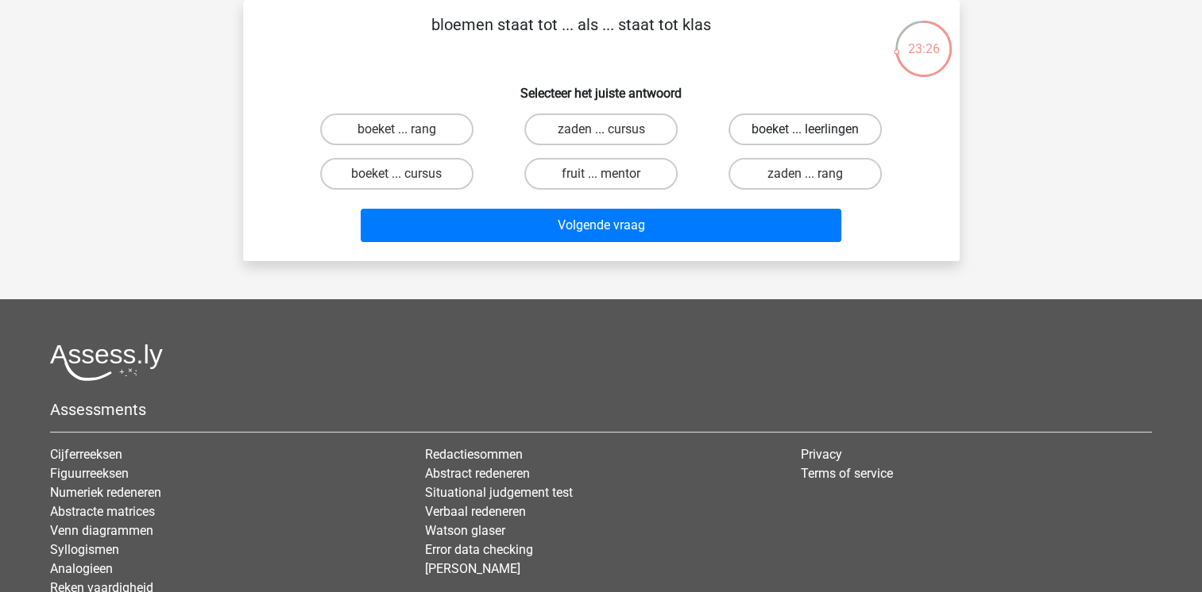
click at [767, 131] on label "boeket ... leerlingen" at bounding box center [804, 130] width 153 height 32
click at [805, 131] on input "boeket ... leerlingen" at bounding box center [810, 134] width 10 height 10
radio input "true"
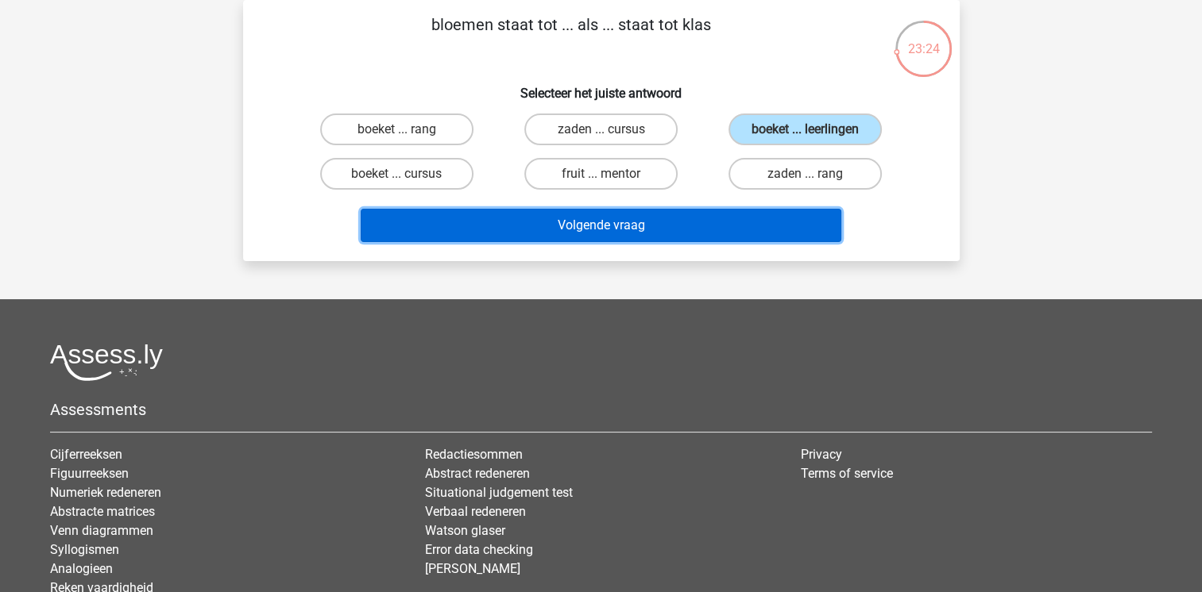
click at [712, 230] on button "Volgende vraag" at bounding box center [601, 225] width 481 height 33
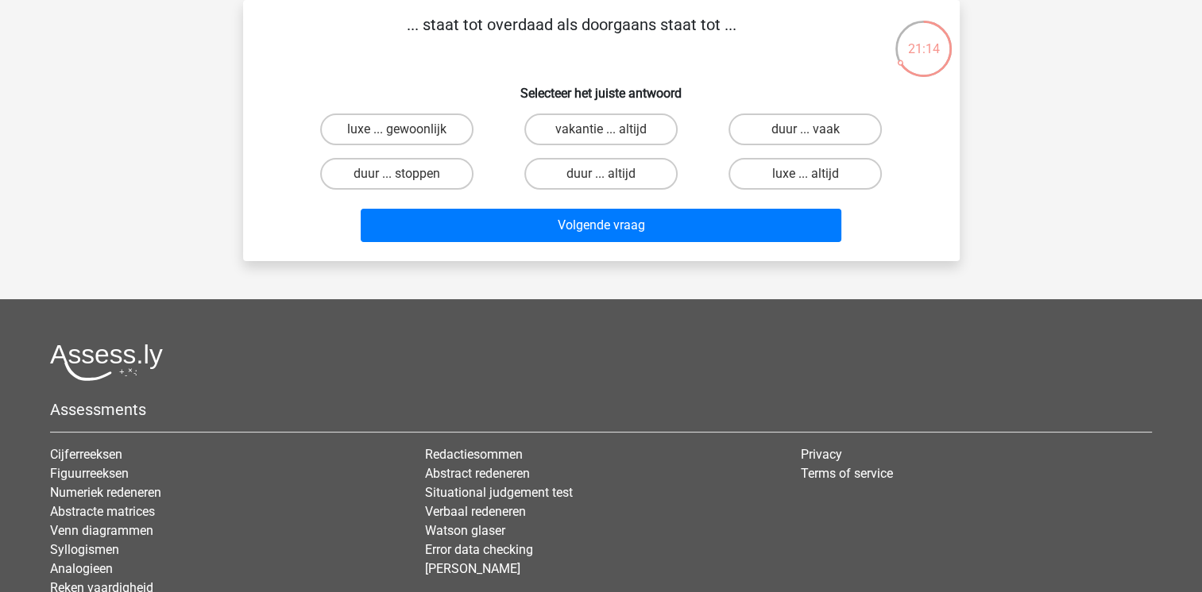
click at [403, 131] on input "luxe ... gewoonlijk" at bounding box center [401, 134] width 10 height 10
radio input "true"
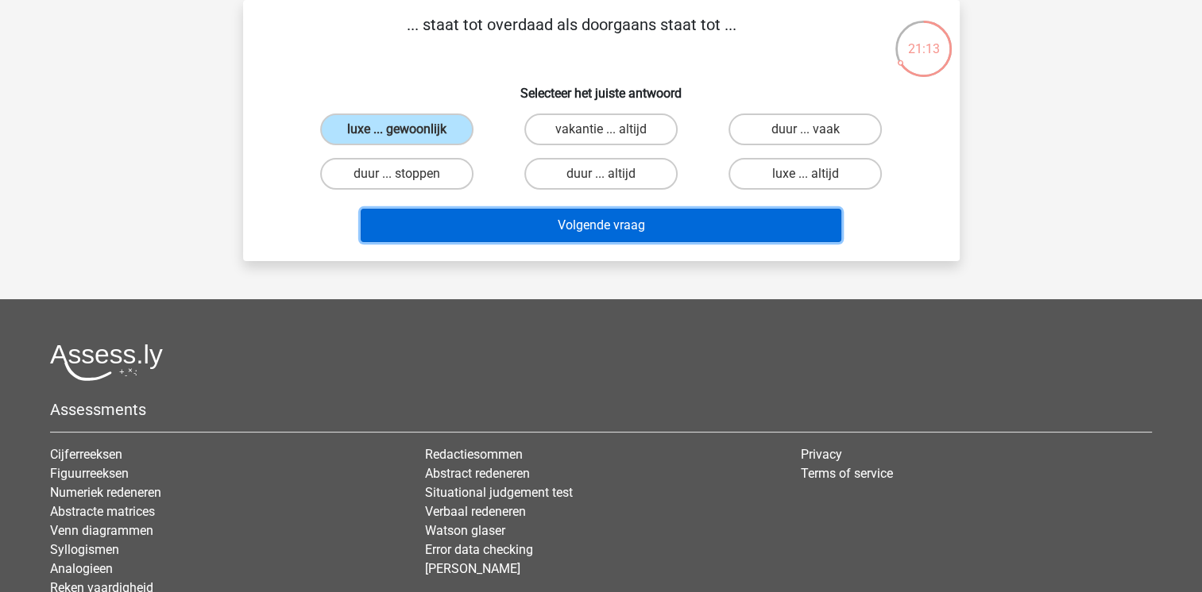
click at [529, 232] on button "Volgende vraag" at bounding box center [601, 225] width 481 height 33
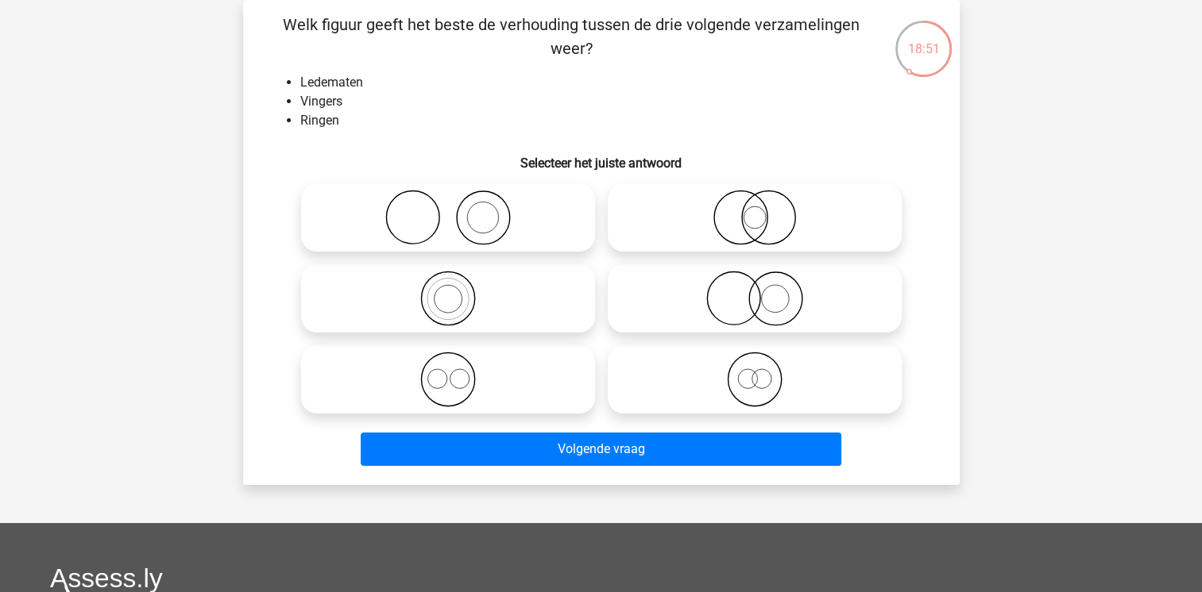
click at [773, 369] on icon at bounding box center [754, 380] width 281 height 56
click at [765, 369] on input "radio" at bounding box center [760, 366] width 10 height 10
radio input "true"
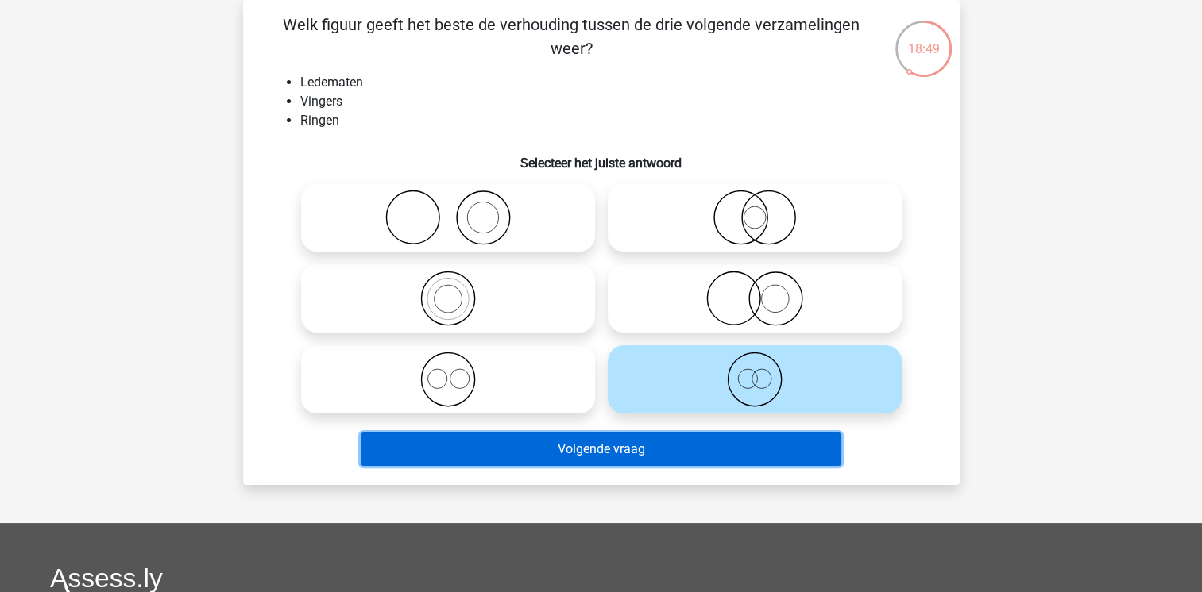
click at [731, 453] on button "Volgende vraag" at bounding box center [601, 449] width 481 height 33
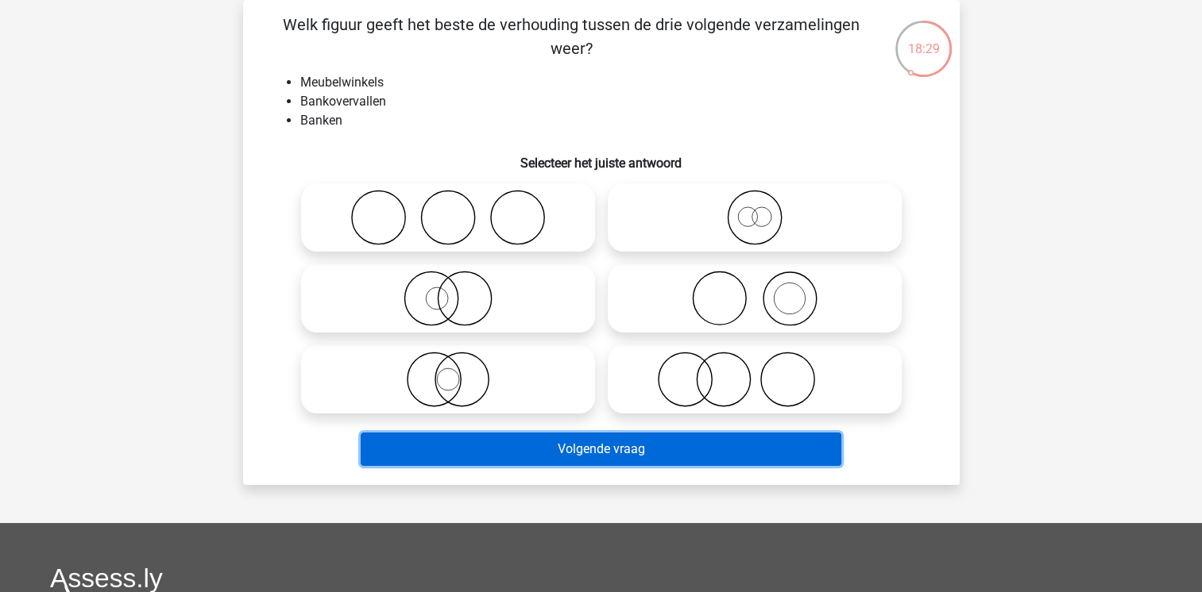
drag, startPoint x: 731, startPoint y: 453, endPoint x: 597, endPoint y: 509, distance: 145.3
click at [597, 509] on div "Kies premium Bark barkelbaz@hotmail.com" at bounding box center [601, 435] width 1202 height 1016
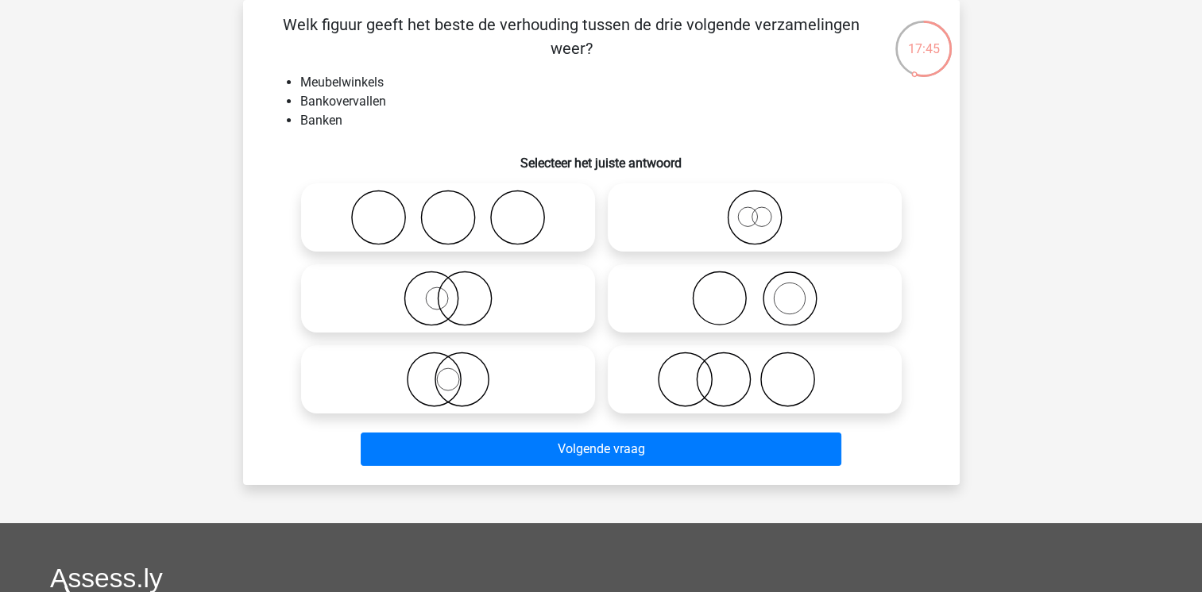
click at [762, 390] on icon at bounding box center [754, 380] width 281 height 56
click at [762, 372] on input "radio" at bounding box center [760, 366] width 10 height 10
radio input "true"
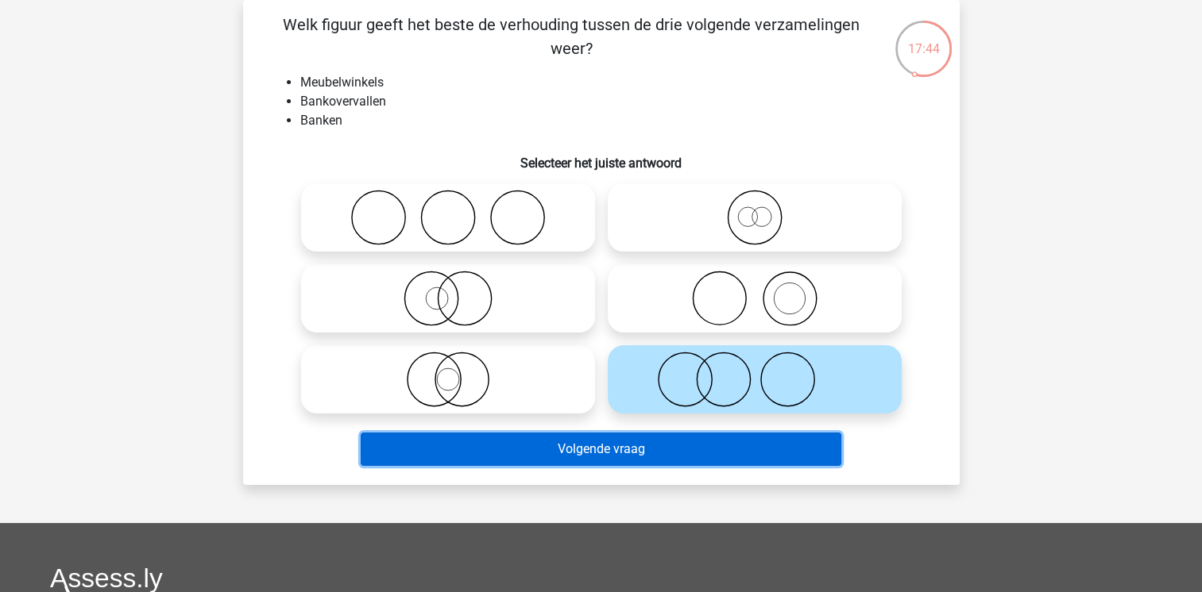
click at [708, 453] on button "Volgende vraag" at bounding box center [601, 449] width 481 height 33
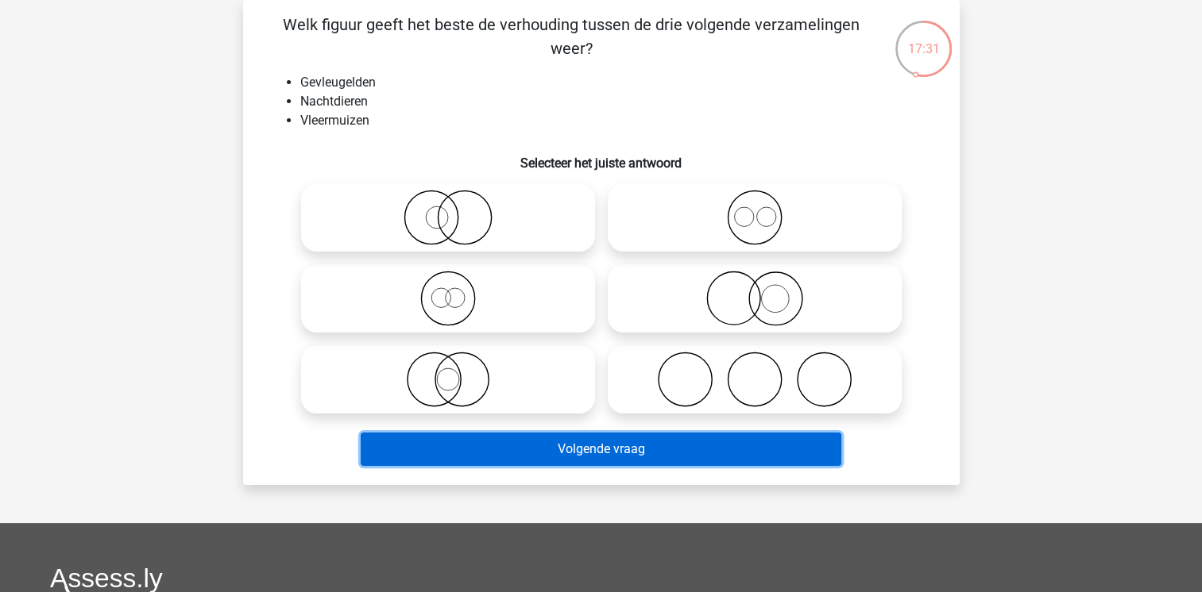
click at [708, 453] on button "Volgende vraag" at bounding box center [601, 449] width 481 height 33
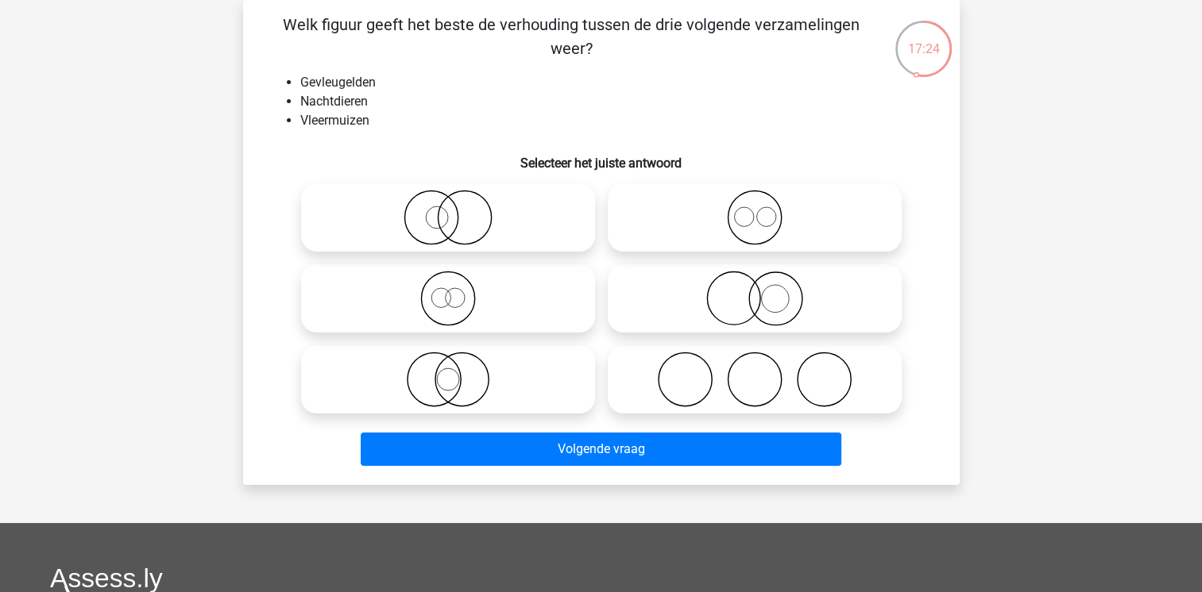
click at [995, 233] on div "Kies premium Bark barkelbaz@hotmail.com" at bounding box center [601, 435] width 1202 height 1016
click at [509, 293] on icon at bounding box center [447, 299] width 281 height 56
click at [458, 291] on input "radio" at bounding box center [453, 285] width 10 height 10
radio input "true"
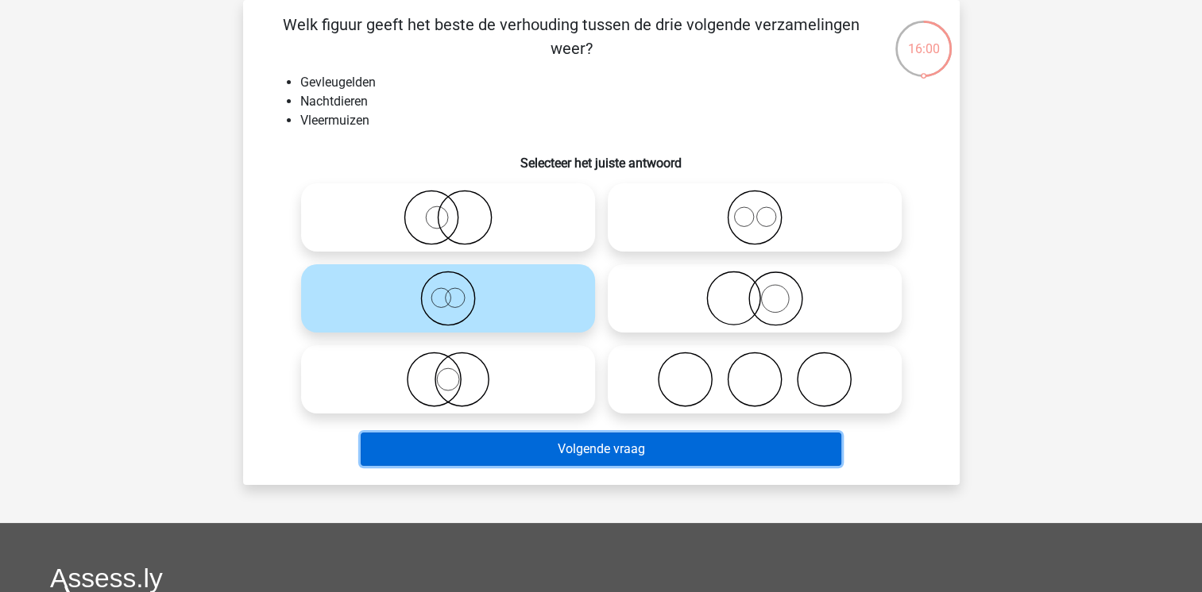
click at [586, 451] on button "Volgende vraag" at bounding box center [601, 449] width 481 height 33
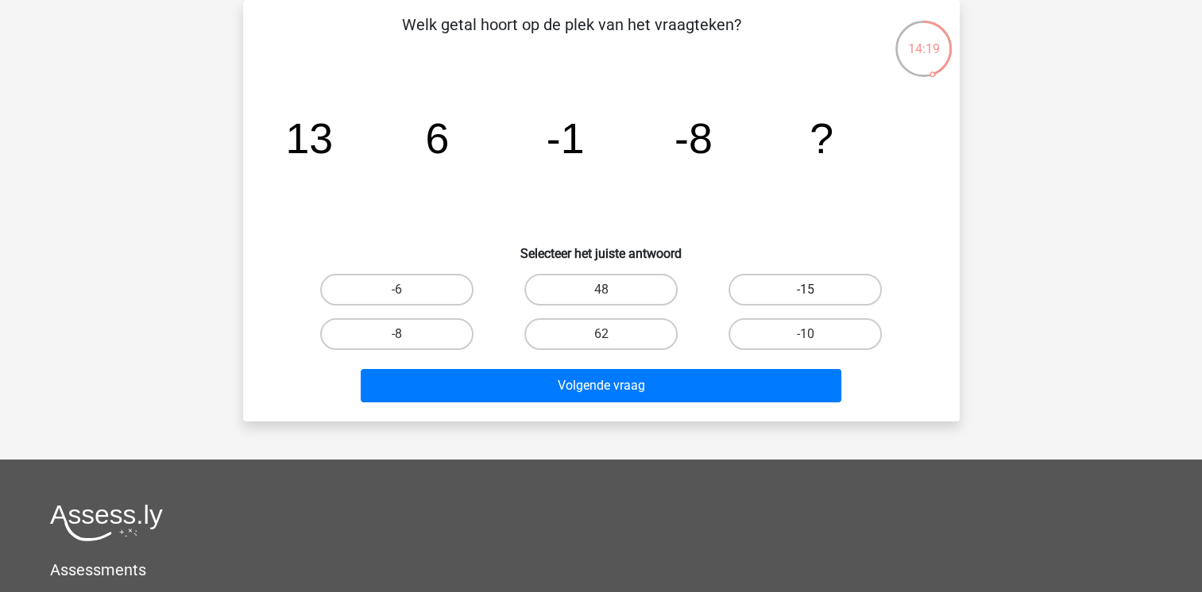
click at [797, 294] on label "-15" at bounding box center [804, 290] width 153 height 32
click at [805, 294] on input "-15" at bounding box center [810, 295] width 10 height 10
radio input "true"
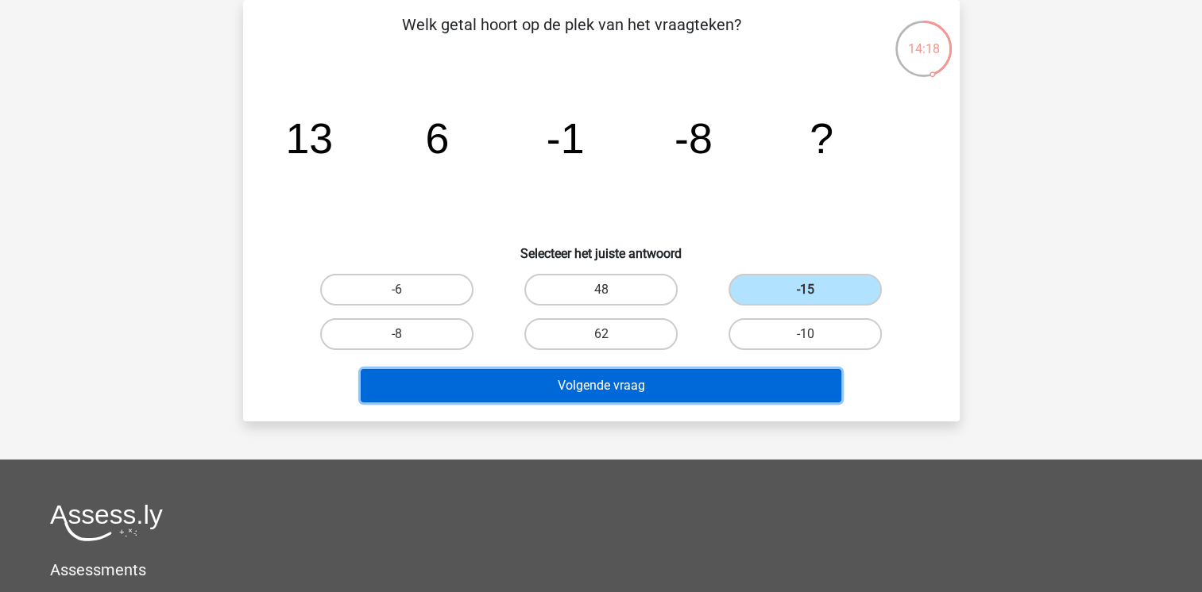
click at [642, 399] on button "Volgende vraag" at bounding box center [601, 385] width 481 height 33
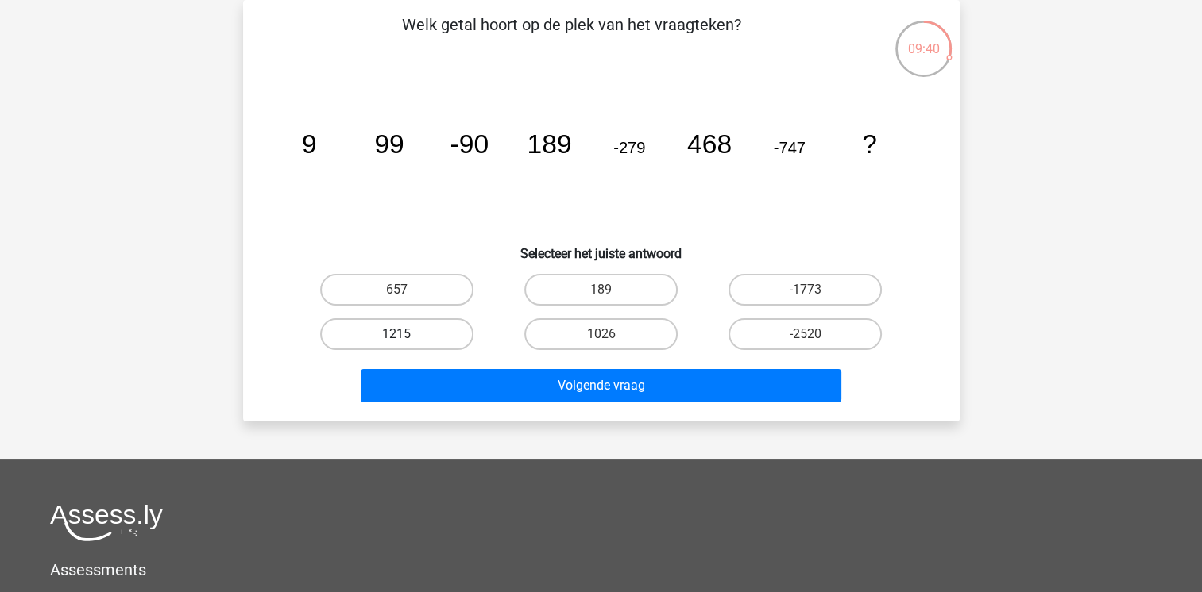
click at [415, 339] on label "1215" at bounding box center [396, 334] width 153 height 32
click at [407, 339] on input "1215" at bounding box center [401, 339] width 10 height 10
radio input "true"
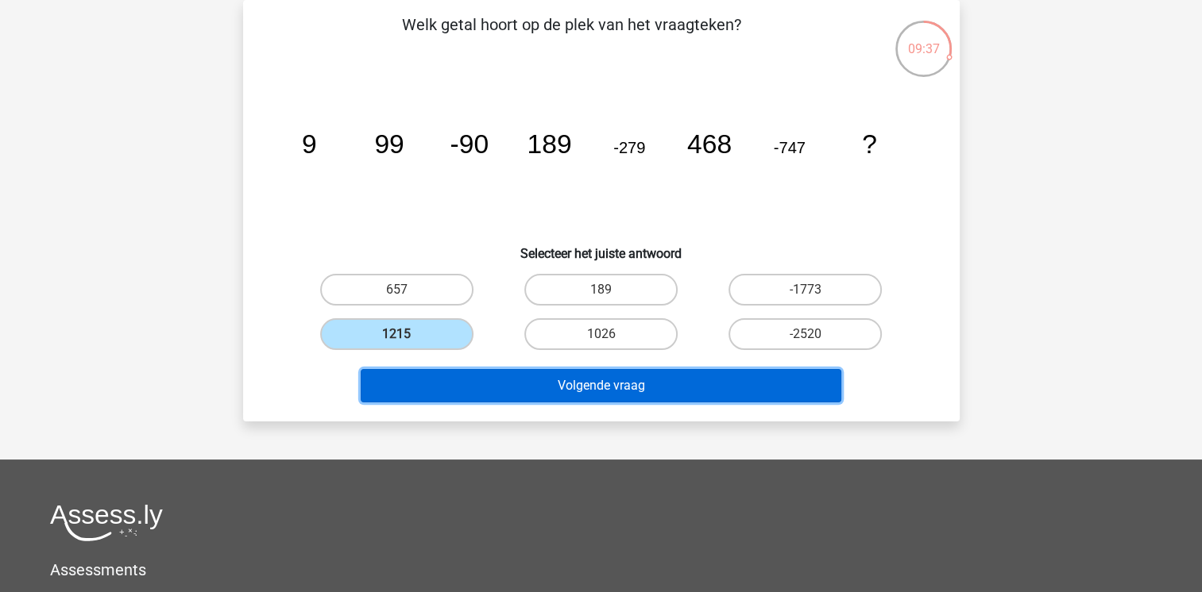
click at [607, 392] on button "Volgende vraag" at bounding box center [601, 385] width 481 height 33
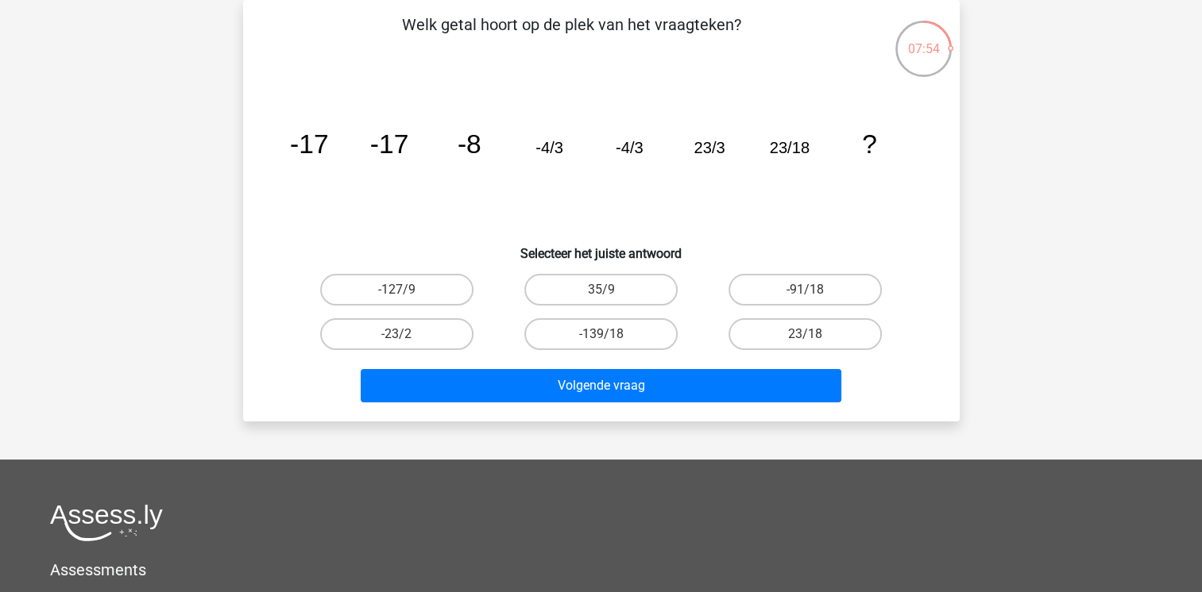
click at [813, 334] on input "23/18" at bounding box center [810, 339] width 10 height 10
radio input "true"
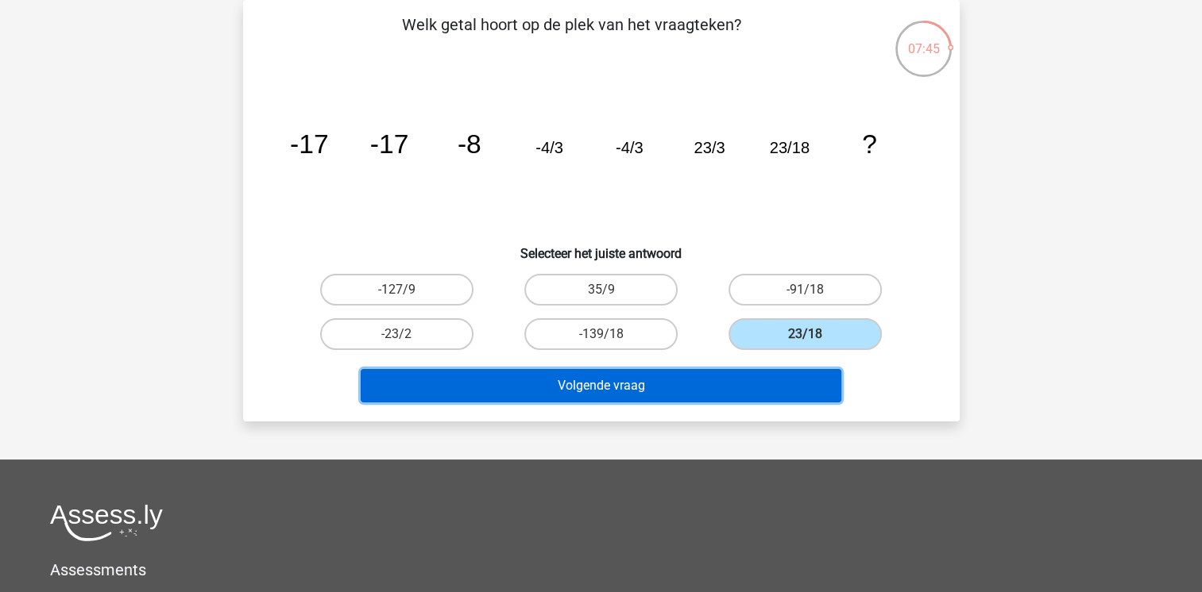
click at [680, 386] on button "Volgende vraag" at bounding box center [601, 385] width 481 height 33
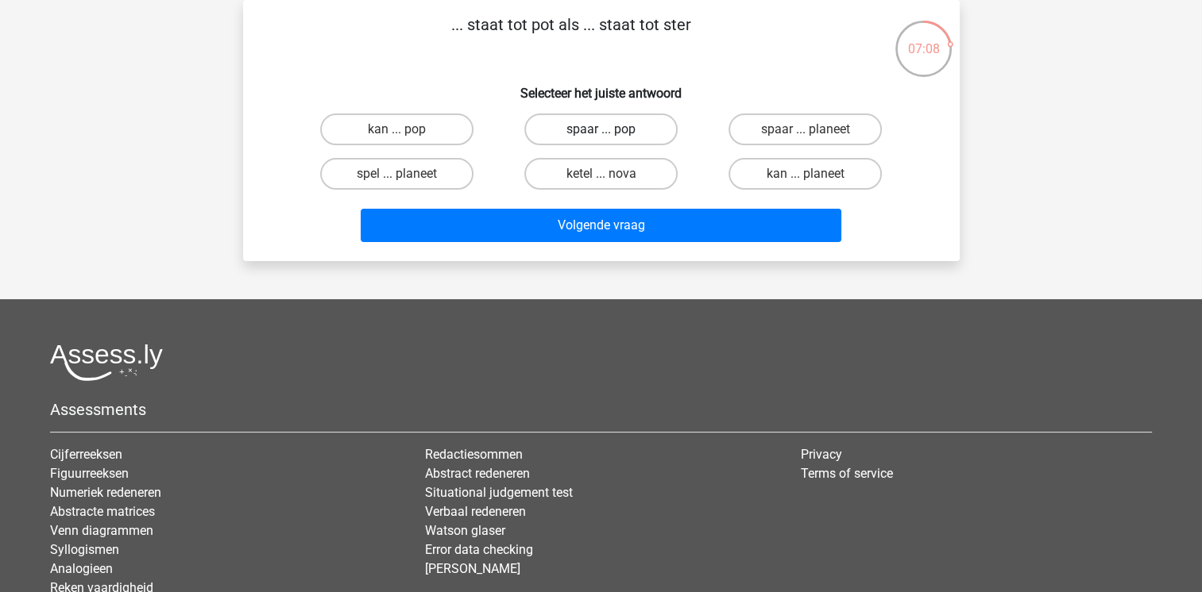
click at [652, 134] on label "spaar ... pop" at bounding box center [600, 130] width 153 height 32
click at [611, 134] on input "spaar ... pop" at bounding box center [605, 134] width 10 height 10
radio input "true"
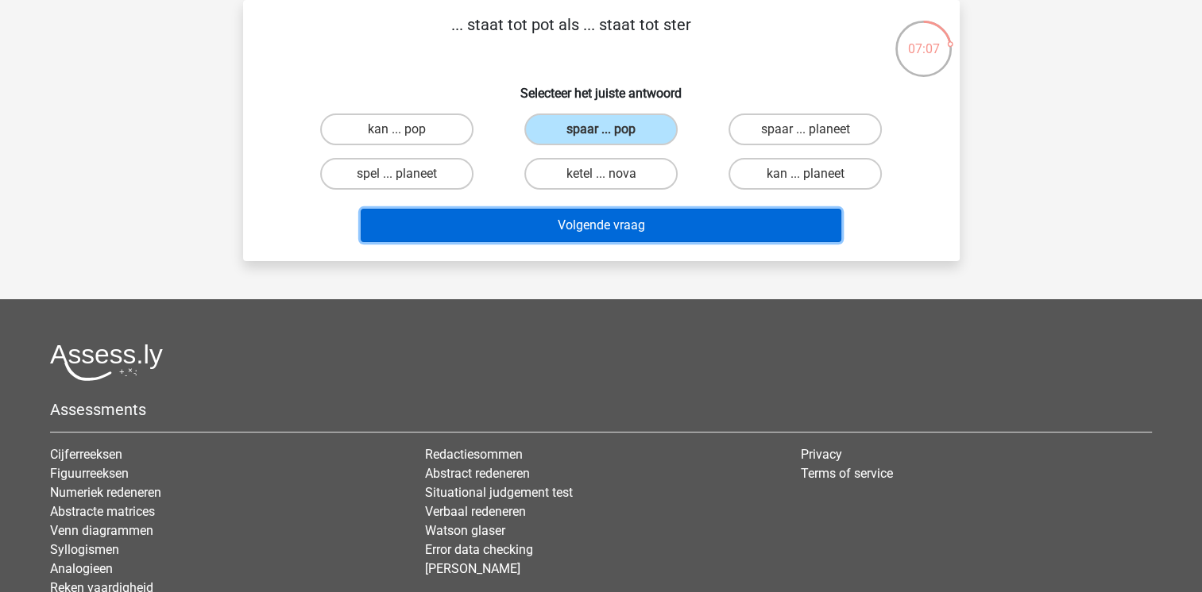
click at [653, 235] on button "Volgende vraag" at bounding box center [601, 225] width 481 height 33
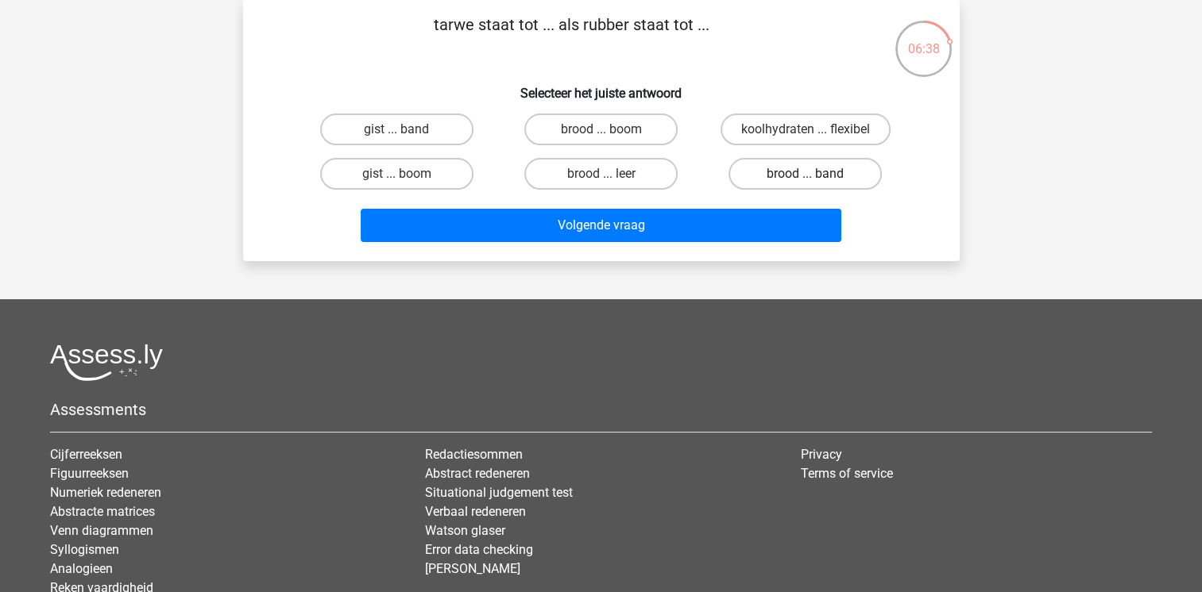
click at [809, 169] on label "brood ... band" at bounding box center [804, 174] width 153 height 32
click at [809, 174] on input "brood ... band" at bounding box center [810, 179] width 10 height 10
radio input "true"
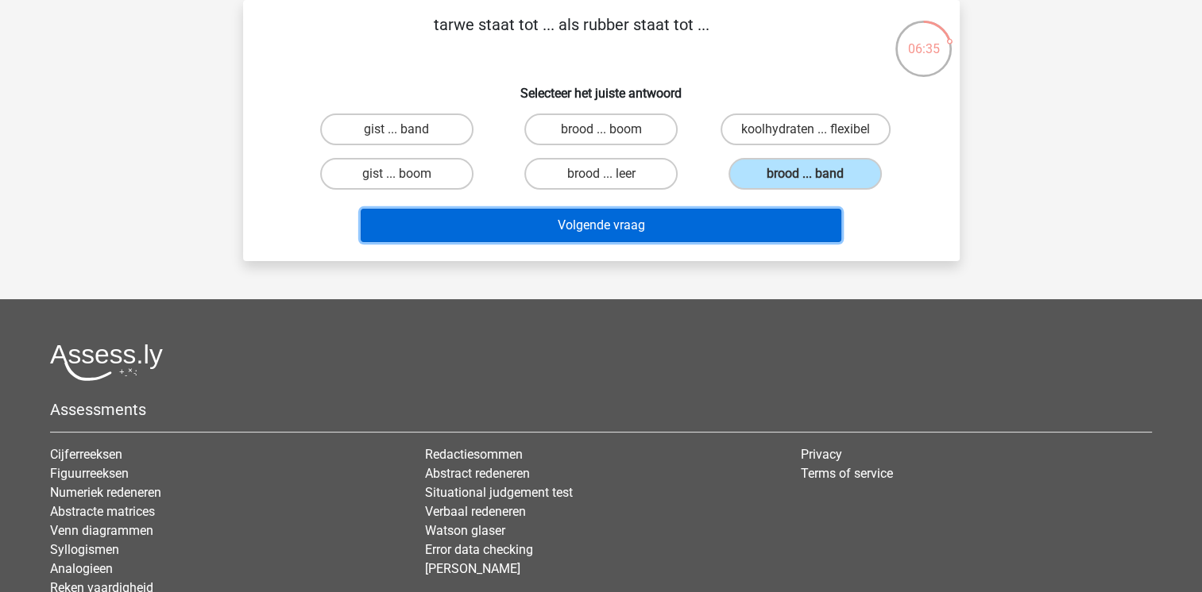
click at [760, 222] on button "Volgende vraag" at bounding box center [601, 225] width 481 height 33
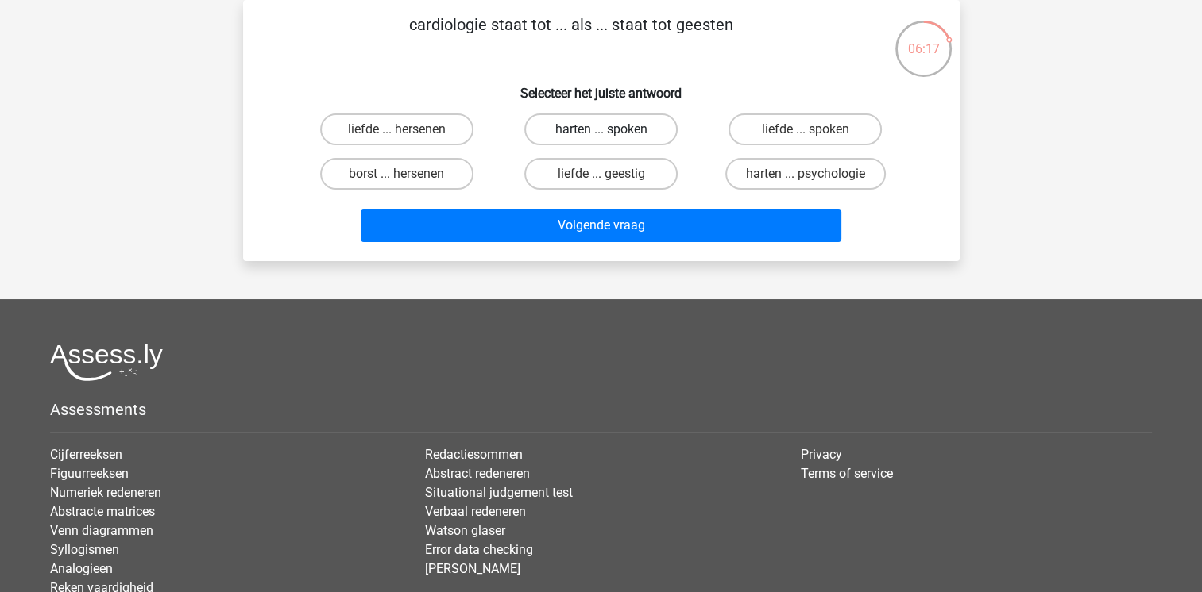
click at [607, 127] on label "harten ... spoken" at bounding box center [600, 130] width 153 height 32
click at [607, 129] on input "harten ... spoken" at bounding box center [605, 134] width 10 height 10
radio input "true"
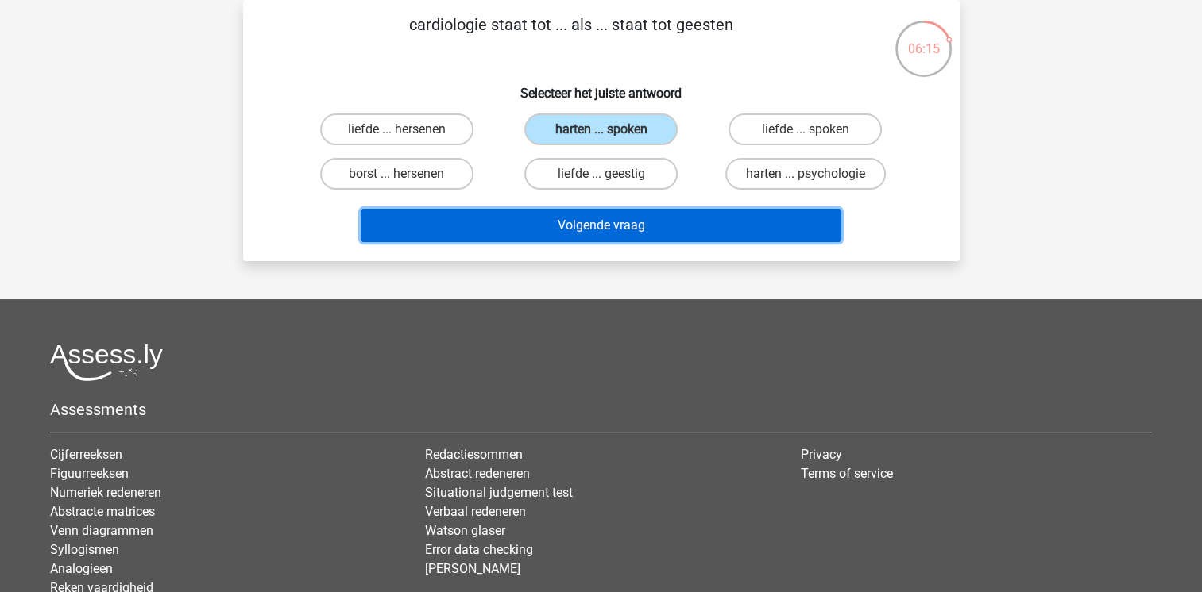
click at [588, 213] on button "Volgende vraag" at bounding box center [601, 225] width 481 height 33
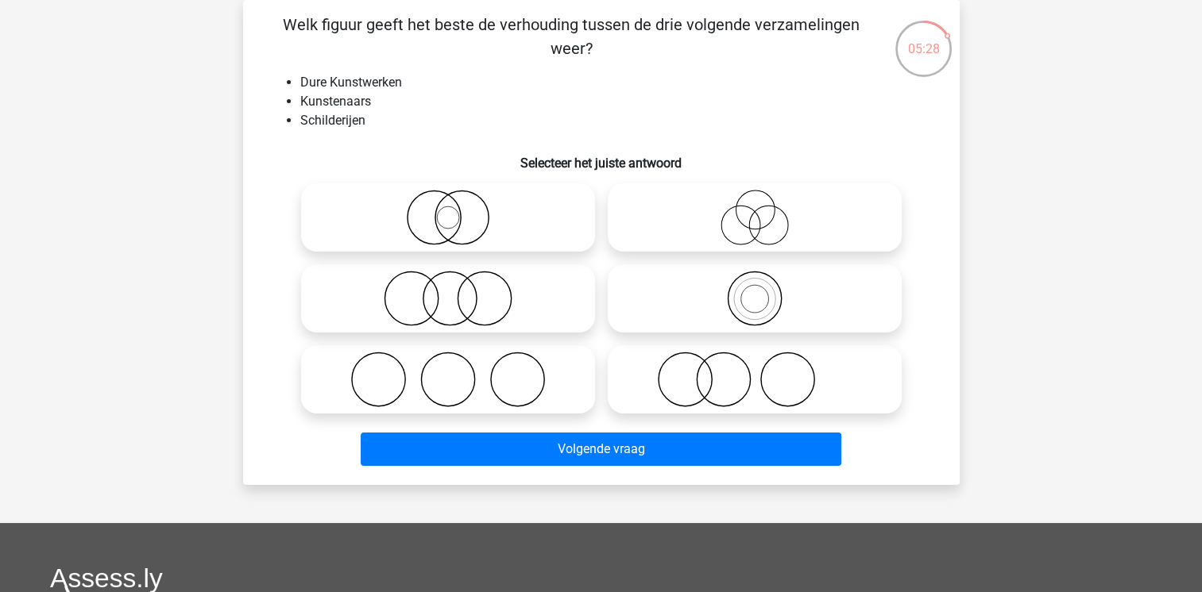
click at [527, 212] on icon at bounding box center [447, 218] width 281 height 56
click at [458, 210] on input "radio" at bounding box center [453, 204] width 10 height 10
radio input "true"
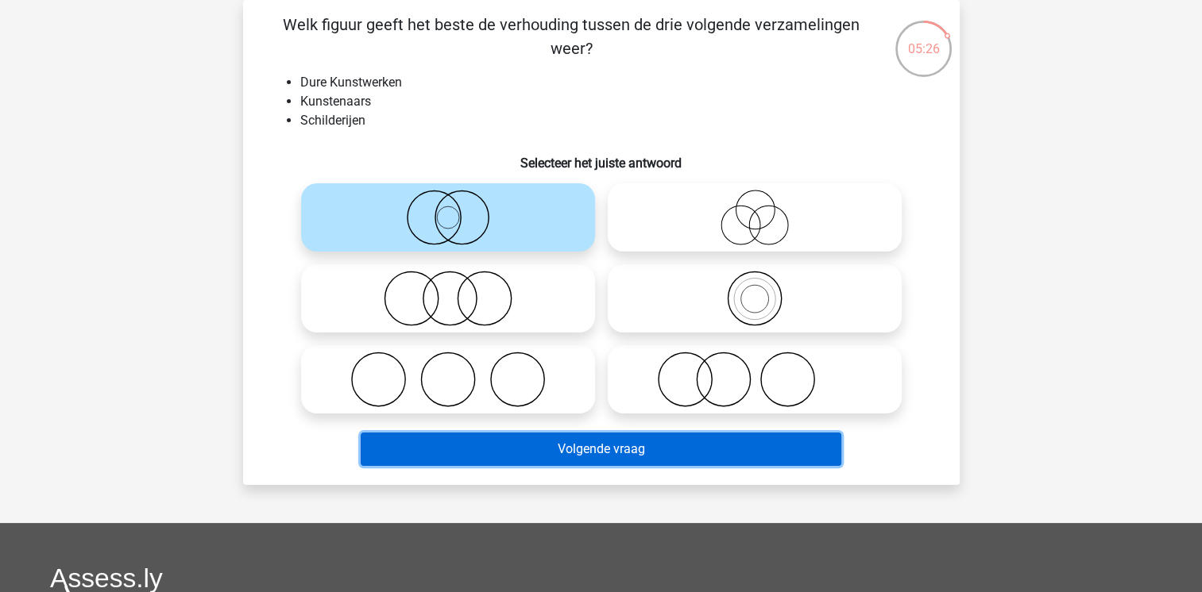
click at [511, 448] on button "Volgende vraag" at bounding box center [601, 449] width 481 height 33
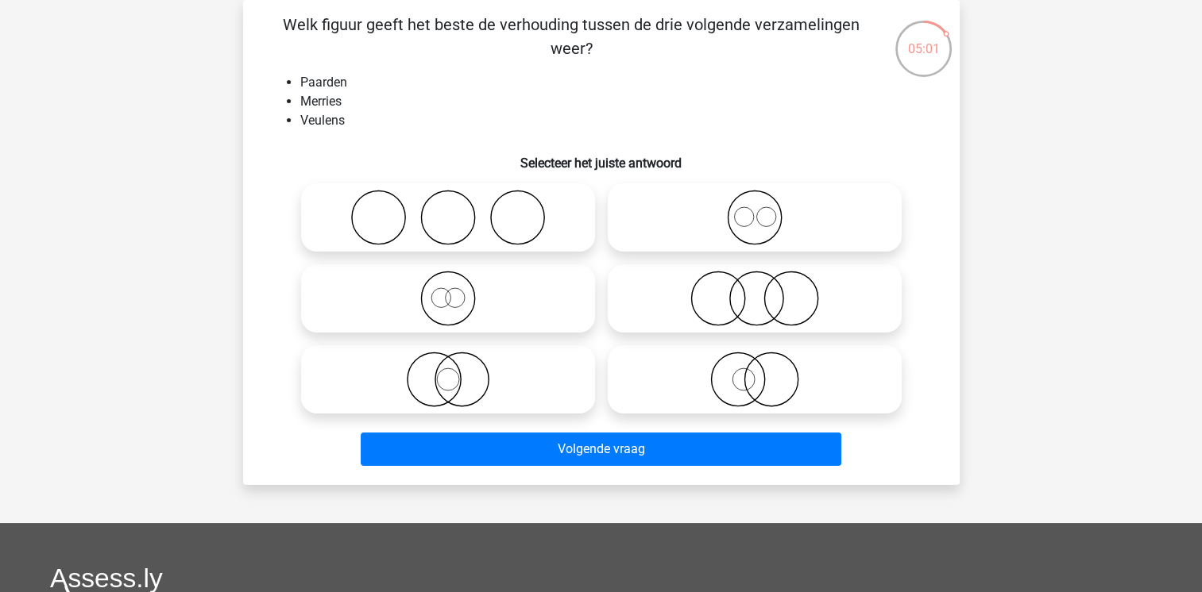
click at [509, 384] on icon at bounding box center [447, 380] width 281 height 56
click at [458, 372] on input "radio" at bounding box center [453, 366] width 10 height 10
radio input "true"
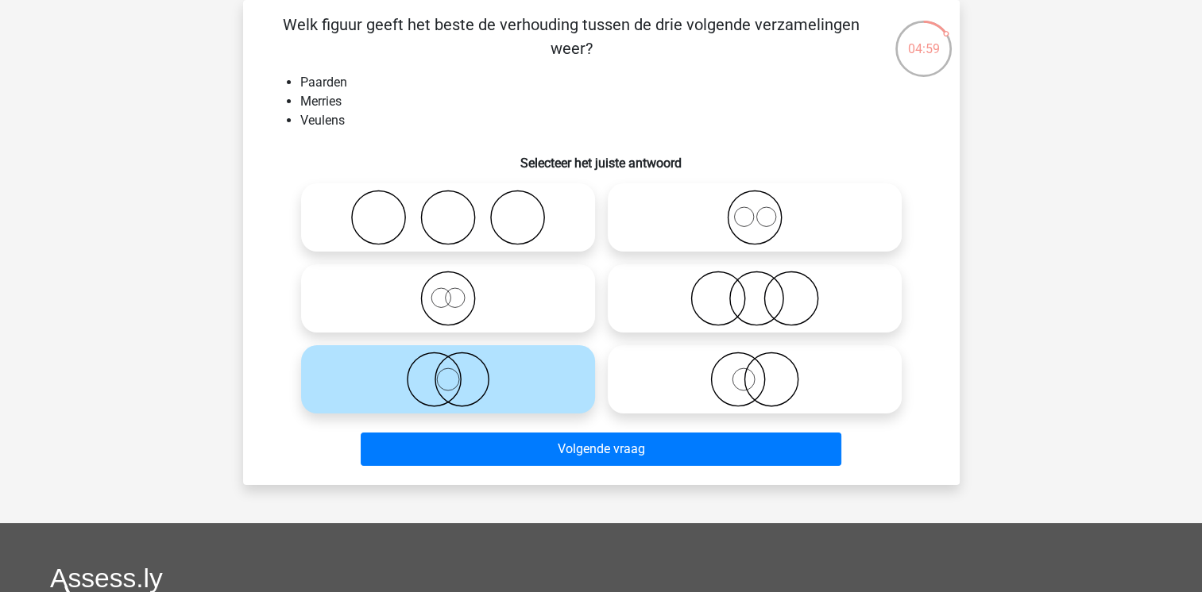
click at [509, 384] on icon at bounding box center [447, 380] width 281 height 56
click at [458, 372] on input "radio" at bounding box center [453, 366] width 10 height 10
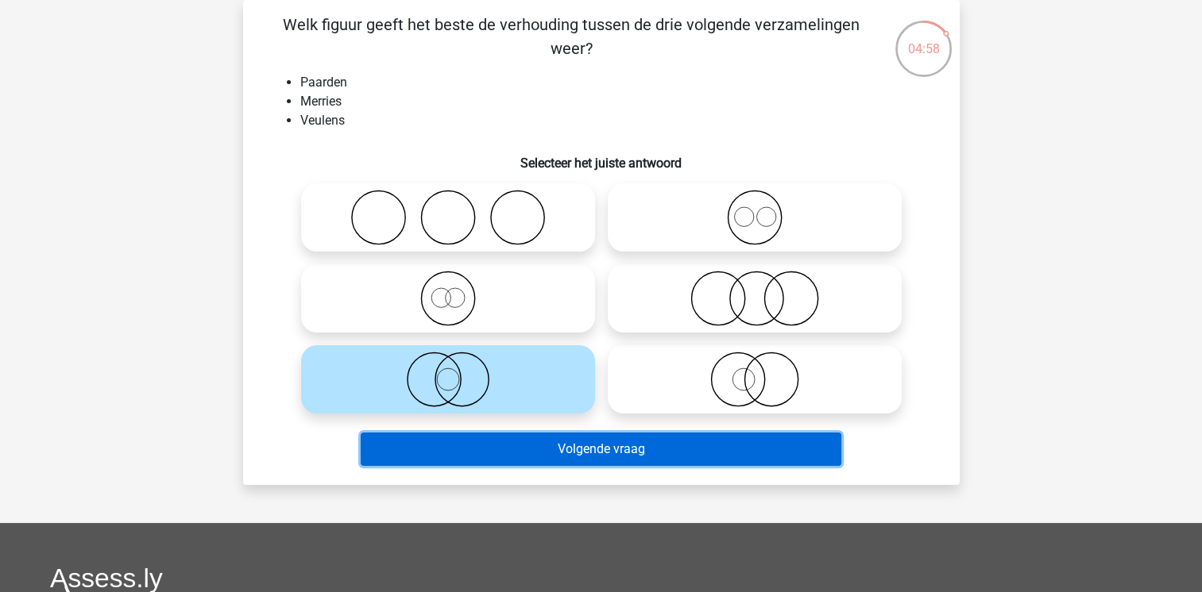
click at [563, 453] on button "Volgende vraag" at bounding box center [601, 449] width 481 height 33
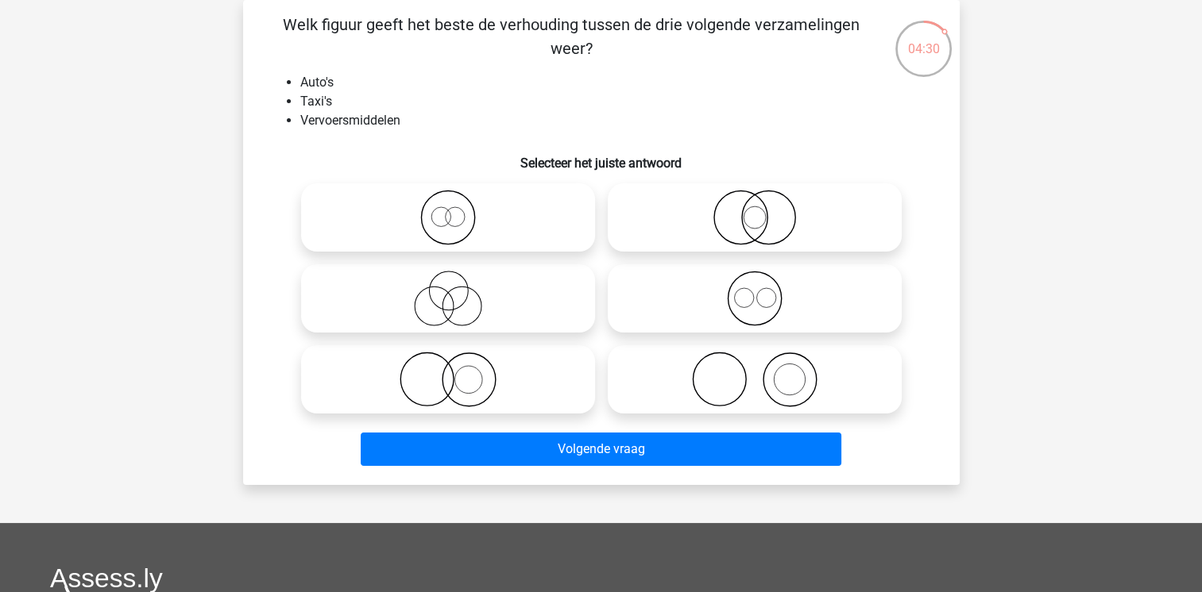
click at [422, 227] on icon at bounding box center [447, 218] width 281 height 56
click at [448, 210] on input "radio" at bounding box center [453, 204] width 10 height 10
radio input "true"
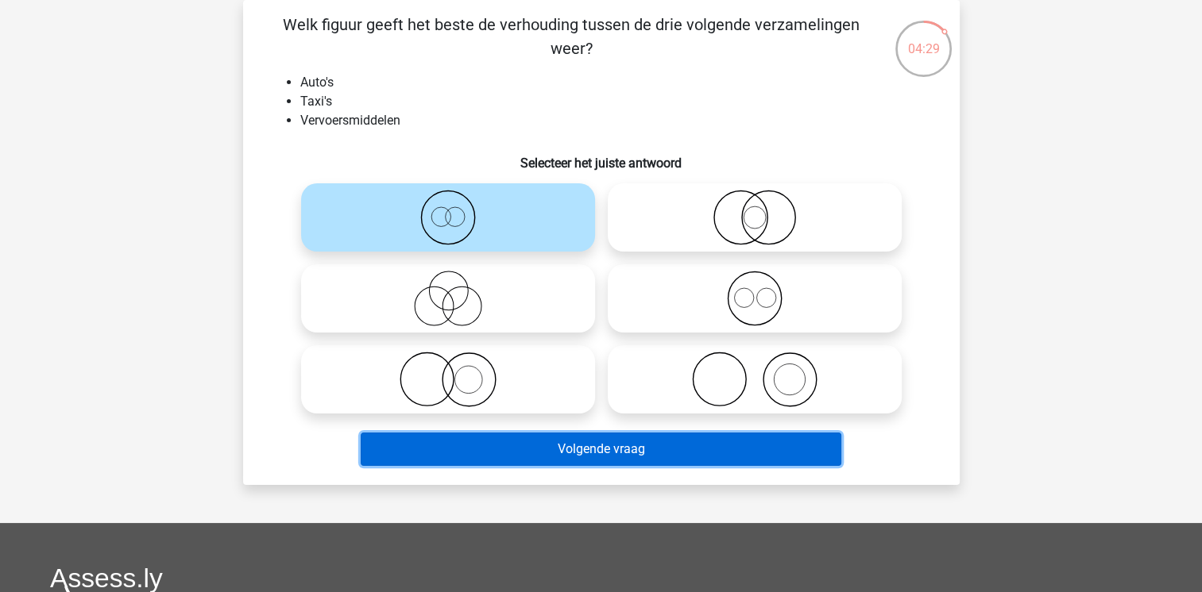
click at [639, 453] on button "Volgende vraag" at bounding box center [601, 449] width 481 height 33
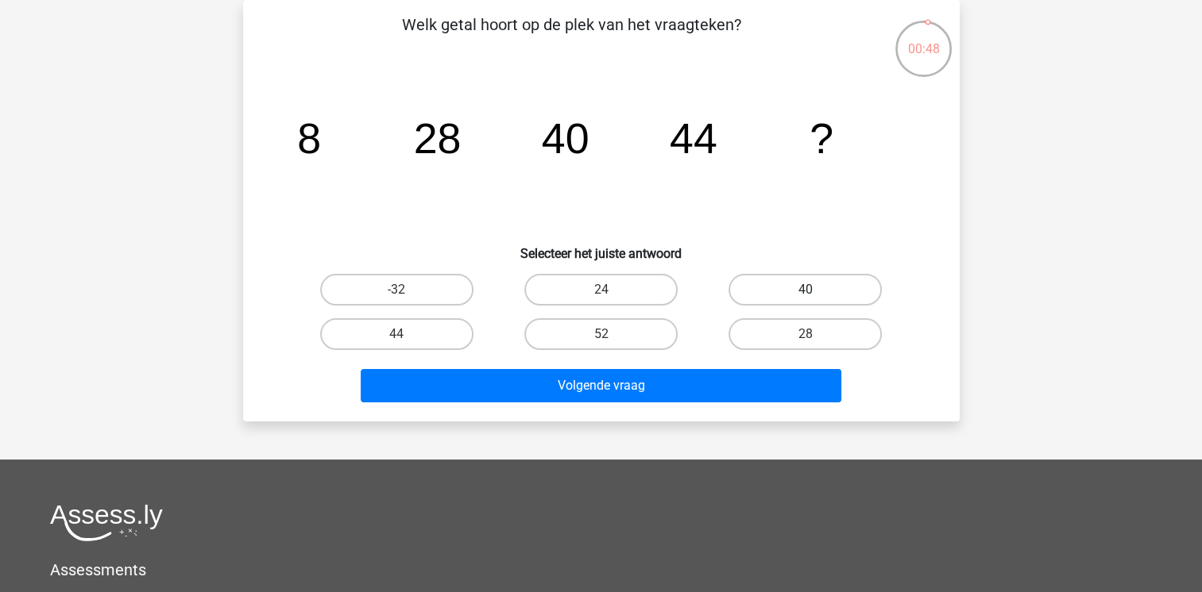
click at [824, 295] on label "40" at bounding box center [804, 290] width 153 height 32
click at [816, 295] on input "40" at bounding box center [810, 295] width 10 height 10
radio input "true"
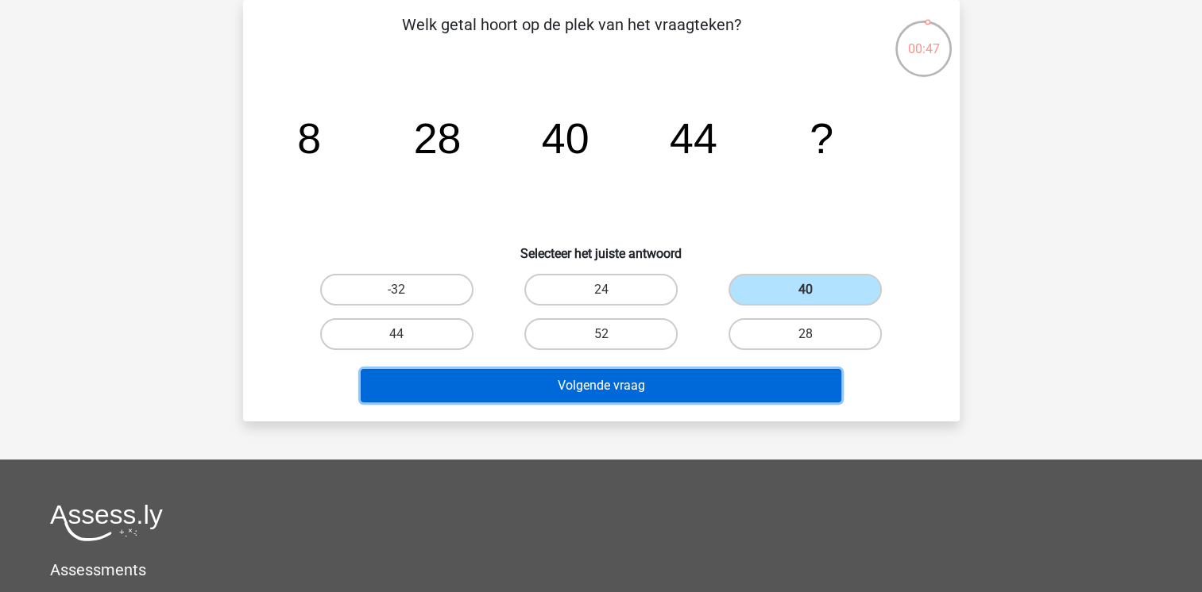
click at [743, 388] on button "Volgende vraag" at bounding box center [601, 385] width 481 height 33
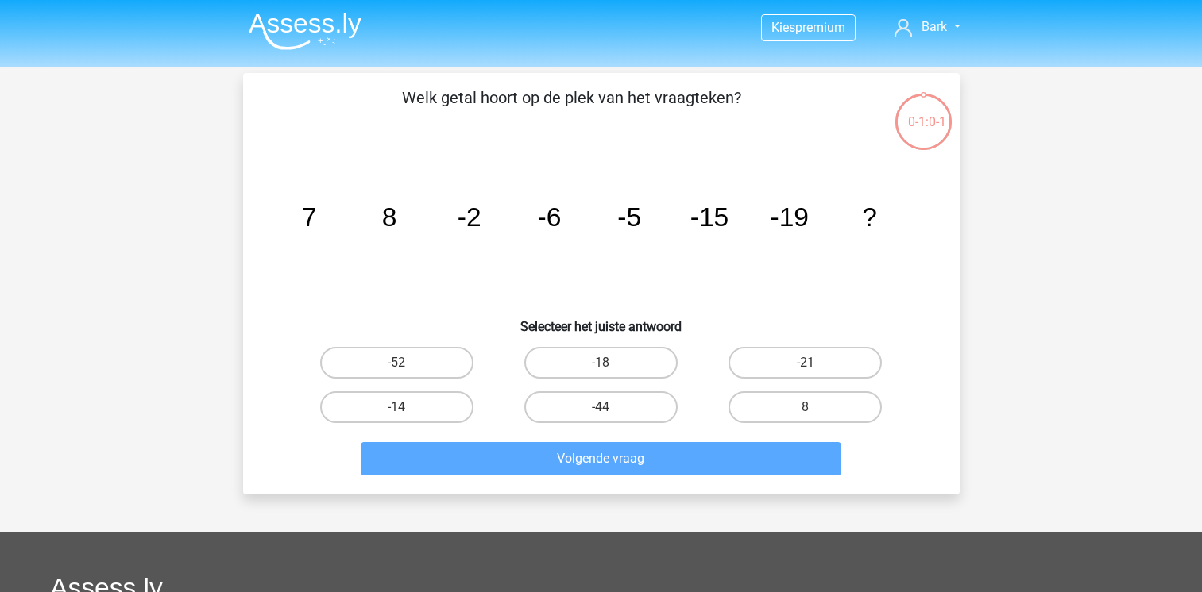
scroll to position [73, 0]
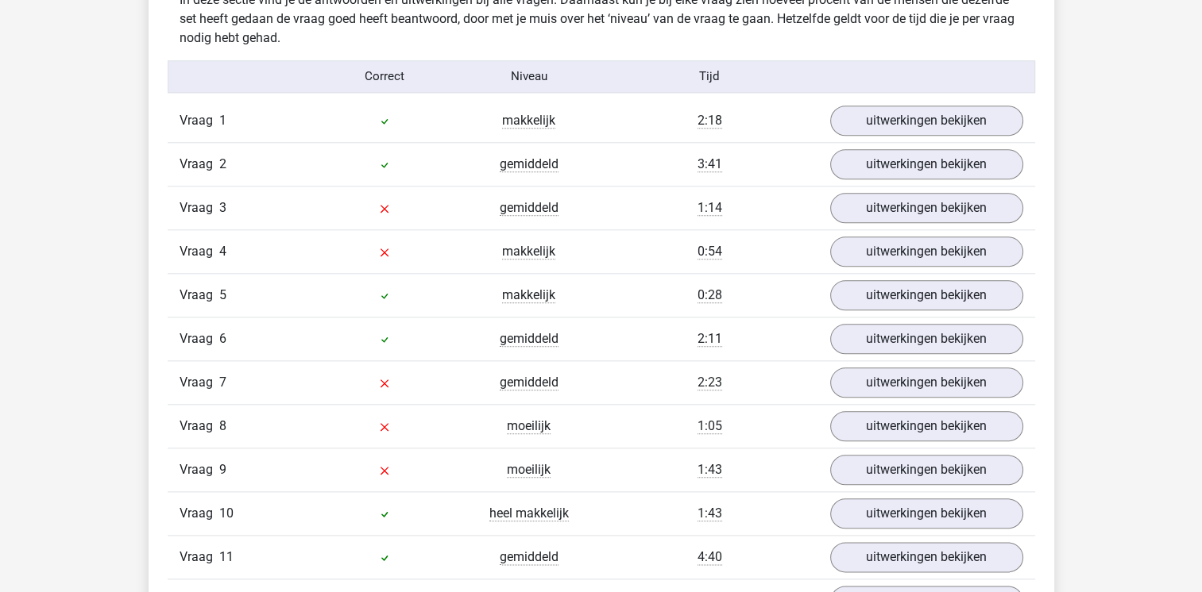
scroll to position [1716, 0]
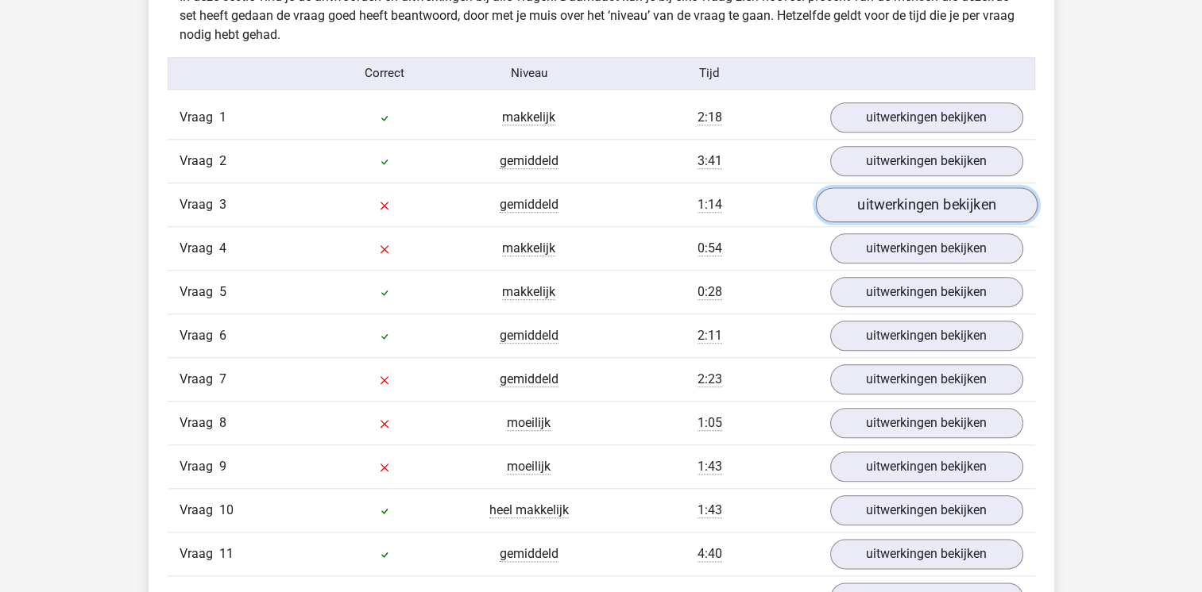
click at [944, 205] on link "uitwerkingen bekijken" at bounding box center [926, 204] width 222 height 35
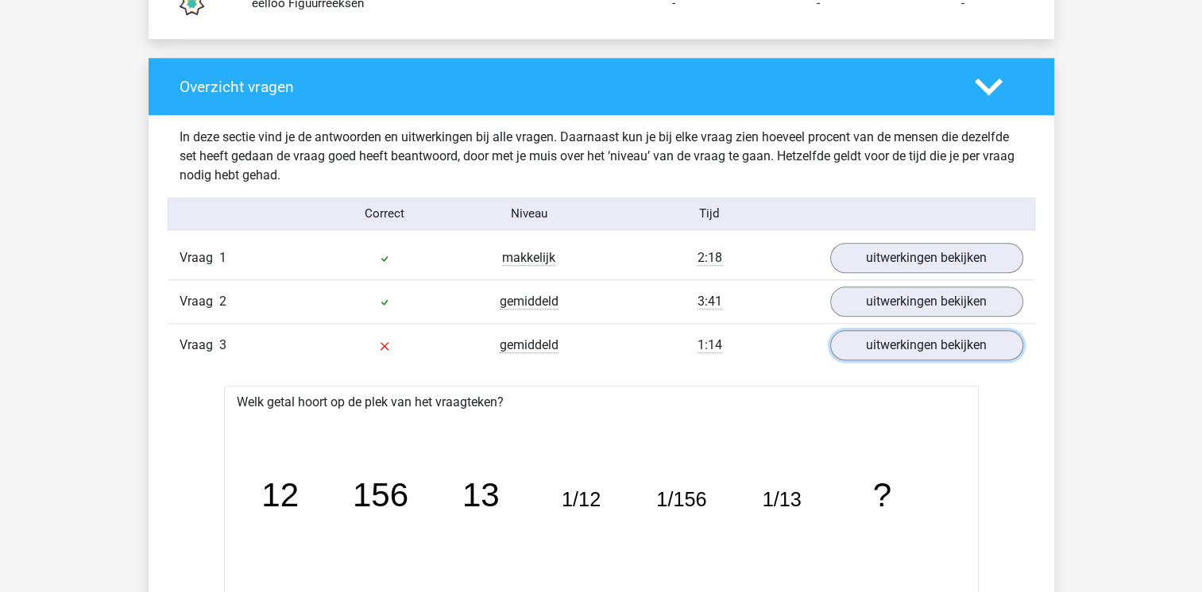
scroll to position [1557, 0]
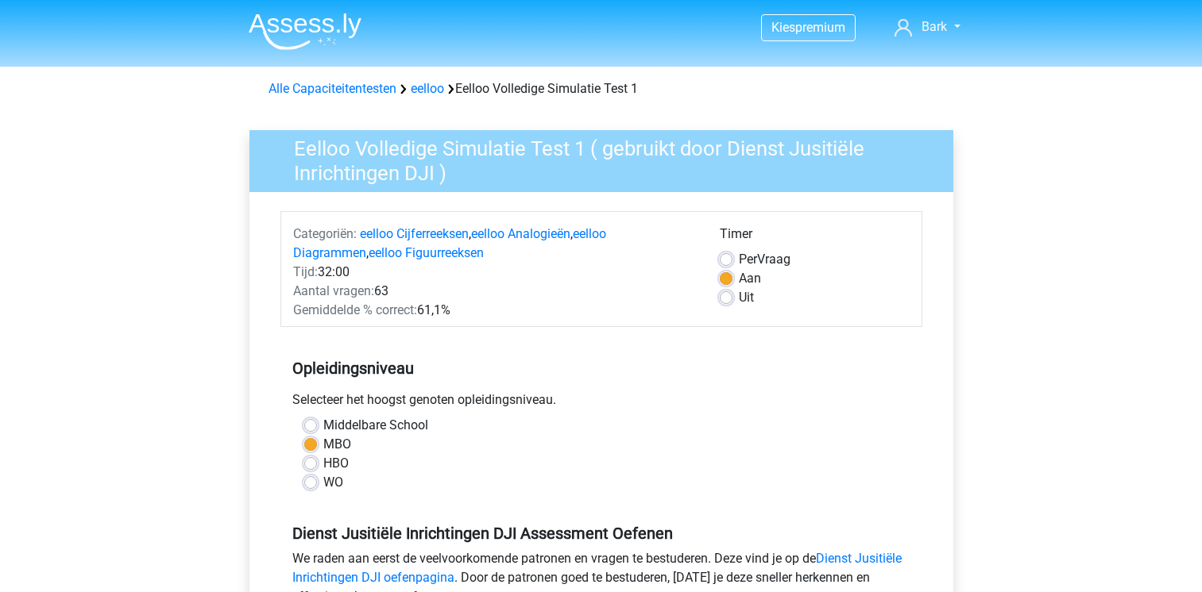
scroll to position [254, 0]
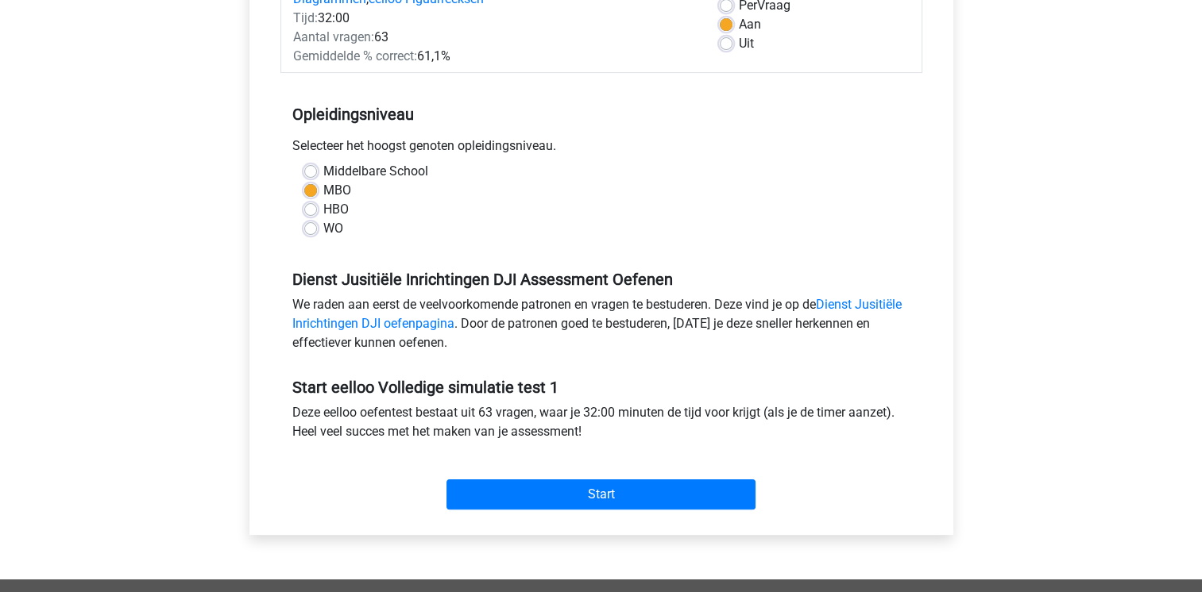
click at [323, 170] on label "Middelbare School" at bounding box center [375, 171] width 105 height 19
click at [308, 170] on input "Middelbare School" at bounding box center [310, 170] width 13 height 16
radio input "true"
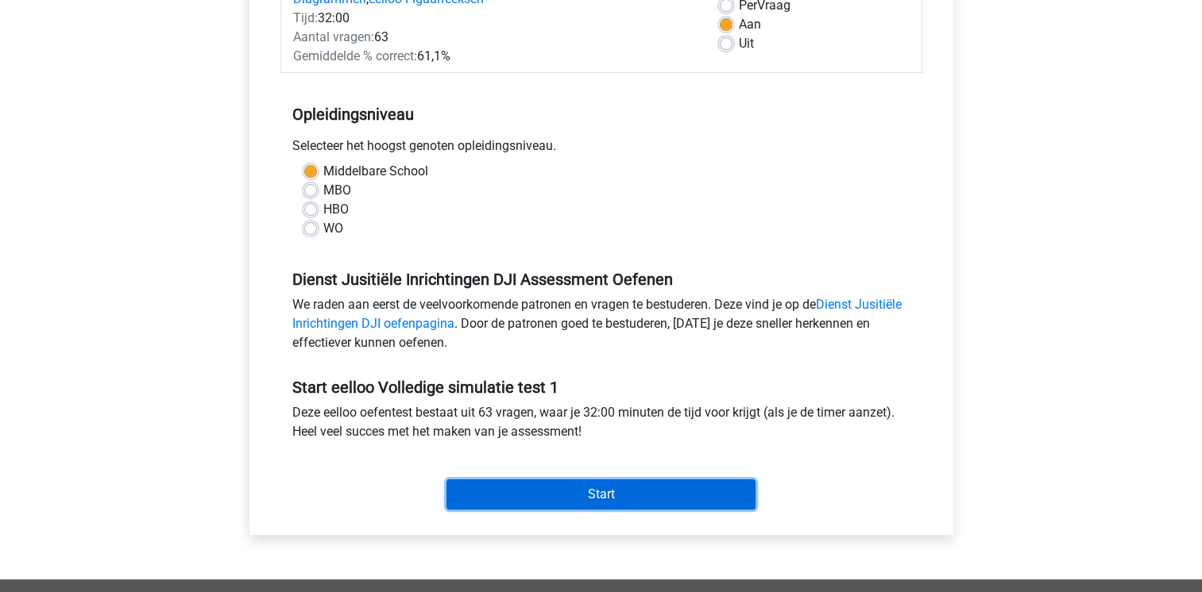
click at [577, 488] on input "Start" at bounding box center [600, 495] width 309 height 30
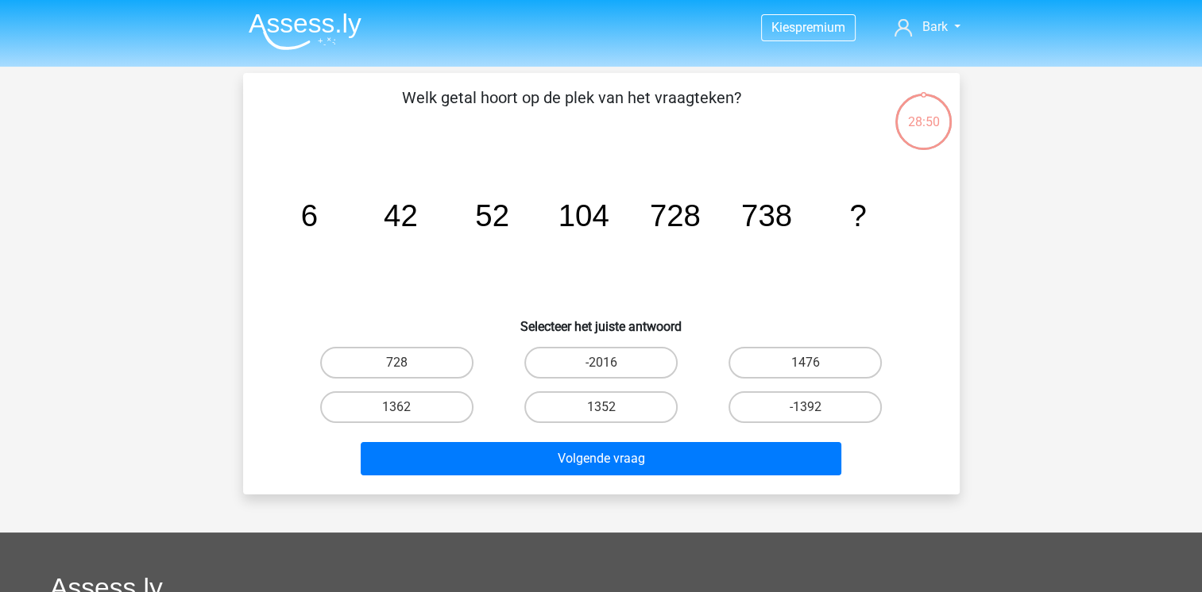
click at [815, 366] on input "1476" at bounding box center [810, 368] width 10 height 10
radio input "true"
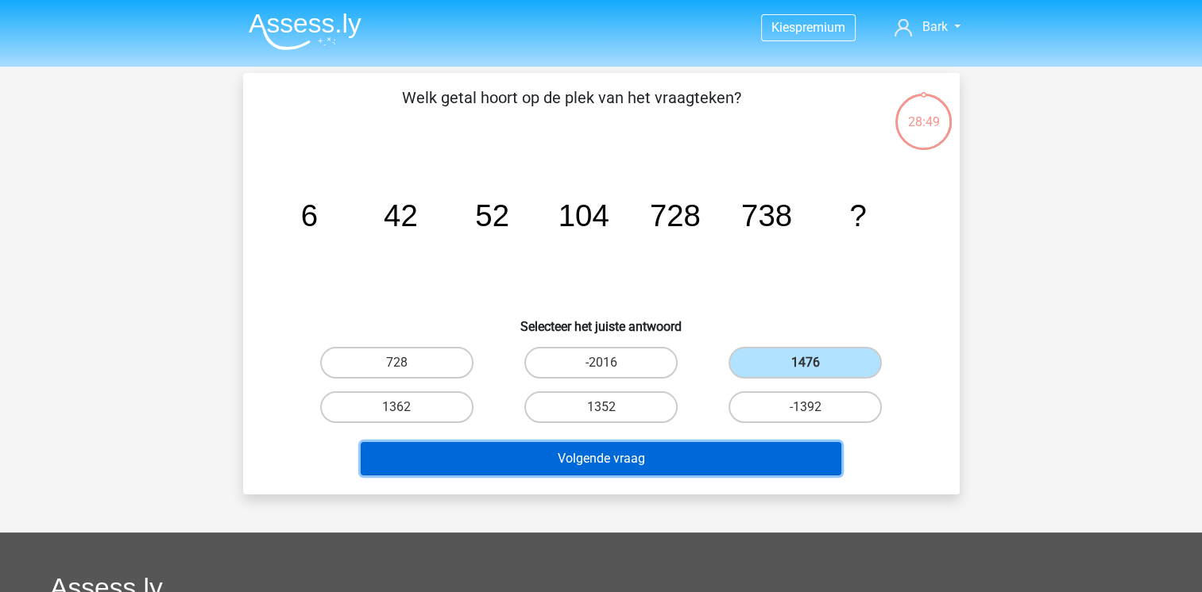
click at [677, 465] on button "Volgende vraag" at bounding box center [601, 458] width 481 height 33
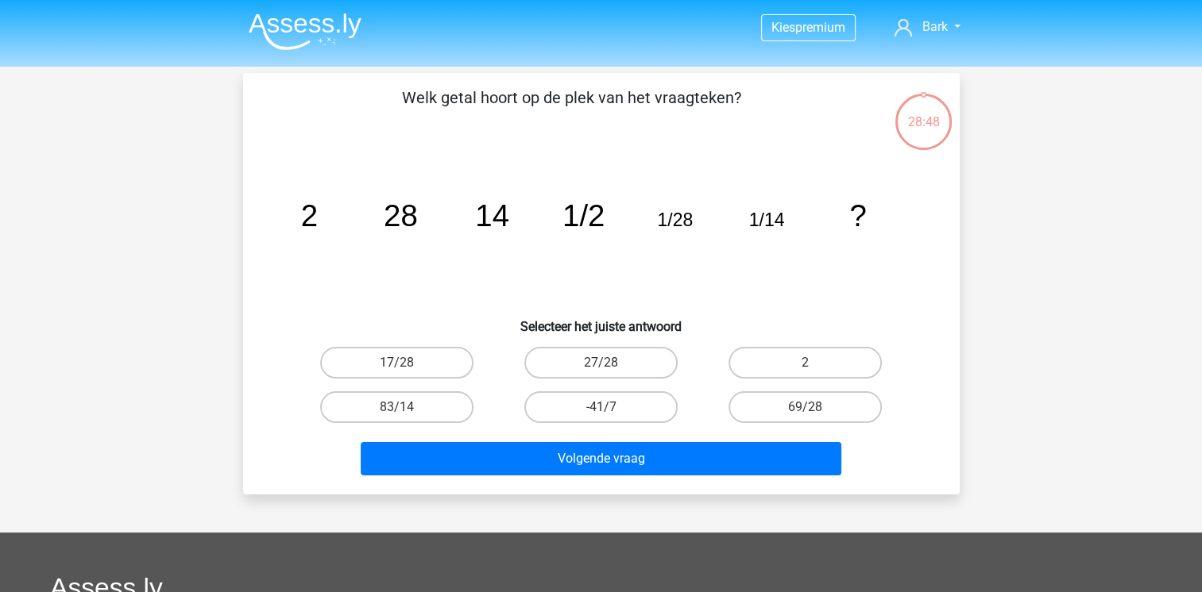
scroll to position [73, 0]
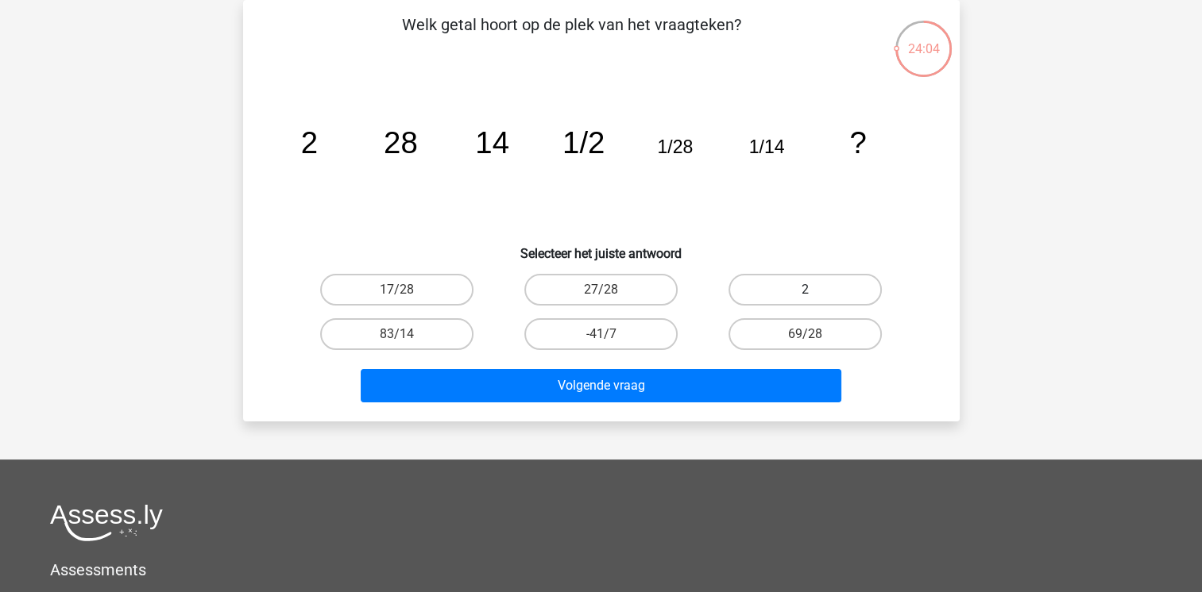
click at [844, 297] on label "2" at bounding box center [804, 290] width 153 height 32
click at [816, 297] on input "2" at bounding box center [810, 295] width 10 height 10
radio input "true"
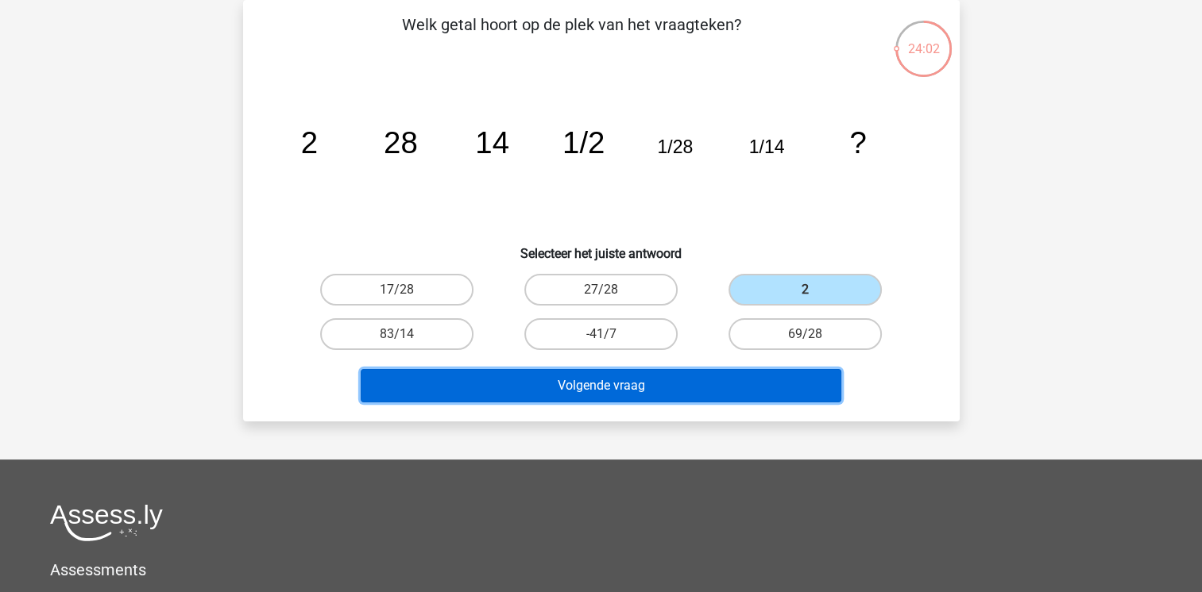
click at [747, 392] on button "Volgende vraag" at bounding box center [601, 385] width 481 height 33
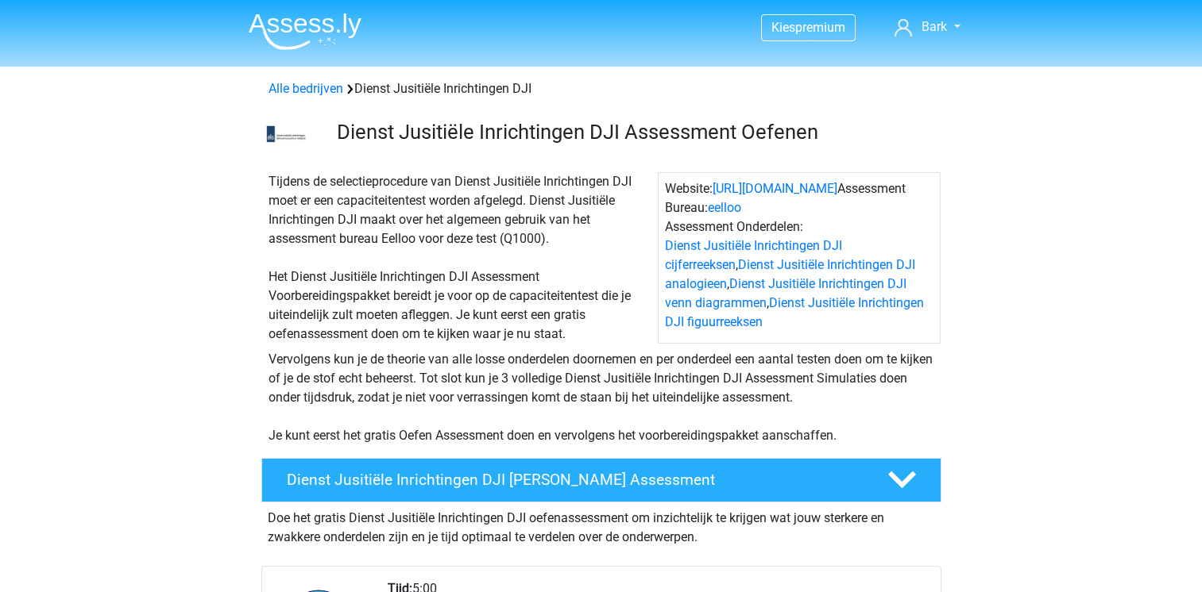
scroll to position [1266, 0]
click at [754, 265] on link "Dienst Jusitiële Inrichtingen DJI analogieen" at bounding box center [790, 274] width 250 height 34
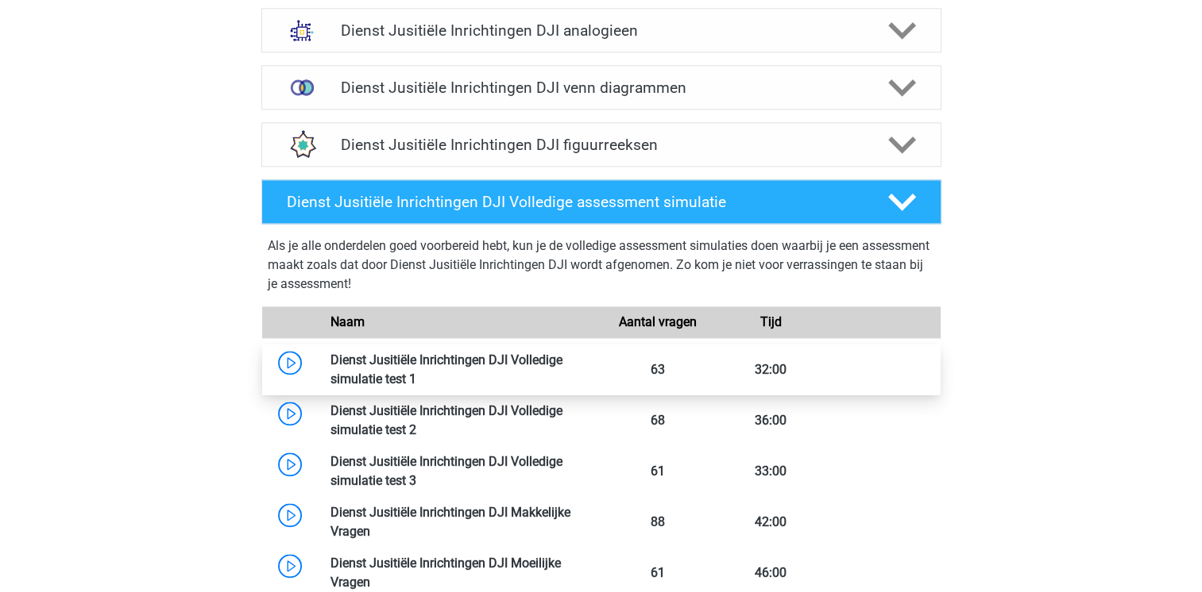
click at [416, 372] on link at bounding box center [416, 379] width 0 height 15
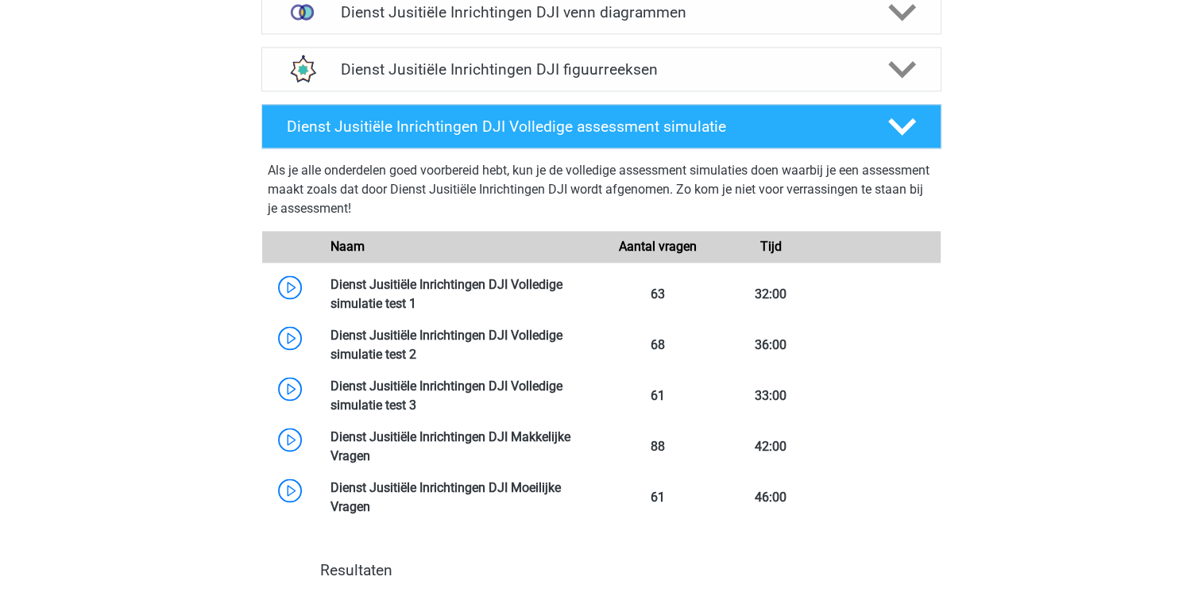
scroll to position [2318, 0]
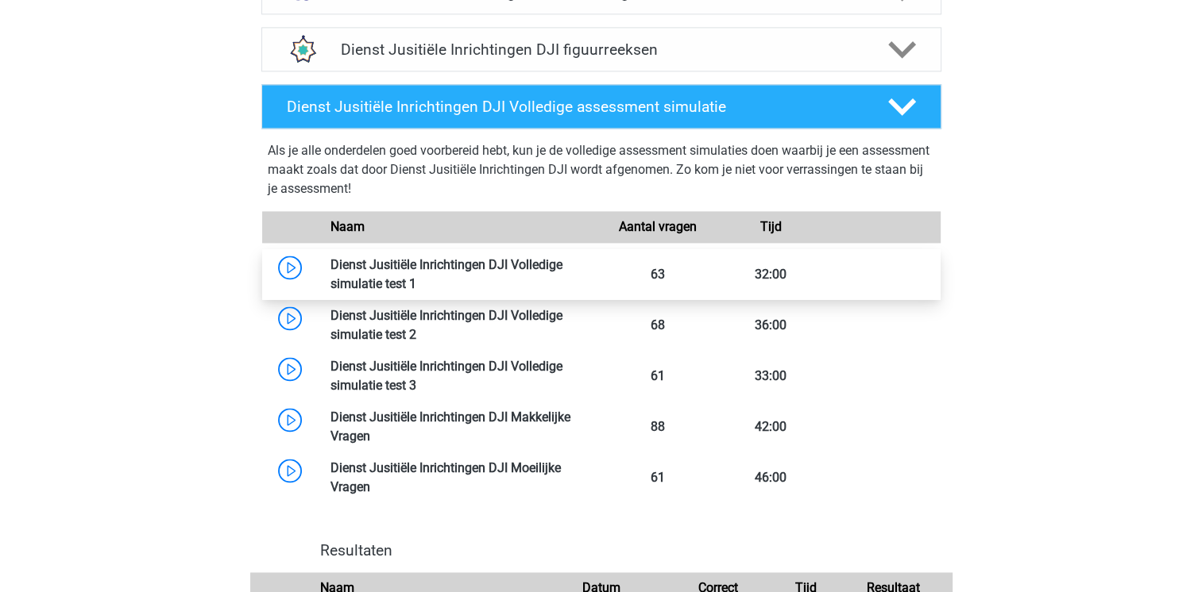
click at [416, 276] on link at bounding box center [416, 283] width 0 height 15
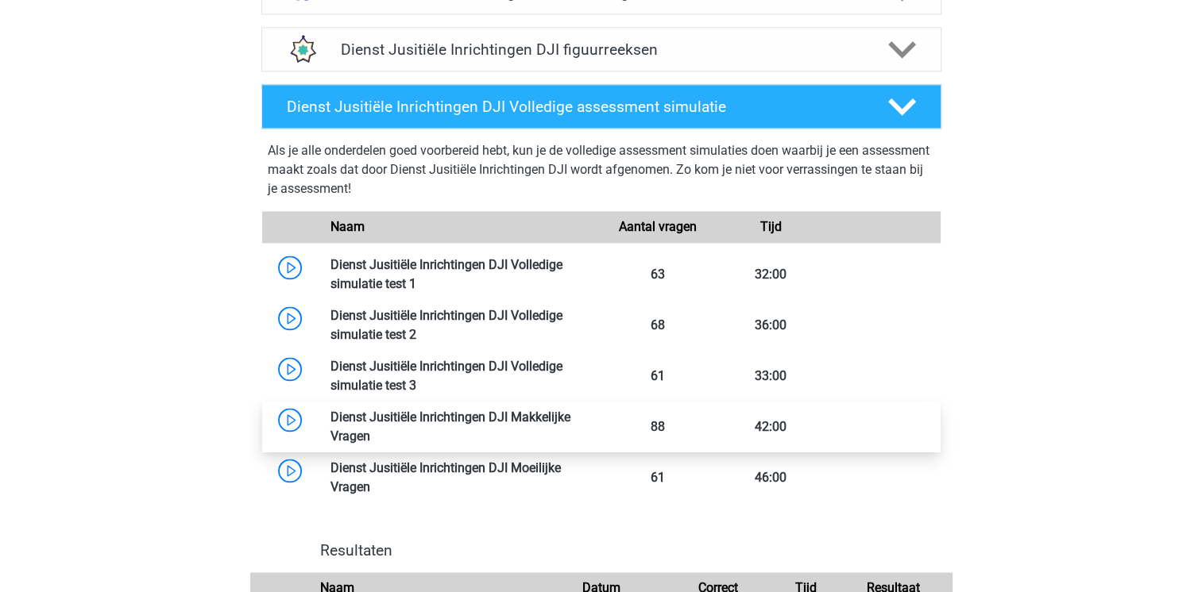
click at [370, 429] on link at bounding box center [370, 436] width 0 height 15
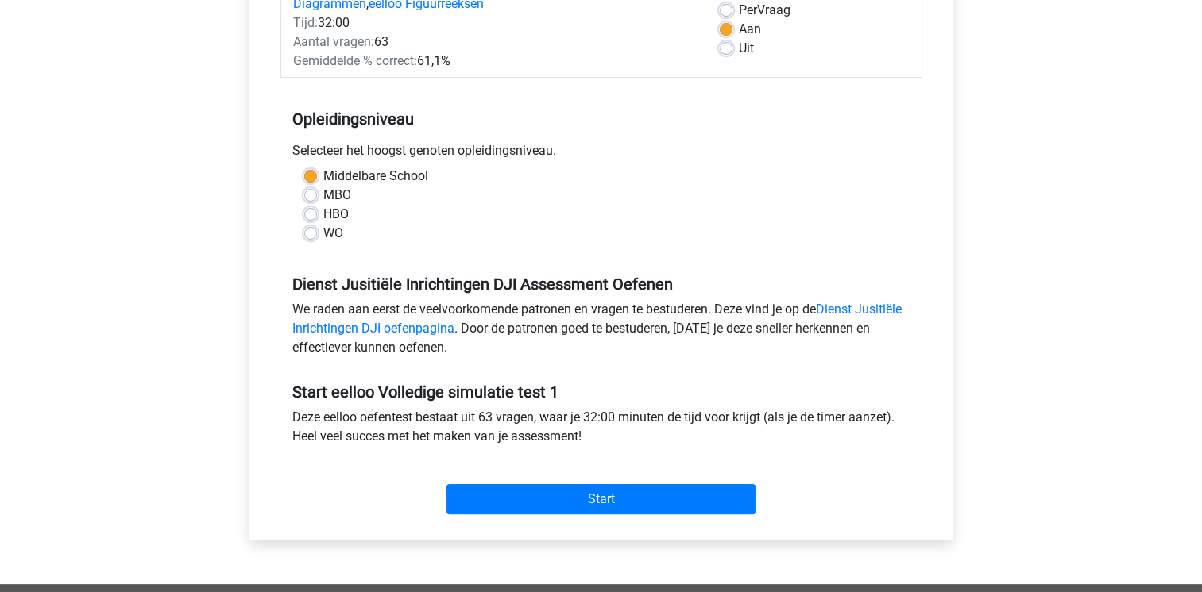
scroll to position [254, 0]
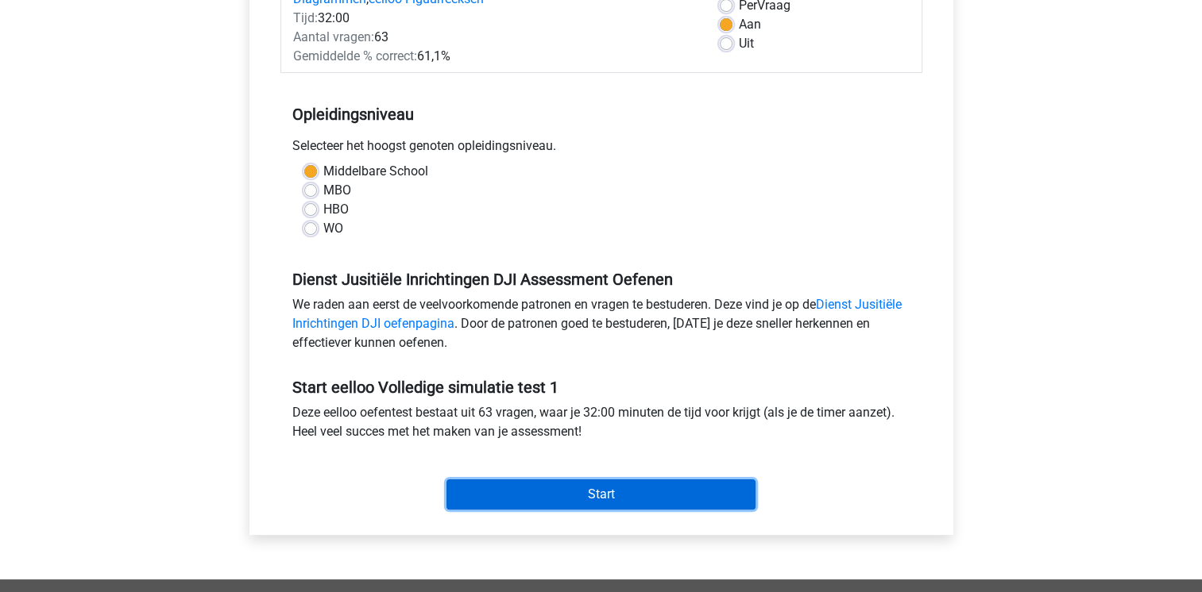
click at [643, 492] on input "Start" at bounding box center [600, 495] width 309 height 30
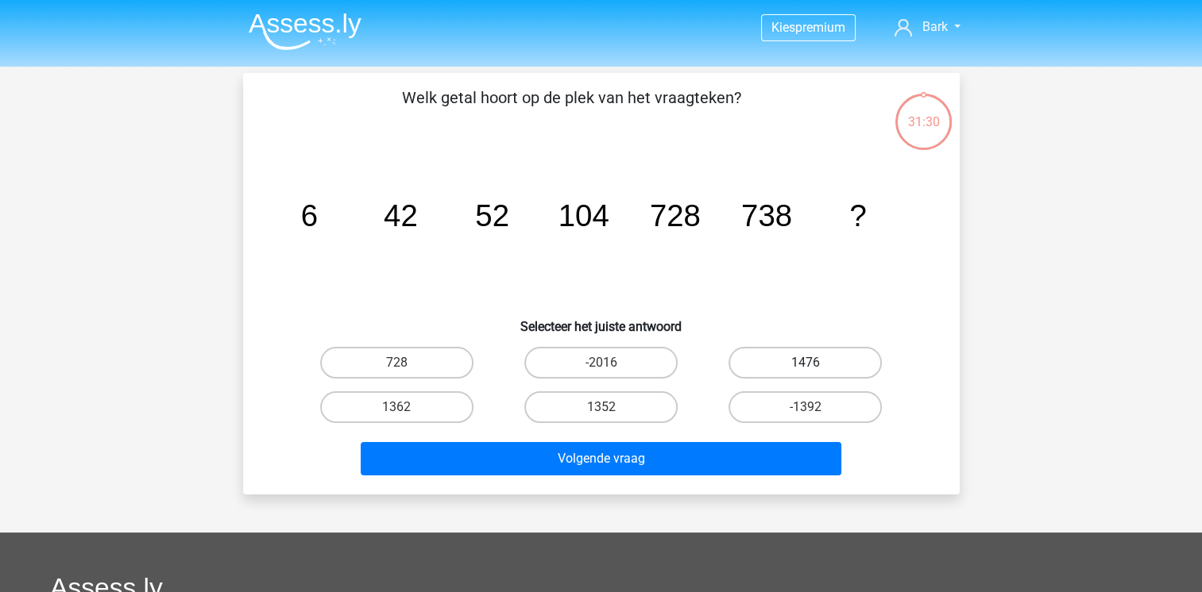
click at [828, 361] on label "1476" at bounding box center [804, 363] width 153 height 32
click at [816, 363] on input "1476" at bounding box center [810, 368] width 10 height 10
radio input "true"
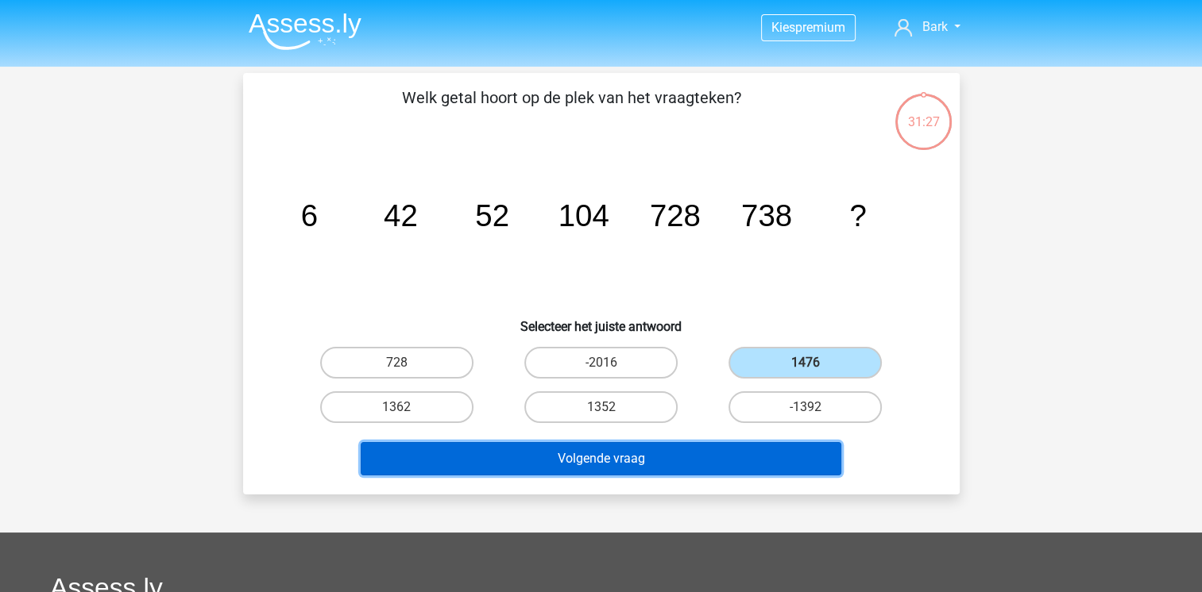
click at [679, 461] on button "Volgende vraag" at bounding box center [601, 458] width 481 height 33
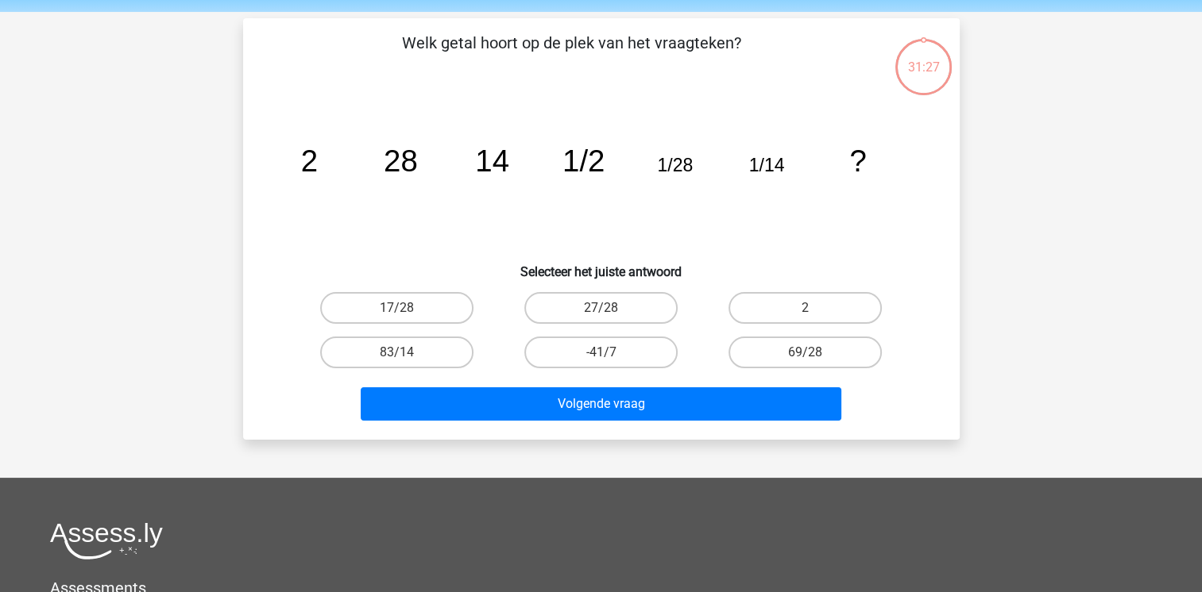
scroll to position [73, 0]
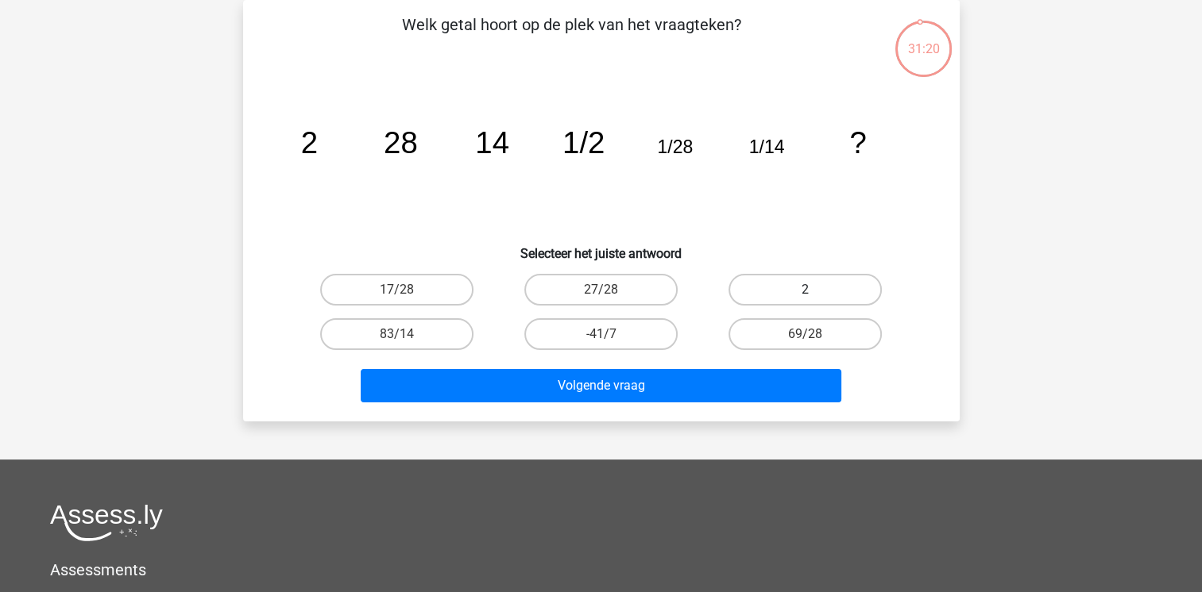
click at [793, 286] on label "2" at bounding box center [804, 290] width 153 height 32
click at [805, 290] on input "2" at bounding box center [810, 295] width 10 height 10
radio input "true"
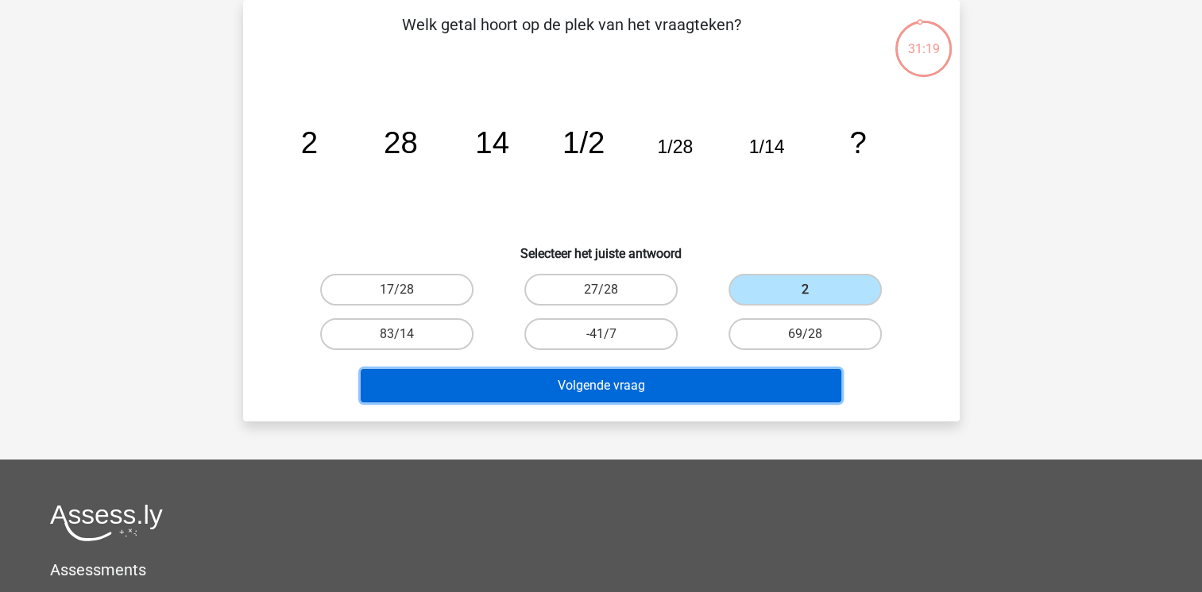
click at [650, 387] on button "Volgende vraag" at bounding box center [601, 385] width 481 height 33
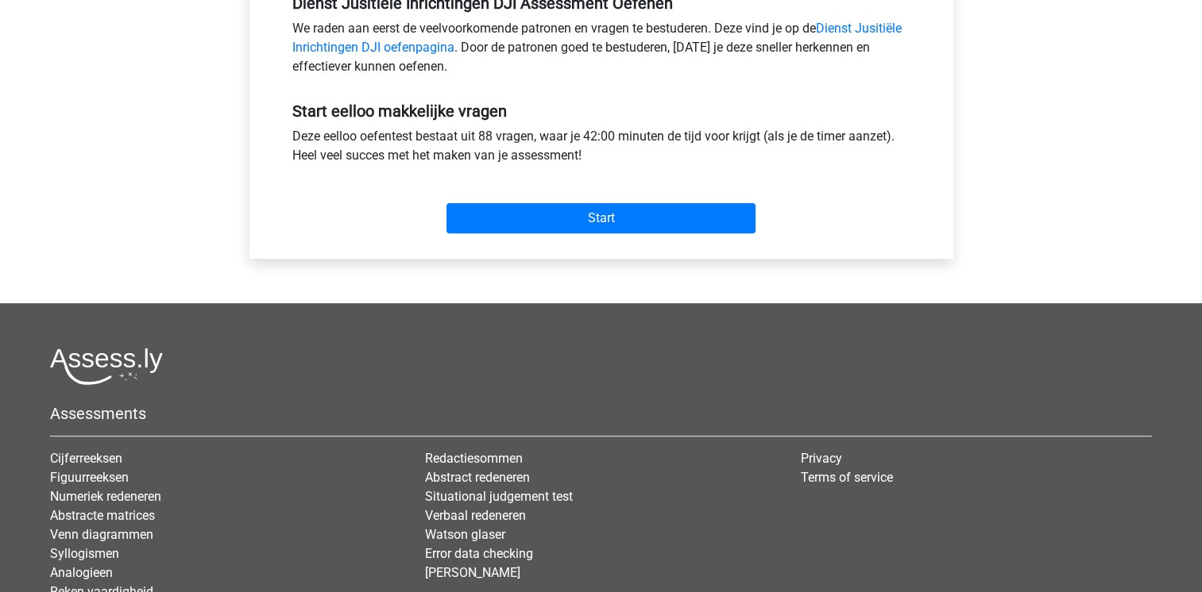
scroll to position [540, 0]
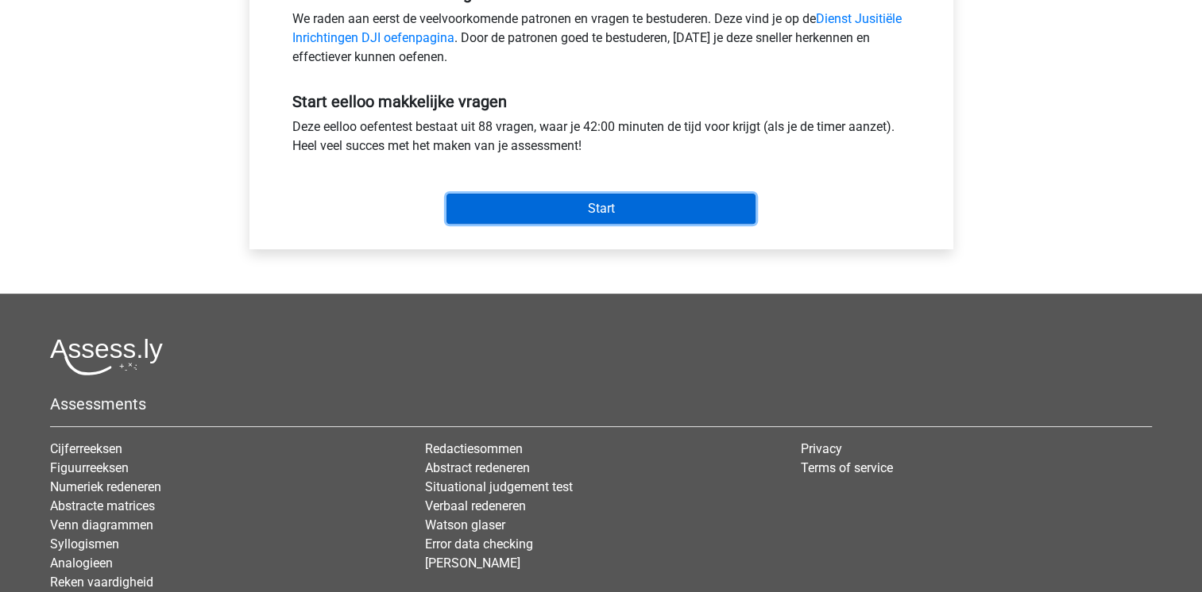
click at [617, 206] on input "Start" at bounding box center [600, 209] width 309 height 30
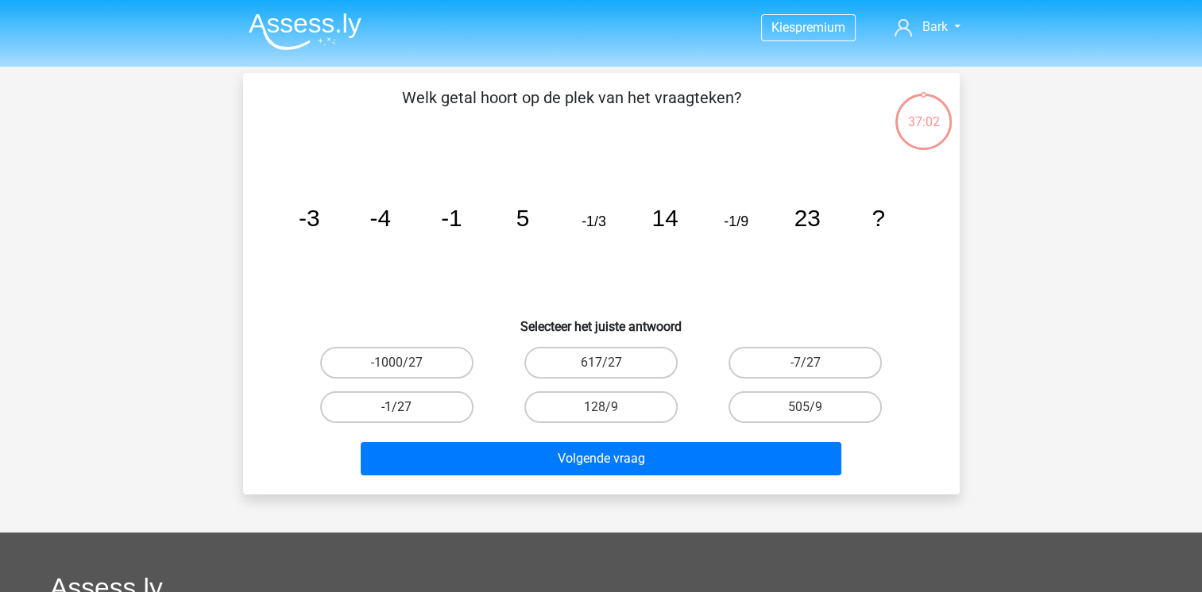
click at [413, 410] on label "-1/27" at bounding box center [396, 408] width 153 height 32
click at [407, 410] on input "-1/27" at bounding box center [401, 412] width 10 height 10
radio input "true"
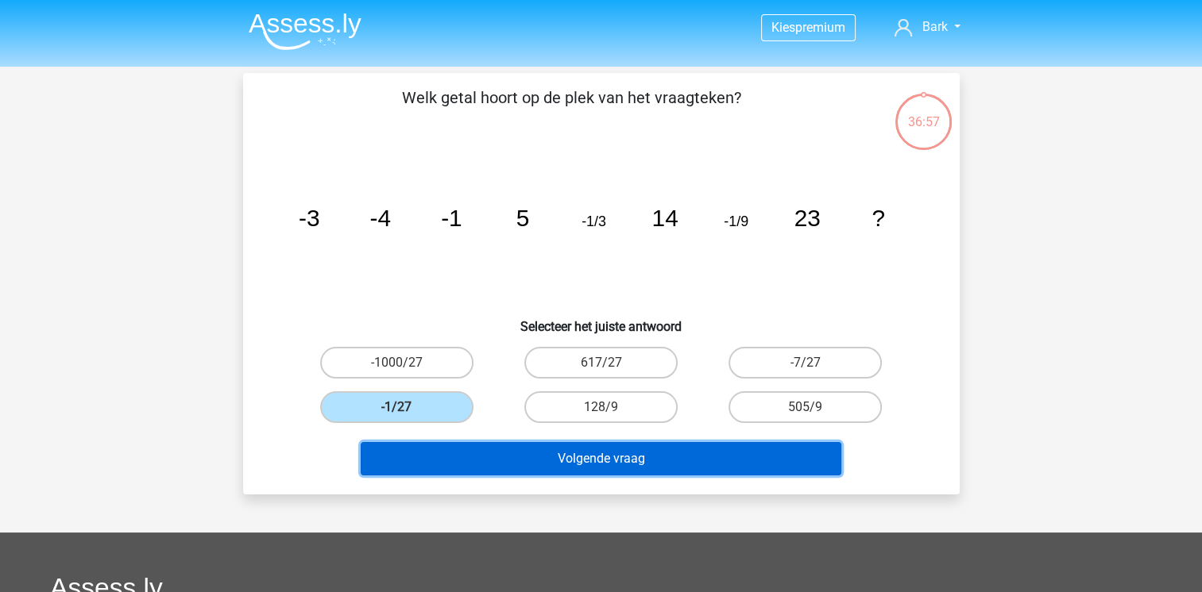
click at [494, 465] on button "Volgende vraag" at bounding box center [601, 458] width 481 height 33
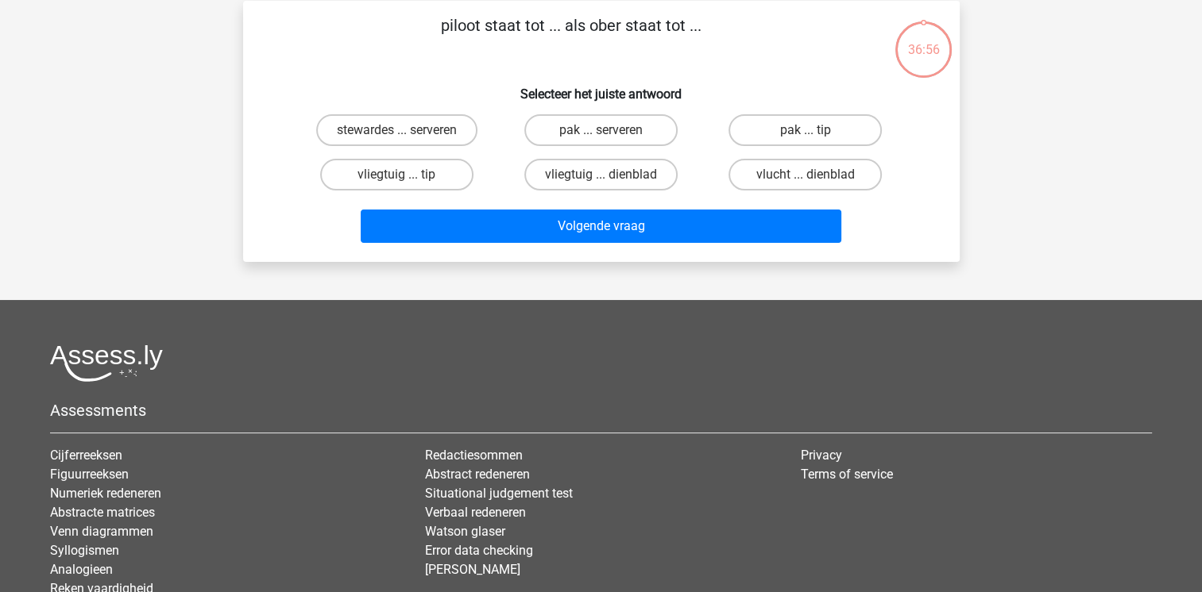
scroll to position [73, 0]
